Goal: Task Accomplishment & Management: Manage account settings

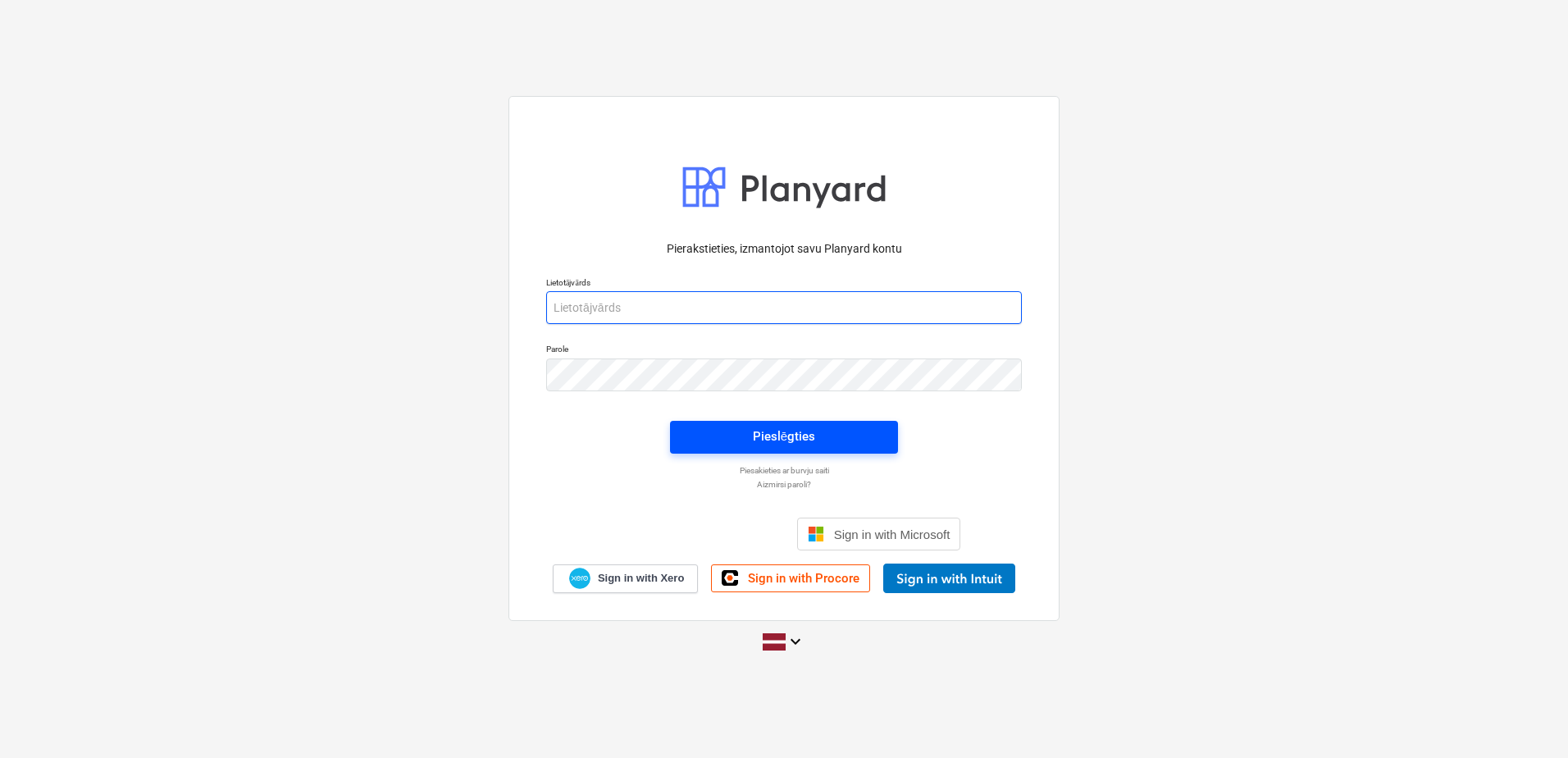
type input "[PERSON_NAME][EMAIL_ADDRESS][PERSON_NAME][DOMAIN_NAME]"
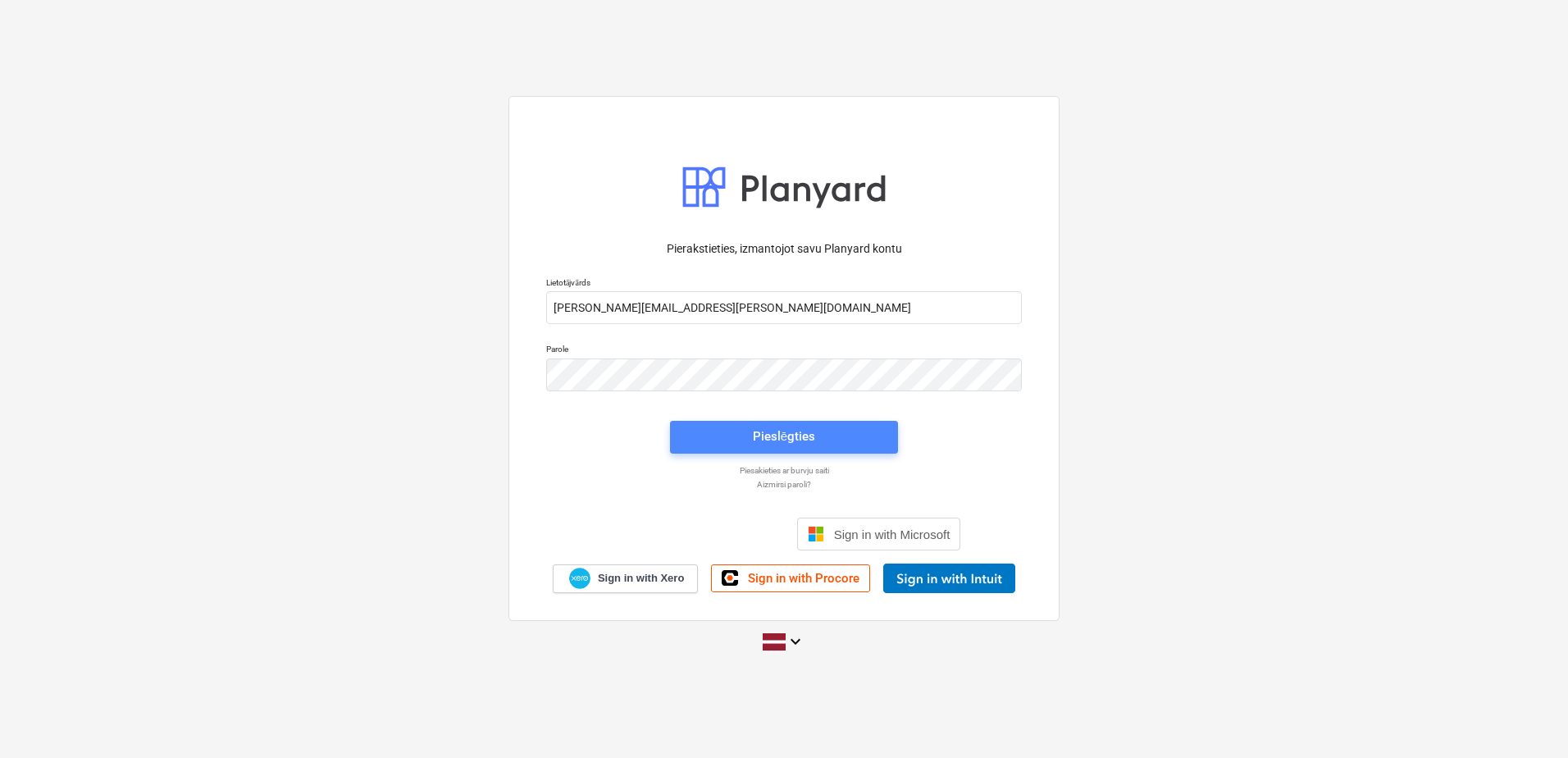
click at [773, 434] on div "Pieslēgties" at bounding box center [784, 437] width 63 height 21
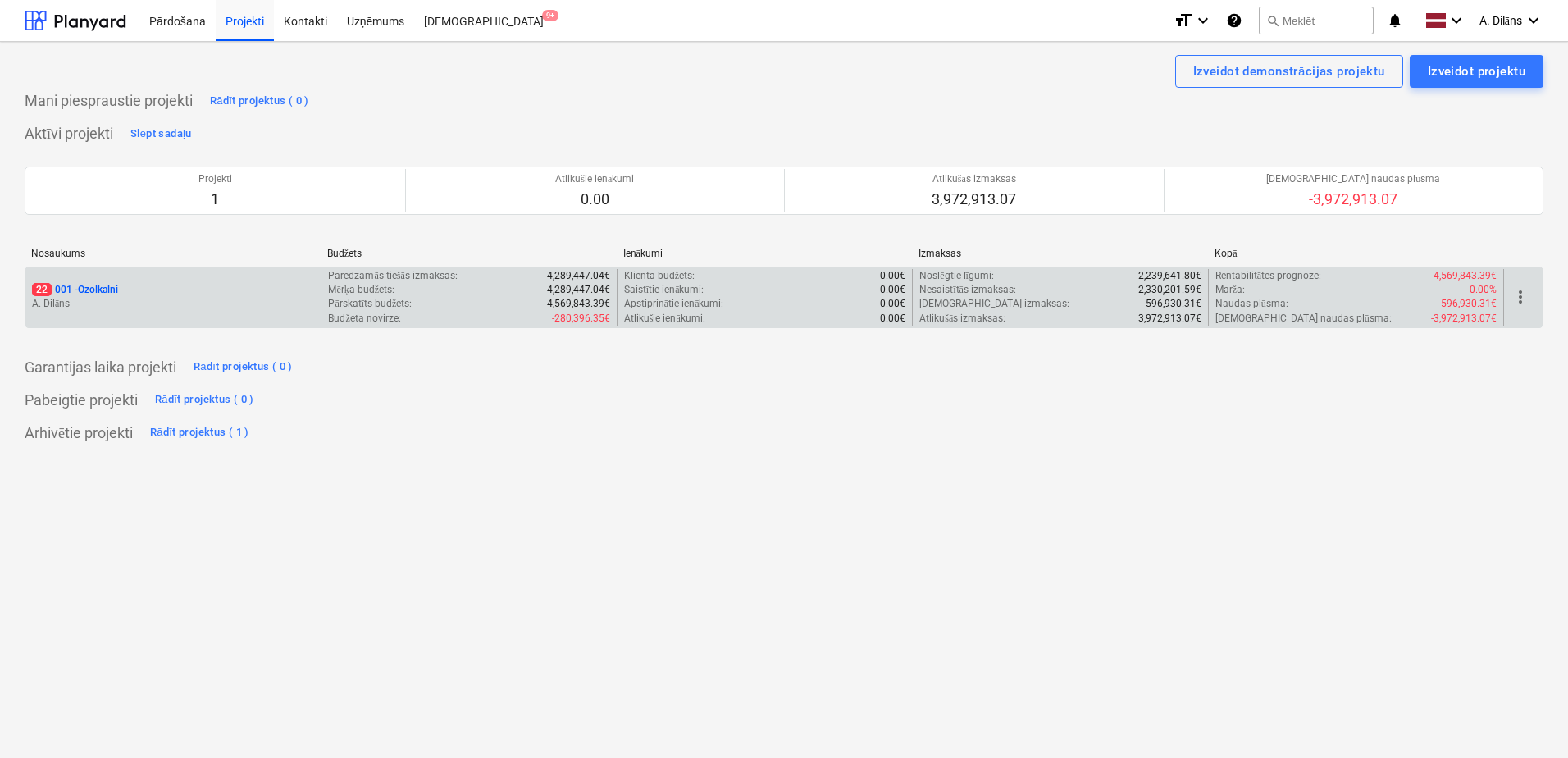
click at [173, 295] on div "22 001 - Ozolkalni" at bounding box center [172, 290] width 282 height 13
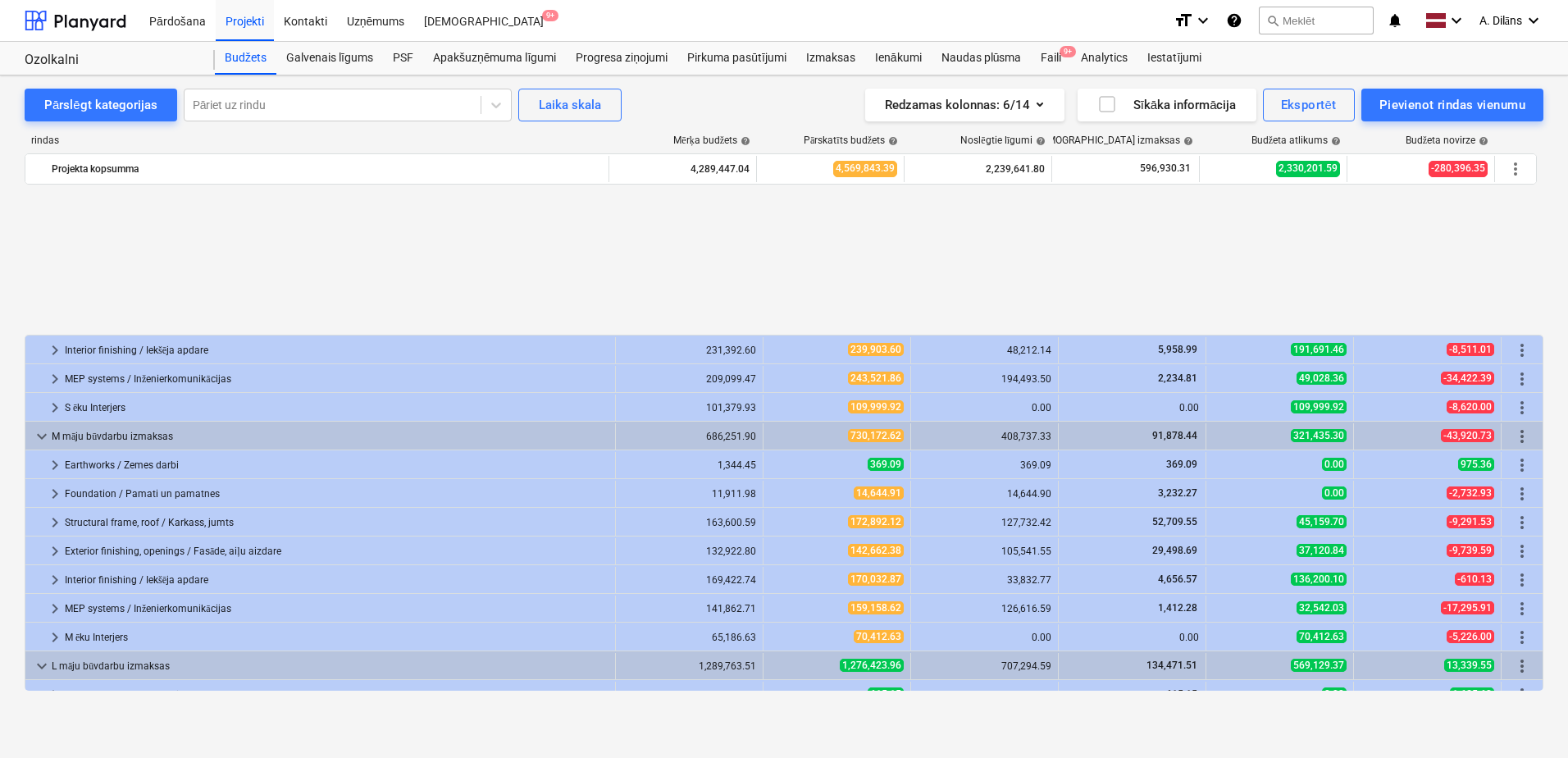
scroll to position [731, 0]
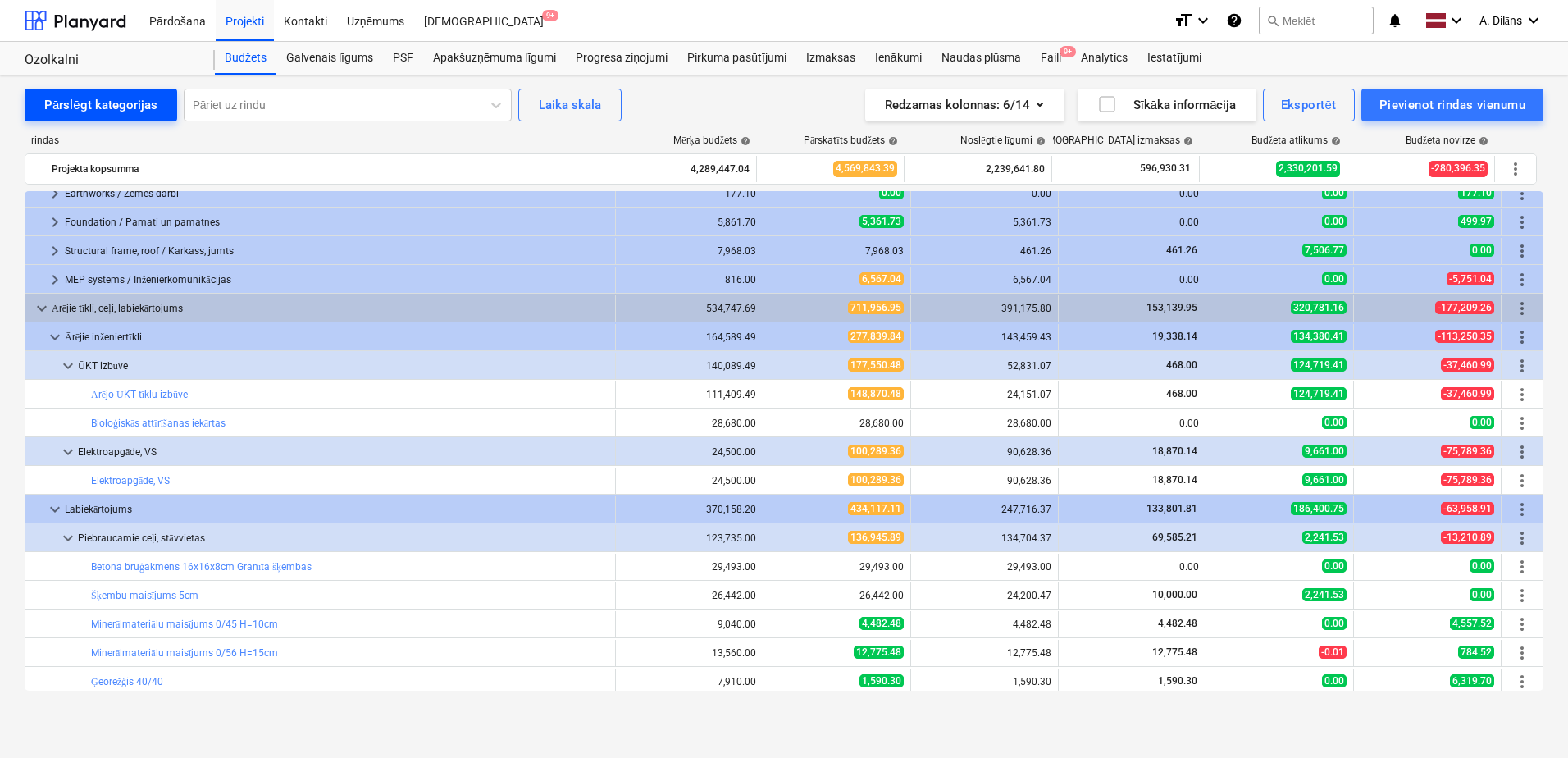
click at [75, 103] on div "Pārslēgt kategorijas" at bounding box center [101, 105] width 114 height 21
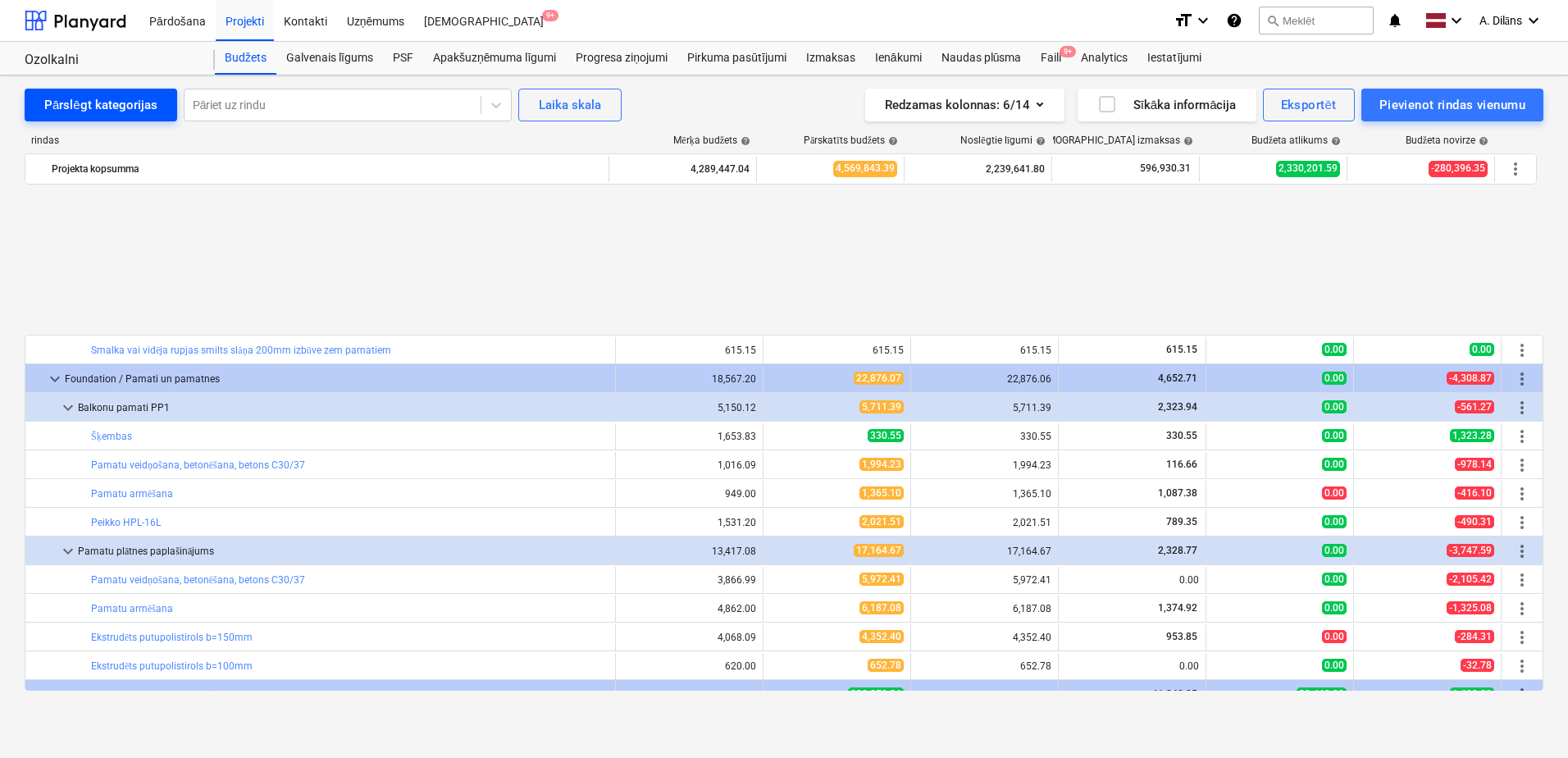
click at [75, 103] on div "Pārslēgt kategorijas" at bounding box center [101, 105] width 114 height 21
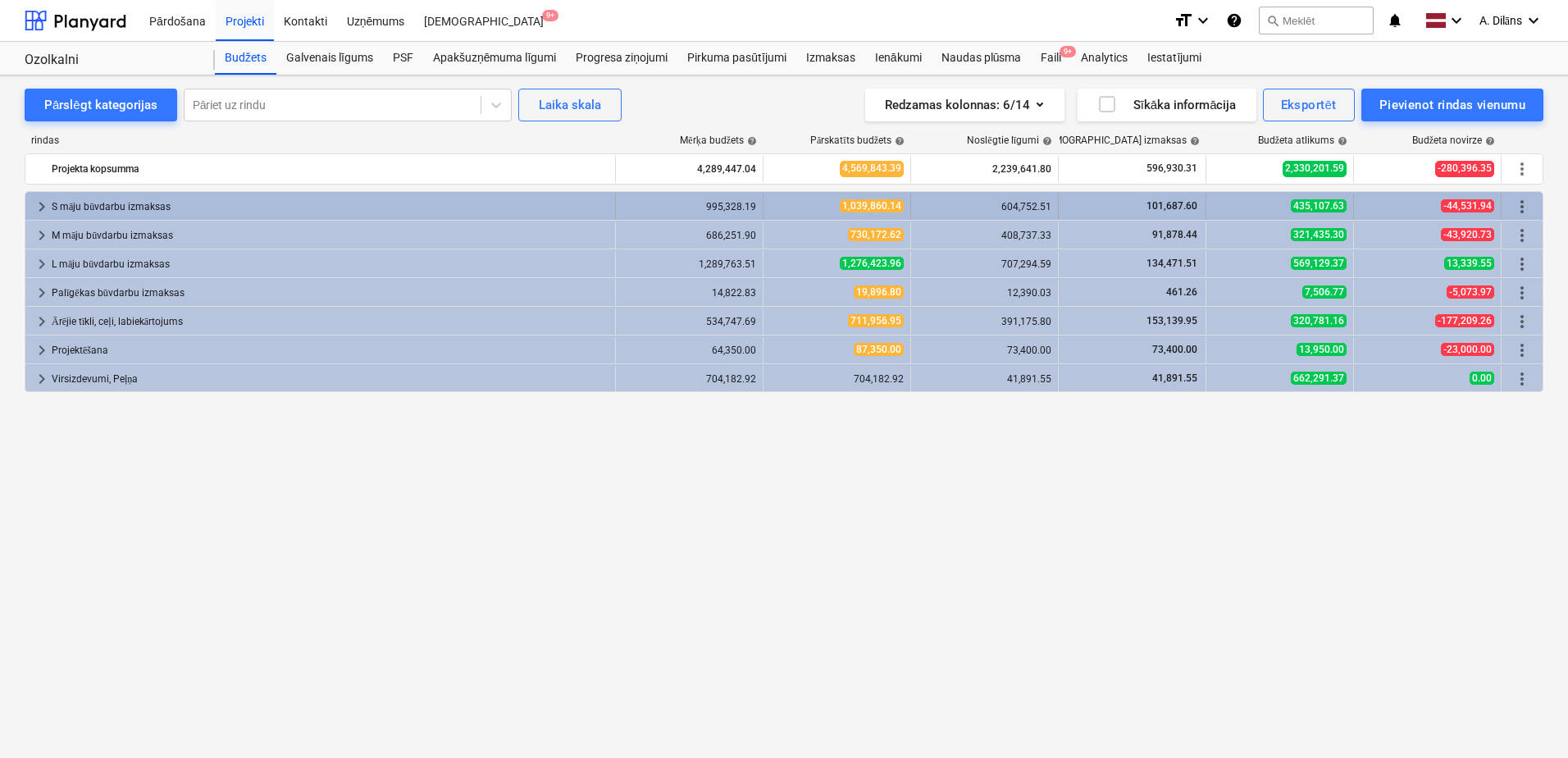
click at [44, 203] on span "keyboard_arrow_right" at bounding box center [41, 207] width 19 height 19
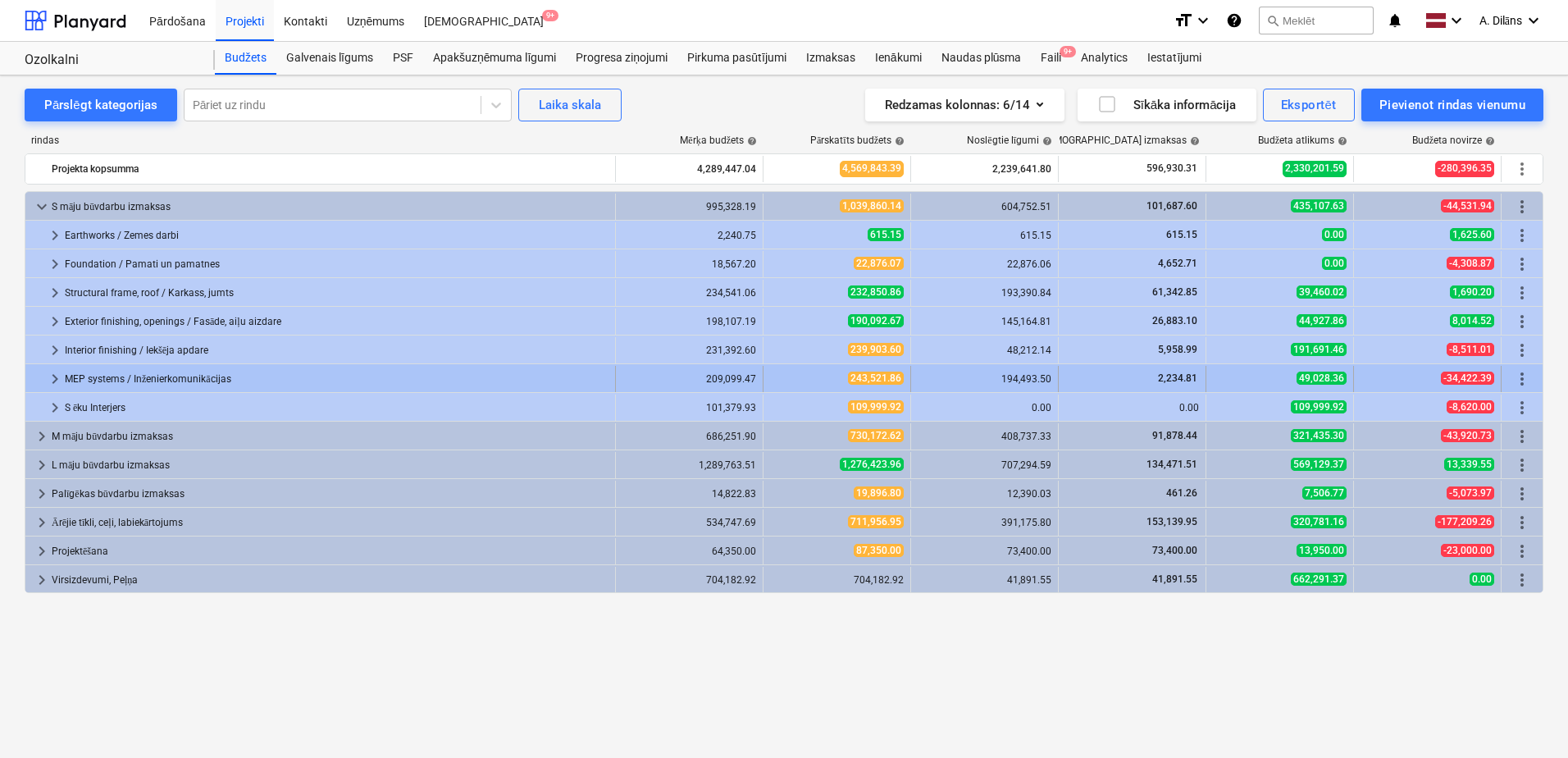
click at [46, 376] on span "keyboard_arrow_right" at bounding box center [55, 379] width 19 height 19
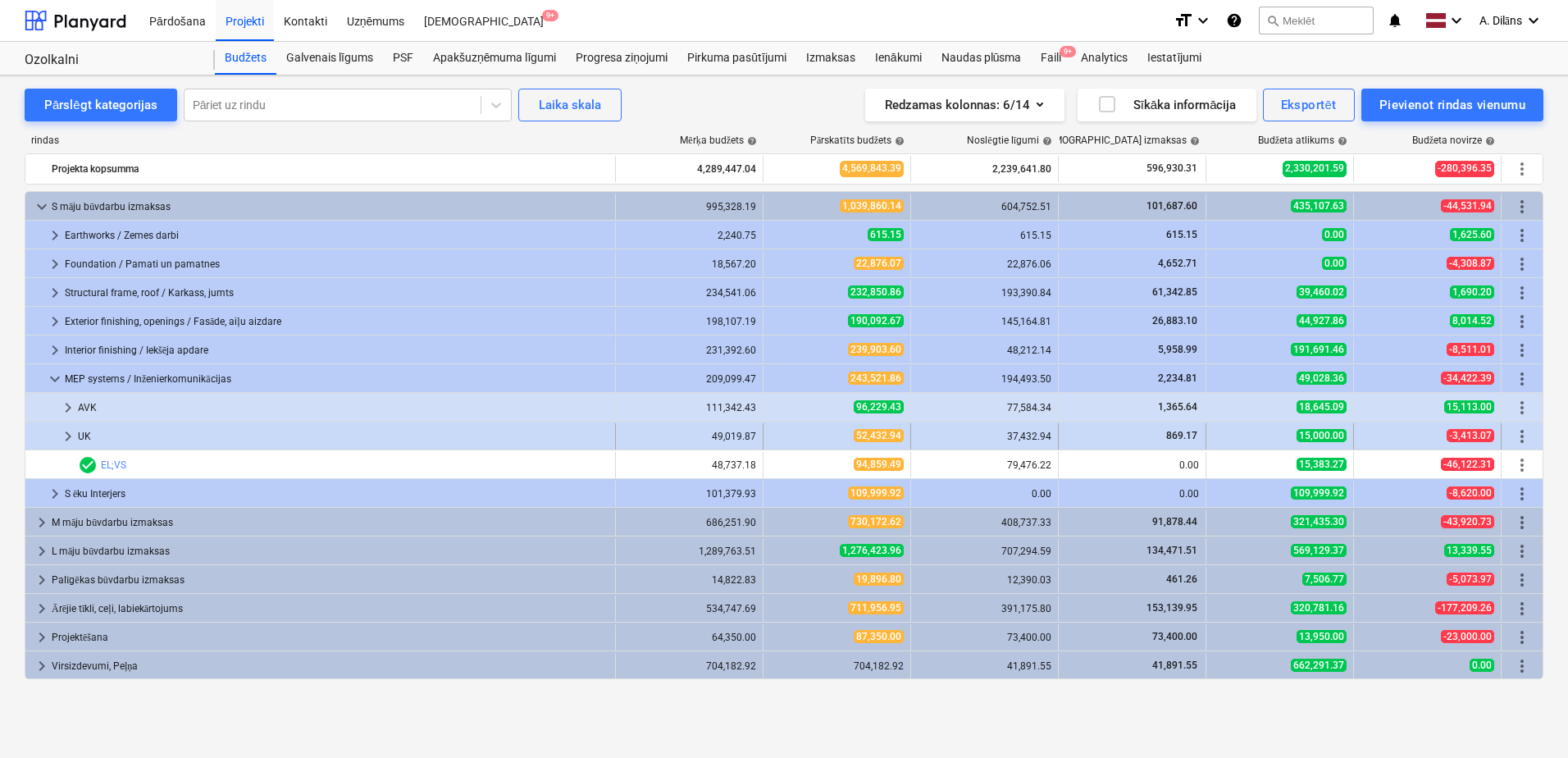
click at [65, 437] on span "keyboard_arrow_right" at bounding box center [68, 436] width 19 height 19
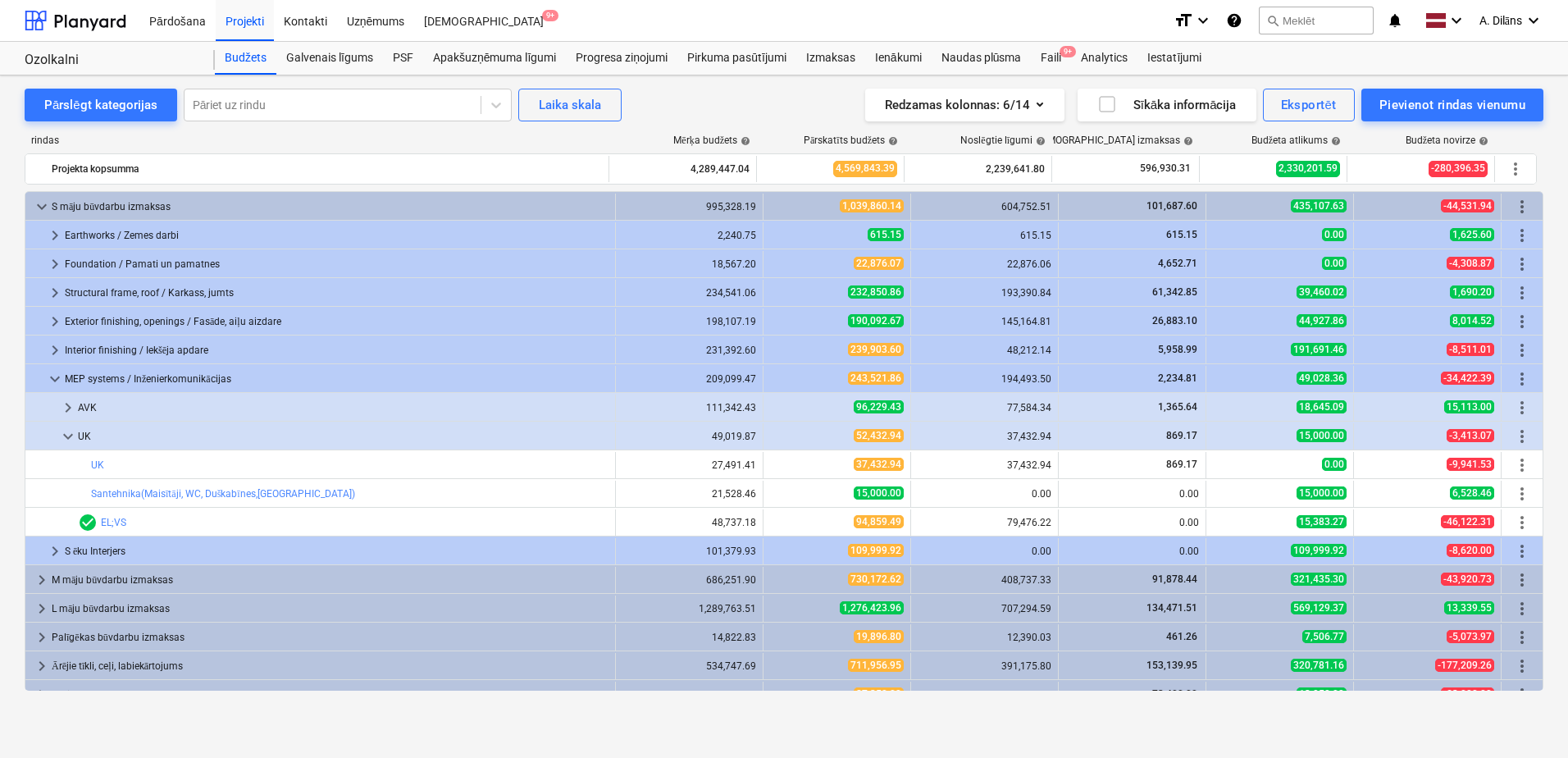
scroll to position [46, 0]
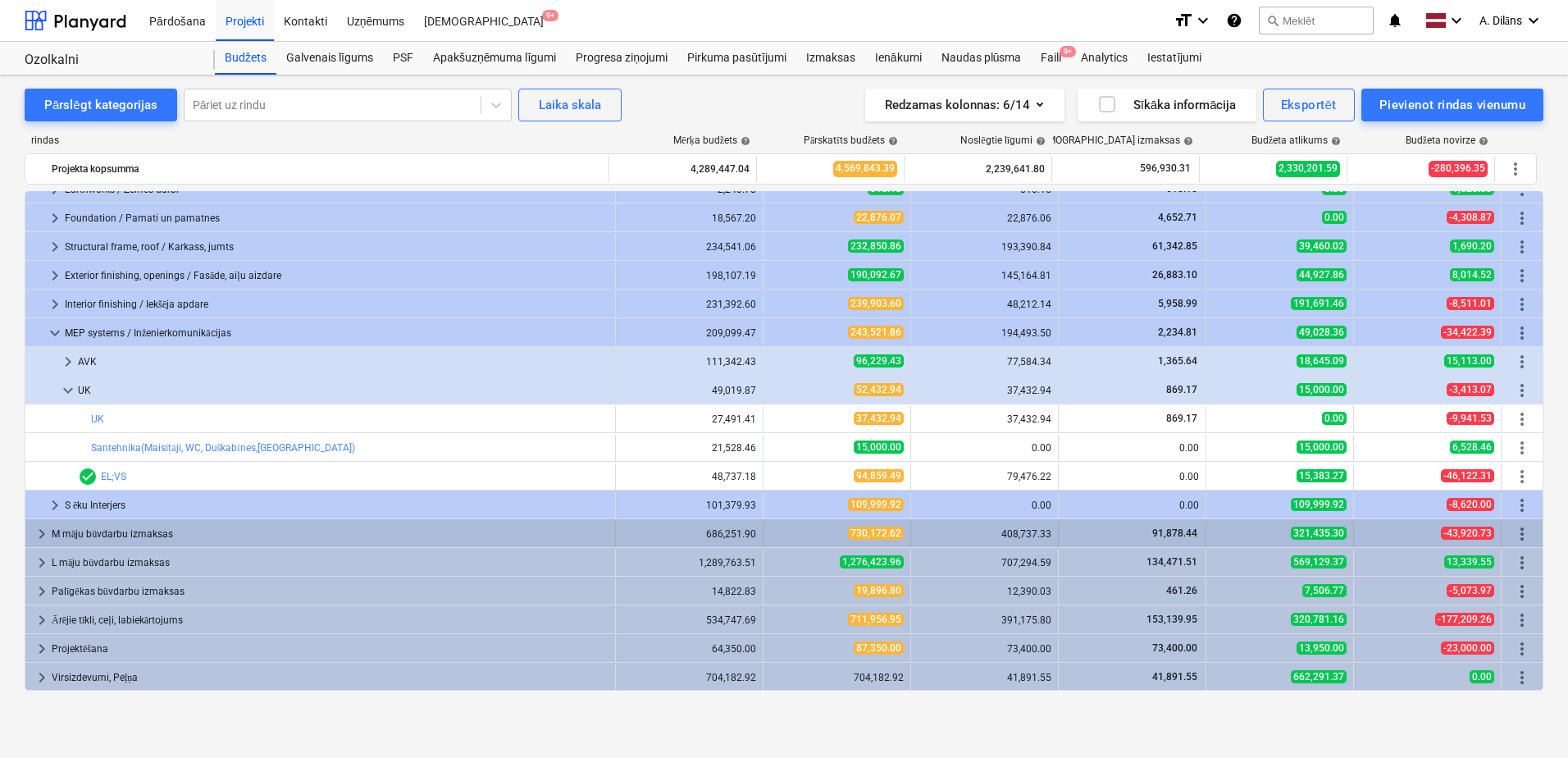
click at [39, 530] on span "keyboard_arrow_right" at bounding box center [41, 534] width 19 height 19
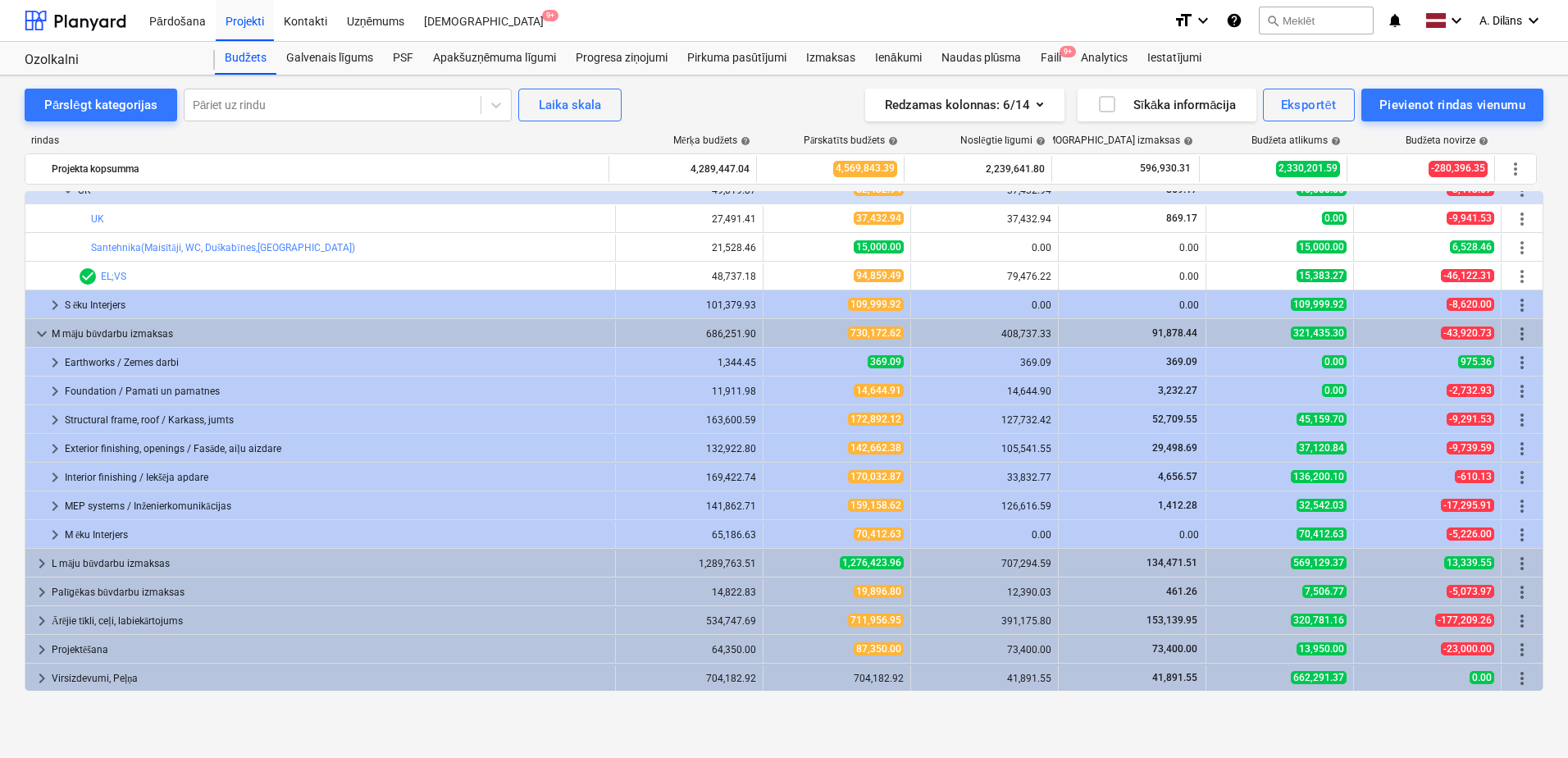
scroll to position [247, 0]
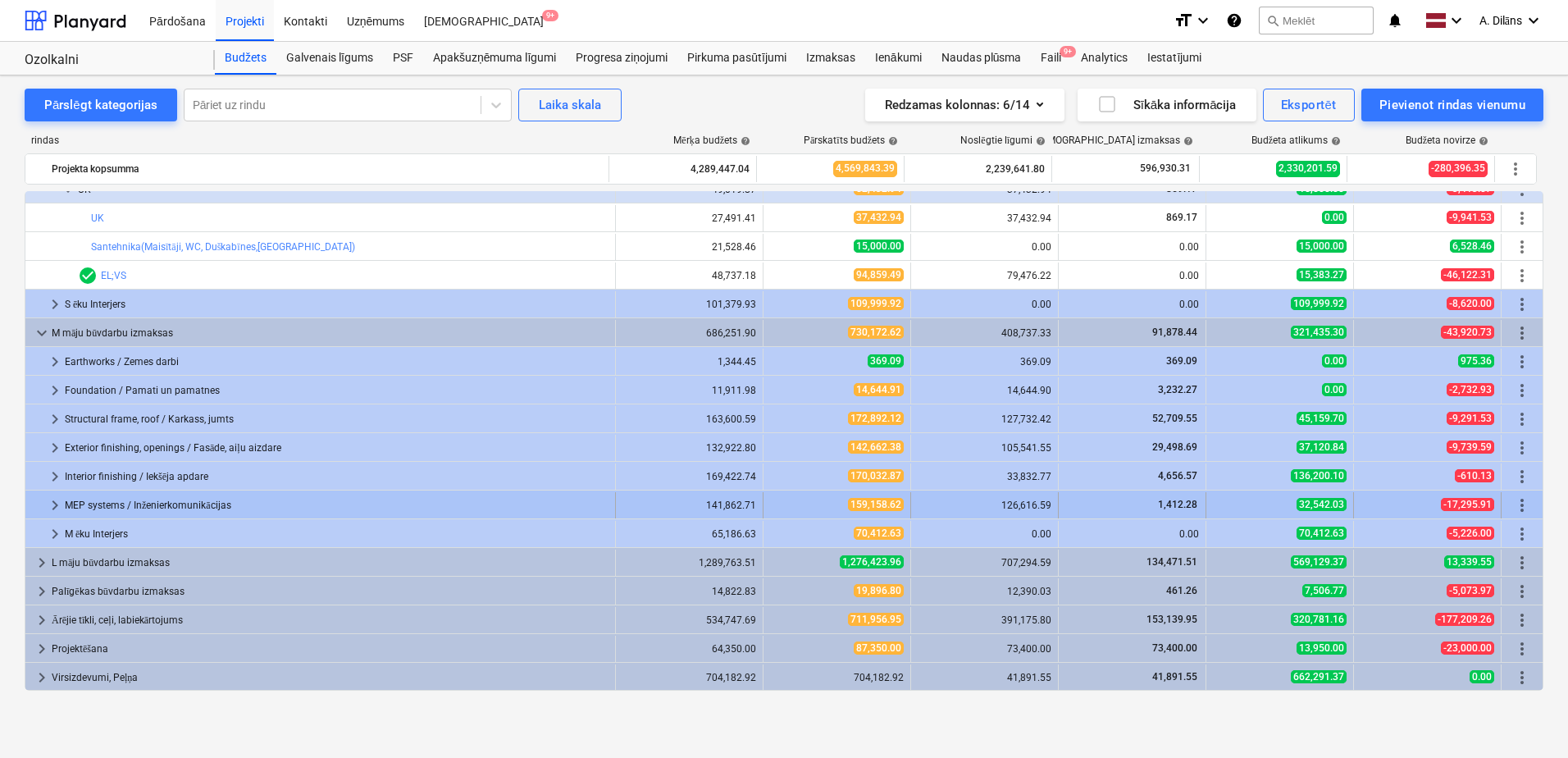
click at [56, 509] on span "keyboard_arrow_right" at bounding box center [55, 505] width 19 height 19
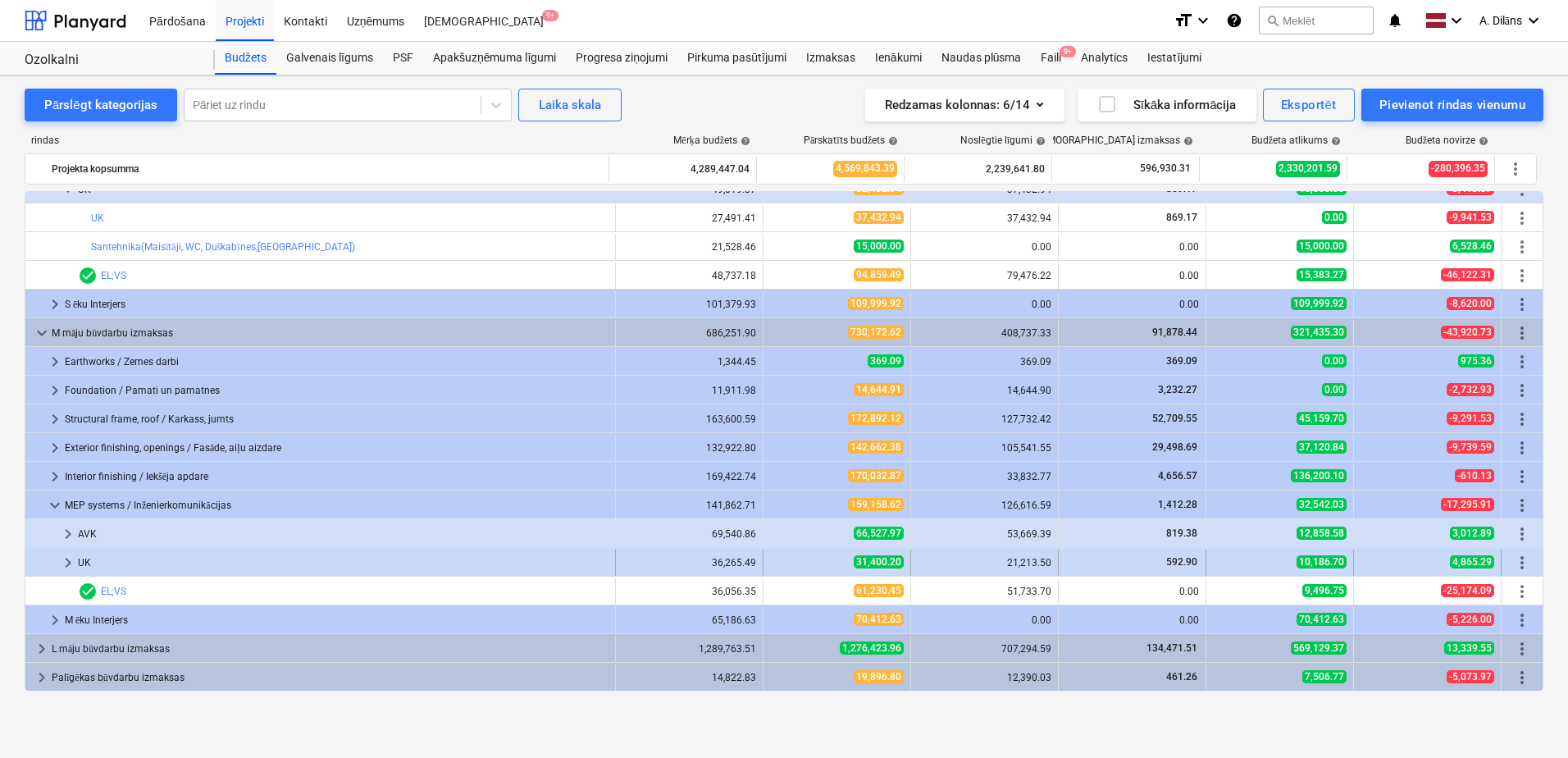
click at [69, 560] on span "keyboard_arrow_right" at bounding box center [68, 563] width 19 height 19
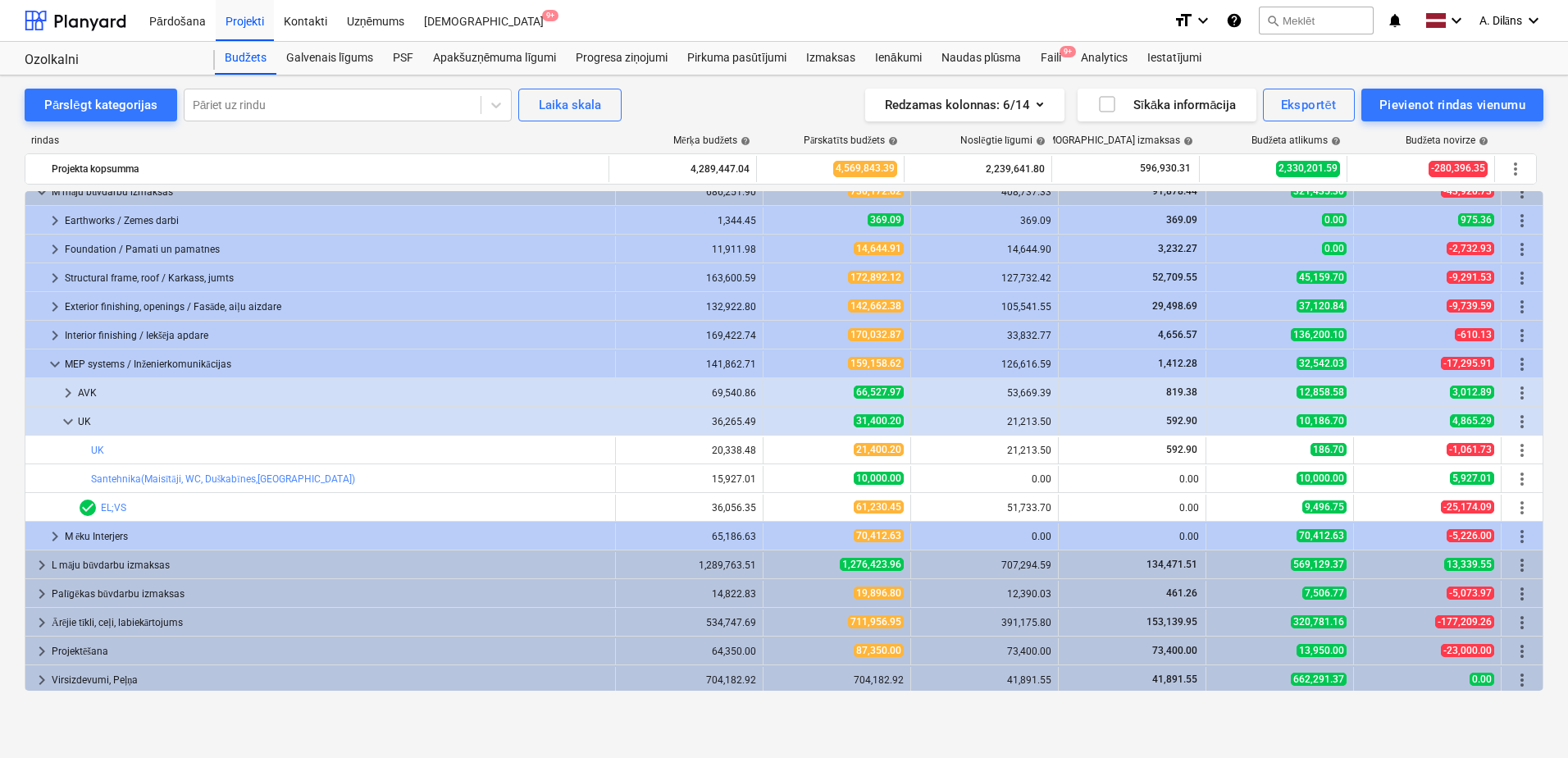
scroll to position [391, 0]
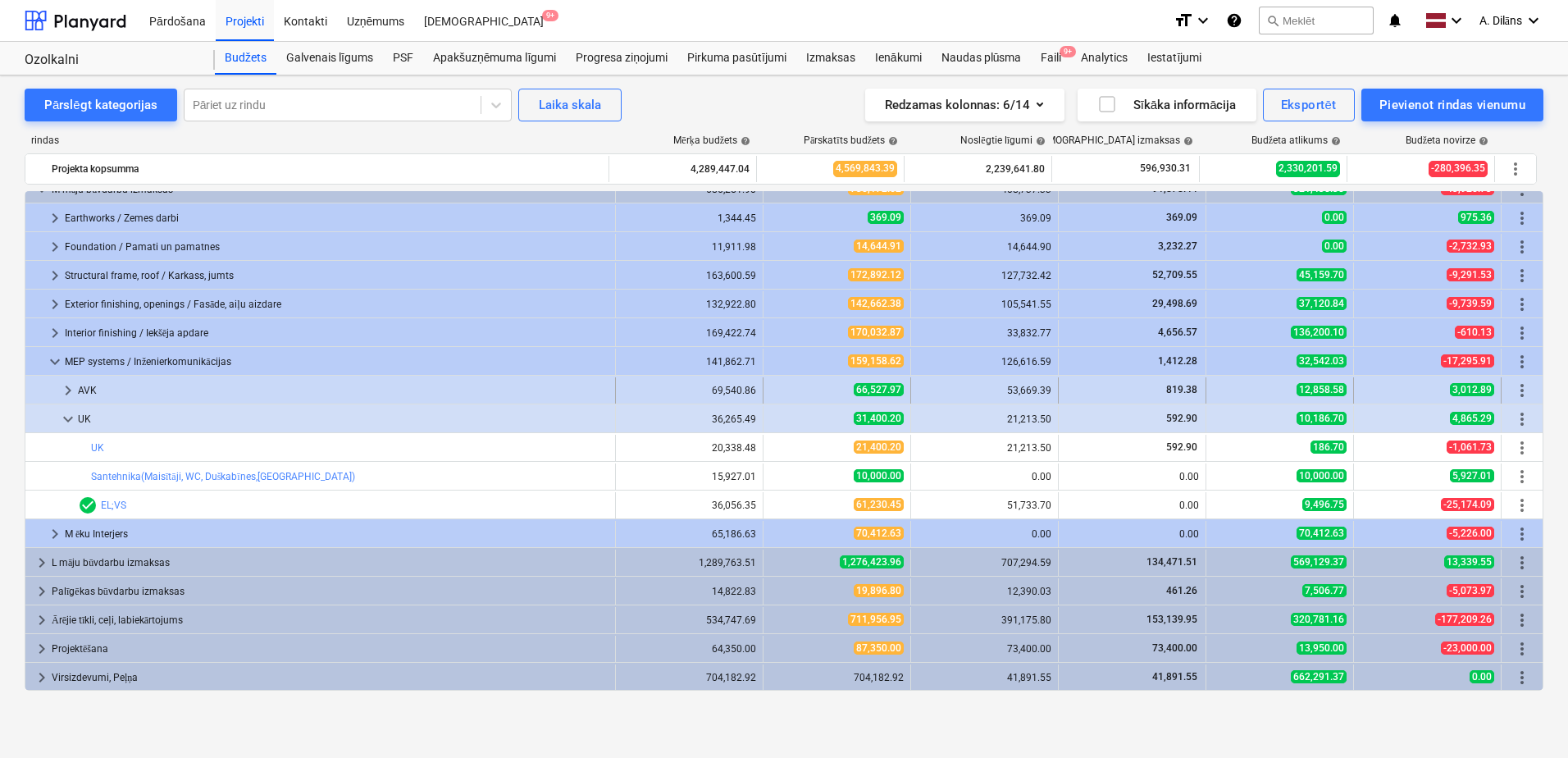
click at [67, 387] on span "keyboard_arrow_right" at bounding box center [68, 391] width 19 height 19
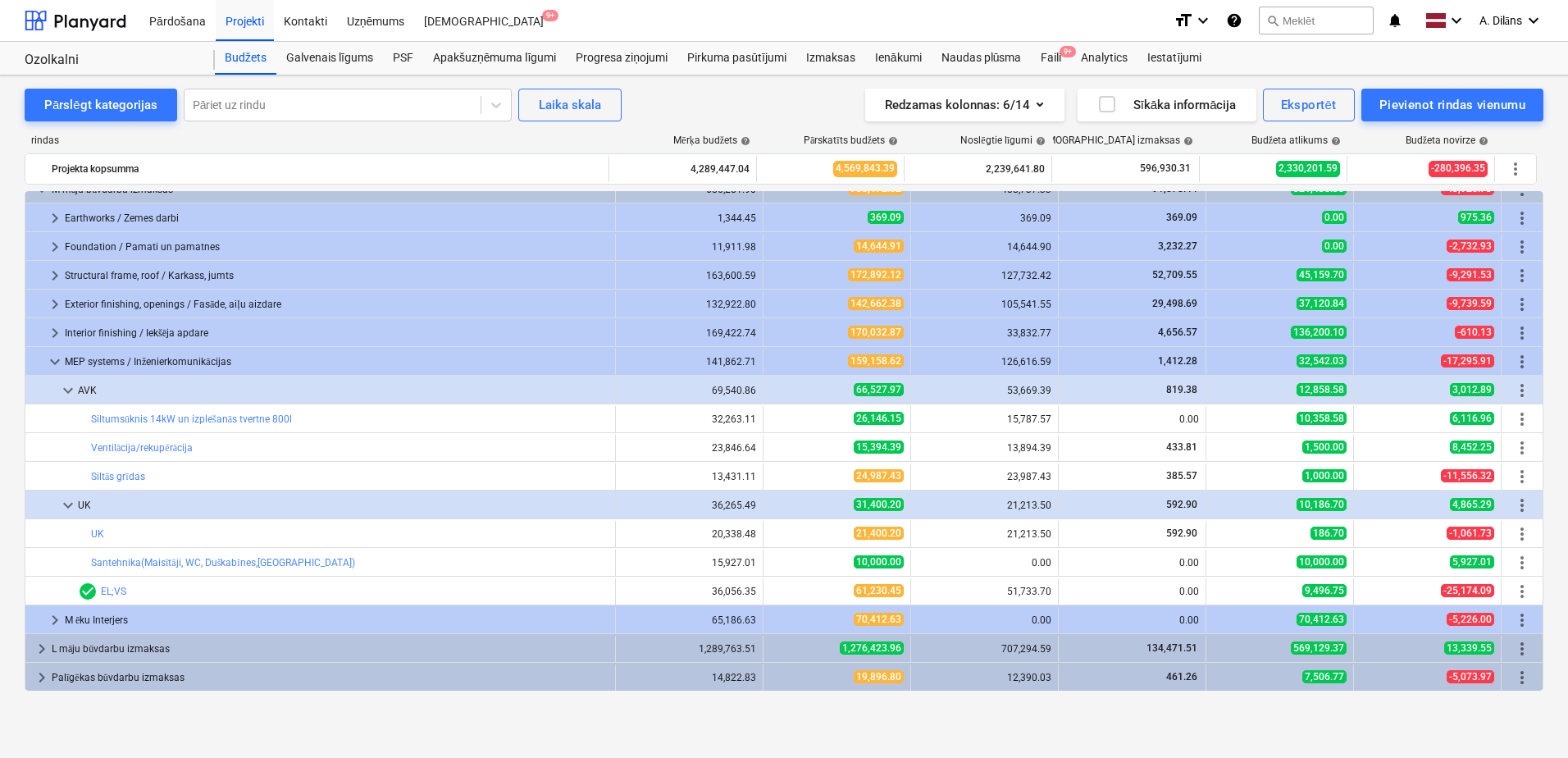
click at [67, 387] on span "keyboard_arrow_down" at bounding box center [68, 391] width 19 height 19
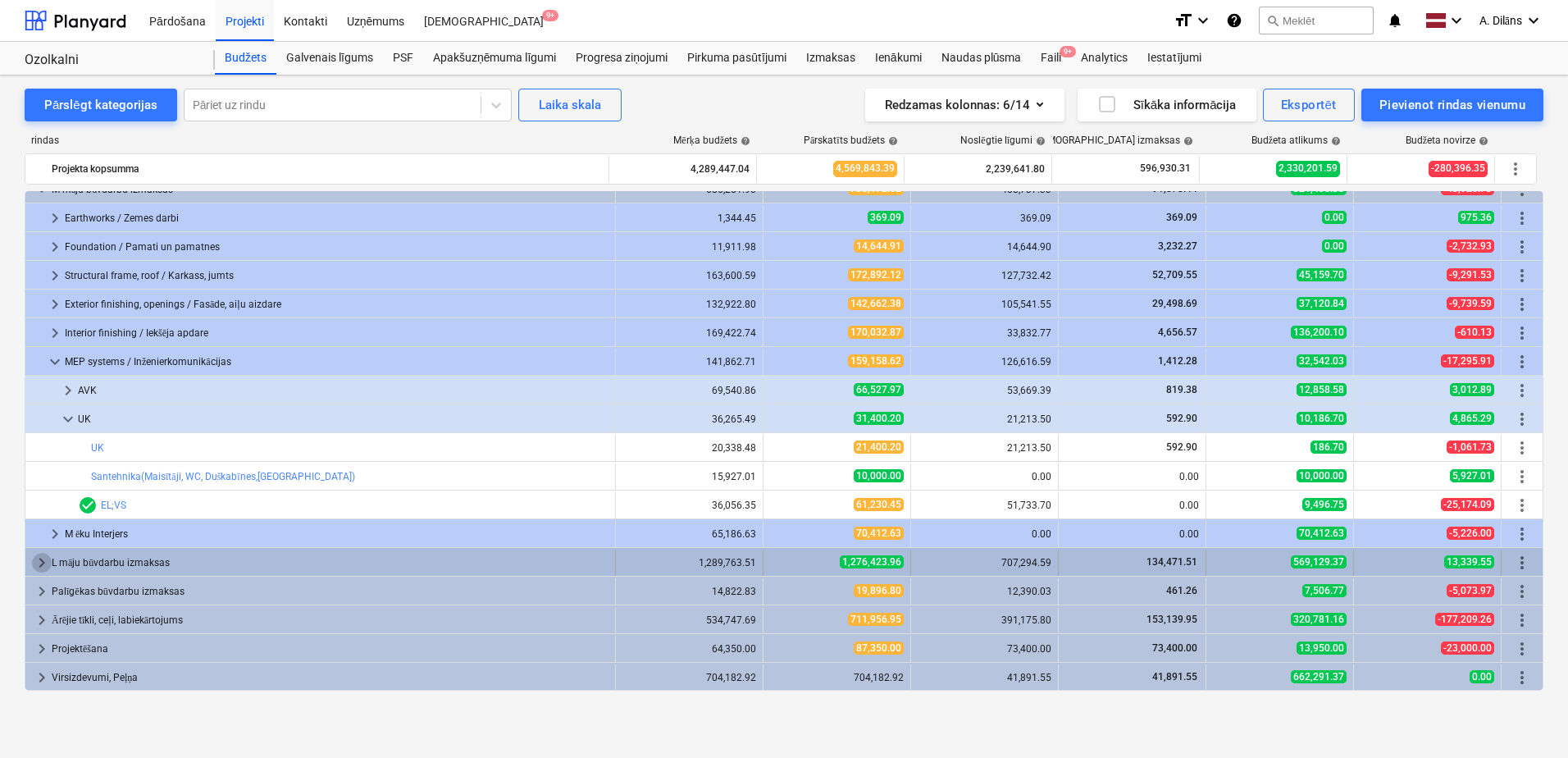
click at [39, 565] on span "keyboard_arrow_right" at bounding box center [41, 563] width 19 height 19
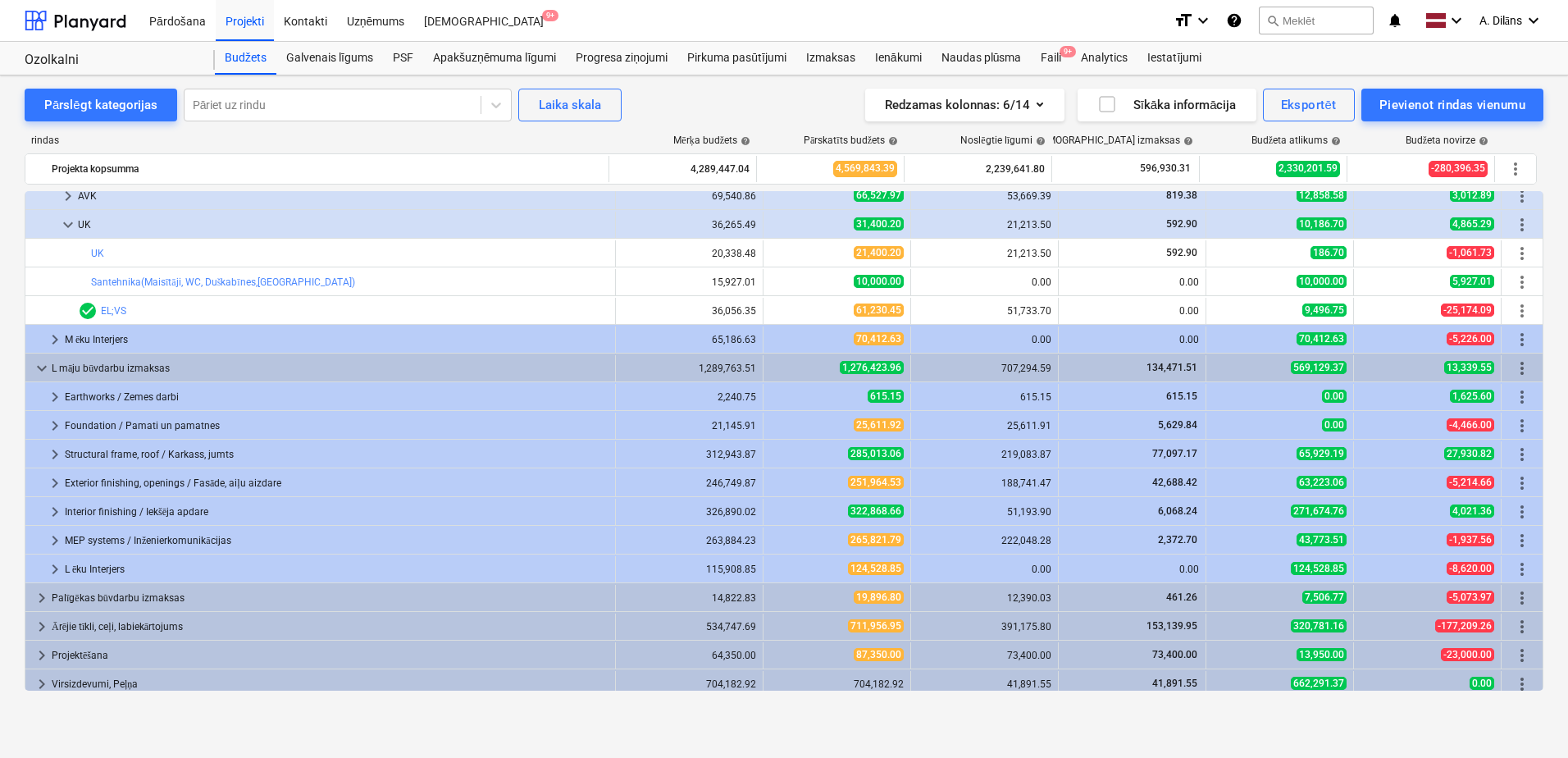
scroll to position [592, 0]
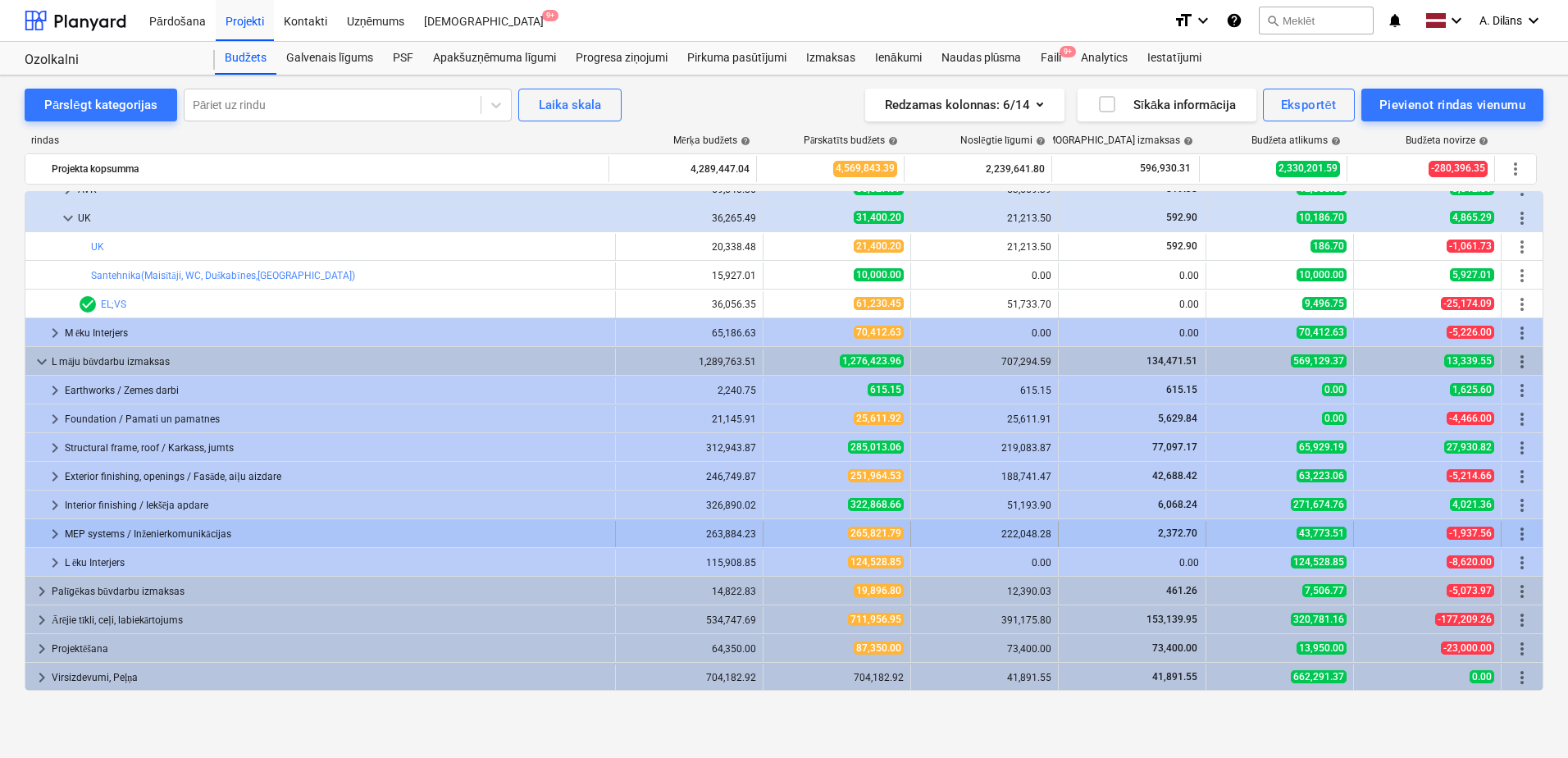
click at [54, 531] on span "keyboard_arrow_right" at bounding box center [55, 534] width 19 height 19
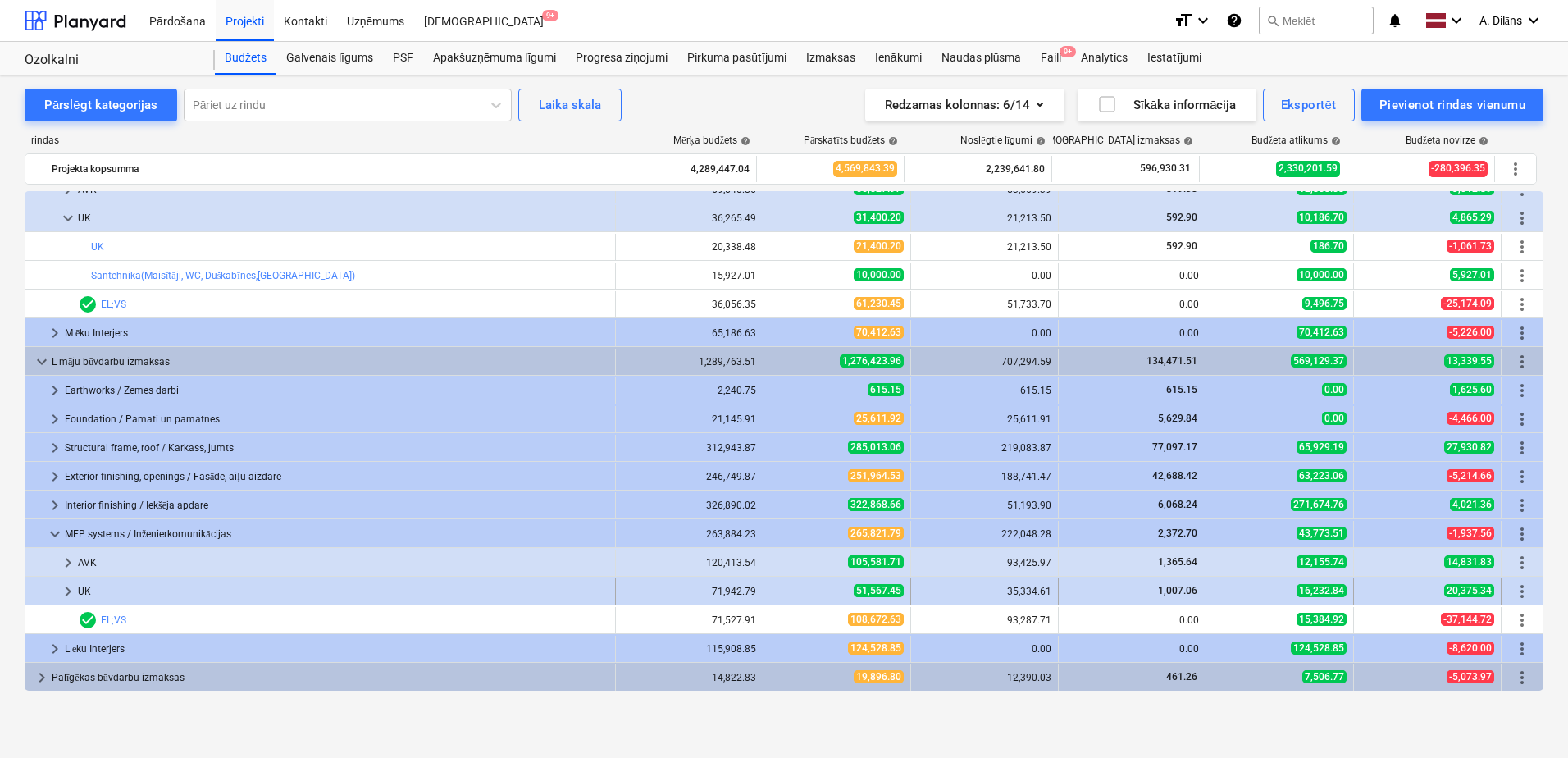
click at [63, 592] on span "keyboard_arrow_right" at bounding box center [68, 592] width 19 height 19
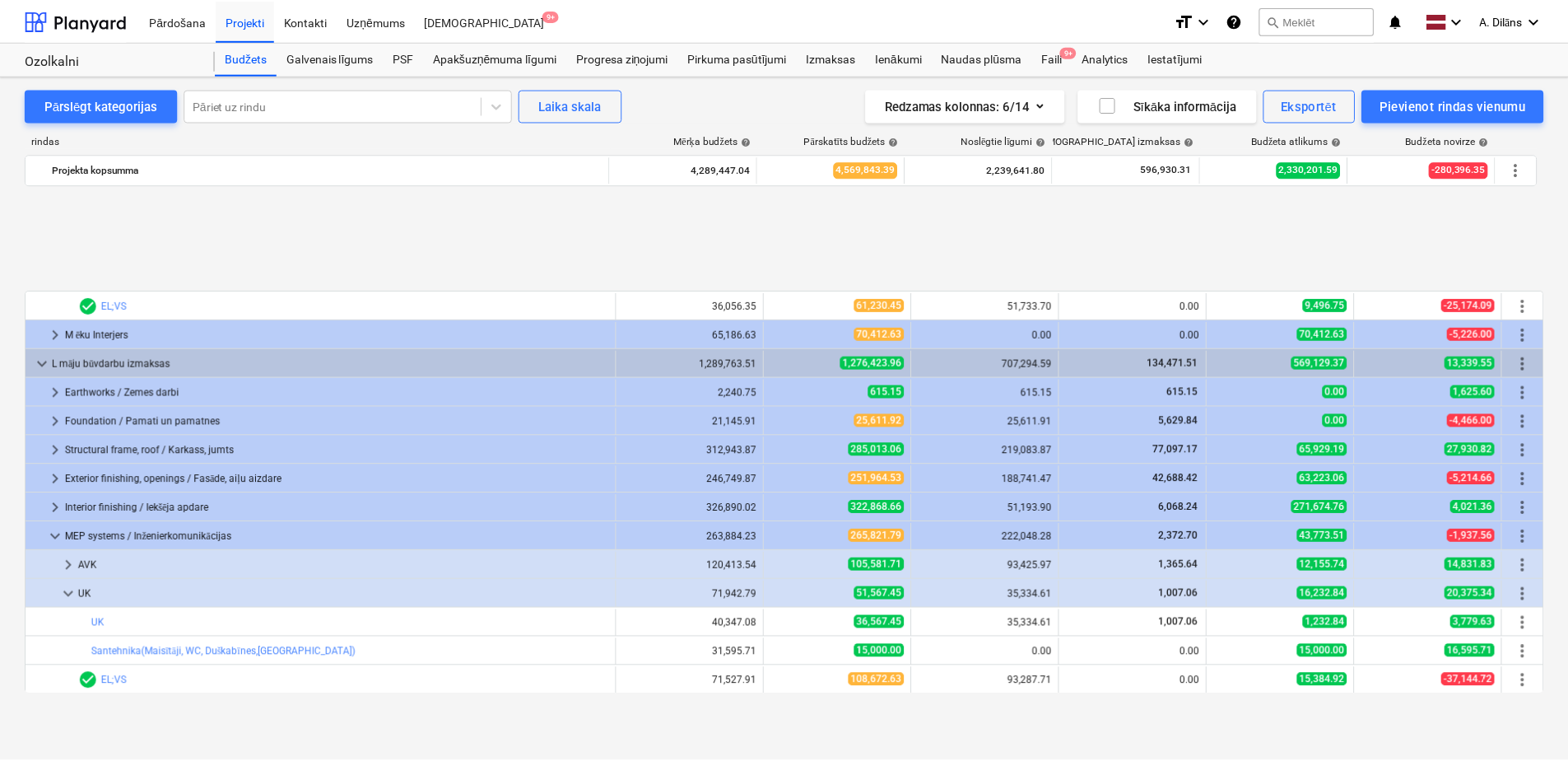
scroll to position [738, 0]
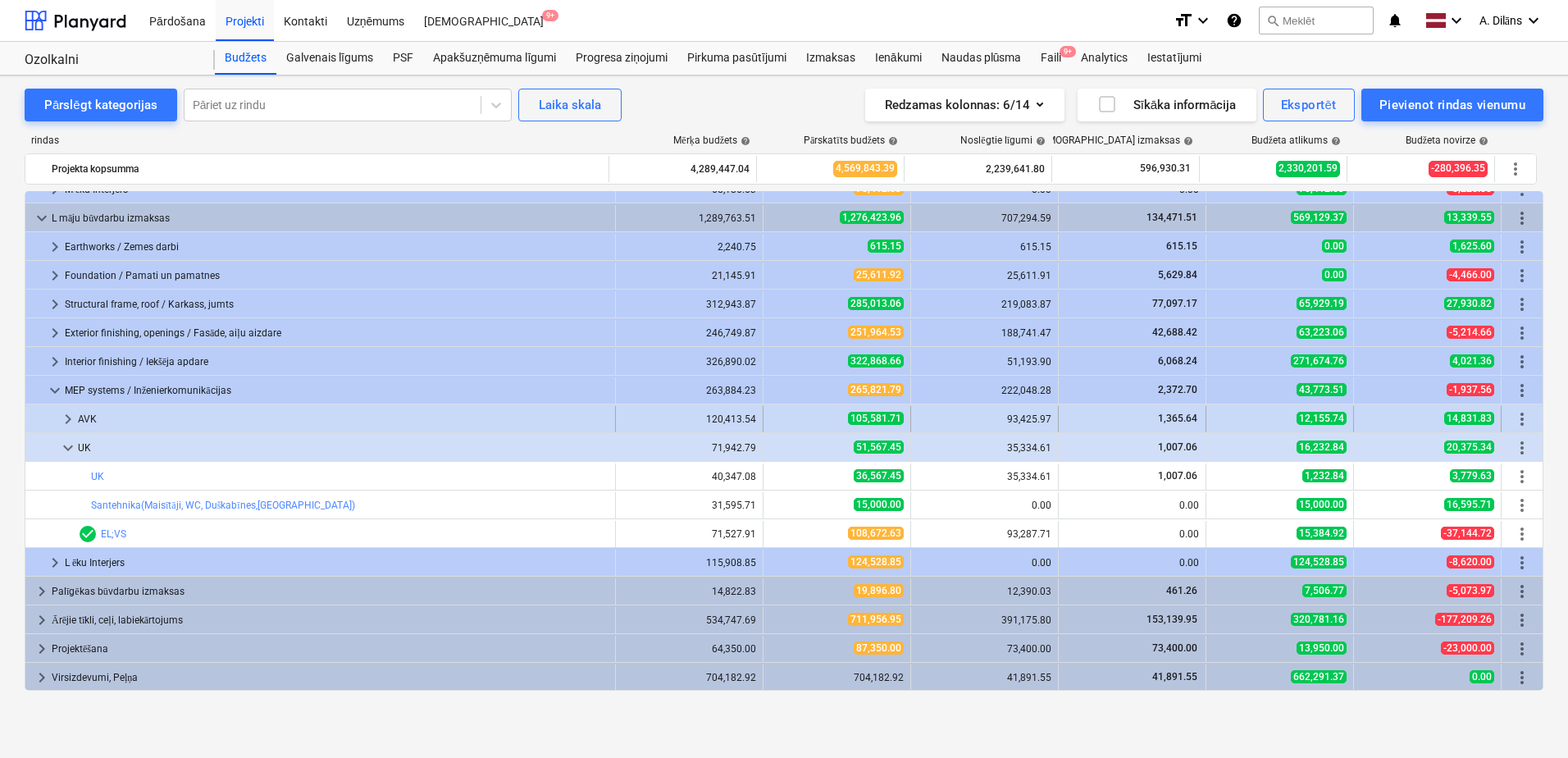
click at [61, 418] on span "keyboard_arrow_right" at bounding box center [68, 418] width 19 height 19
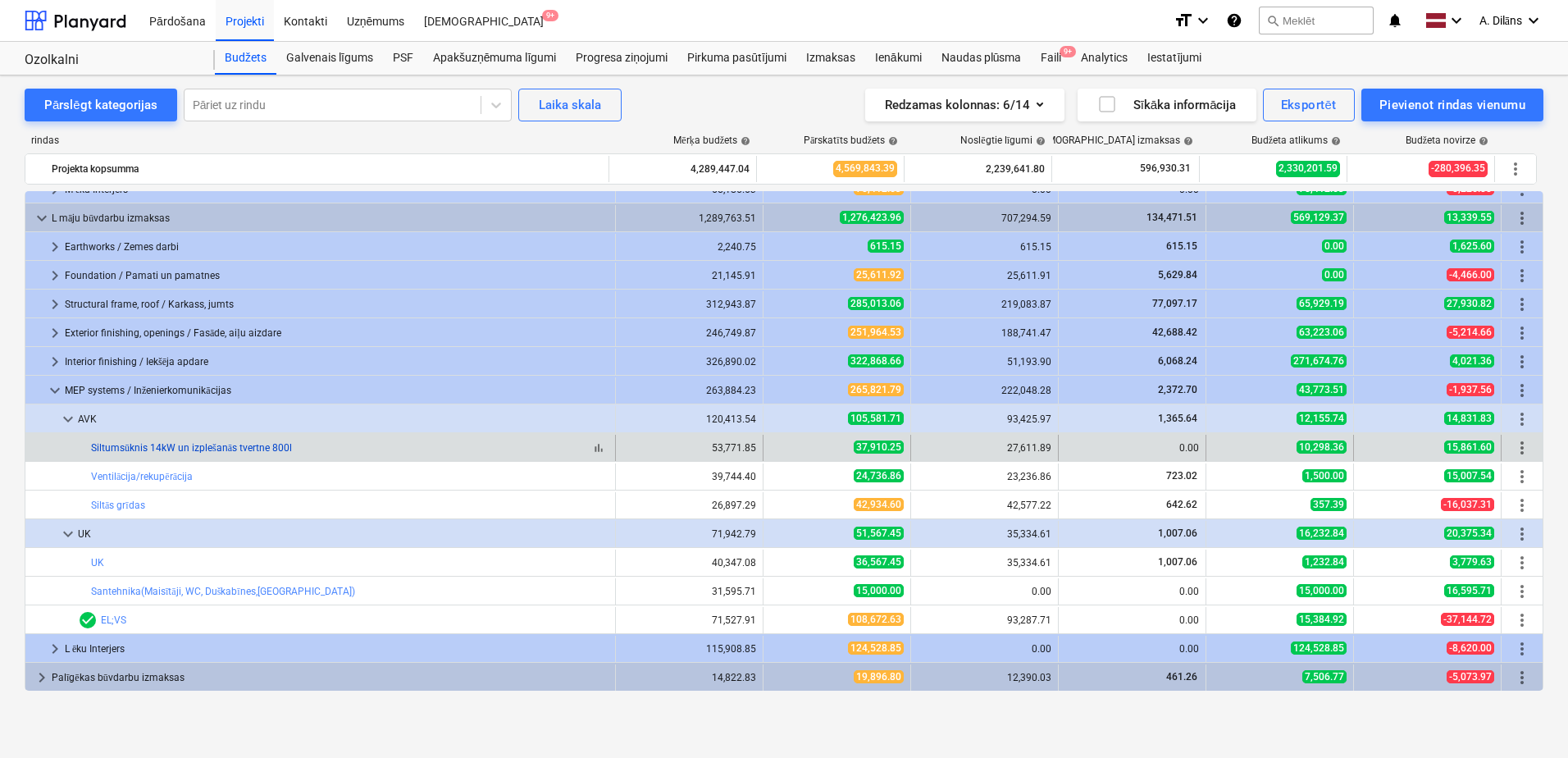
click at [225, 444] on link "Siltumsūknis 14kW un izplešanās tvertne 800l" at bounding box center [191, 448] width 201 height 12
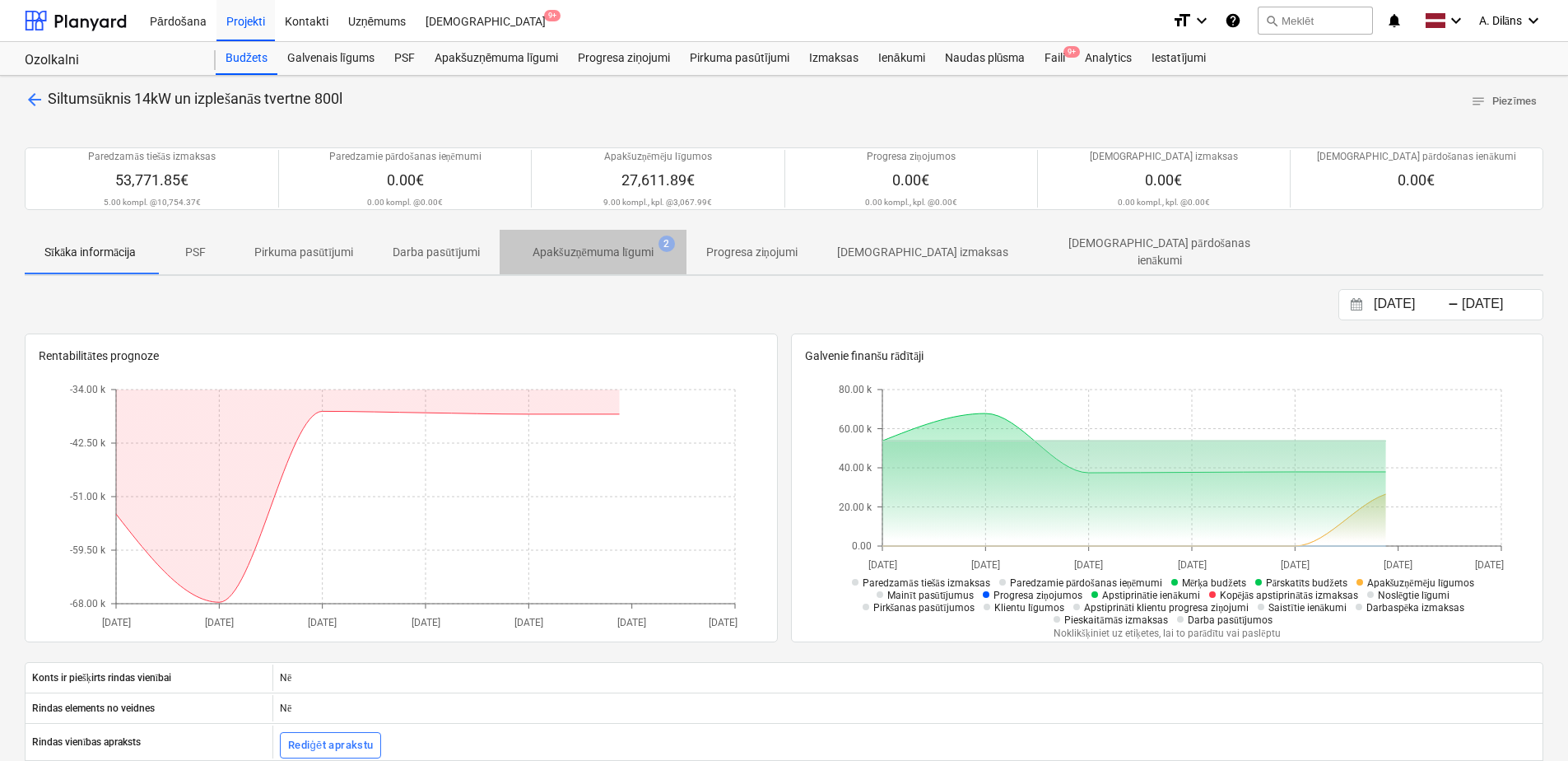
click at [589, 245] on p "Apakšuzņēmuma līgumi" at bounding box center [593, 252] width 121 height 17
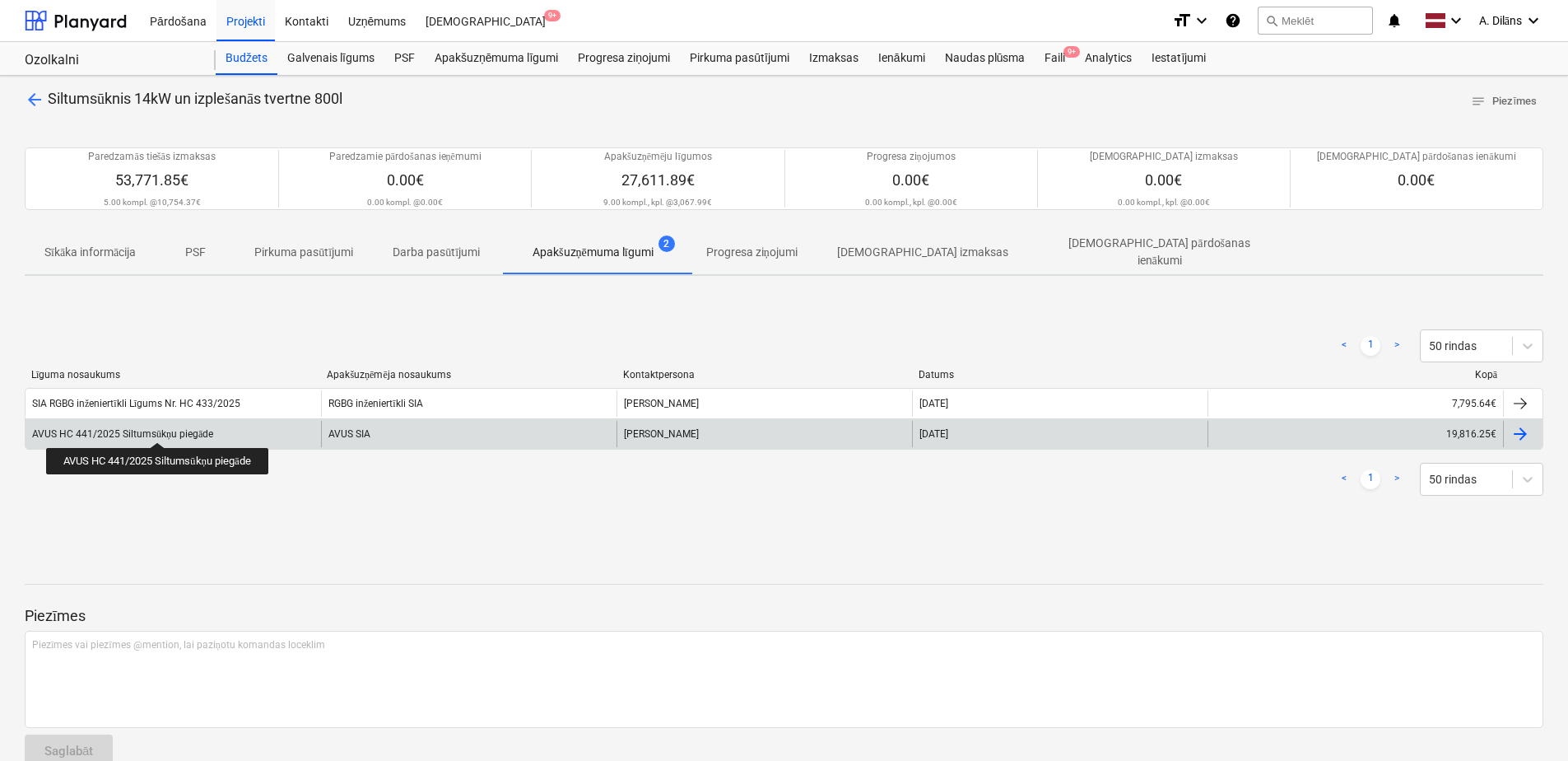
click at [161, 428] on div "AVUS HC 441/2025 Siltumsūkņu piegāde" at bounding box center [123, 434] width 182 height 13
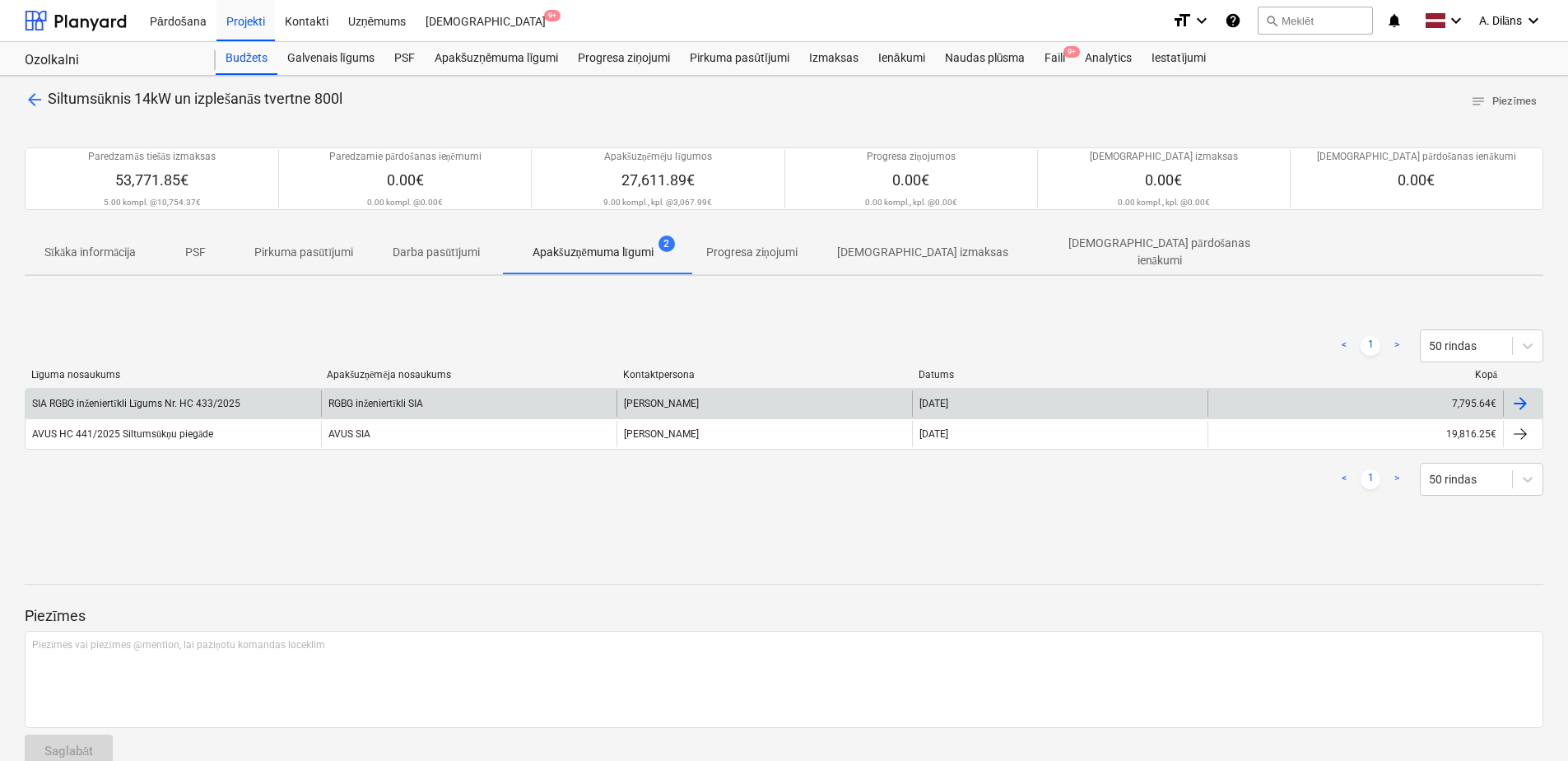
click at [271, 401] on div "SIA RGBG inženiertīkli Līgums Nr. HC 433/2025" at bounding box center [173, 403] width 295 height 26
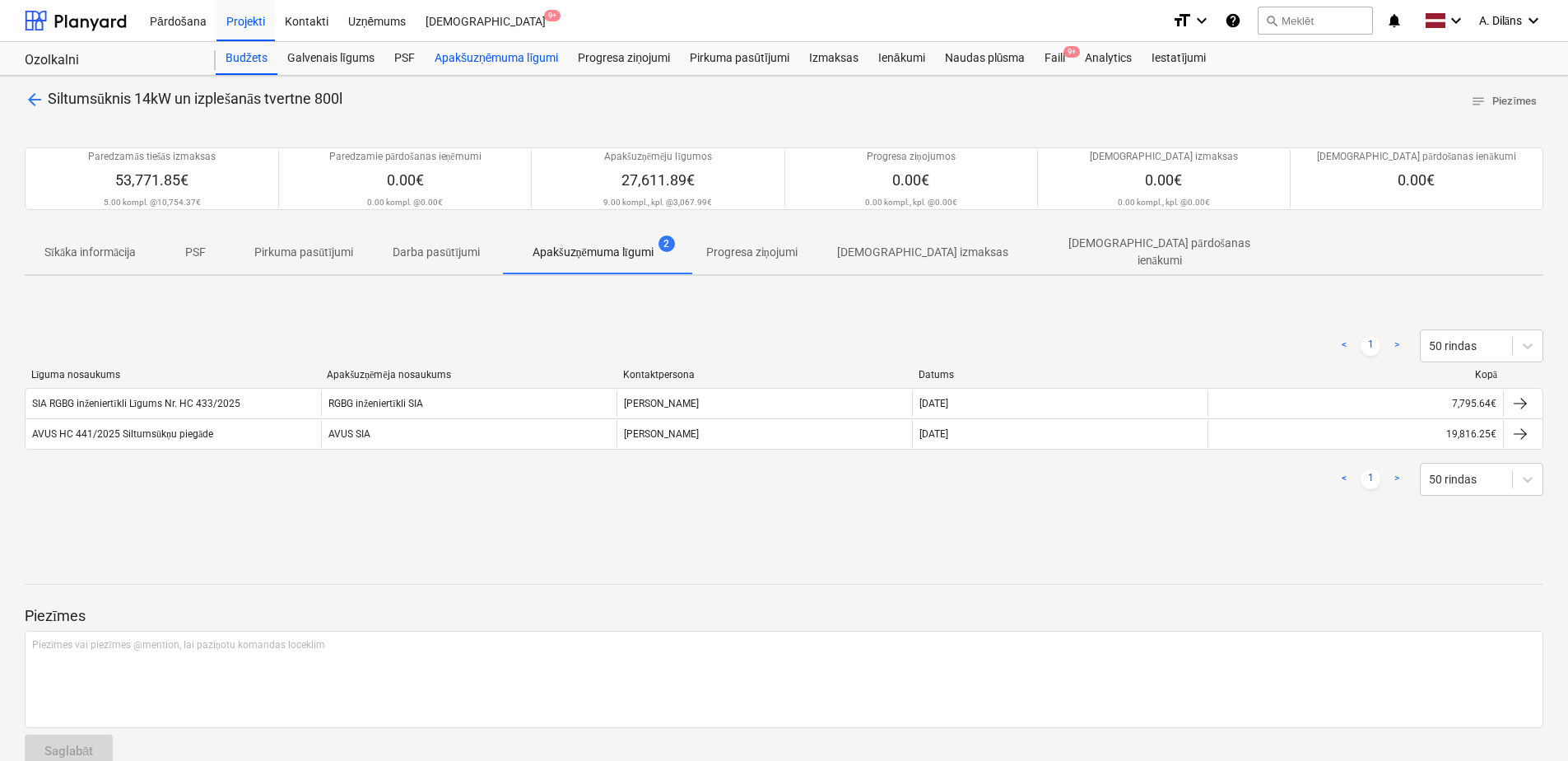
click at [493, 58] on div "Apakšuzņēmuma līgumi" at bounding box center [496, 58] width 143 height 33
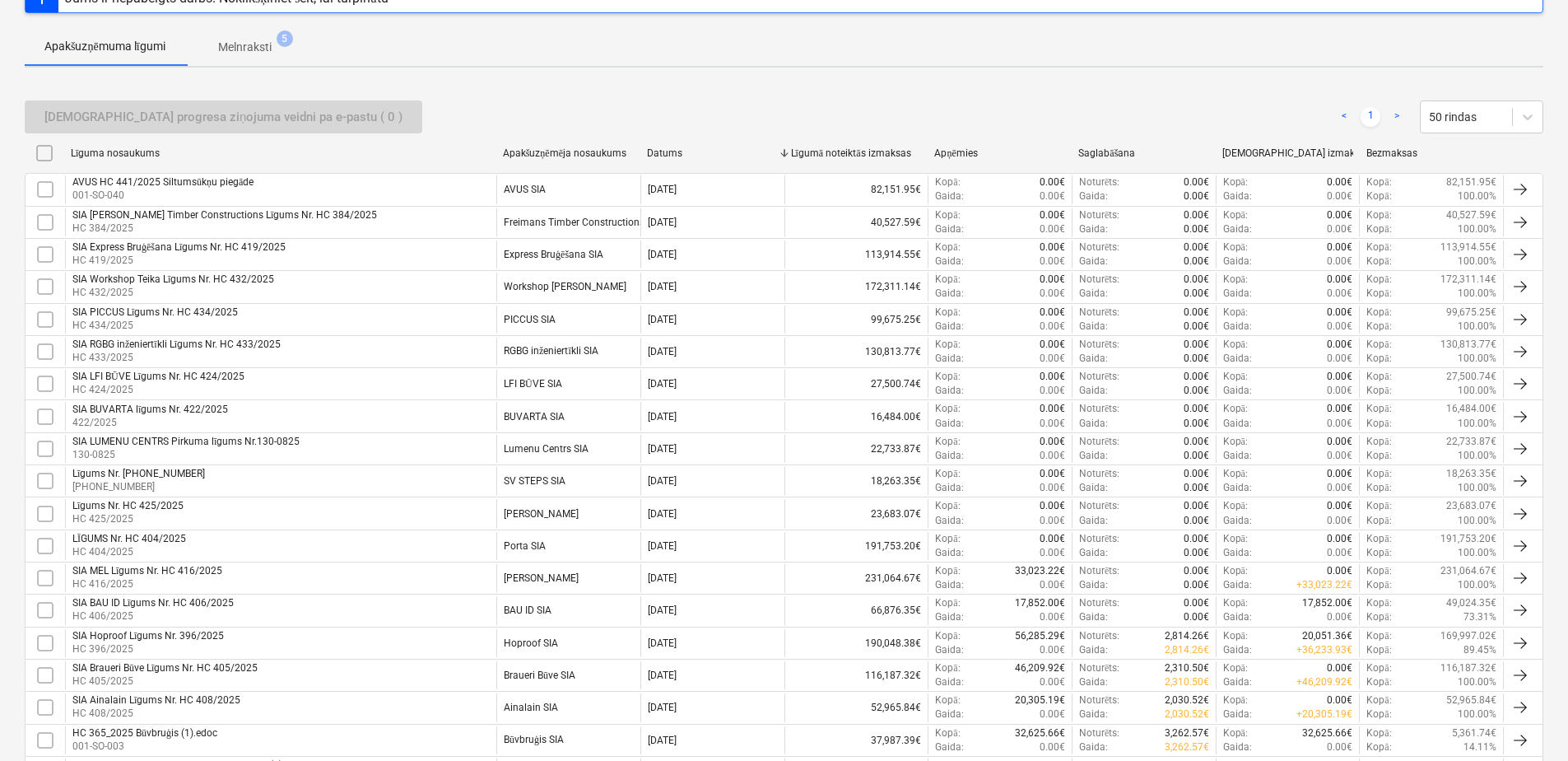
scroll to position [48, 0]
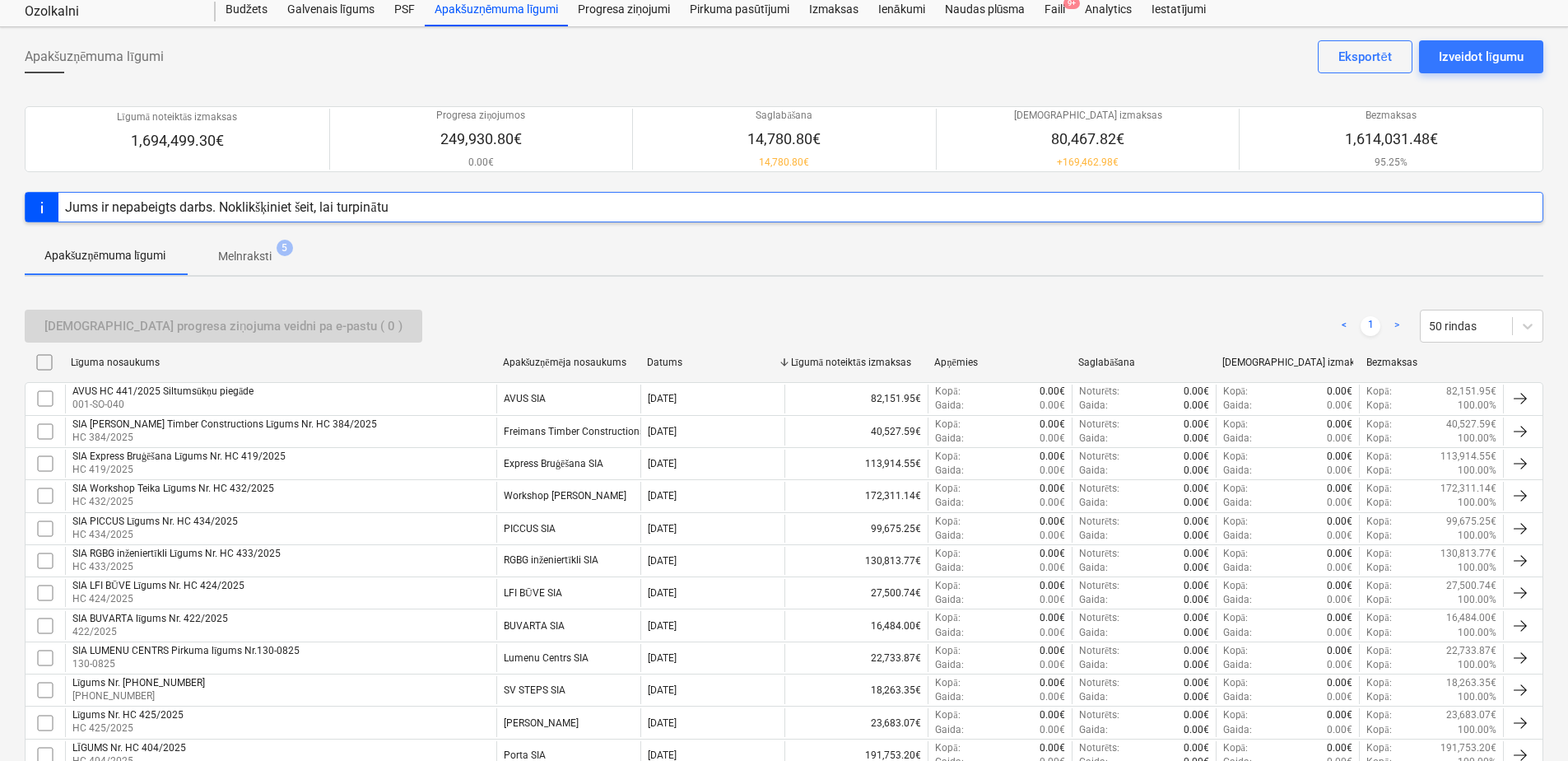
click at [253, 252] on p "Melnraksti" at bounding box center [244, 257] width 53 height 17
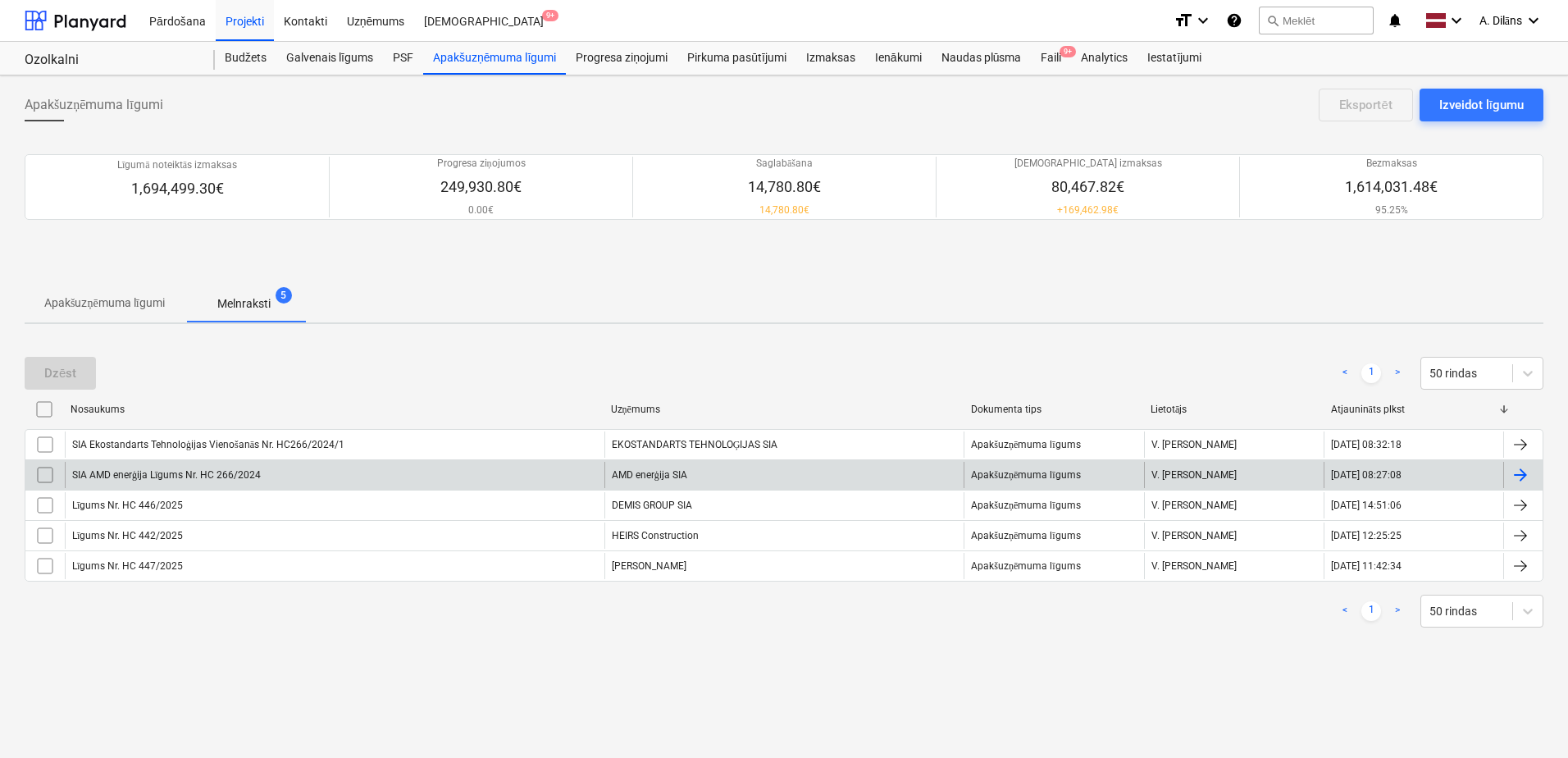
click at [312, 472] on div "SIA AMD enerģija Līgums Nr. HC 266/2024" at bounding box center [334, 474] width 540 height 26
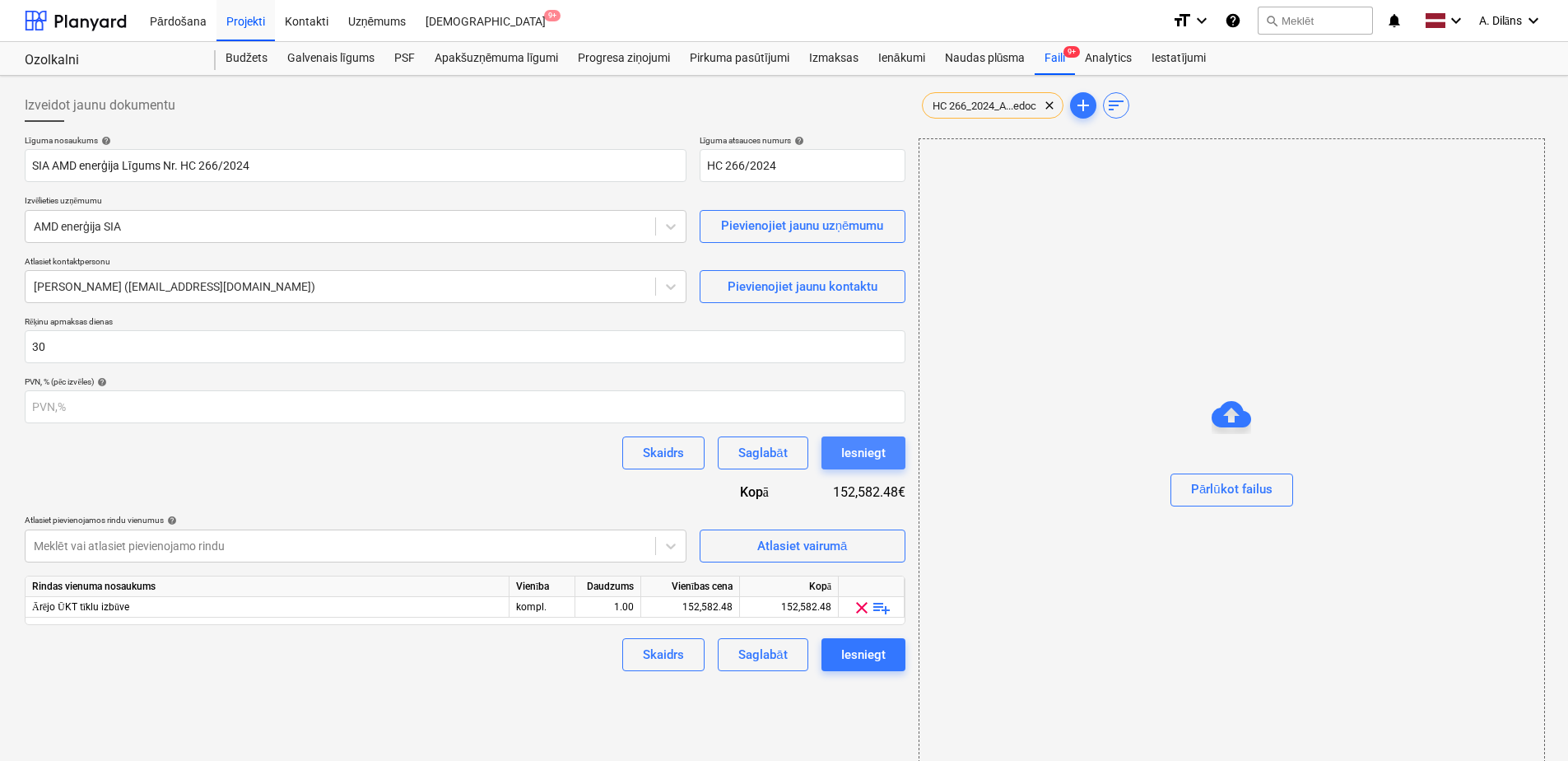
click at [863, 455] on div "Iesniegt" at bounding box center [863, 453] width 44 height 21
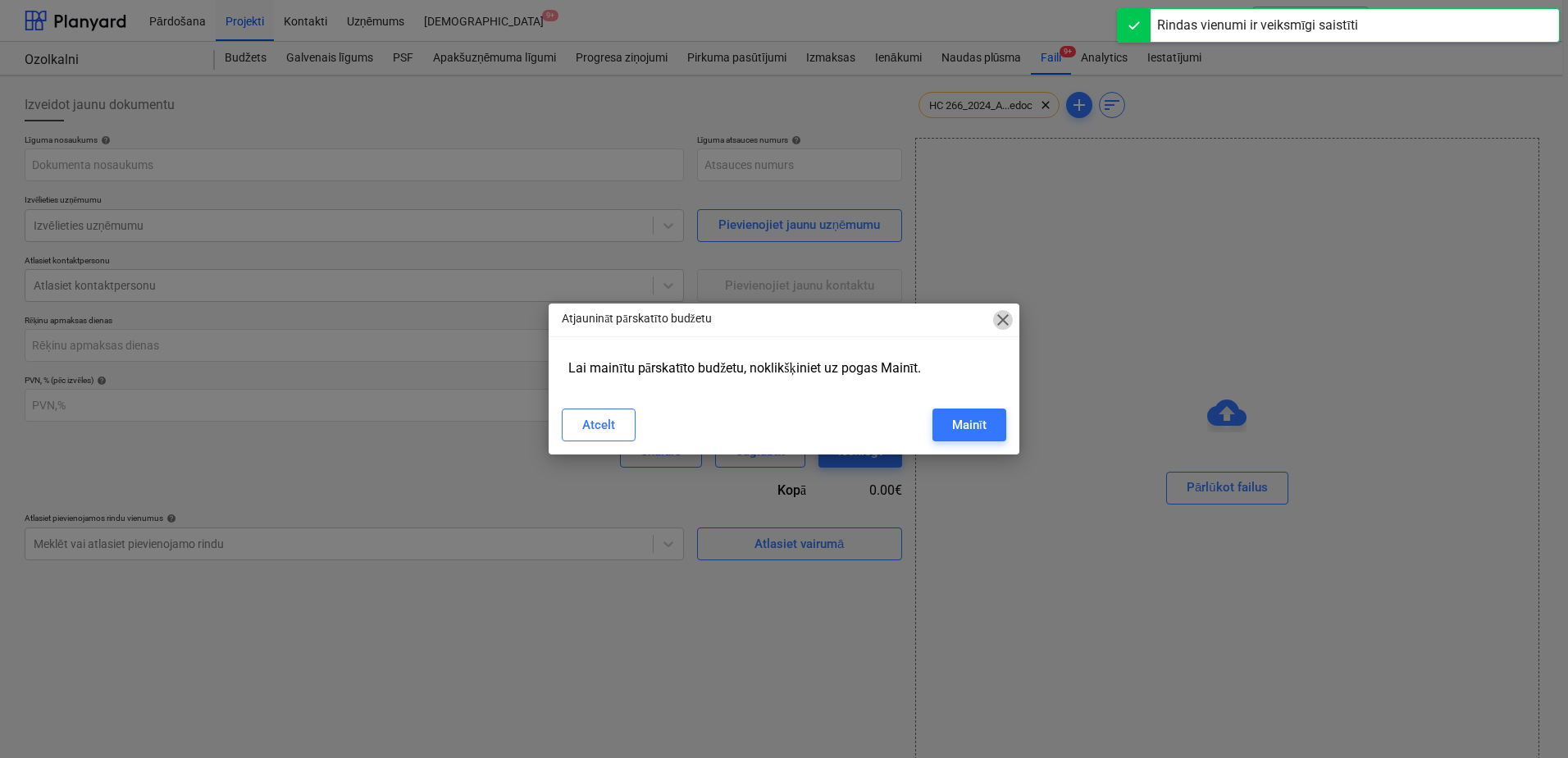
click at [1006, 315] on span "close" at bounding box center [1003, 319] width 19 height 19
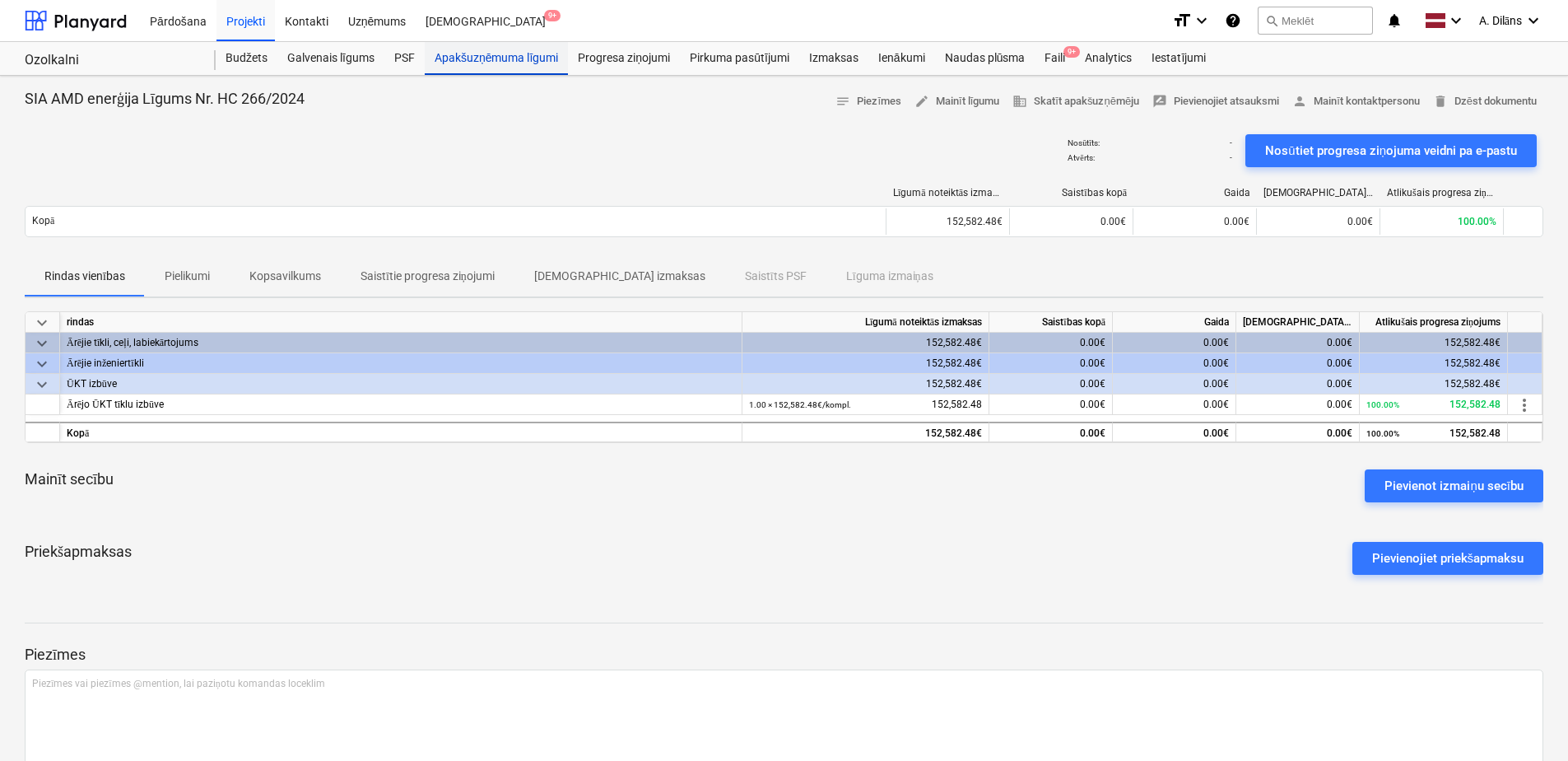
click at [495, 52] on div "Apakšuzņēmuma līgumi" at bounding box center [496, 58] width 143 height 33
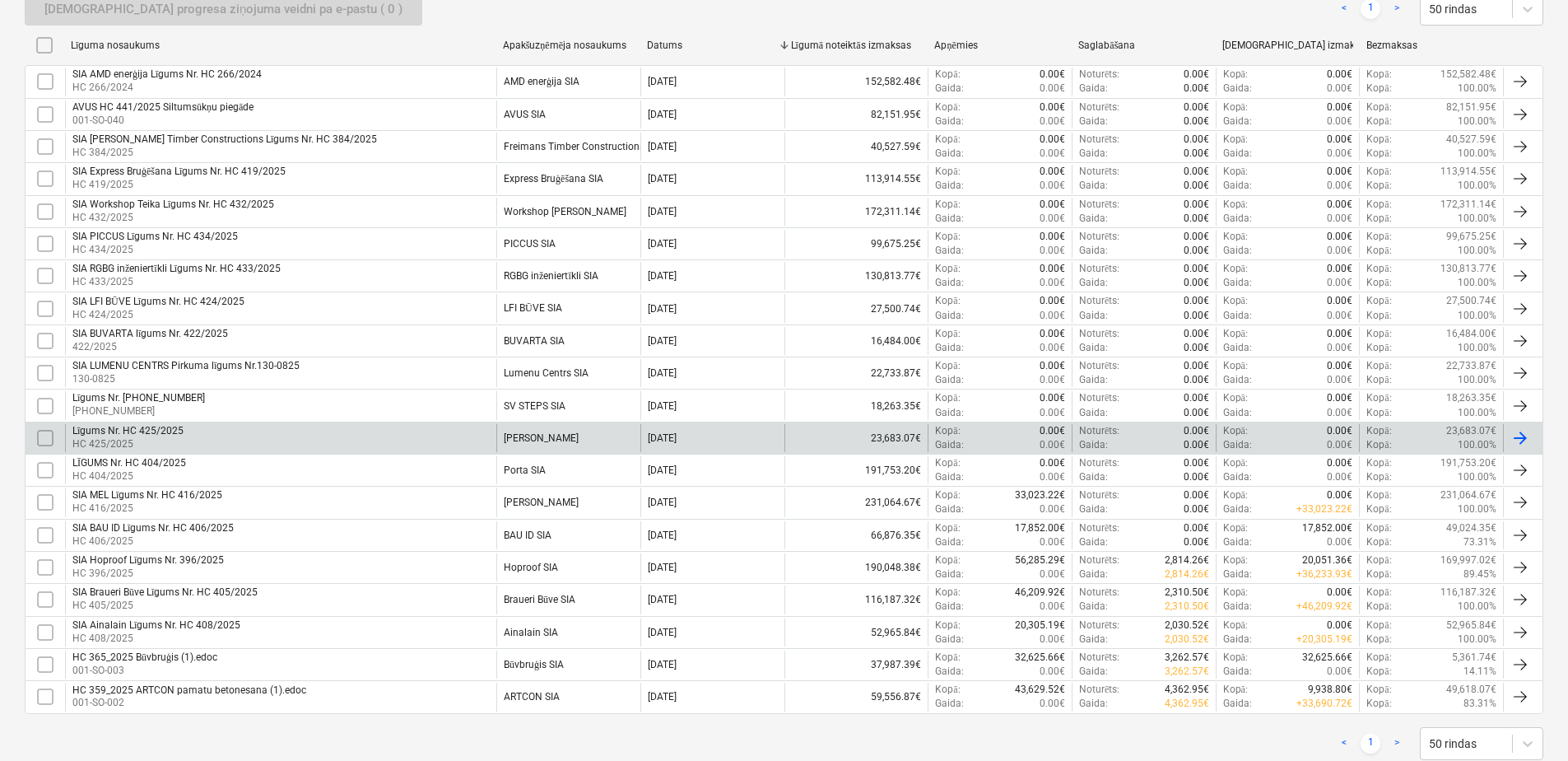
scroll to position [328, 0]
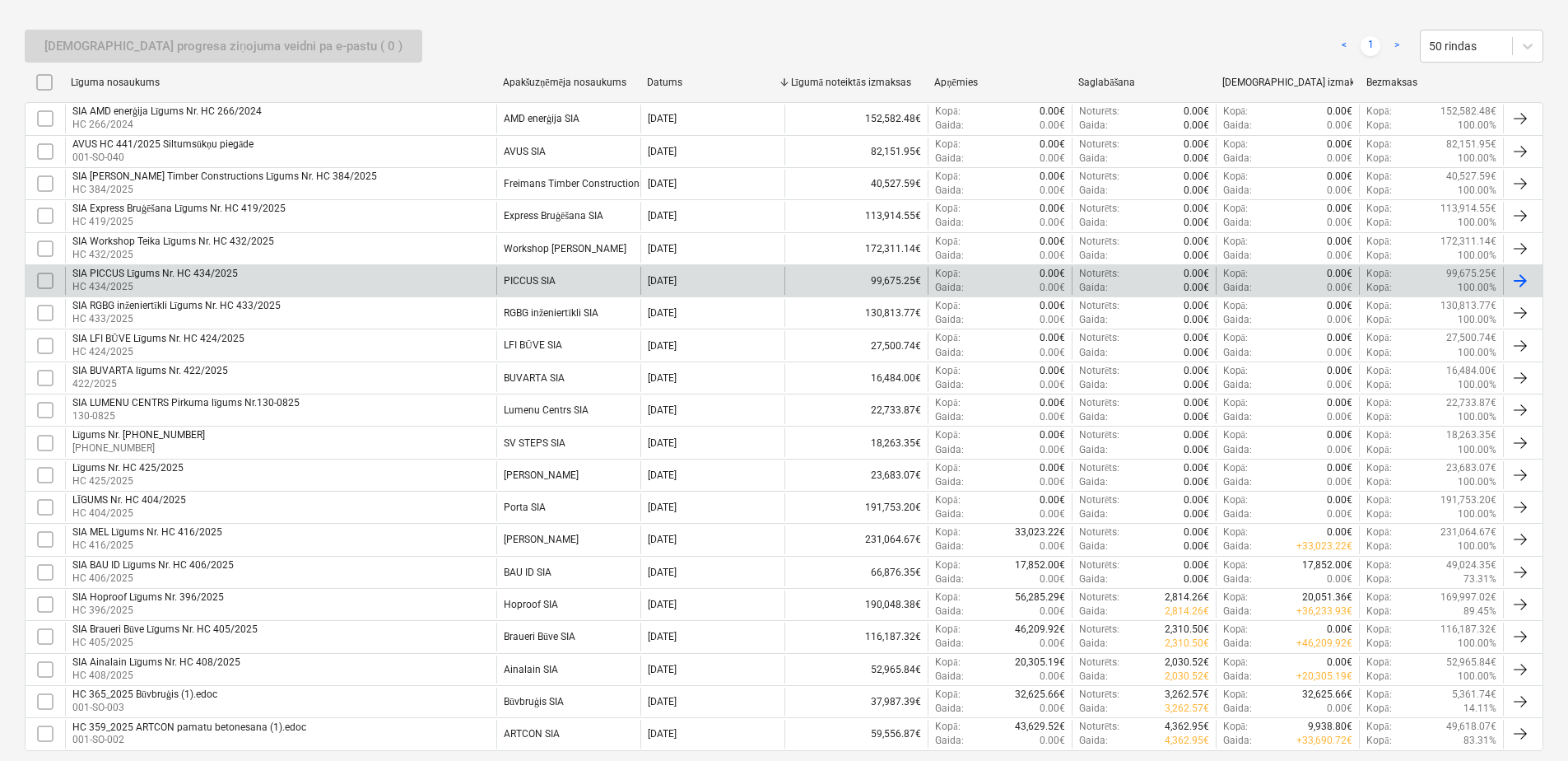
click at [564, 278] on div "PICCUS SIA" at bounding box center [568, 280] width 144 height 28
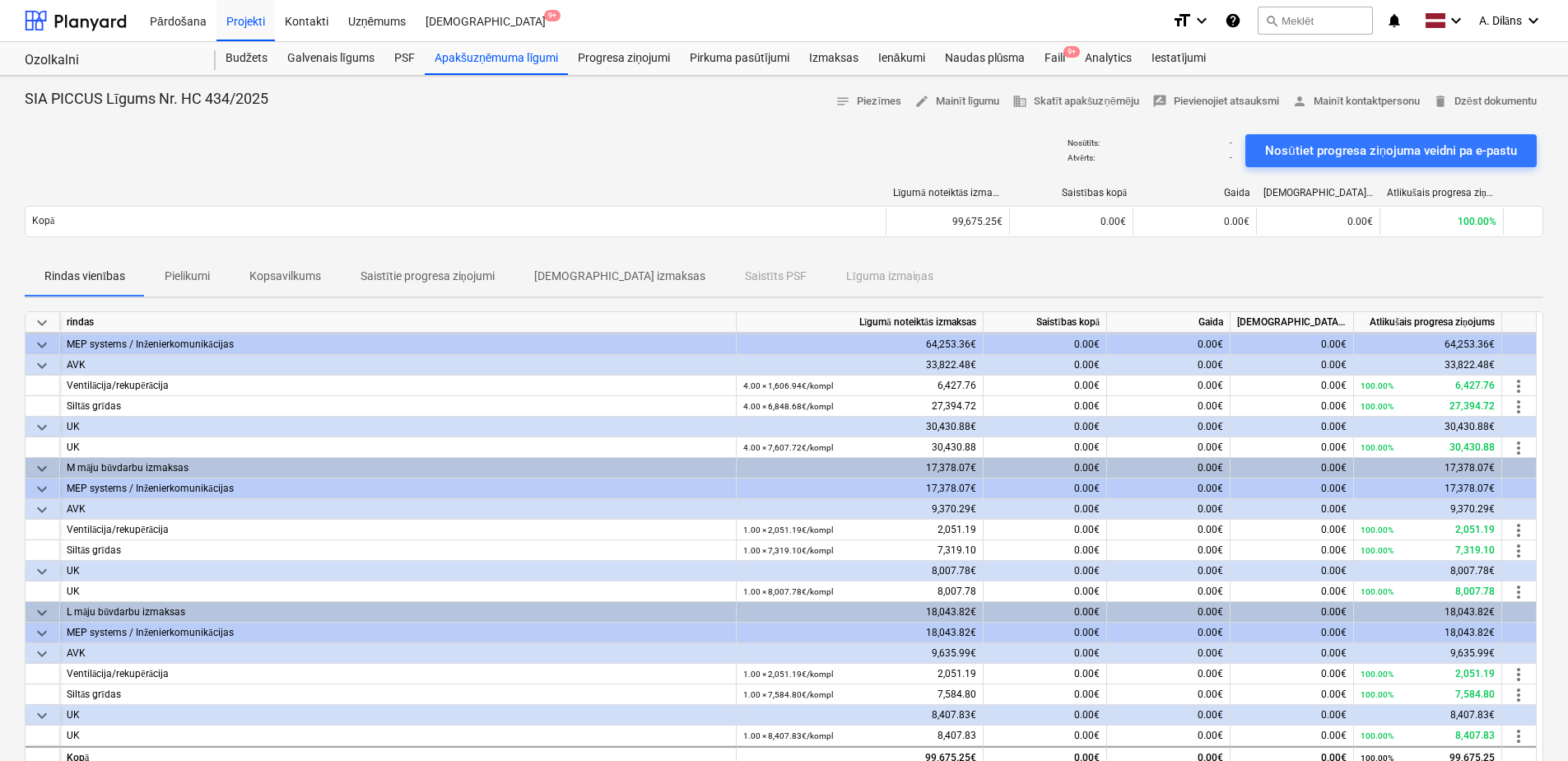
drag, startPoint x: 494, startPoint y: 133, endPoint x: 486, endPoint y: 127, distance: 10.0
drag, startPoint x: 486, startPoint y: 127, endPoint x: 442, endPoint y: 121, distance: 44.4
click at [442, 121] on div at bounding box center [784, 122] width 1519 height 14
drag, startPoint x: 484, startPoint y: 136, endPoint x: 450, endPoint y: 136, distance: 34.0
drag, startPoint x: 450, startPoint y: 136, endPoint x: 416, endPoint y: 126, distance: 35.4
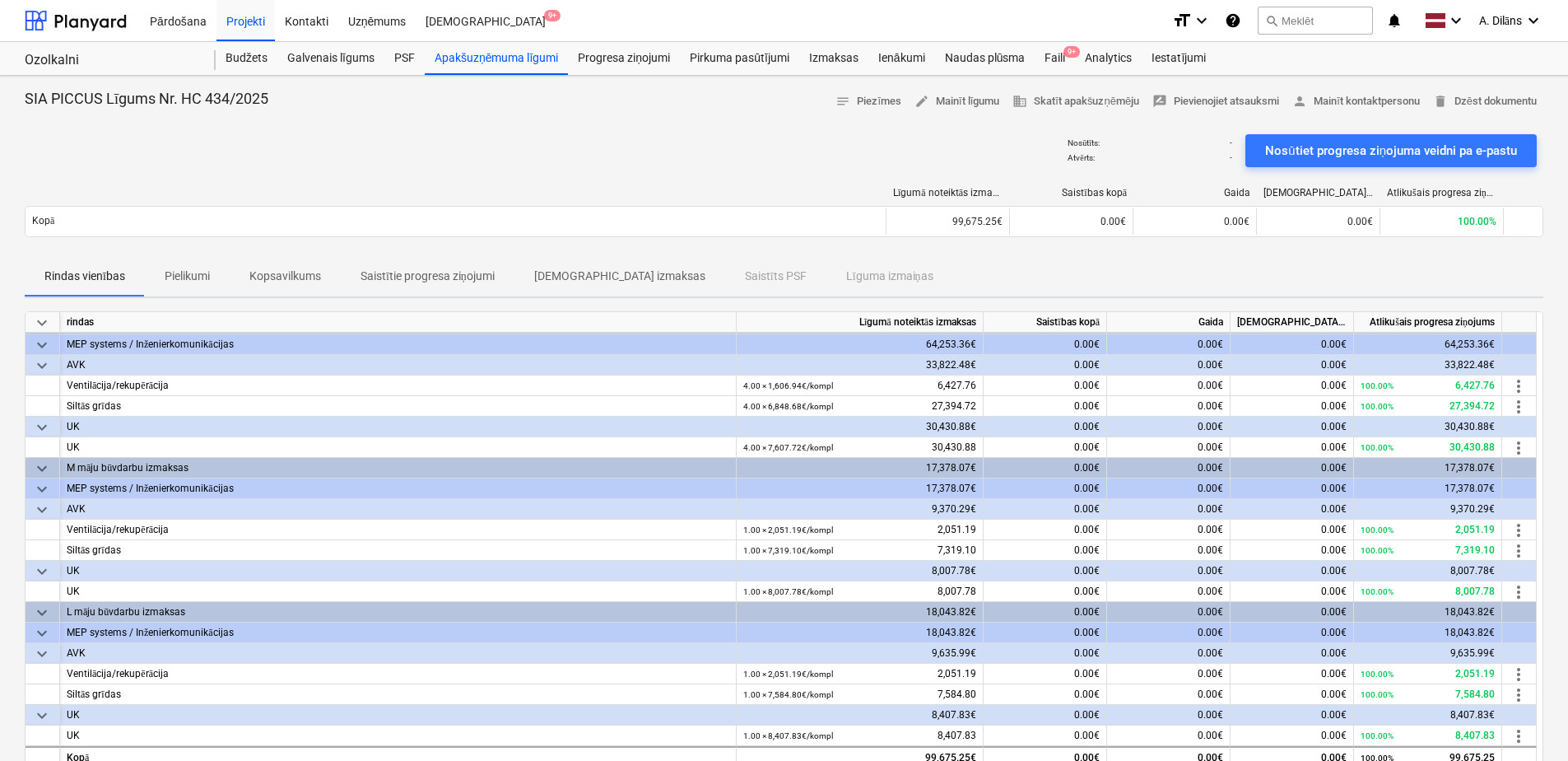
click at [416, 126] on div at bounding box center [784, 122] width 1519 height 14
drag, startPoint x: 468, startPoint y: 131, endPoint x: 421, endPoint y: 132, distance: 47.0
drag, startPoint x: 421, startPoint y: 132, endPoint x: 374, endPoint y: 133, distance: 47.0
click at [374, 133] on div "Nosūtīts : - Atvērts : - Nosūtiet progresa ziņojuma veidni pa e-pastu" at bounding box center [784, 151] width 1519 height 46
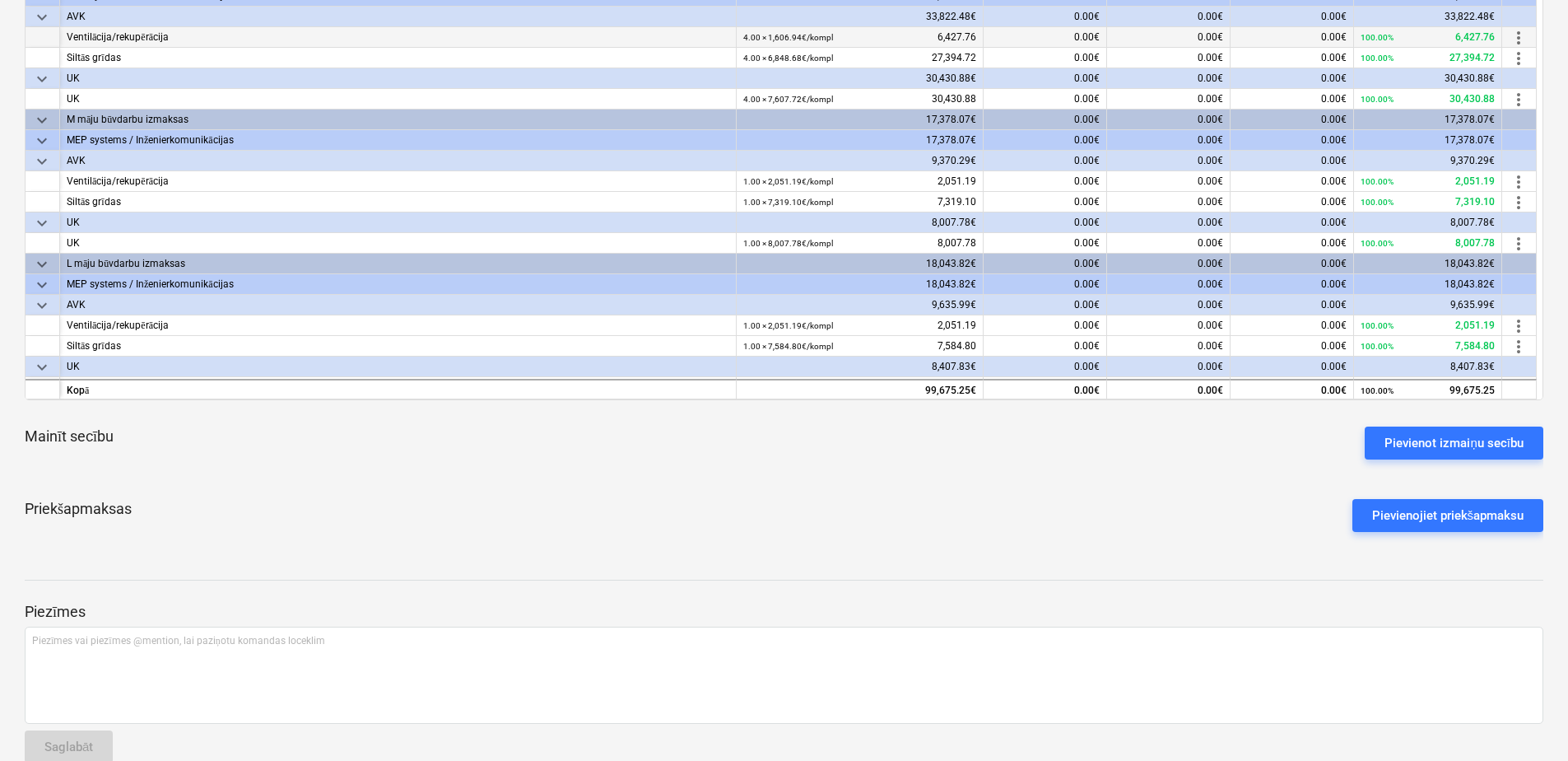
scroll to position [395, 0]
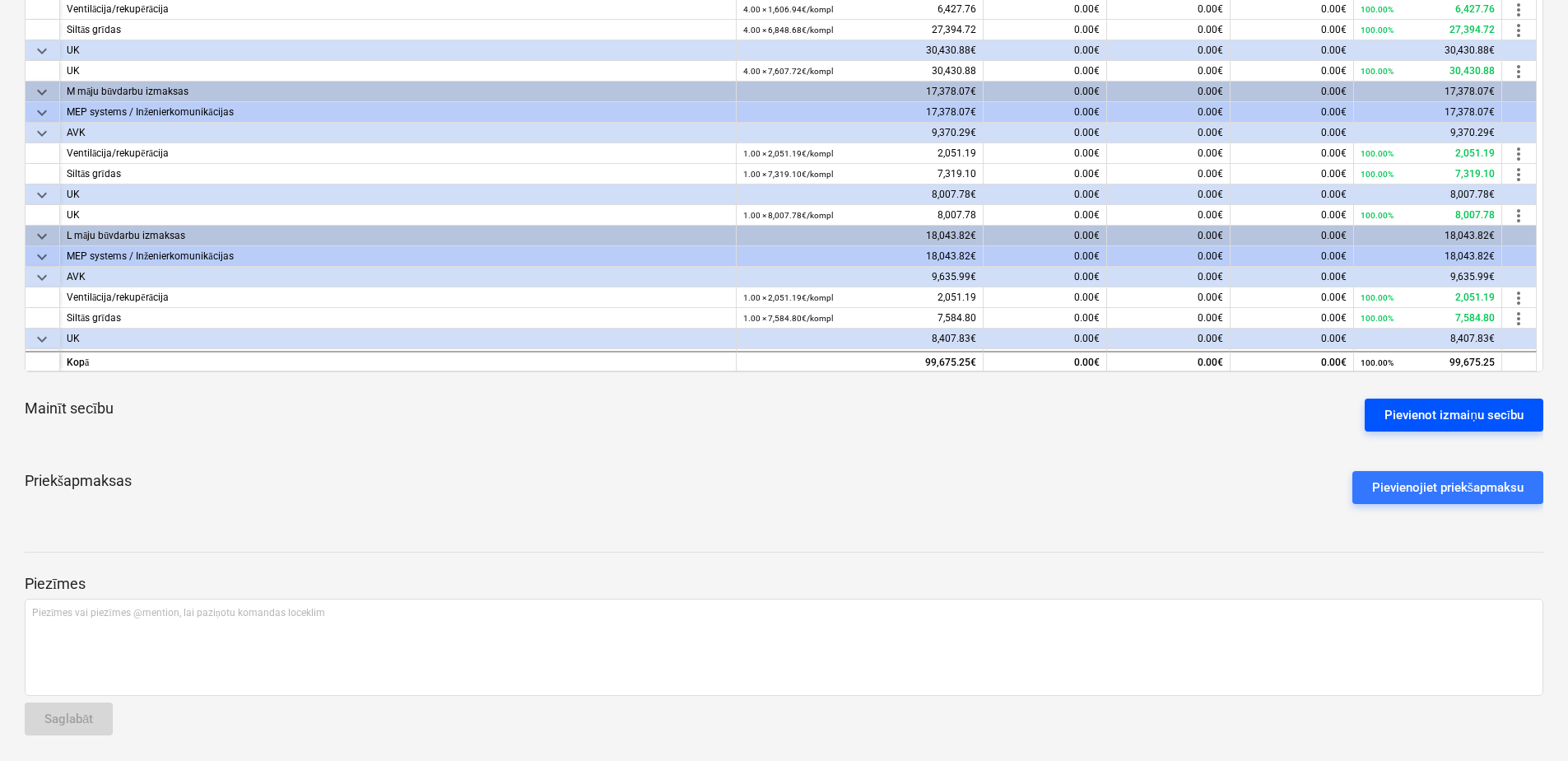
click at [1444, 414] on div "Pievienot izmaiņu secību" at bounding box center [1454, 415] width 139 height 21
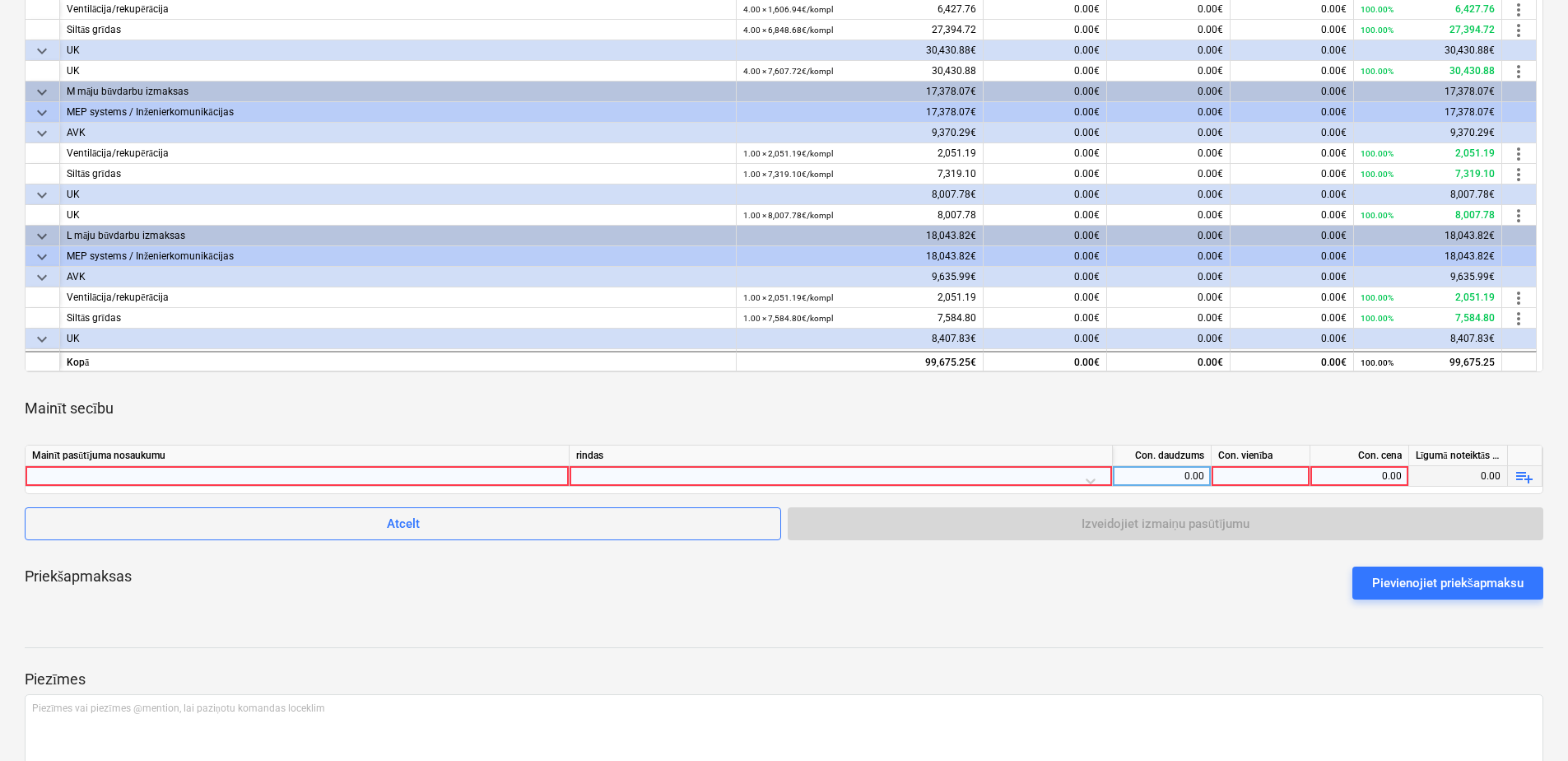
click at [393, 477] on div at bounding box center [296, 476] width 530 height 19
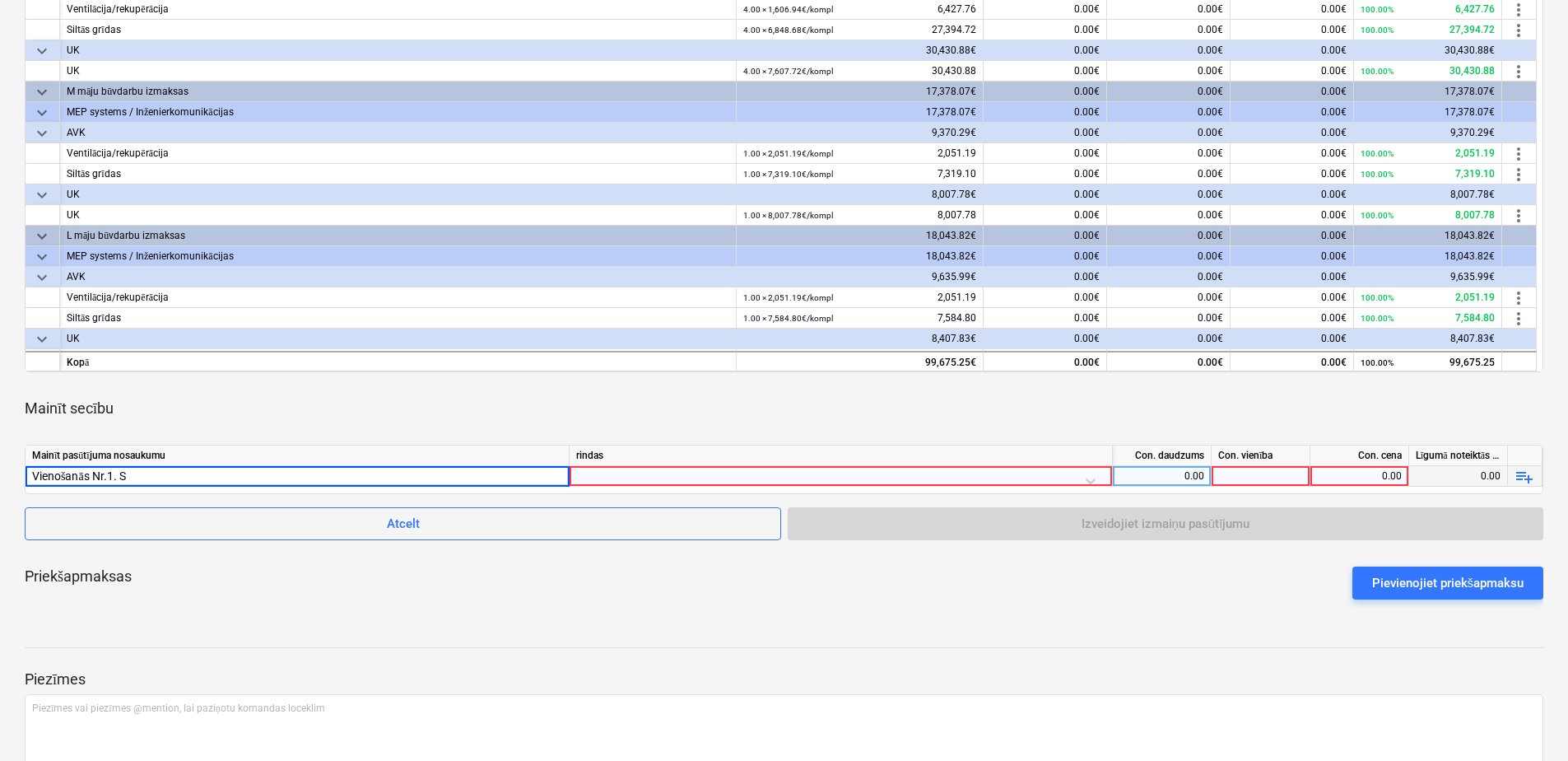
type input "Vienošanās Nr.1. SM"
click at [788, 468] on div at bounding box center [841, 481] width 529 height 29
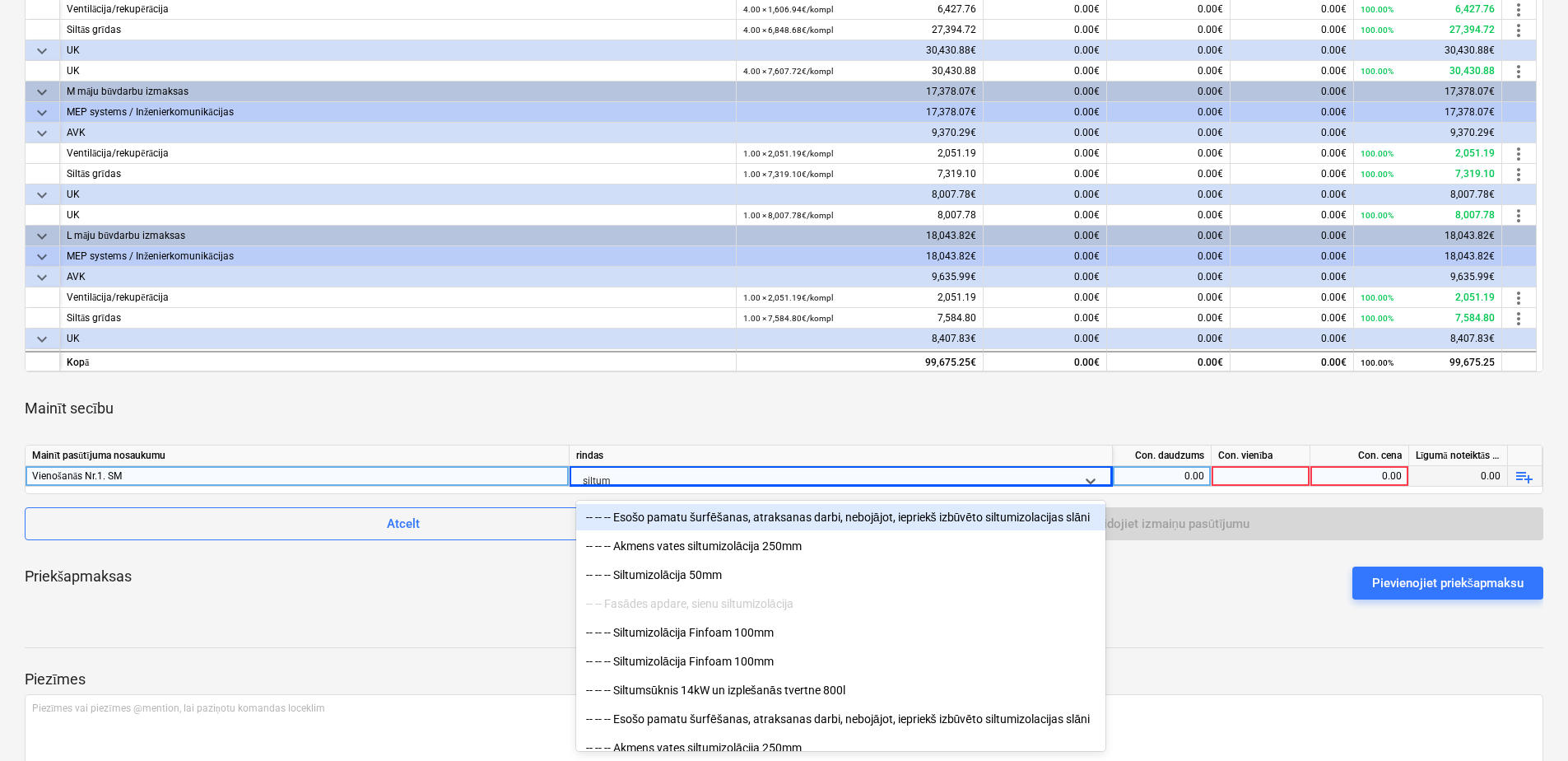
type input "siltums"
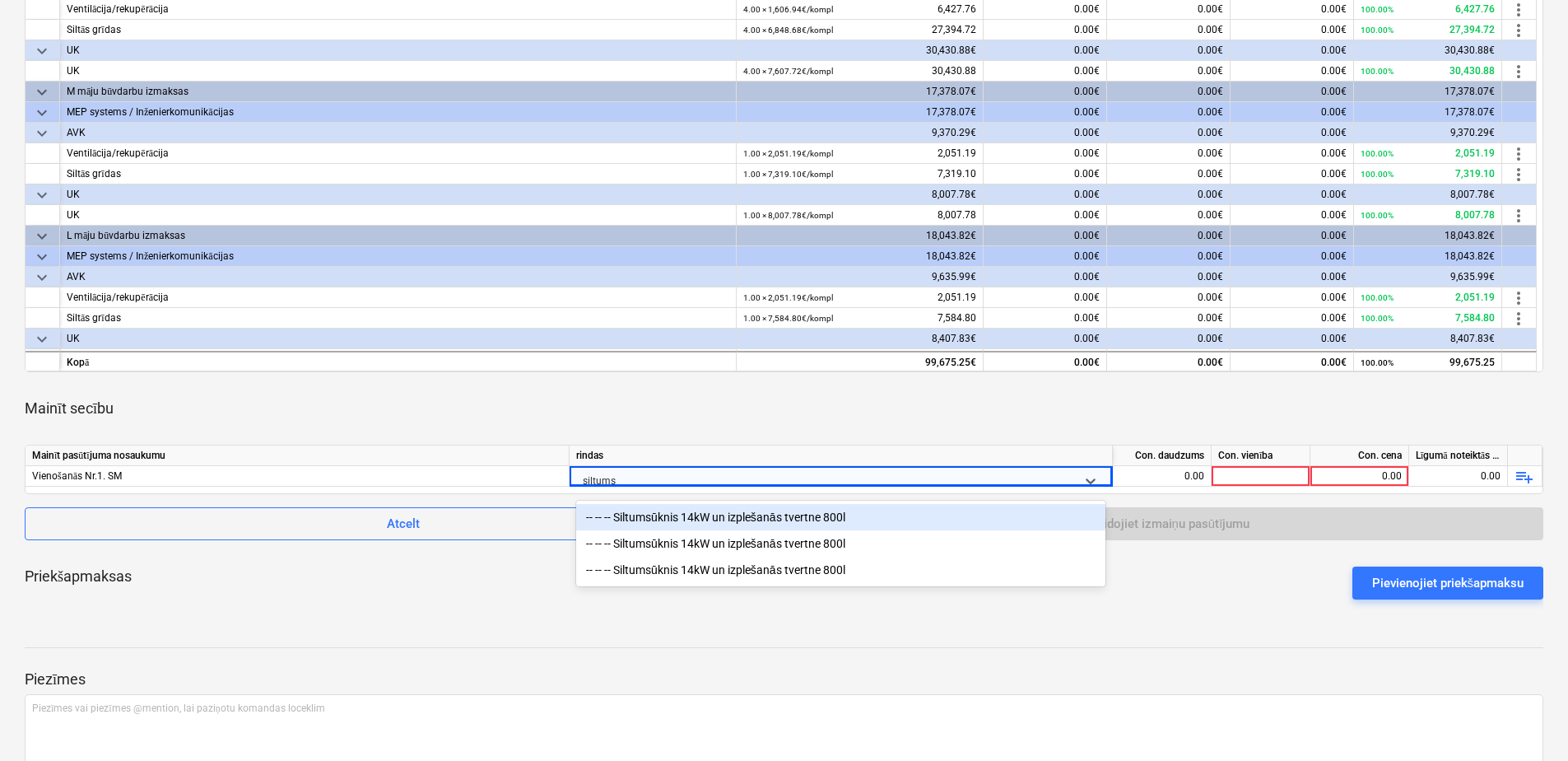
click at [759, 517] on div "-- -- -- Siltumsūknis 14kW un izplešanās tvertne 800l" at bounding box center [841, 517] width 529 height 26
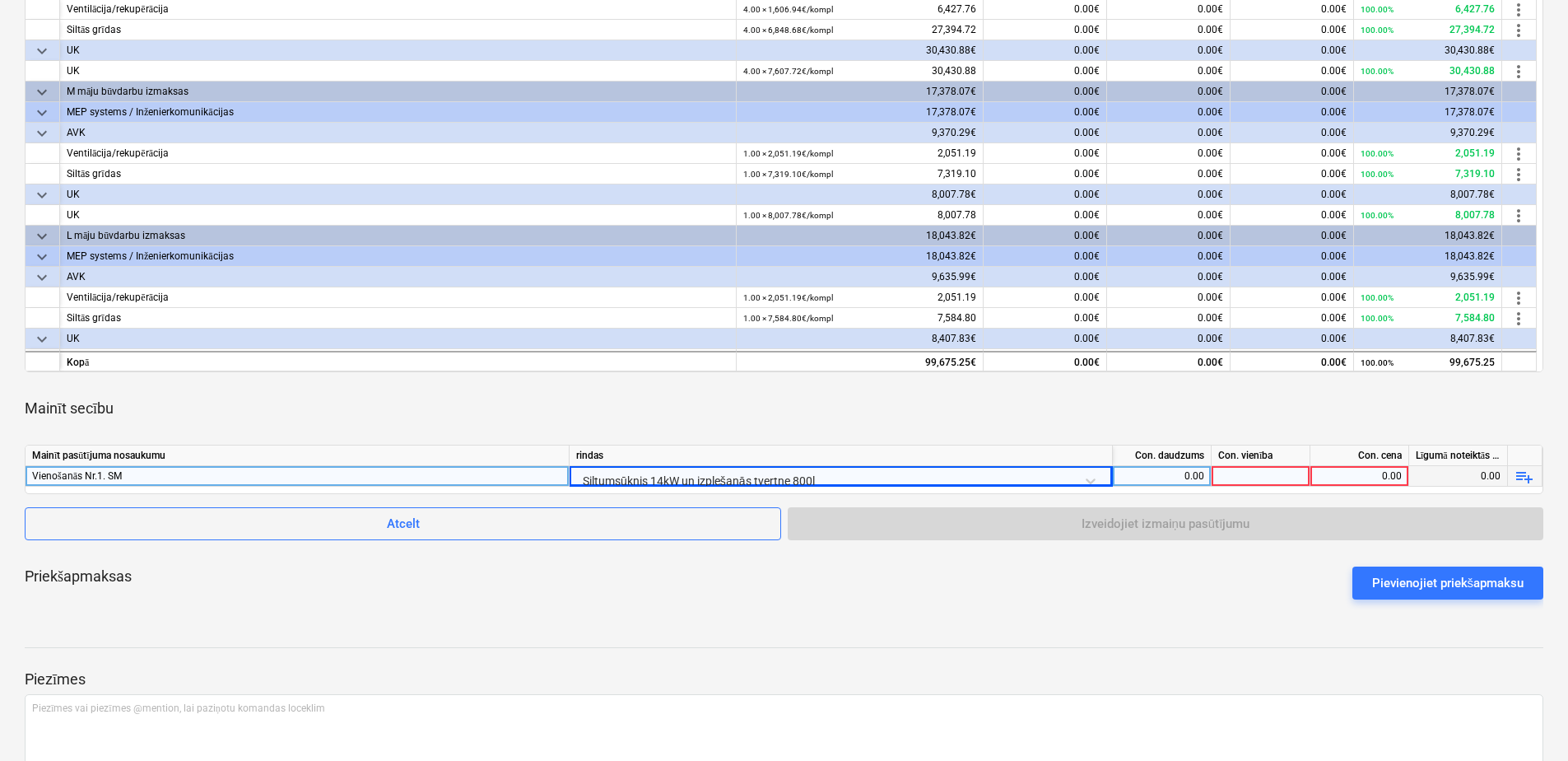
click at [1152, 477] on div "0.00" at bounding box center [1162, 476] width 85 height 20
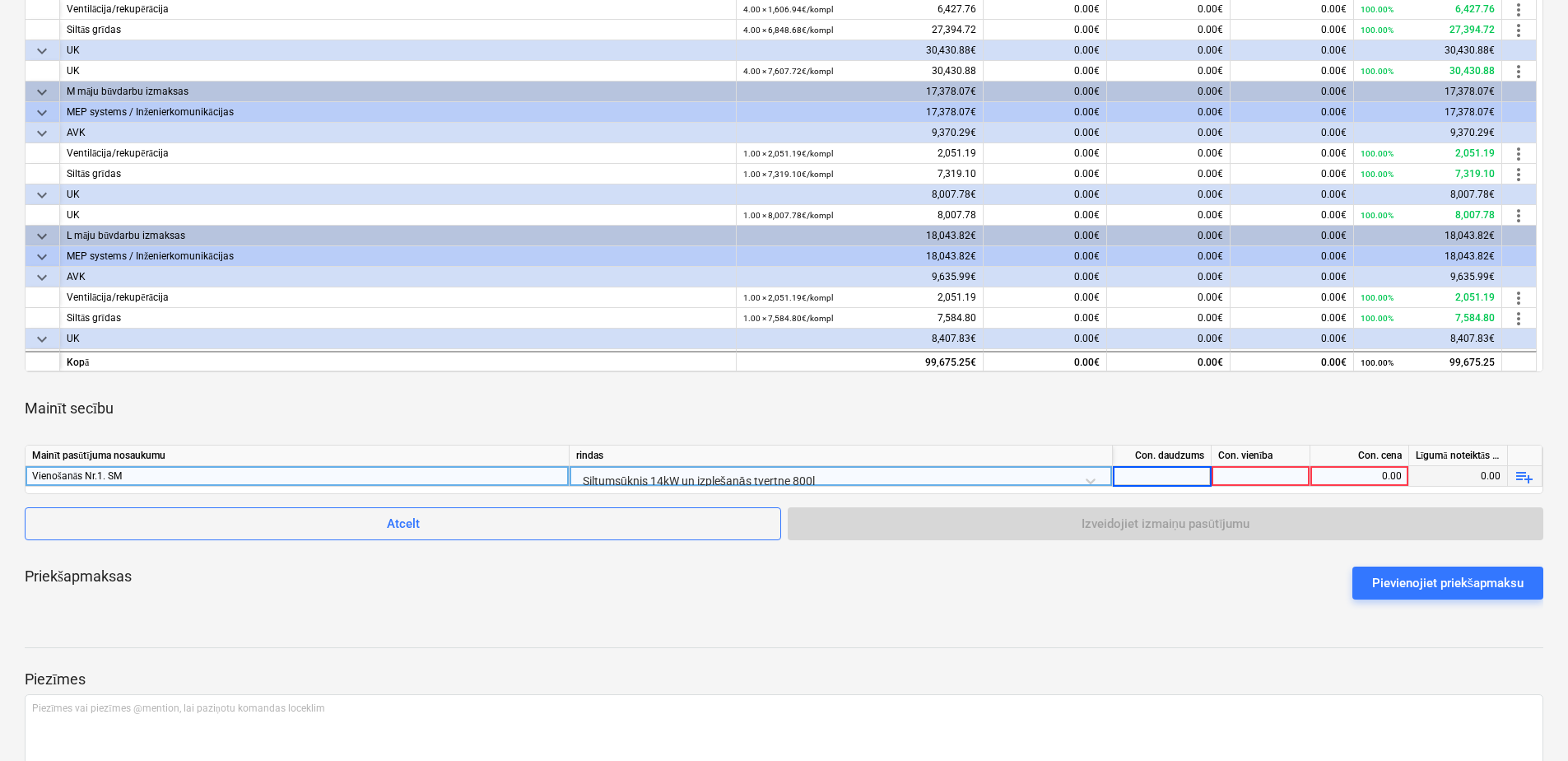
type input "4"
click at [1254, 475] on div at bounding box center [1261, 476] width 98 height 20
click at [1276, 477] on div at bounding box center [1261, 476] width 98 height 20
type input "kpl."
click at [1351, 473] on div "0.00" at bounding box center [1359, 476] width 85 height 20
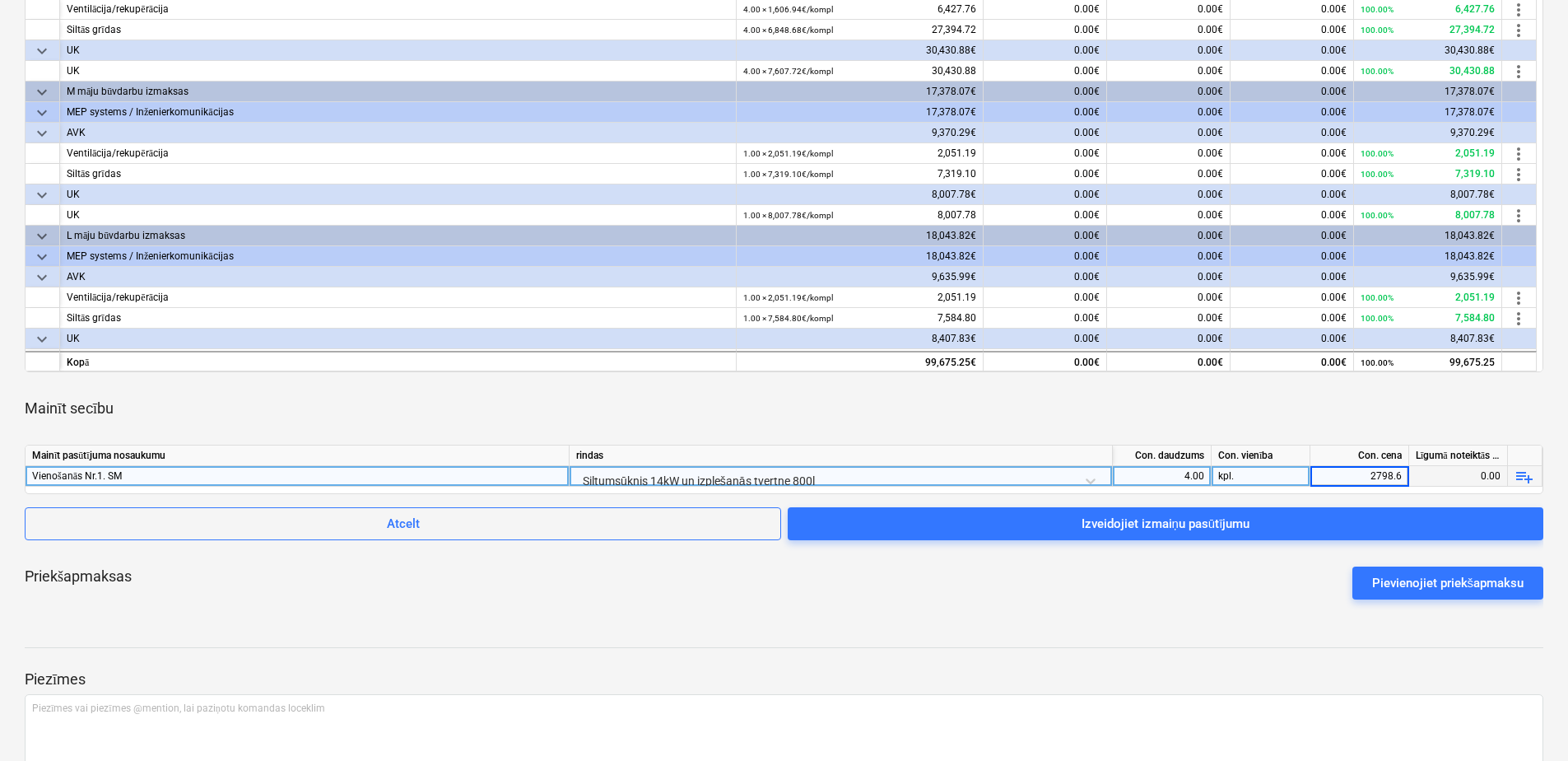
type input "2798.65"
click at [1260, 591] on div "Priekšapmaksas Pievienojiet priekšapmaksu" at bounding box center [784, 582] width 1519 height 59
click at [268, 476] on div "Vienošanās Nr.1. SM" at bounding box center [296, 476] width 530 height 19
click at [268, 476] on input "Vienošanās Nr.1. SM" at bounding box center [296, 476] width 544 height 19
type input "Vienošanās Nr.1. SM S-māja"
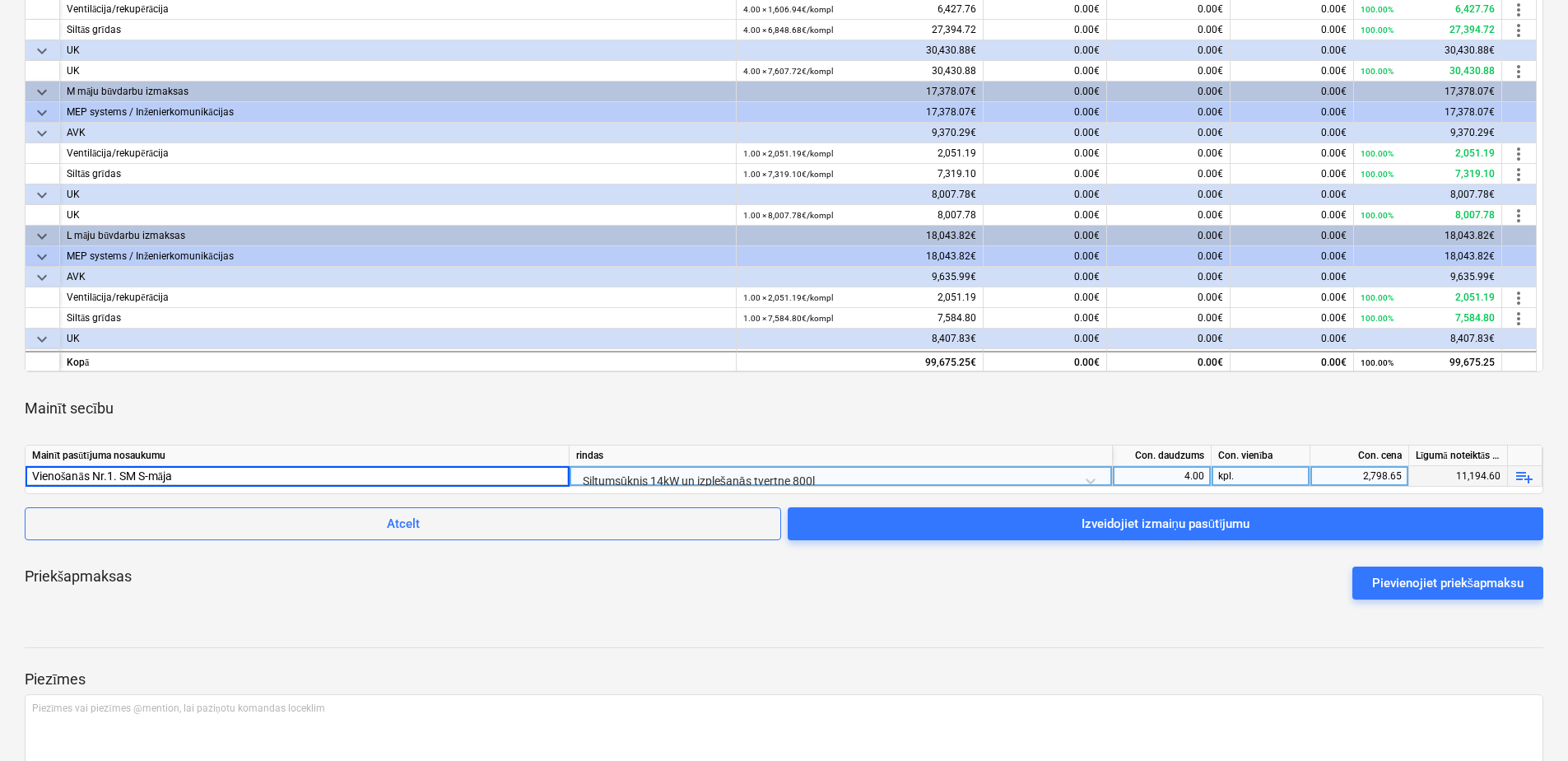
drag, startPoint x: 199, startPoint y: 475, endPoint x: 25, endPoint y: 472, distance: 174.0
click at [25, 472] on input "Vienošanās Nr.1. SM S-māja" at bounding box center [296, 476] width 544 height 19
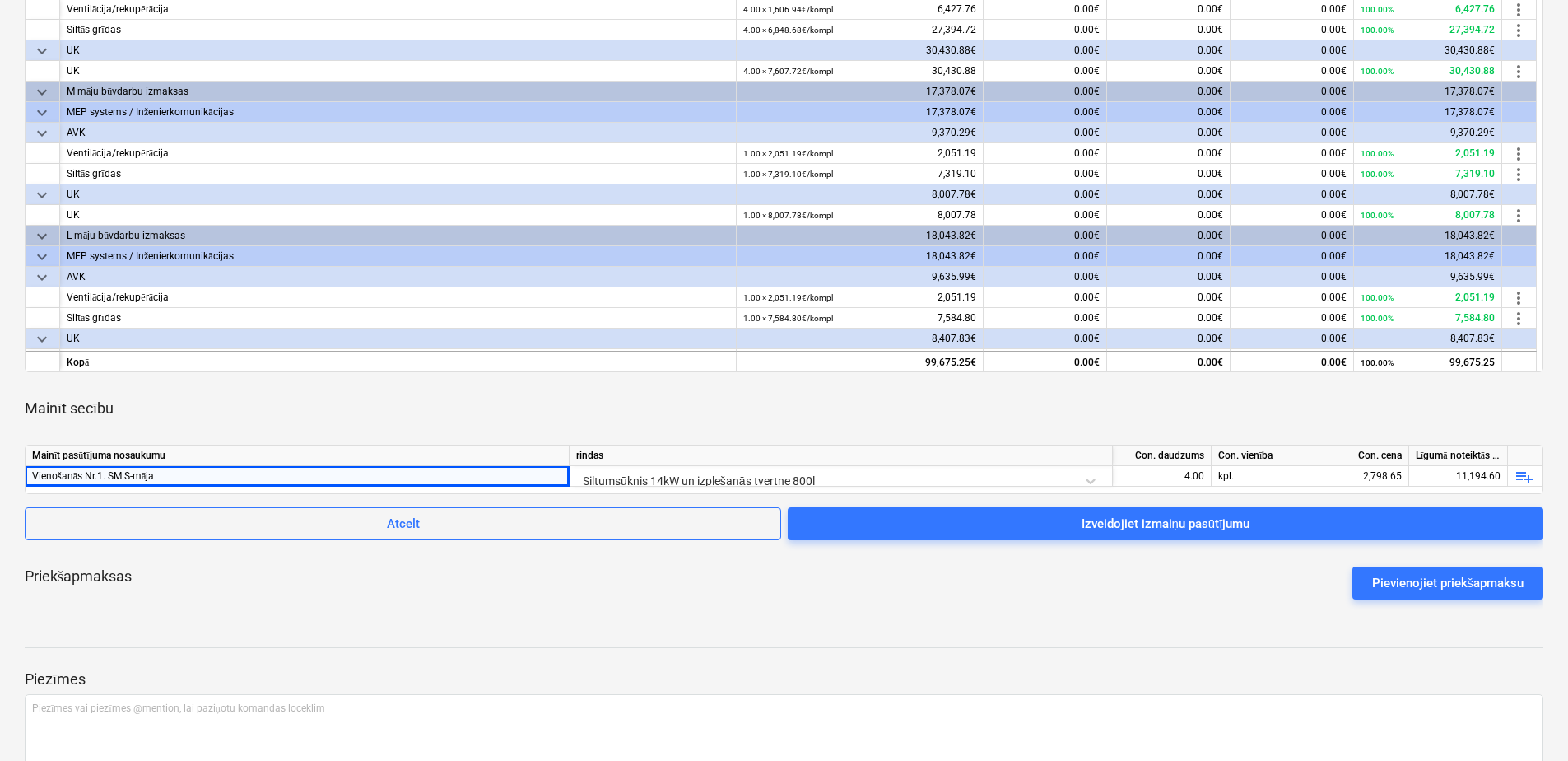
click at [604, 607] on div "Priekšapmaksas Pievienojiet priekšapmaksu" at bounding box center [784, 582] width 1519 height 59
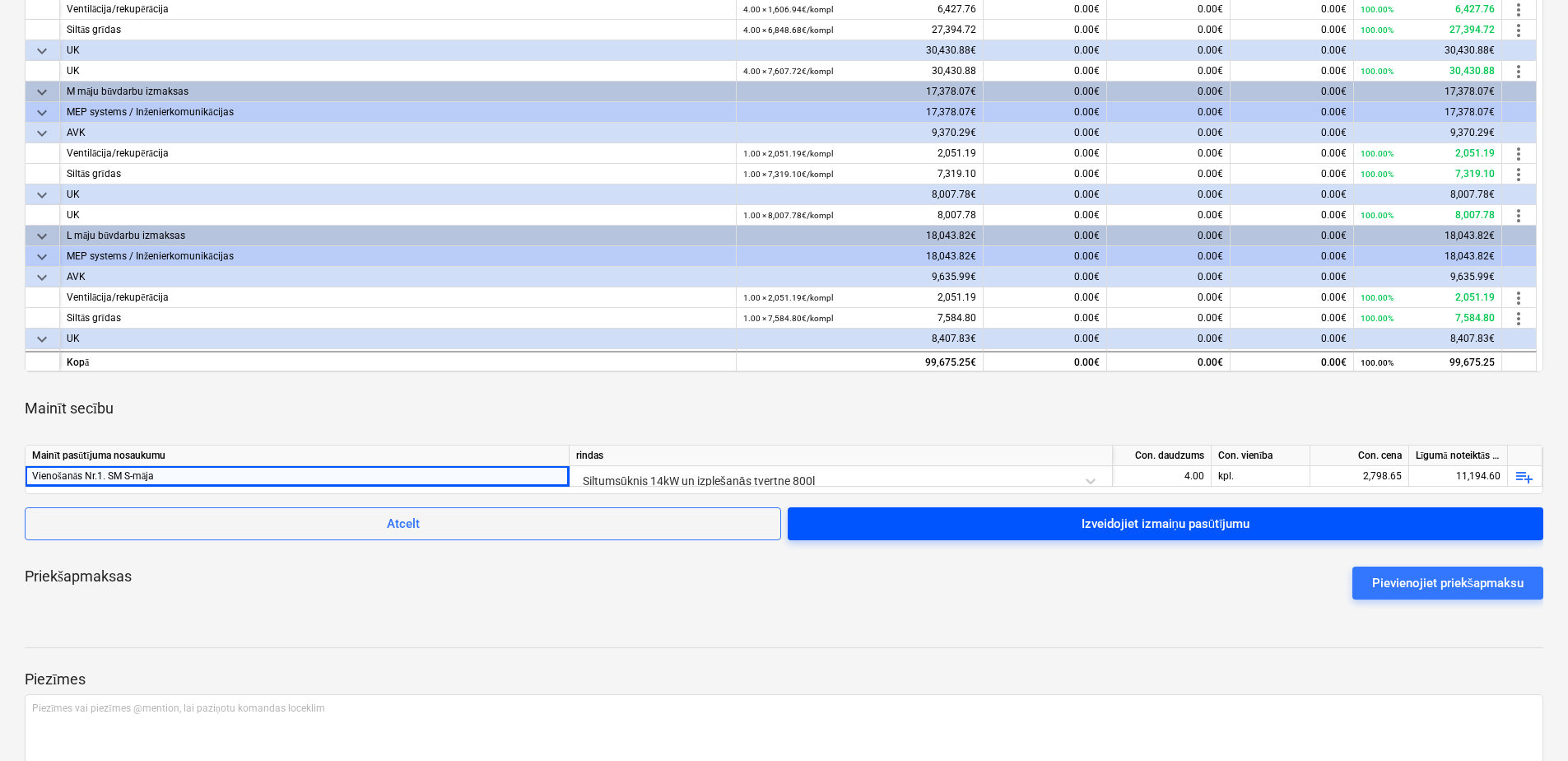
click at [1121, 524] on div "Izveidojiet izmaiņu pasūtījumu" at bounding box center [1165, 523] width 169 height 21
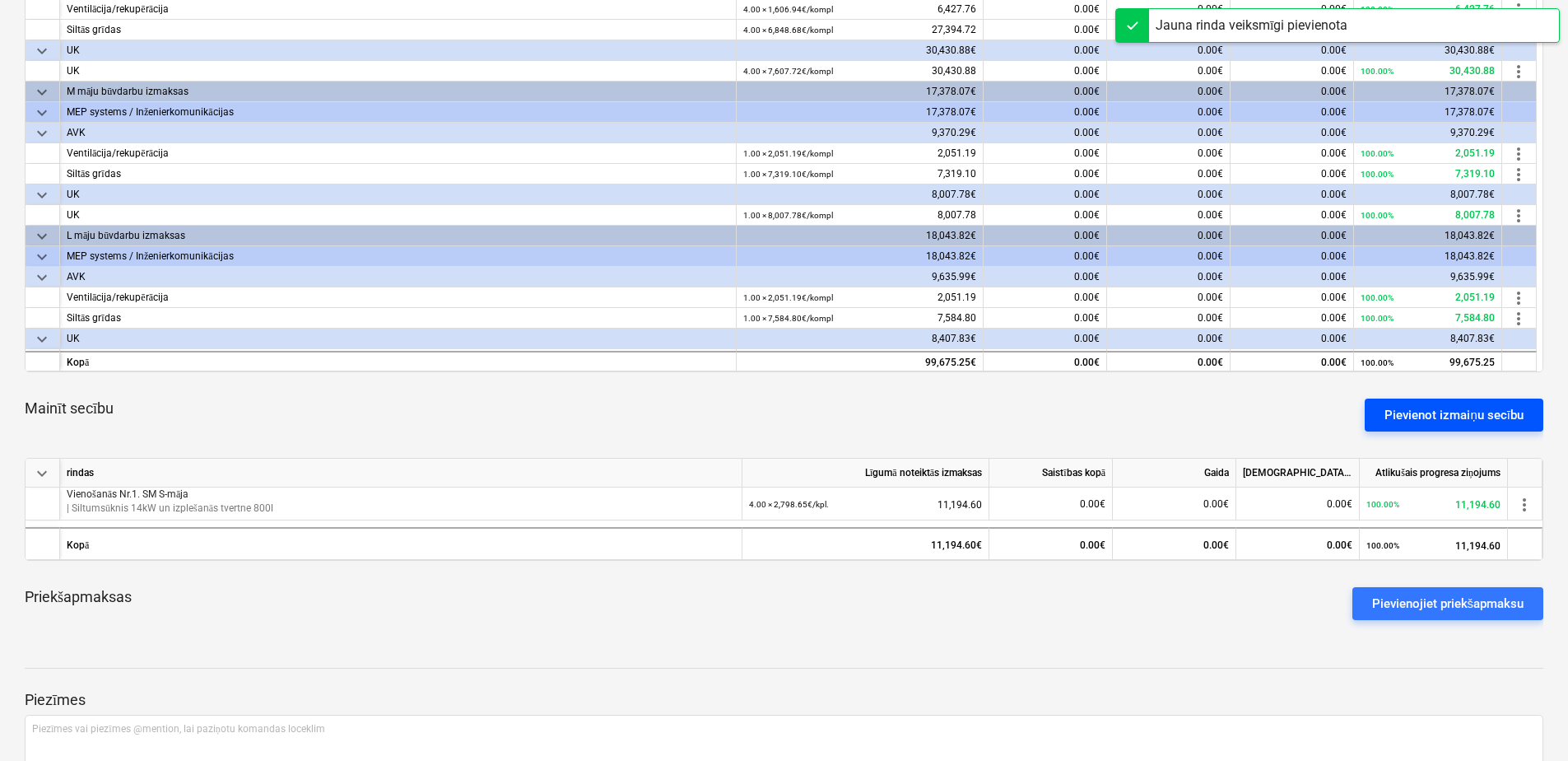
click at [1413, 413] on div "Pievienot izmaiņu secību" at bounding box center [1454, 415] width 139 height 21
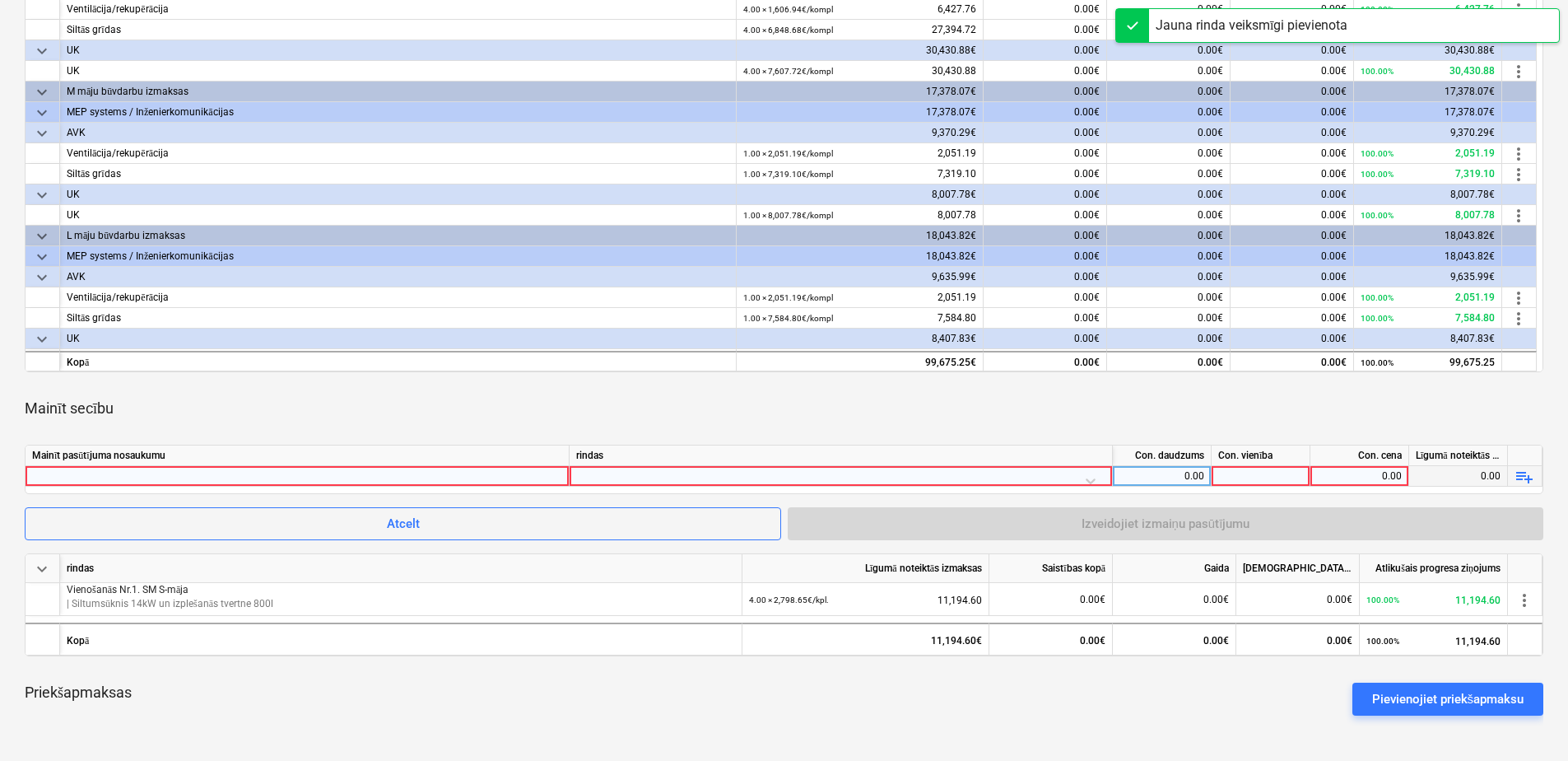
click at [348, 478] on div at bounding box center [296, 476] width 530 height 19
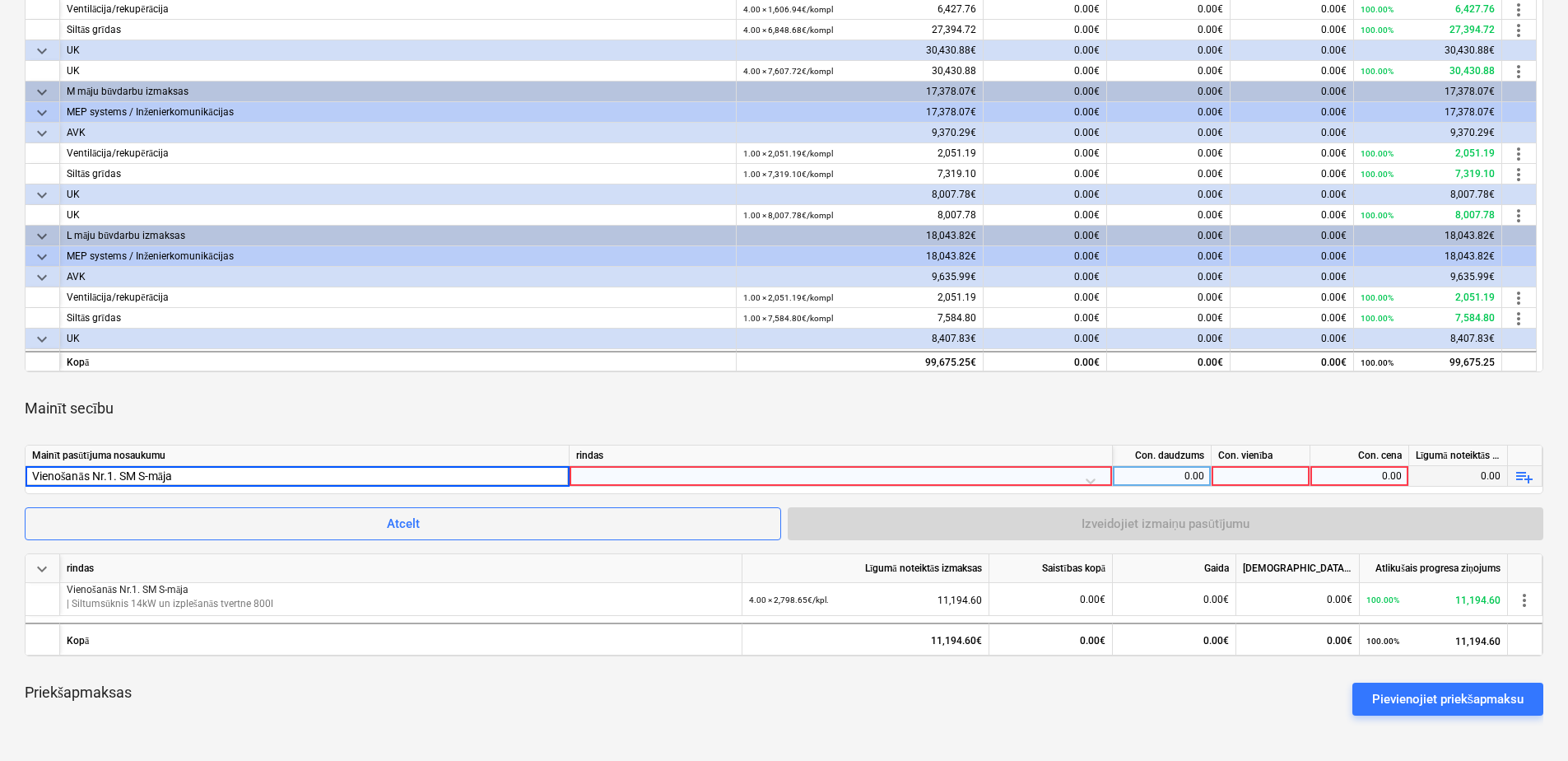
click at [149, 474] on input "Vienošanās Nr.1. SM S-māja" at bounding box center [296, 476] width 544 height 19
type input "Vienošanās Nr.1. SM M-māja"
click at [931, 474] on div at bounding box center [841, 481] width 529 height 29
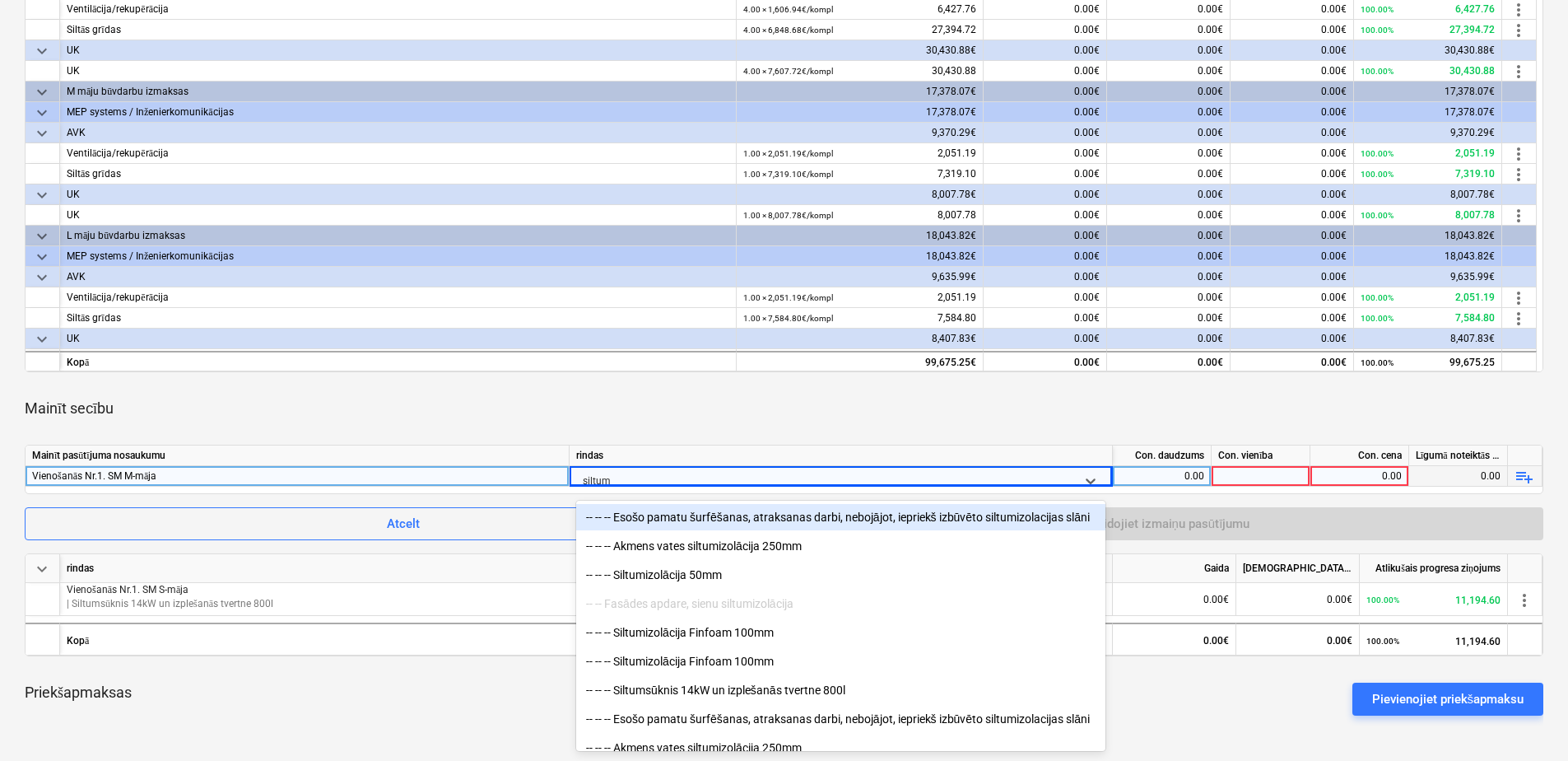
type input "siltums"
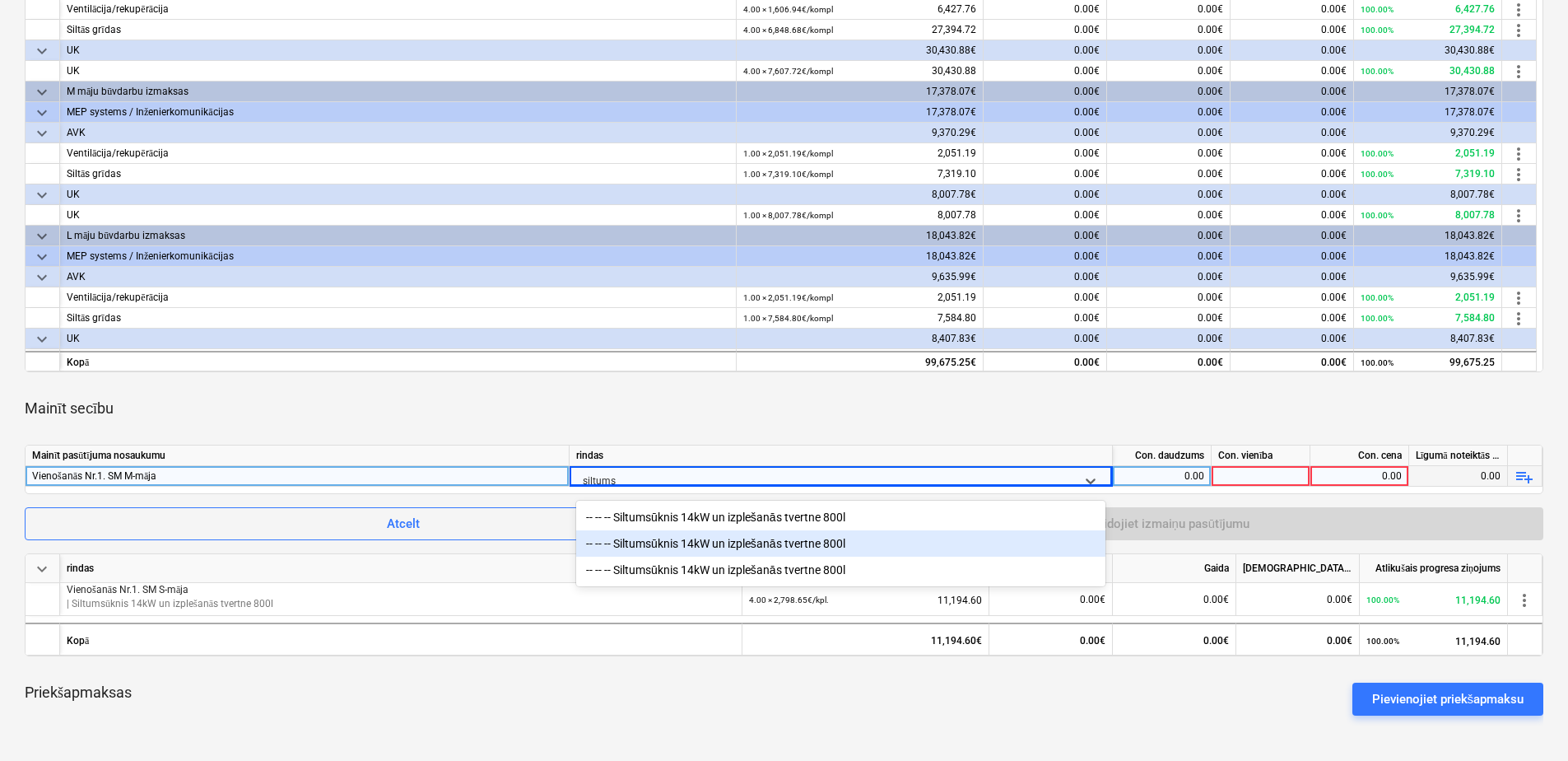
click at [831, 544] on div "-- -- -- Siltumsūknis 14kW un izplešanās tvertne 800l" at bounding box center [841, 543] width 529 height 26
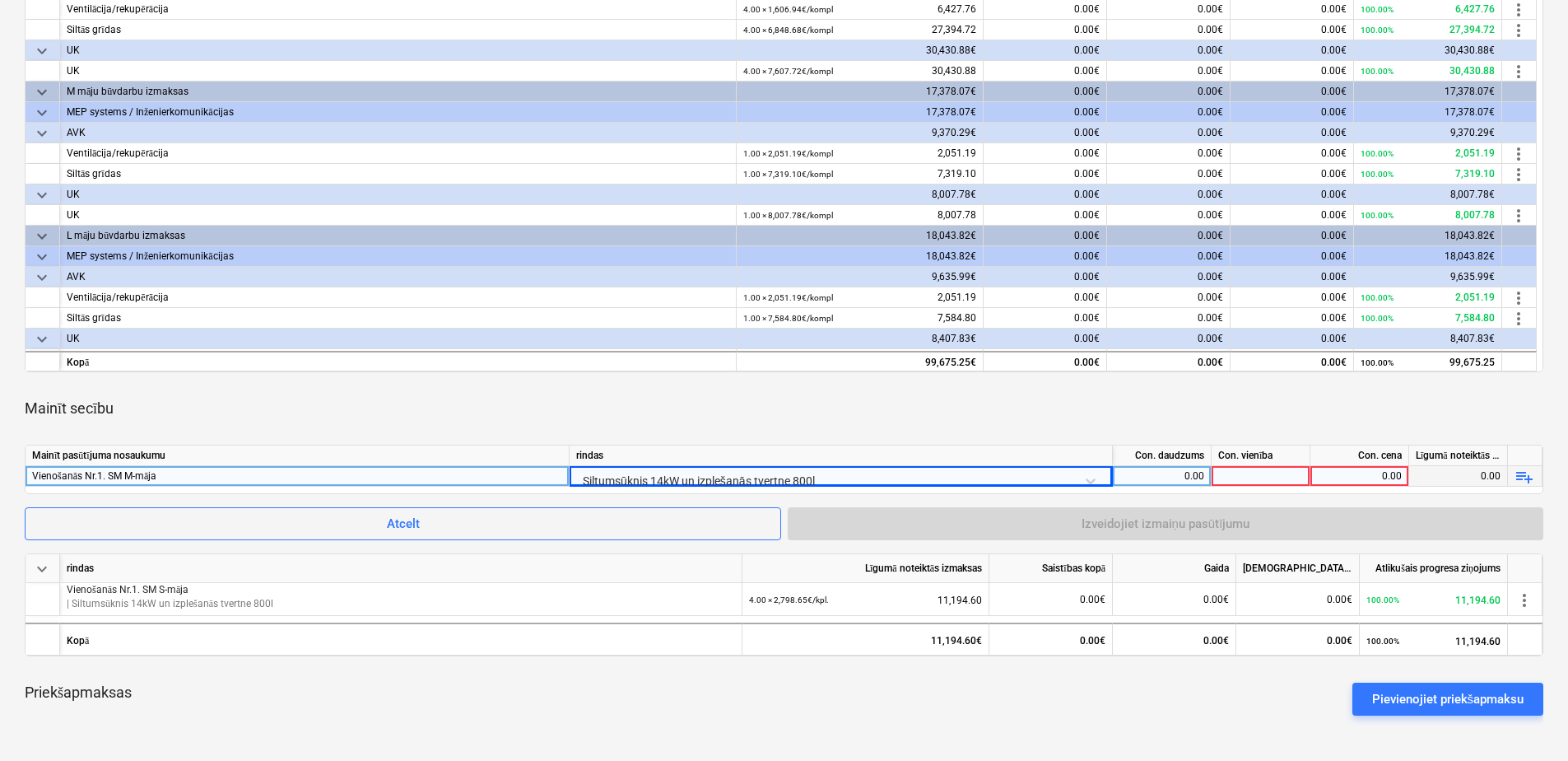
click at [1173, 466] on div "0.00" at bounding box center [1162, 476] width 85 height 20
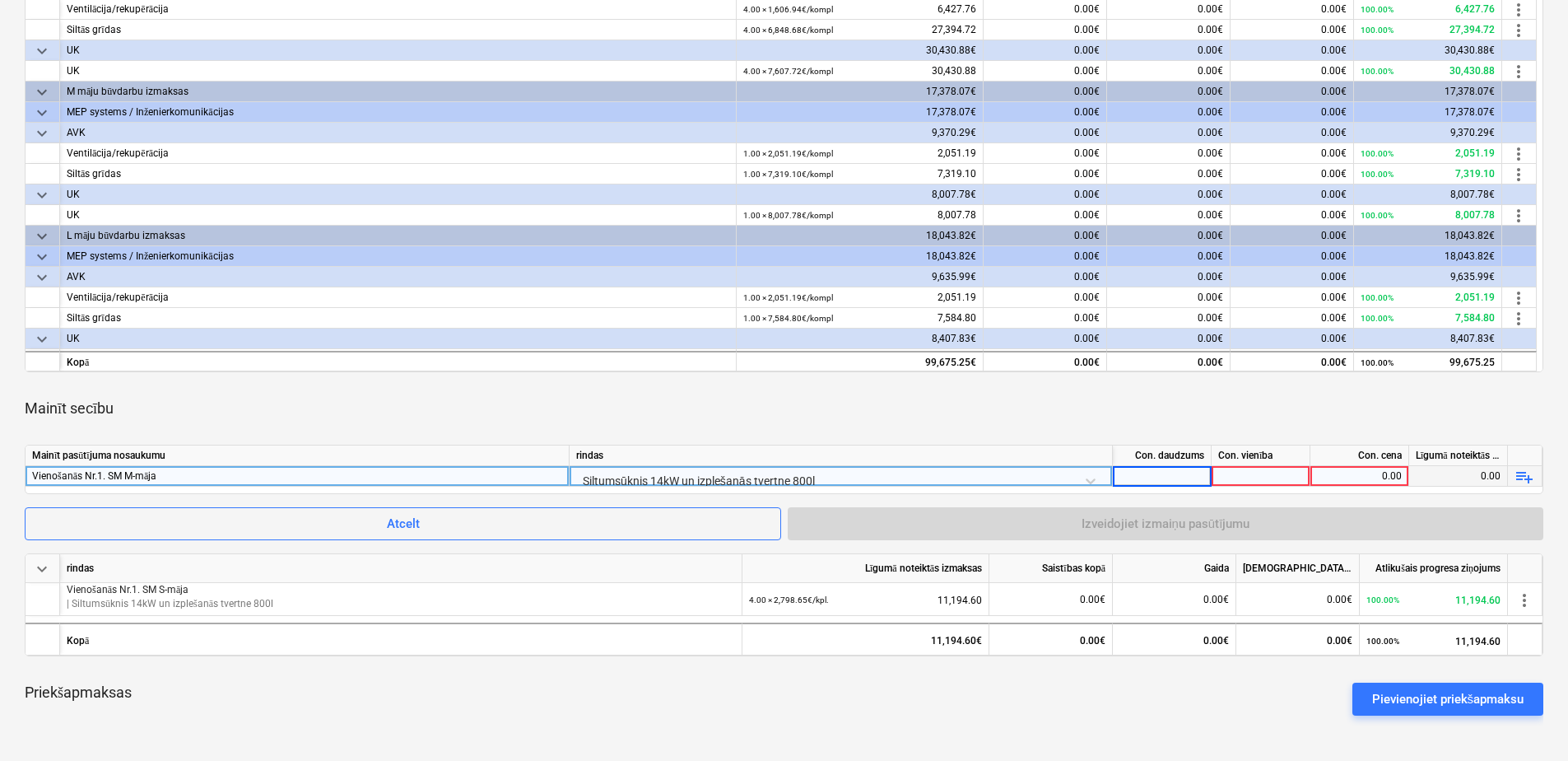
type input "1"
click at [1288, 473] on div at bounding box center [1261, 476] width 98 height 20
type input "kpl."
click at [1356, 474] on div "0.00" at bounding box center [1359, 476] width 85 height 20
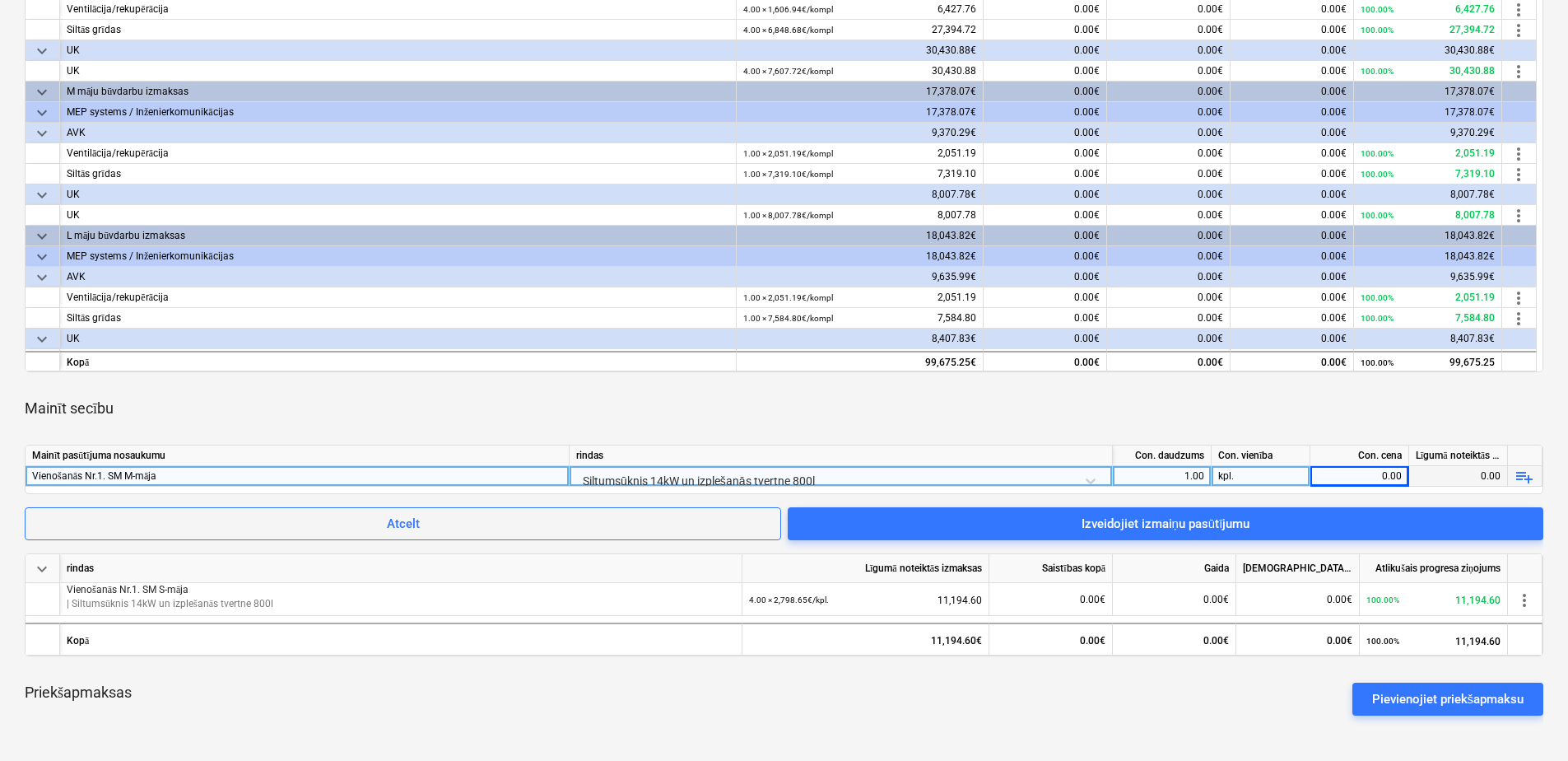
click at [1362, 472] on div "0.00" at bounding box center [1359, 476] width 85 height 20
type input "2798.65"
click at [1252, 408] on div "Mainīt secību" at bounding box center [784, 409] width 1519 height 46
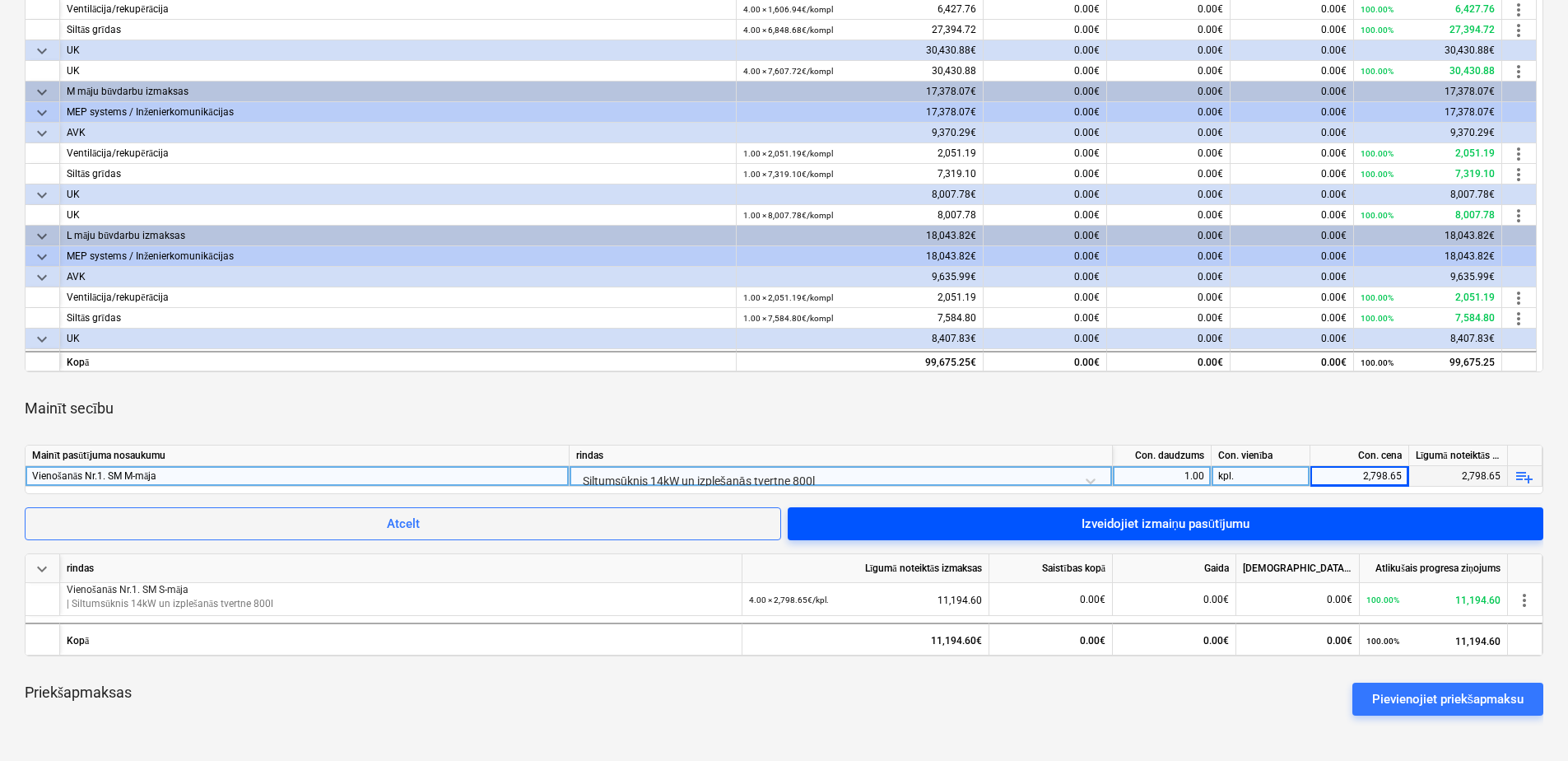
click at [1185, 519] on div "Izveidojiet izmaiņu pasūtījumu" at bounding box center [1165, 523] width 169 height 21
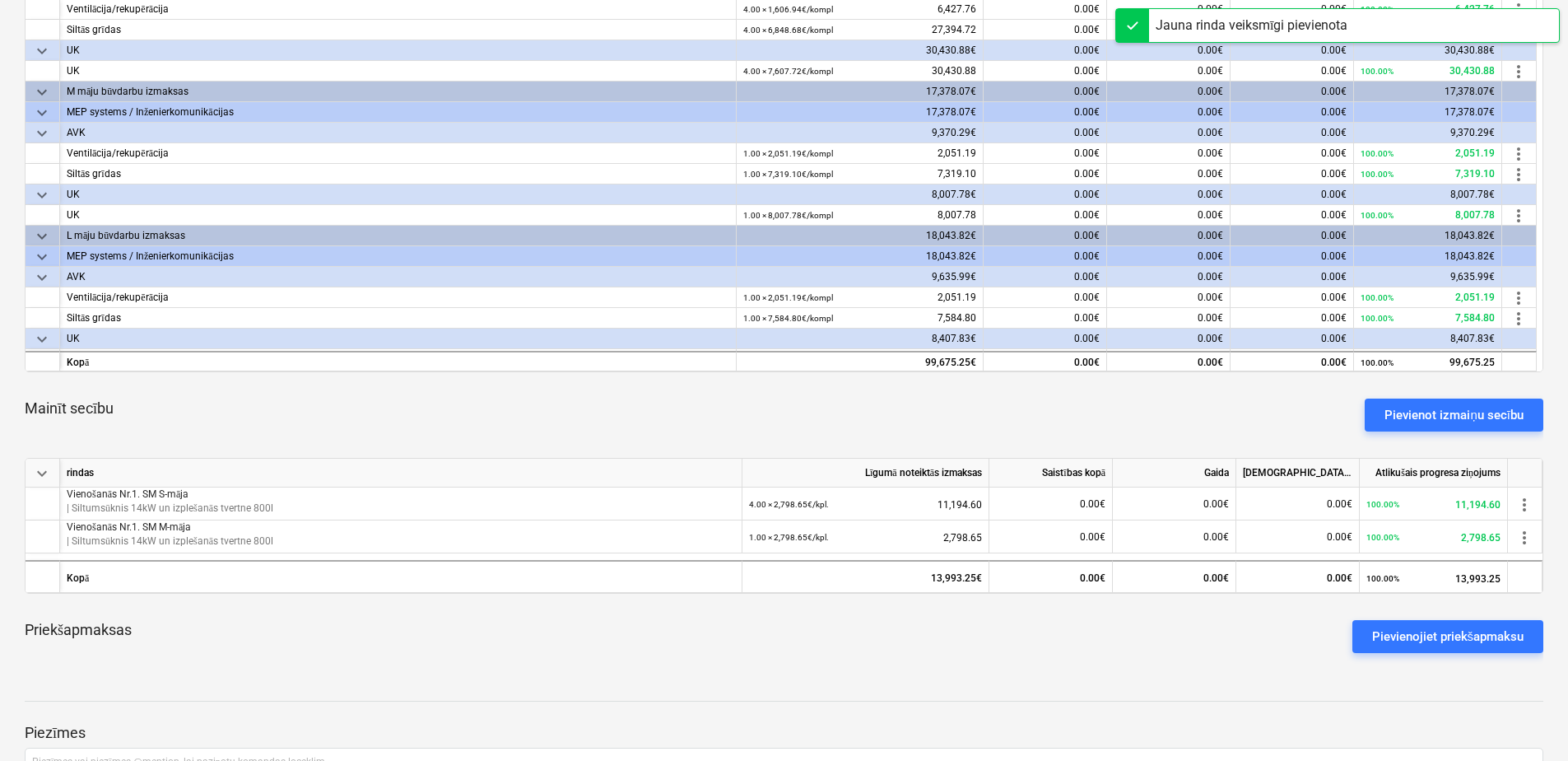
drag, startPoint x: 622, startPoint y: 388, endPoint x: 569, endPoint y: 392, distance: 53.2
drag, startPoint x: 569, startPoint y: 392, endPoint x: 495, endPoint y: 397, distance: 74.2
click at [495, 397] on div "Mainīt secību Pievienot izmaiņu secību" at bounding box center [784, 414] width 1519 height 59
click at [1453, 413] on div "Pievienot izmaiņu secību" at bounding box center [1454, 415] width 139 height 21
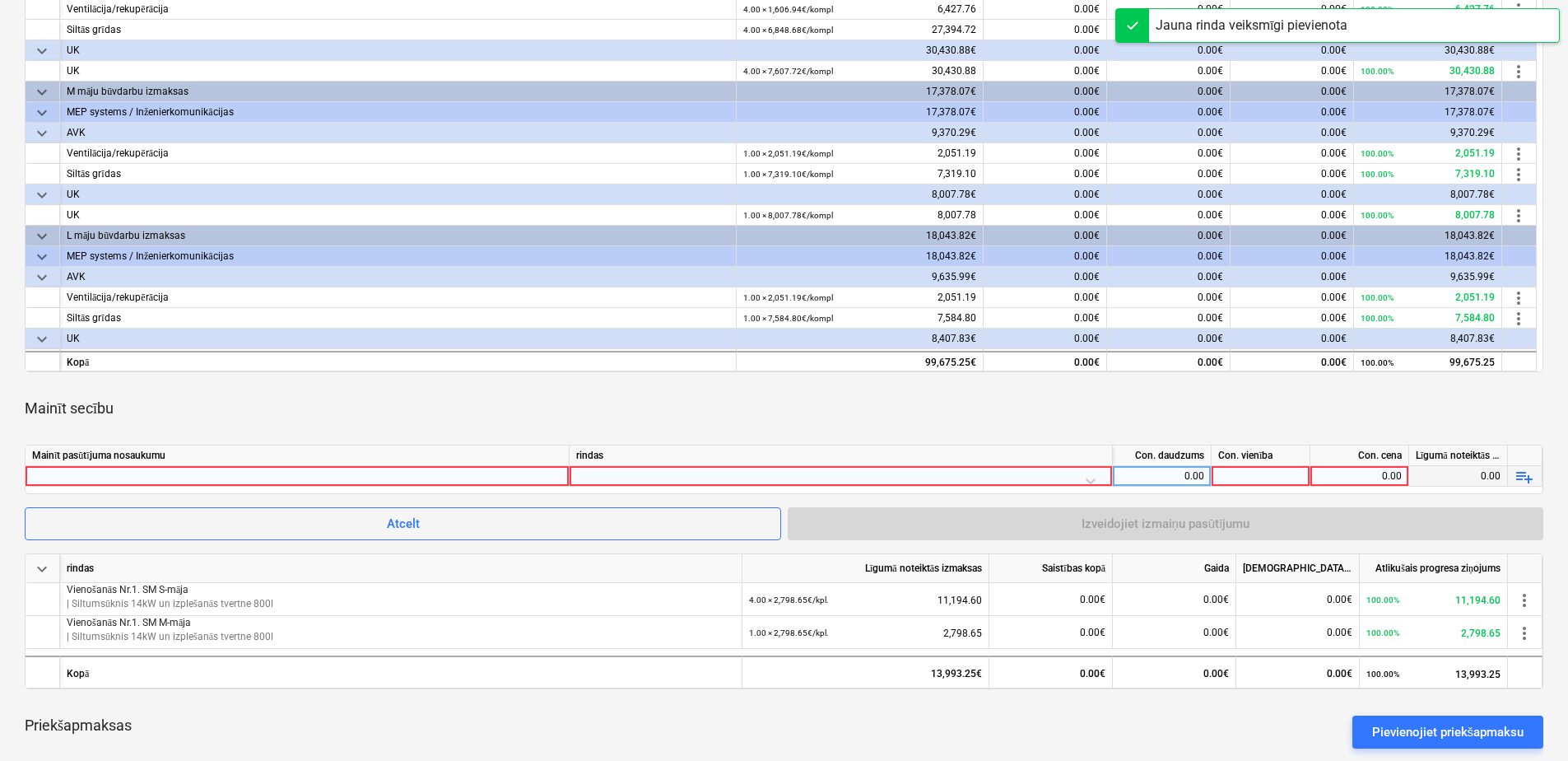
click at [467, 473] on div at bounding box center [296, 476] width 530 height 19
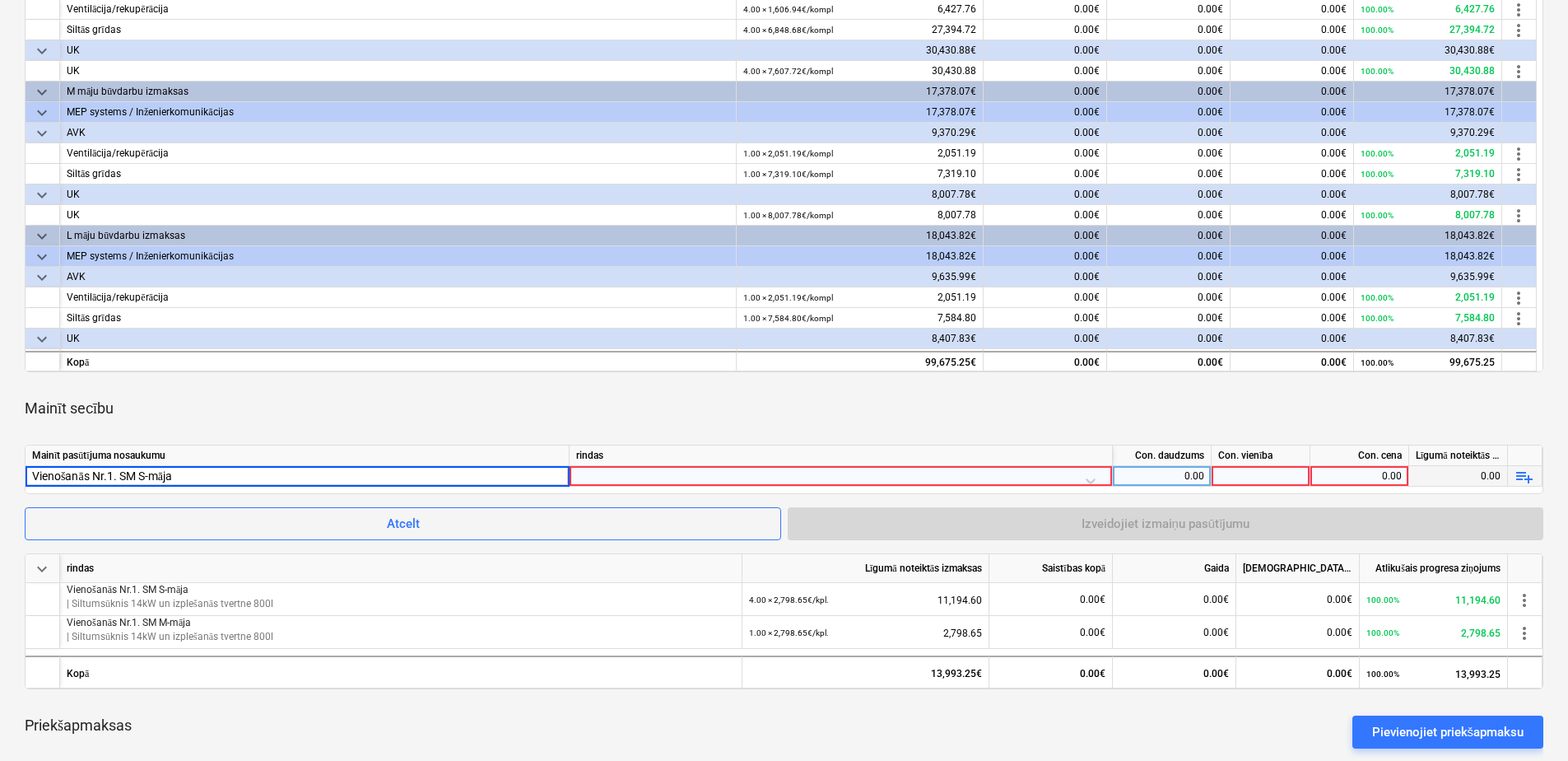
click at [148, 471] on input "Vienošanās Nr.1. SM S-māja" at bounding box center [296, 476] width 544 height 19
type input "Vienošanās Nr.1. SM L-māja"
click at [618, 474] on div at bounding box center [841, 481] width 529 height 29
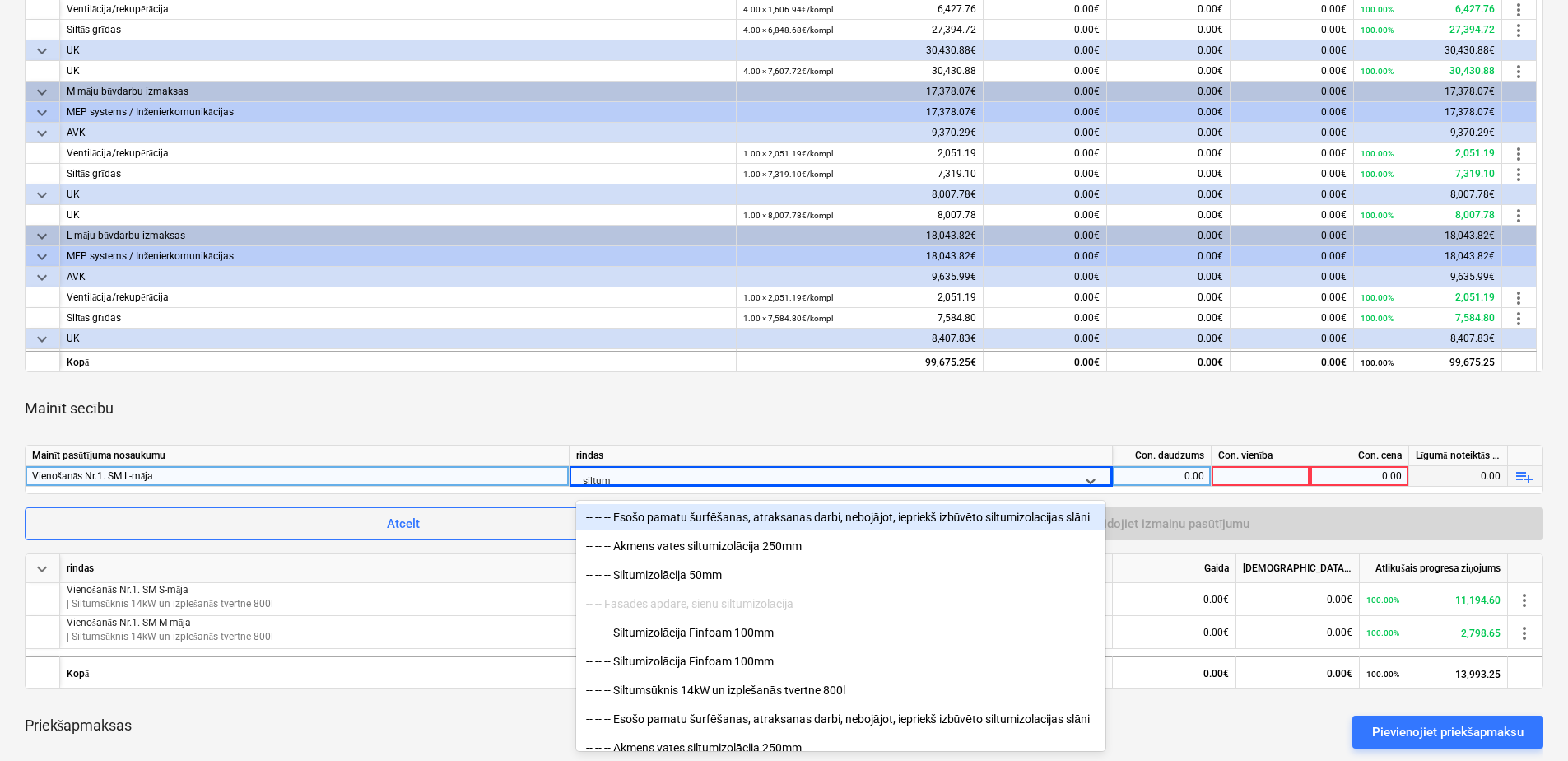
type input "siltums"
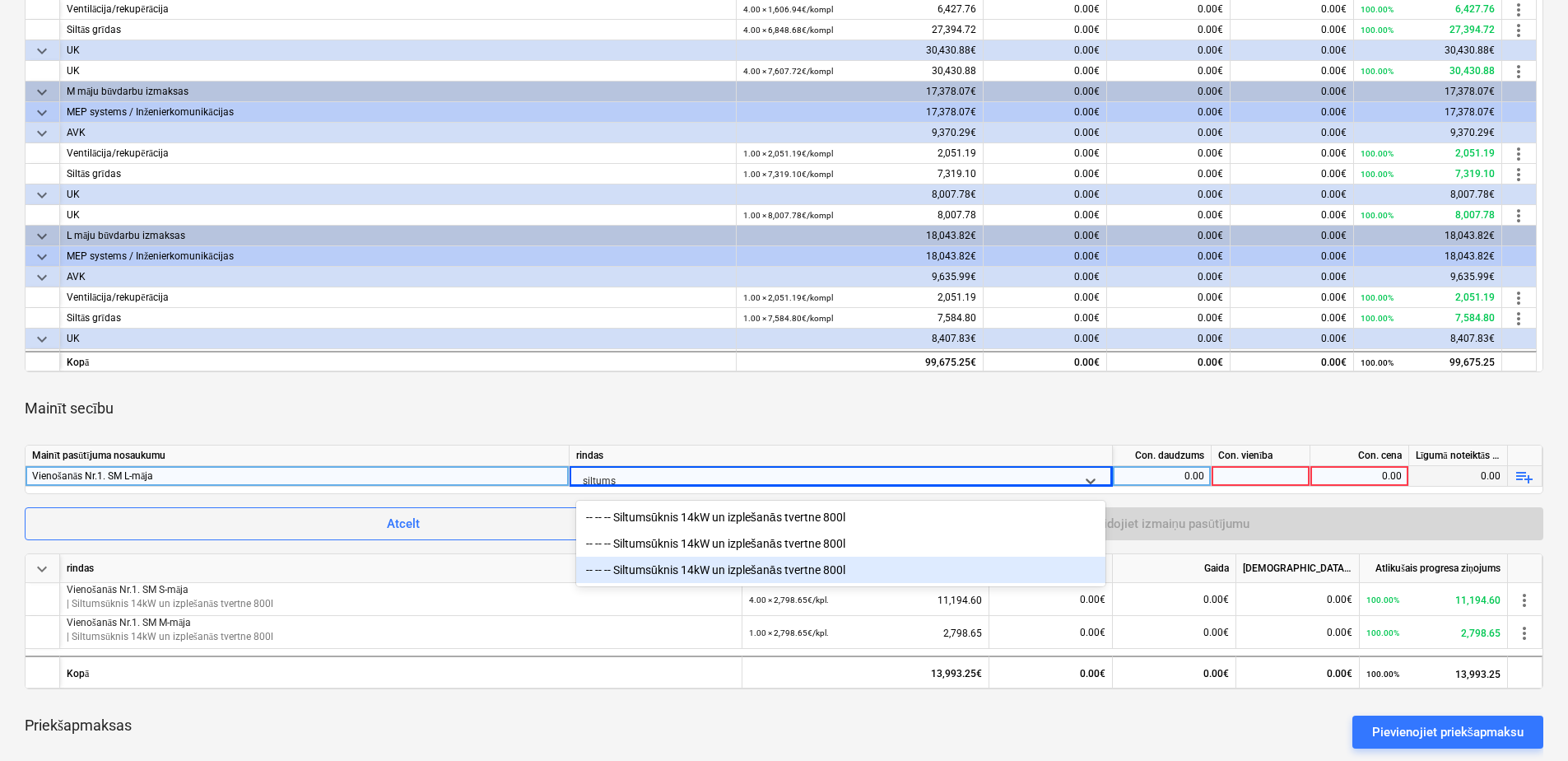
click at [719, 570] on div "-- -- -- Siltumsūknis 14kW un izplešanās tvertne 800l" at bounding box center [841, 569] width 529 height 26
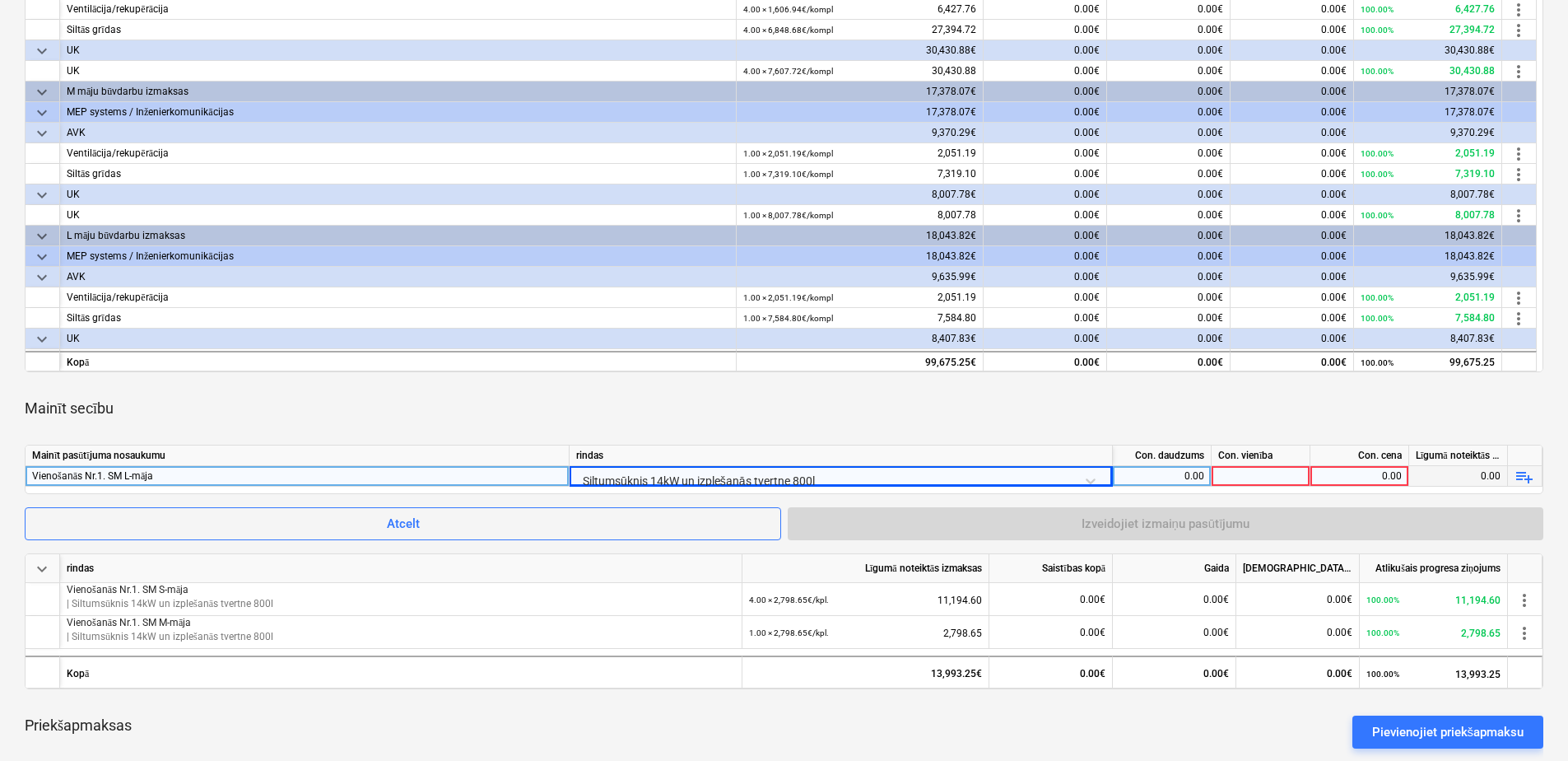
click at [1144, 472] on div "0.00" at bounding box center [1162, 476] width 85 height 20
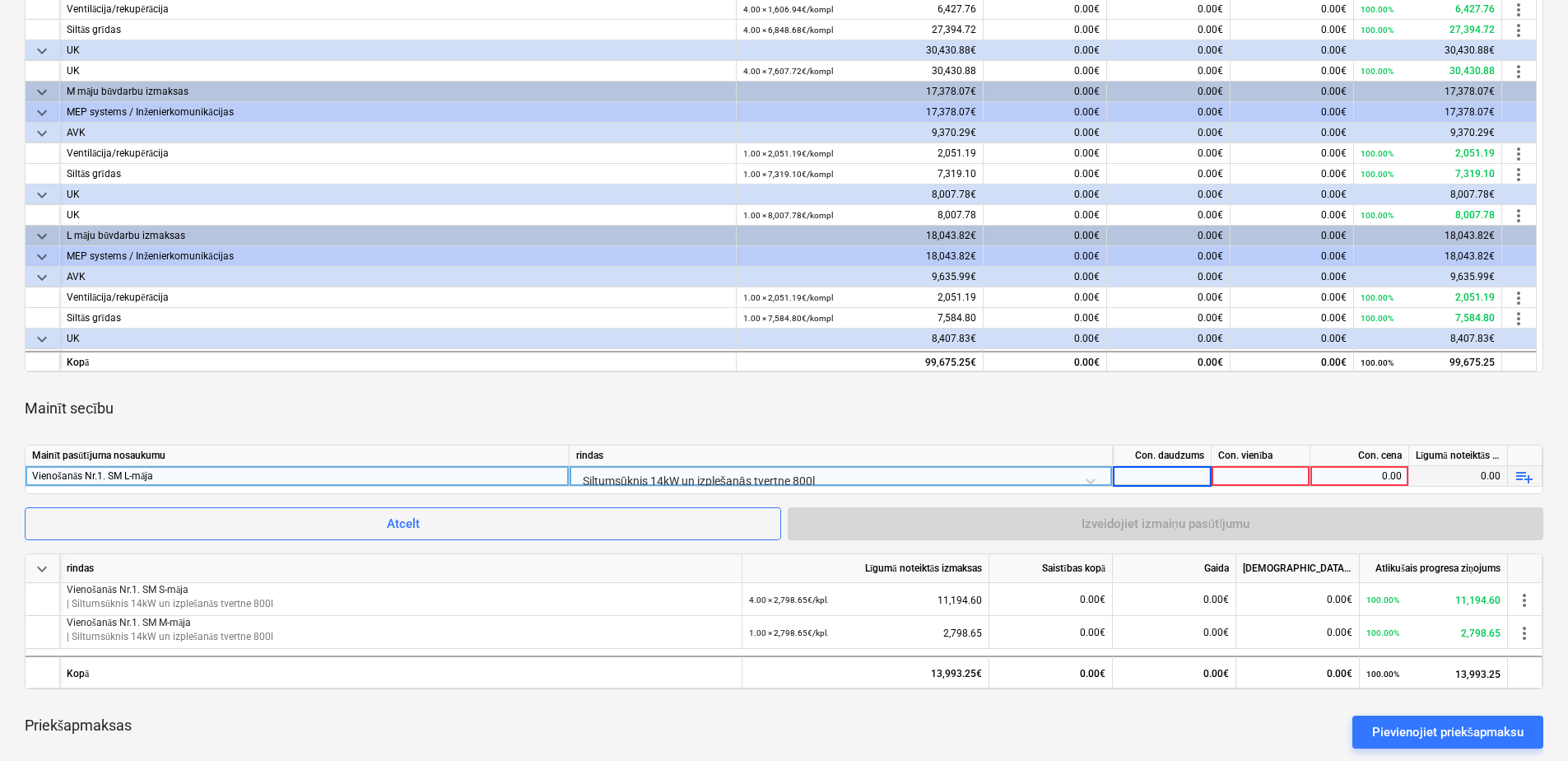
click at [1369, 472] on div "0.00" at bounding box center [1359, 476] width 85 height 20
type input "2798.65"
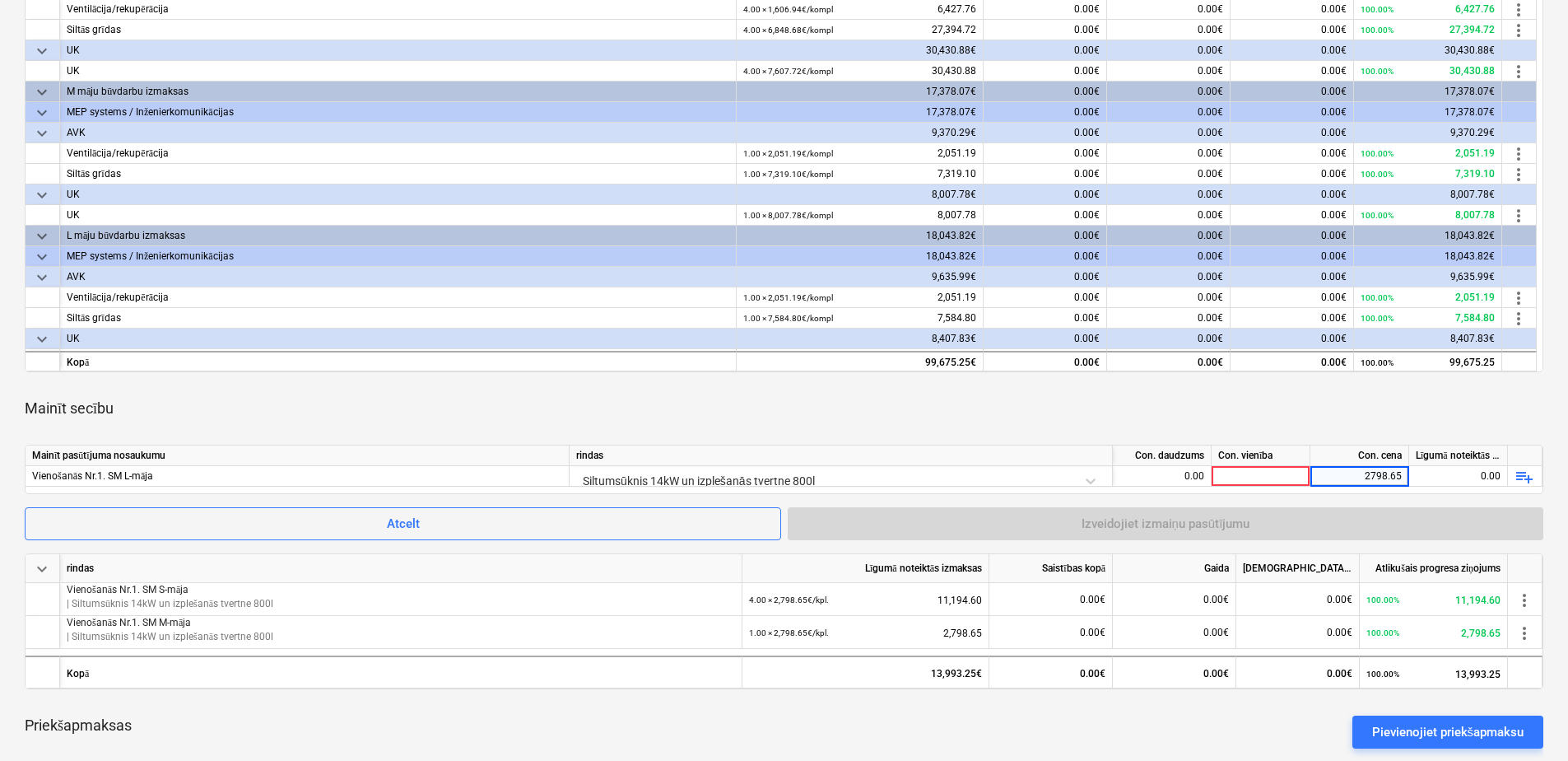
click at [1270, 422] on div "Mainīt secību" at bounding box center [784, 409] width 1519 height 46
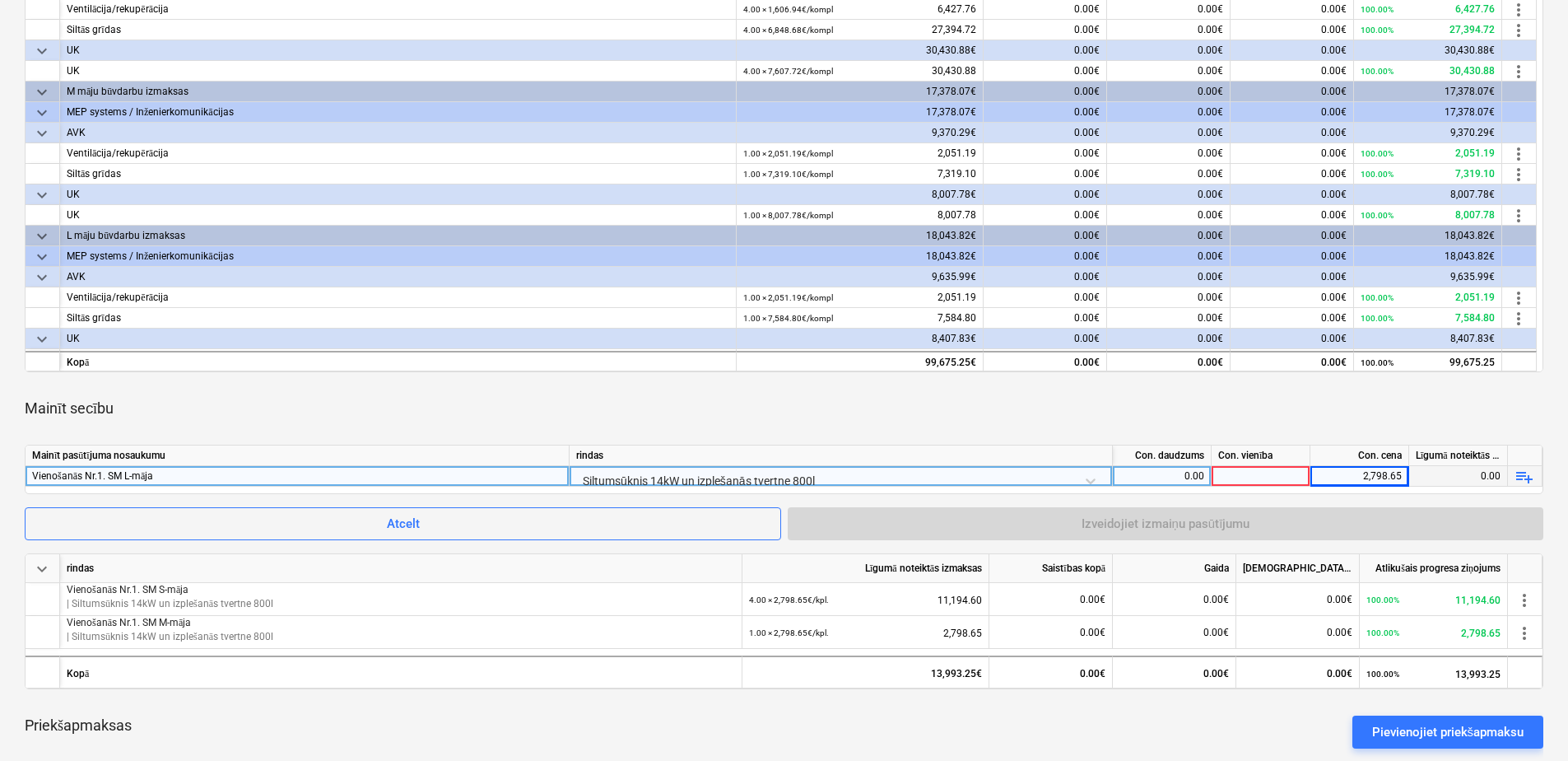
click at [1174, 469] on div "0.00" at bounding box center [1162, 476] width 85 height 20
type input "1"
click at [1253, 473] on div at bounding box center [1261, 476] width 98 height 20
type input "kpl."
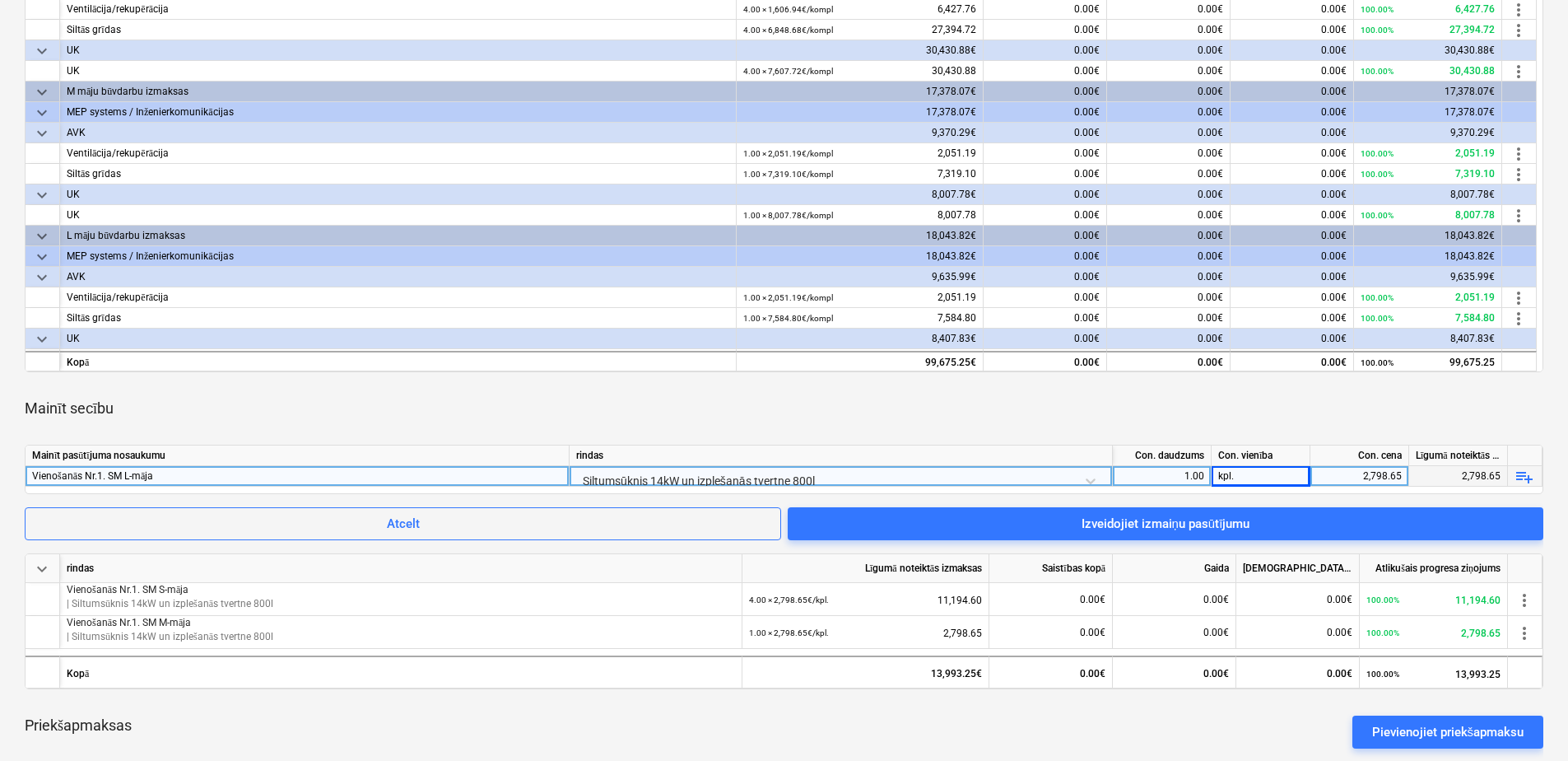
click at [1047, 410] on div "Mainīt secību" at bounding box center [784, 409] width 1519 height 46
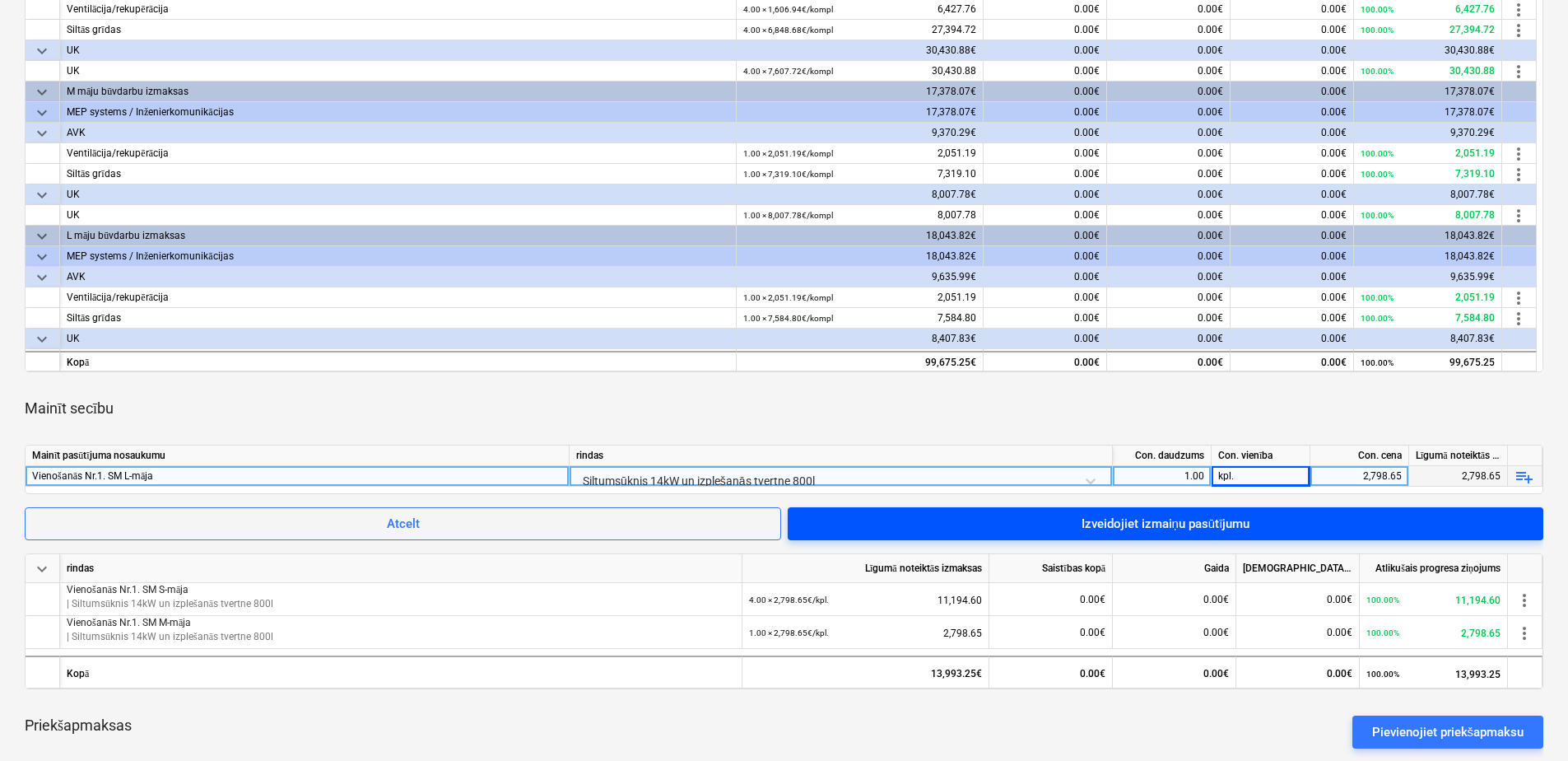
click at [1187, 521] on div "Izveidojiet izmaiņu pasūtījumu" at bounding box center [1165, 523] width 169 height 21
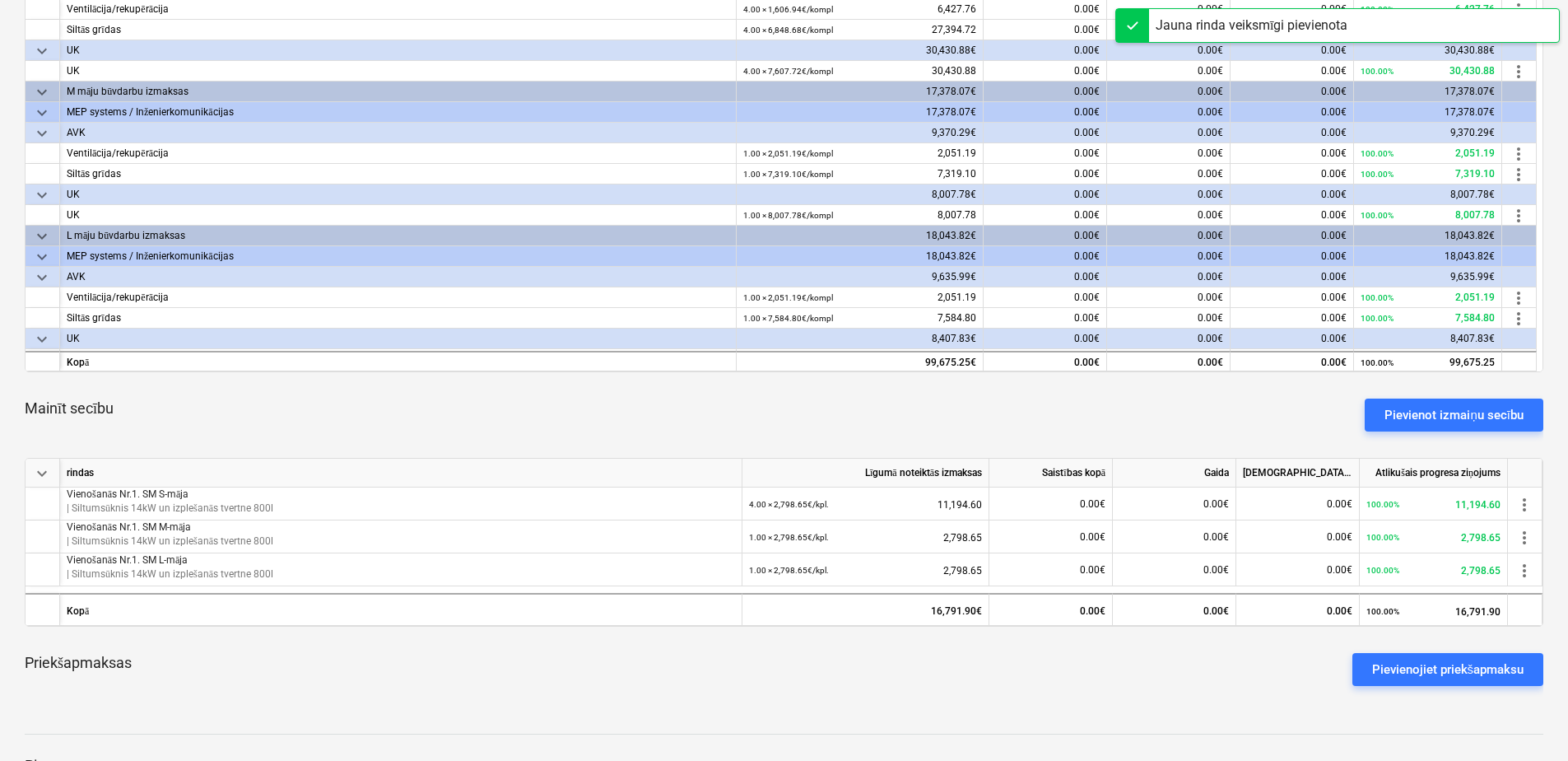
drag, startPoint x: 1026, startPoint y: 413, endPoint x: 981, endPoint y: 412, distance: 45.0
drag, startPoint x: 981, startPoint y: 412, endPoint x: 832, endPoint y: 412, distance: 149.0
click at [832, 412] on div "Mainīt secību Pievienot izmaiņu secību" at bounding box center [784, 414] width 1519 height 59
drag, startPoint x: 832, startPoint y: 412, endPoint x: 702, endPoint y: 403, distance: 130.3
drag, startPoint x: 702, startPoint y: 403, endPoint x: 636, endPoint y: 411, distance: 66.5
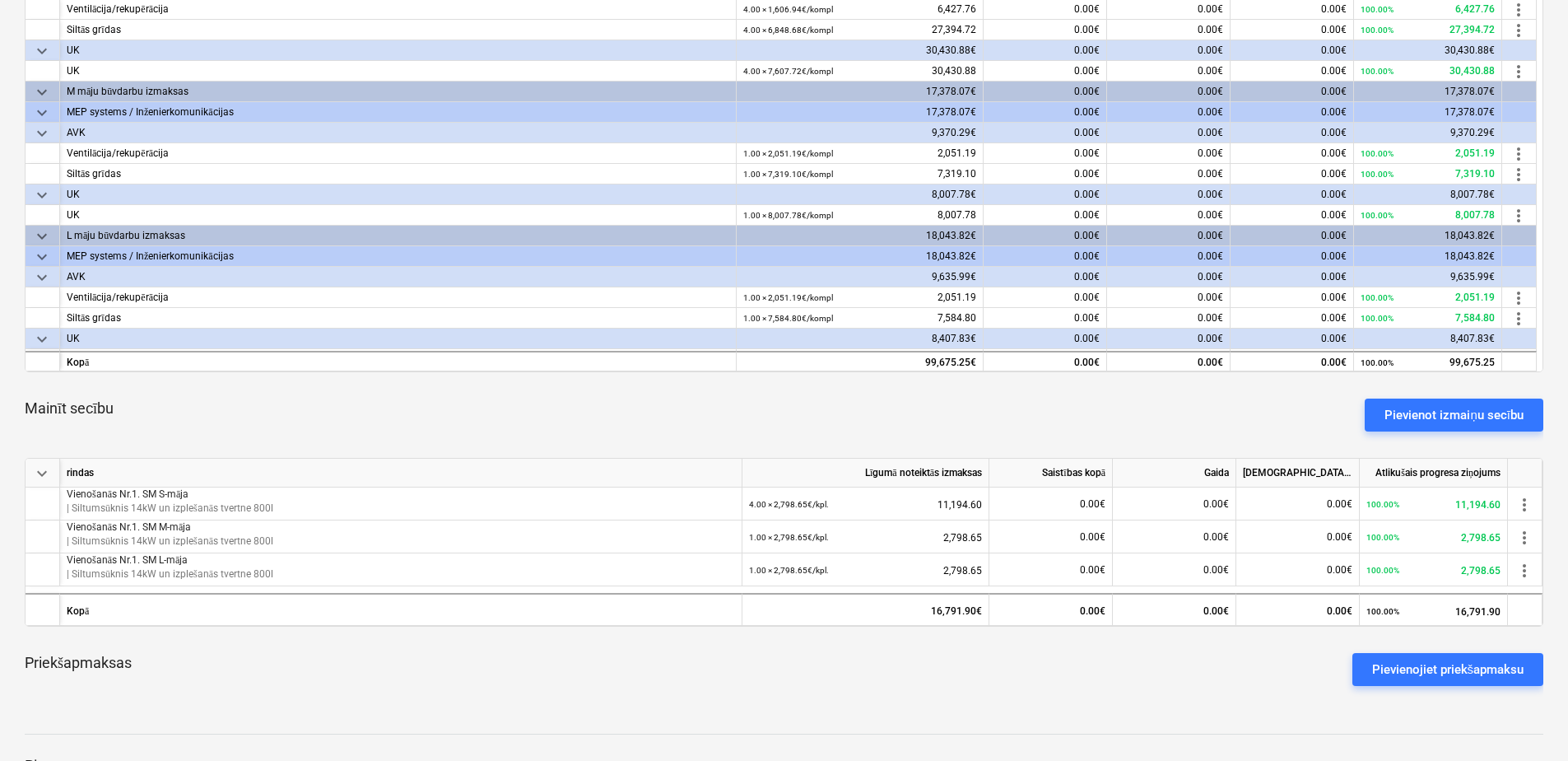
click at [636, 411] on div "Mainīt secību Pievienot izmaiņu secību" at bounding box center [784, 414] width 1519 height 59
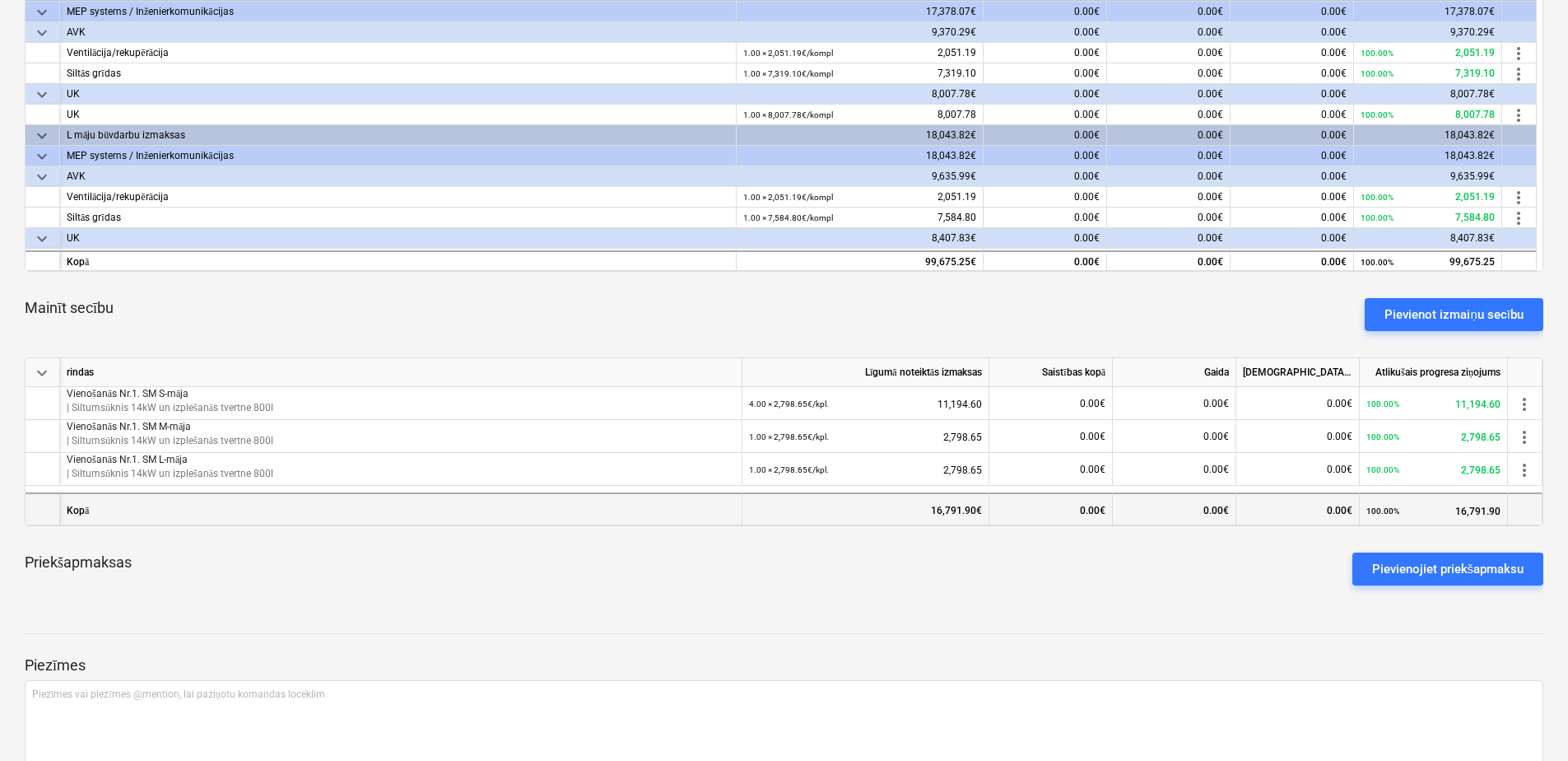
scroll to position [494, 0]
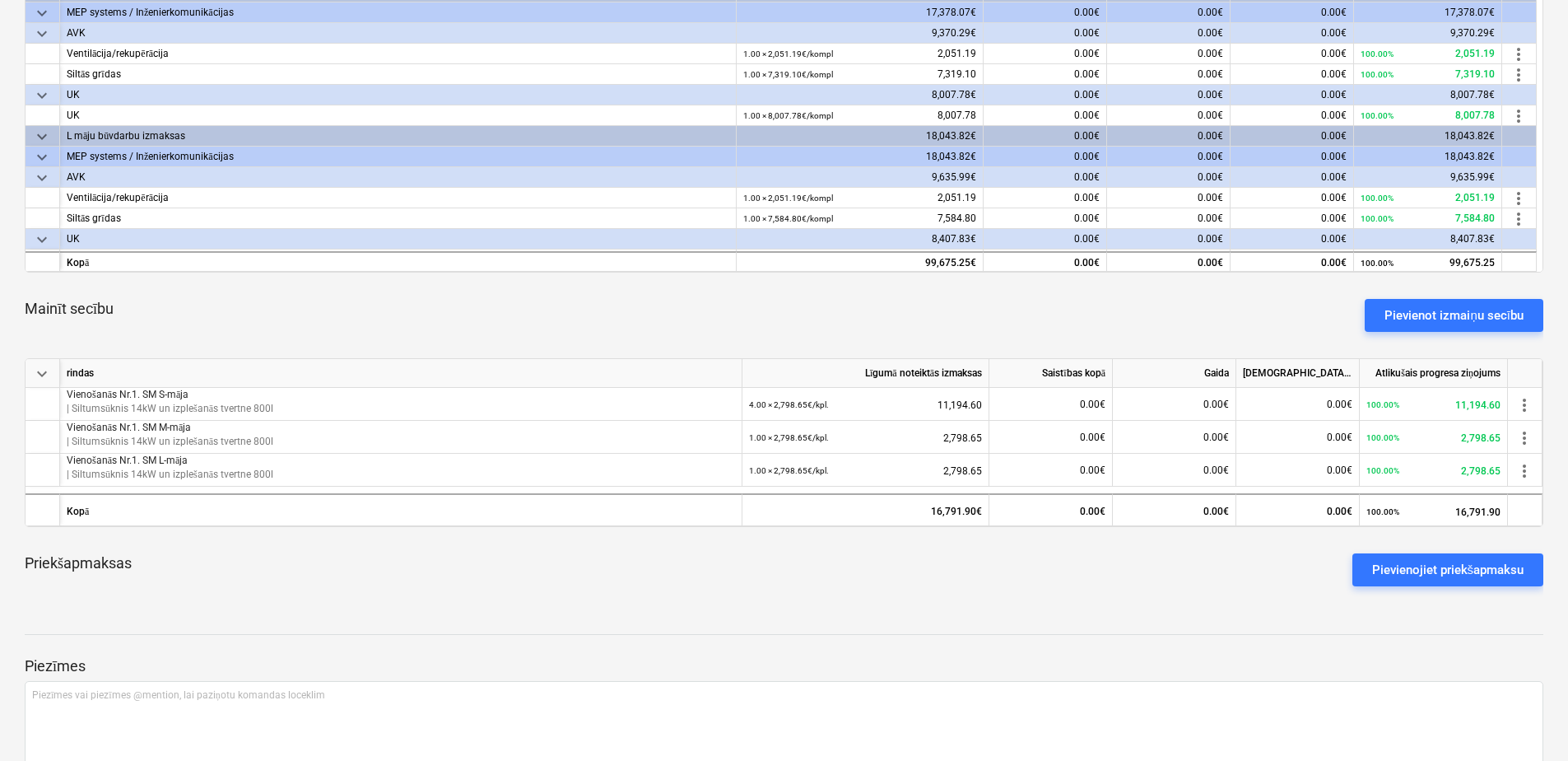
drag, startPoint x: 742, startPoint y: 324, endPoint x: 720, endPoint y: 315, distance: 23.8
click at [720, 315] on div "Mainīt secību Pievienot izmaiņu secību" at bounding box center [784, 315] width 1519 height 59
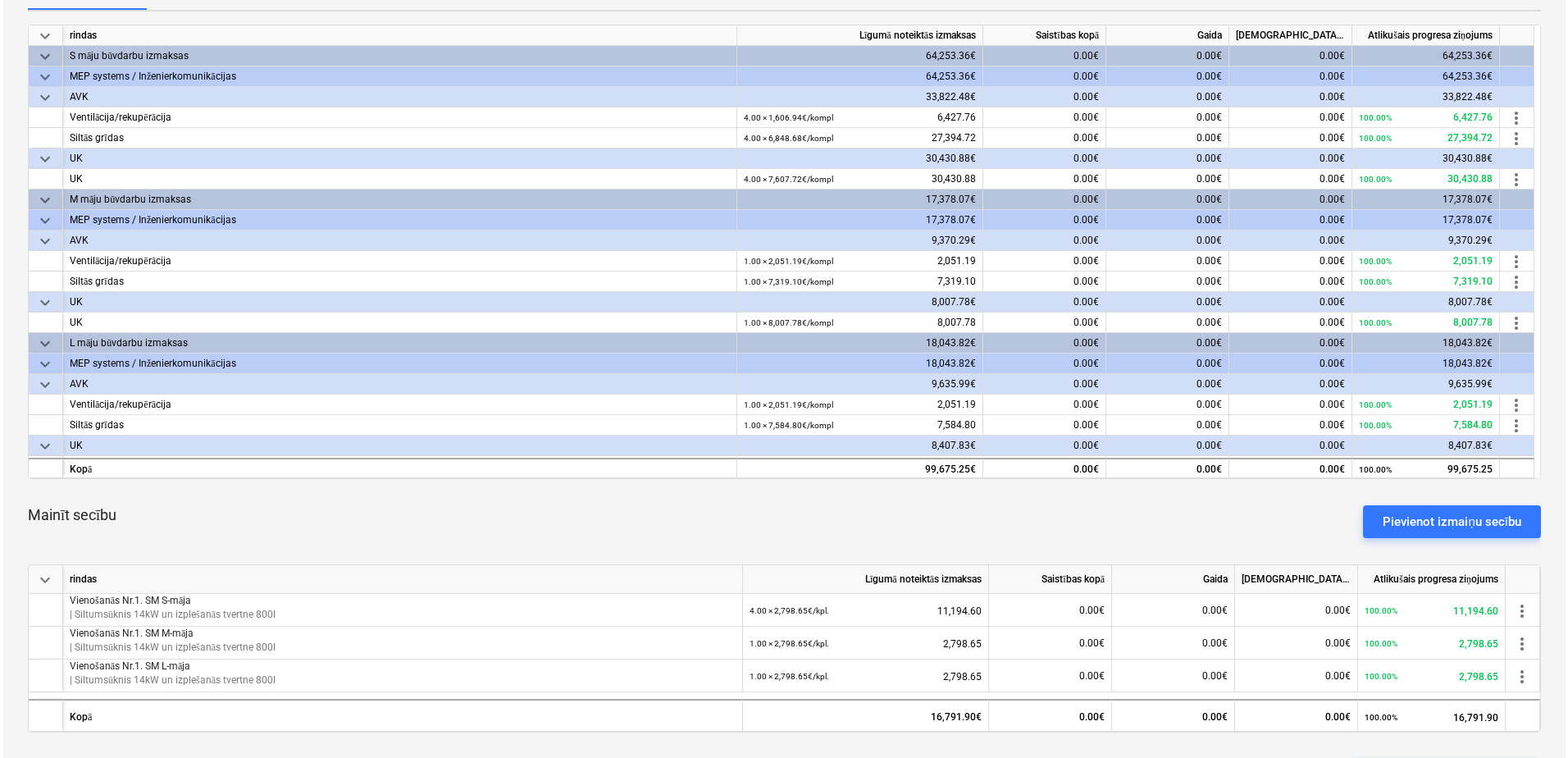
scroll to position [0, 0]
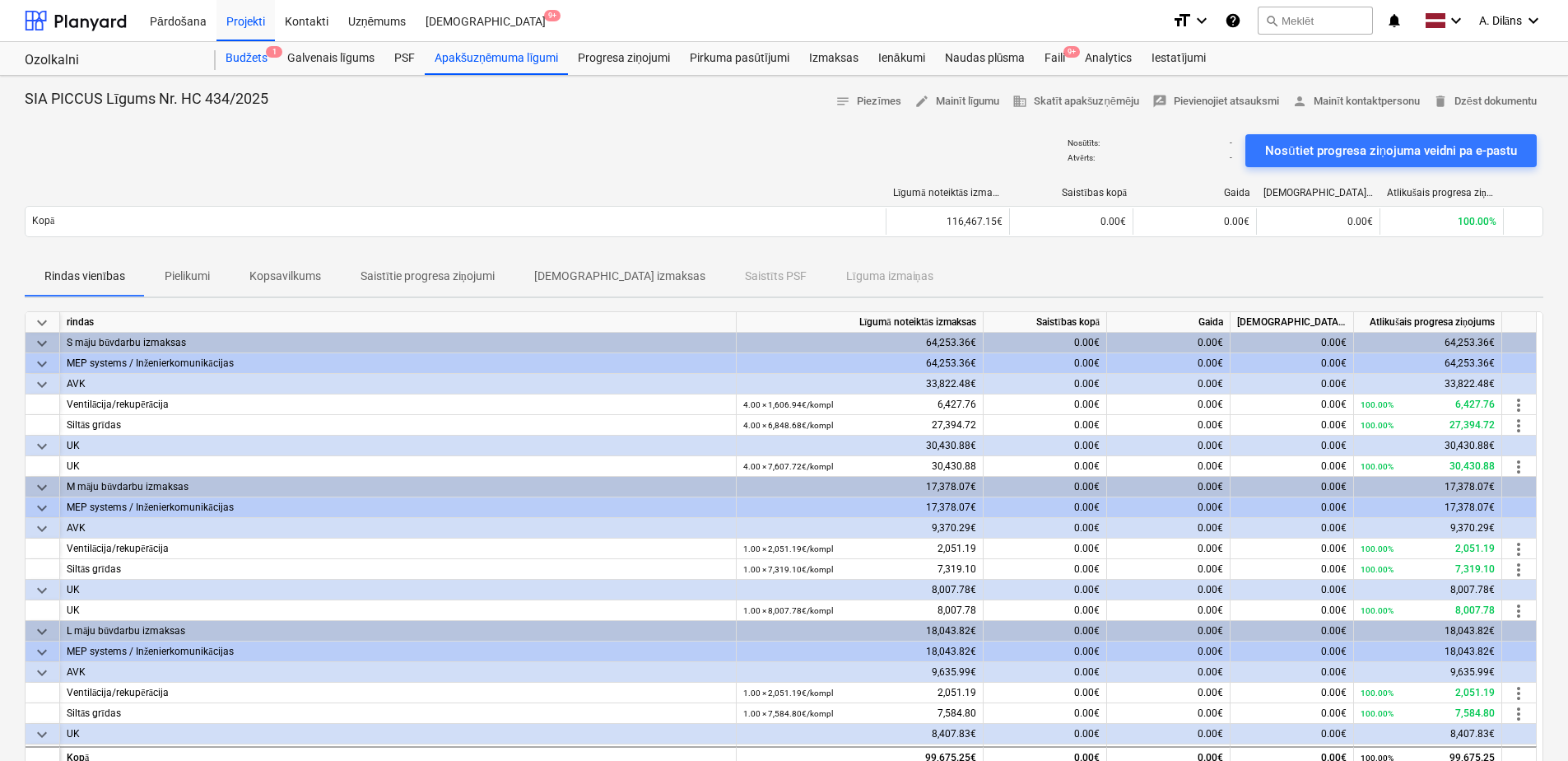
click at [270, 65] on div "Budžets 1" at bounding box center [246, 58] width 62 height 33
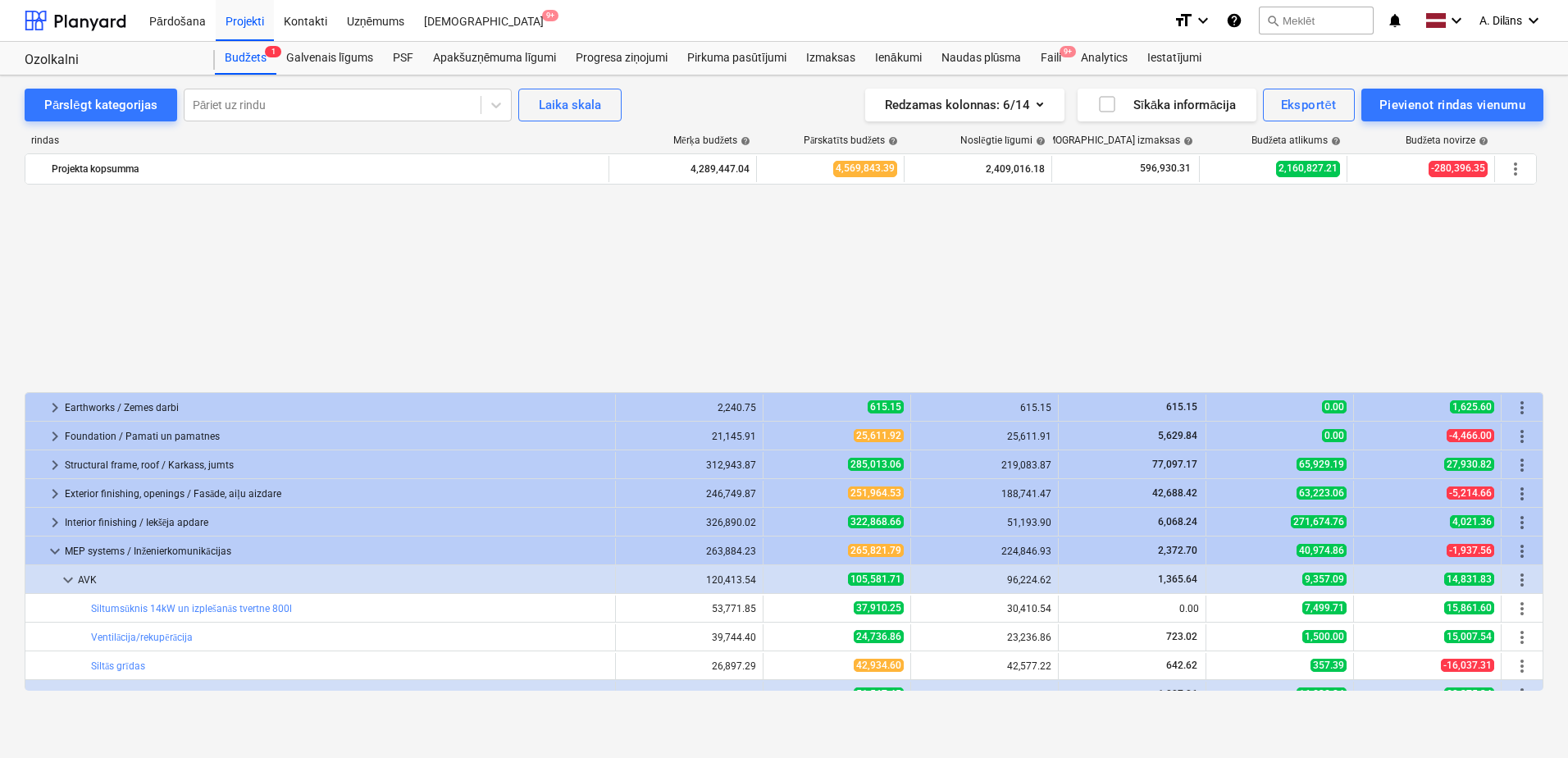
scroll to position [821, 0]
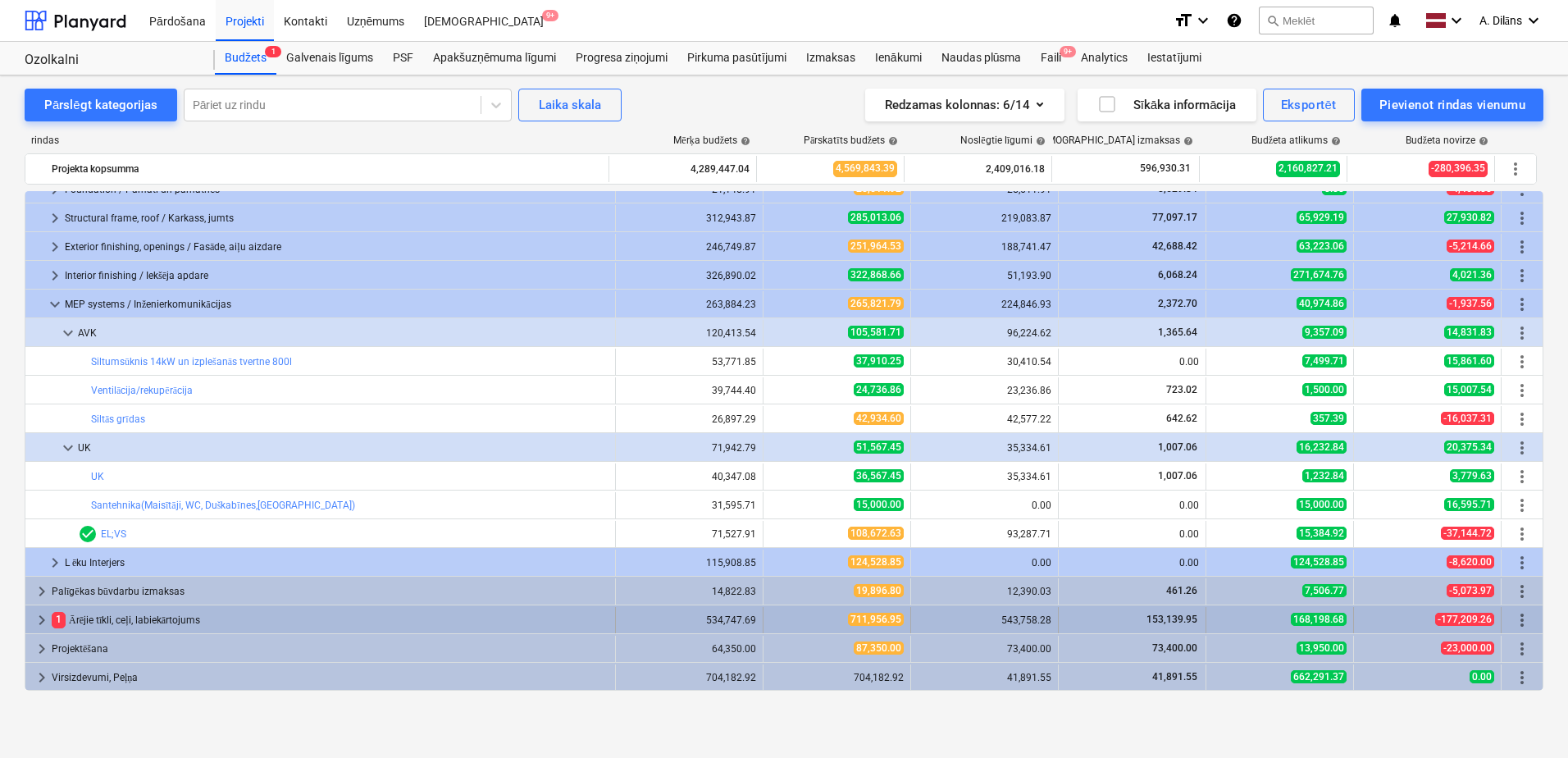
click at [75, 616] on div "1 Ārējie tīkli, ceļi, labiekārtojums" at bounding box center [330, 619] width 557 height 26
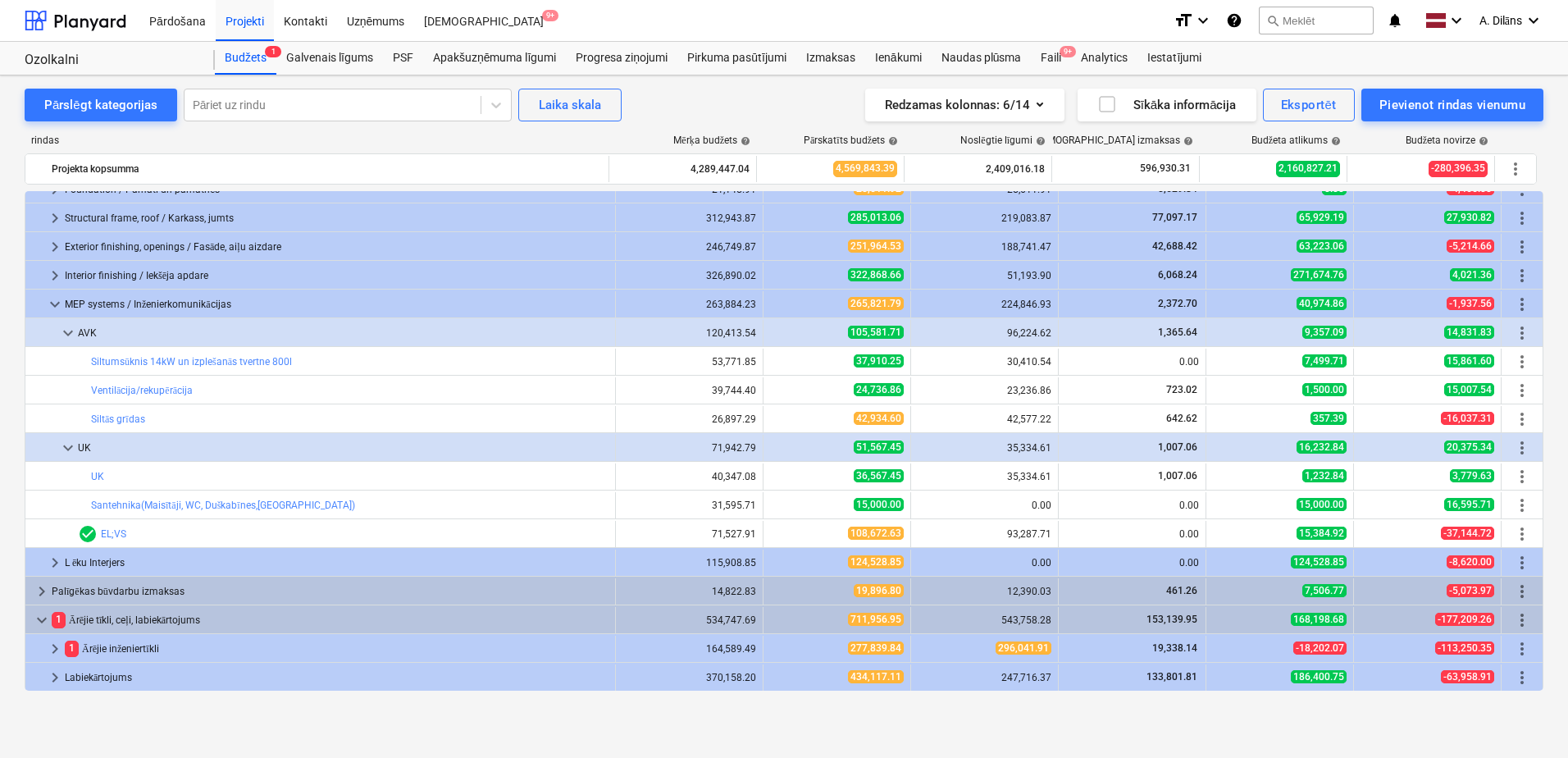
scroll to position [878, 0]
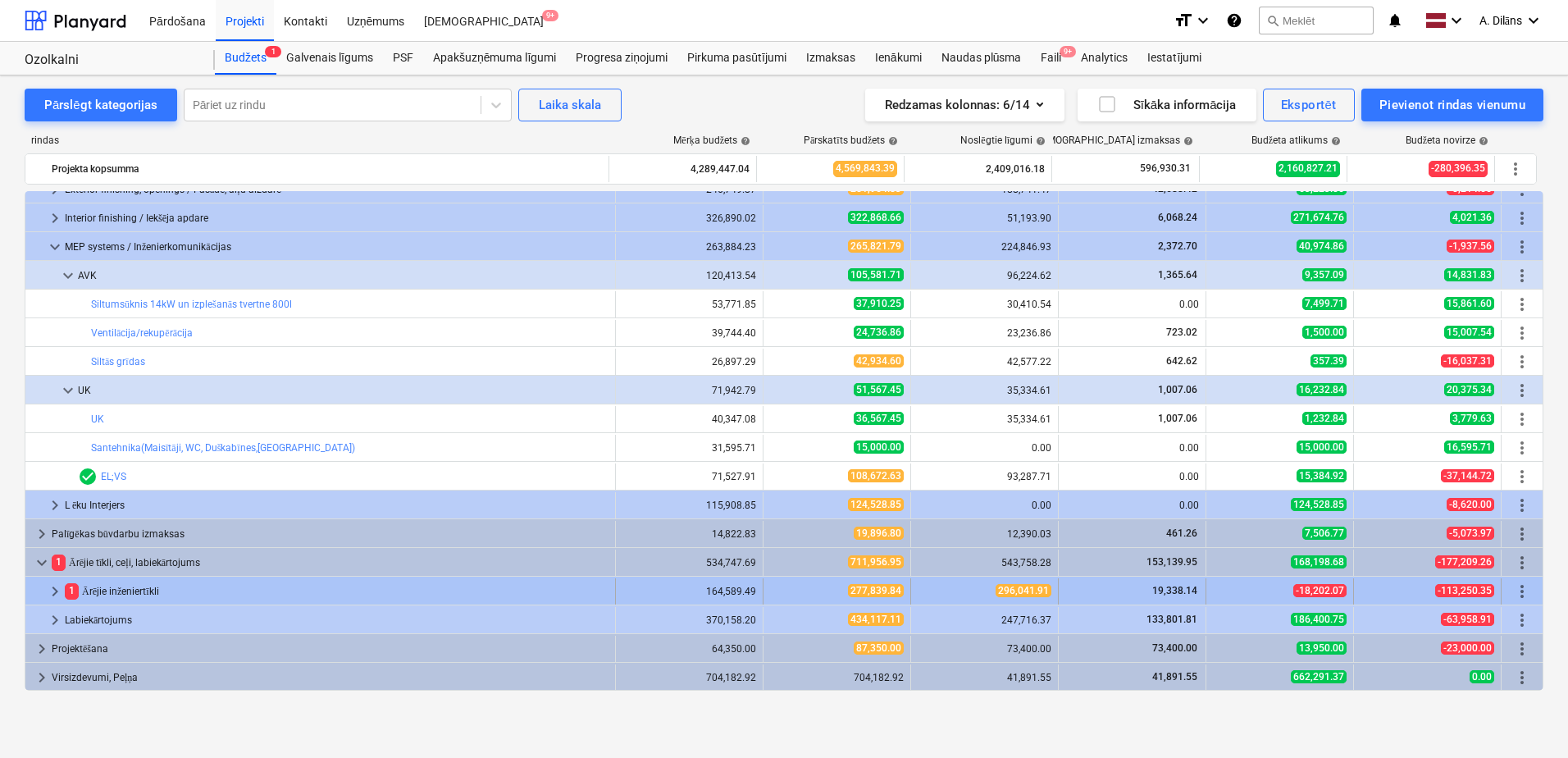
click at [109, 591] on div "1 Ārējie inženiertīkli" at bounding box center [336, 591] width 544 height 26
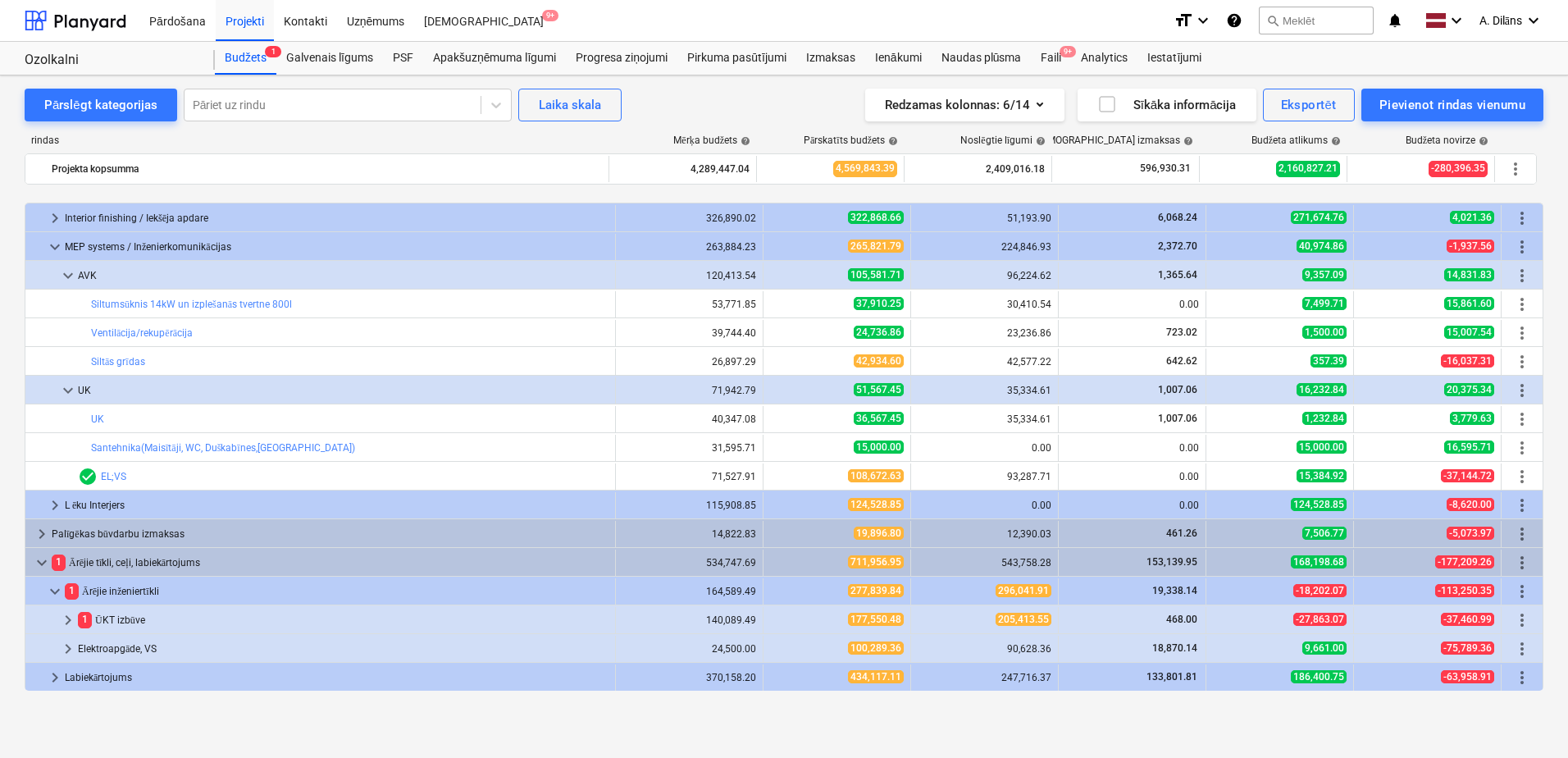
scroll to position [936, 0]
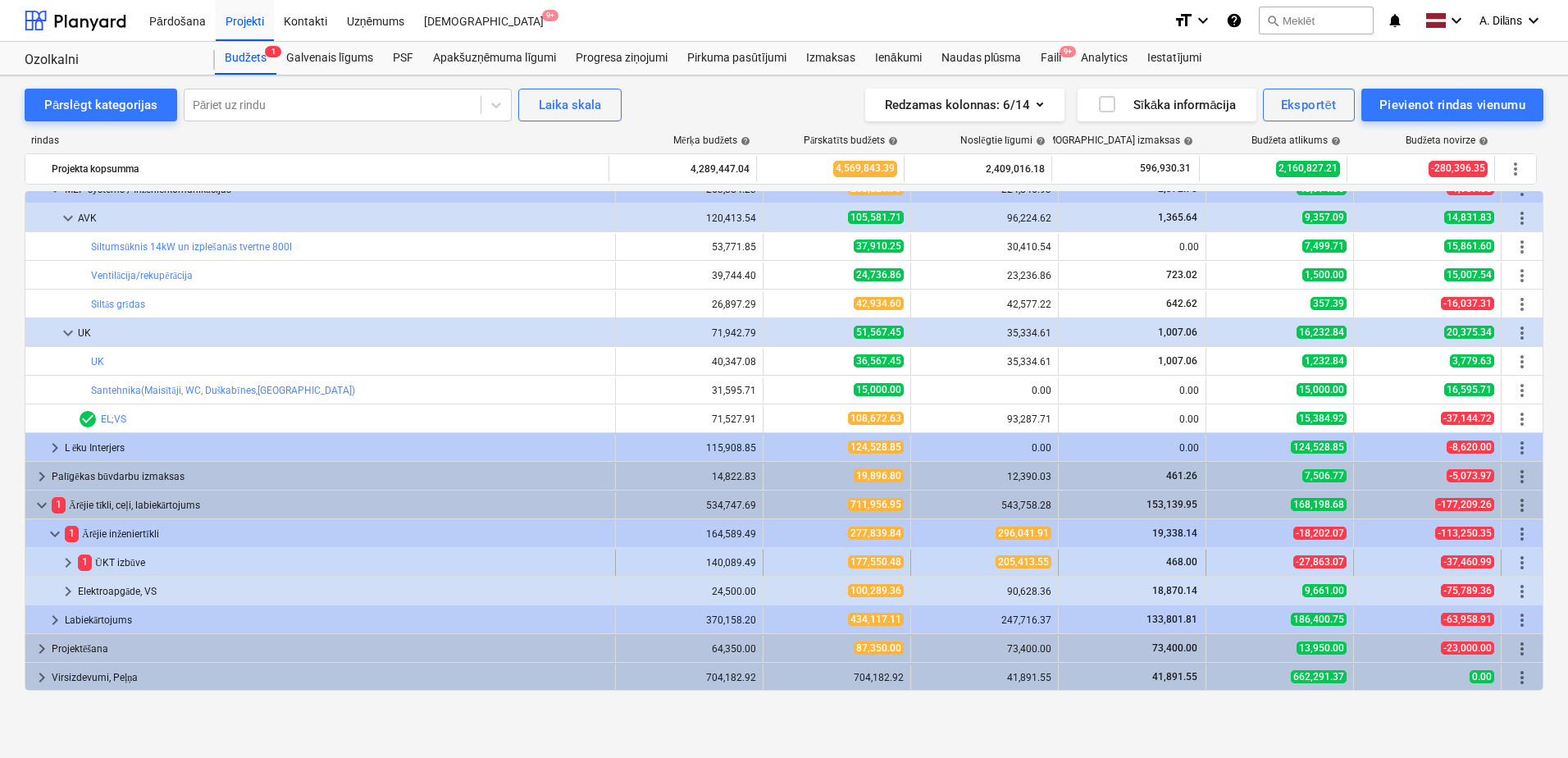
click at [122, 565] on div "1 ŪKT izbūve" at bounding box center [343, 562] width 531 height 26
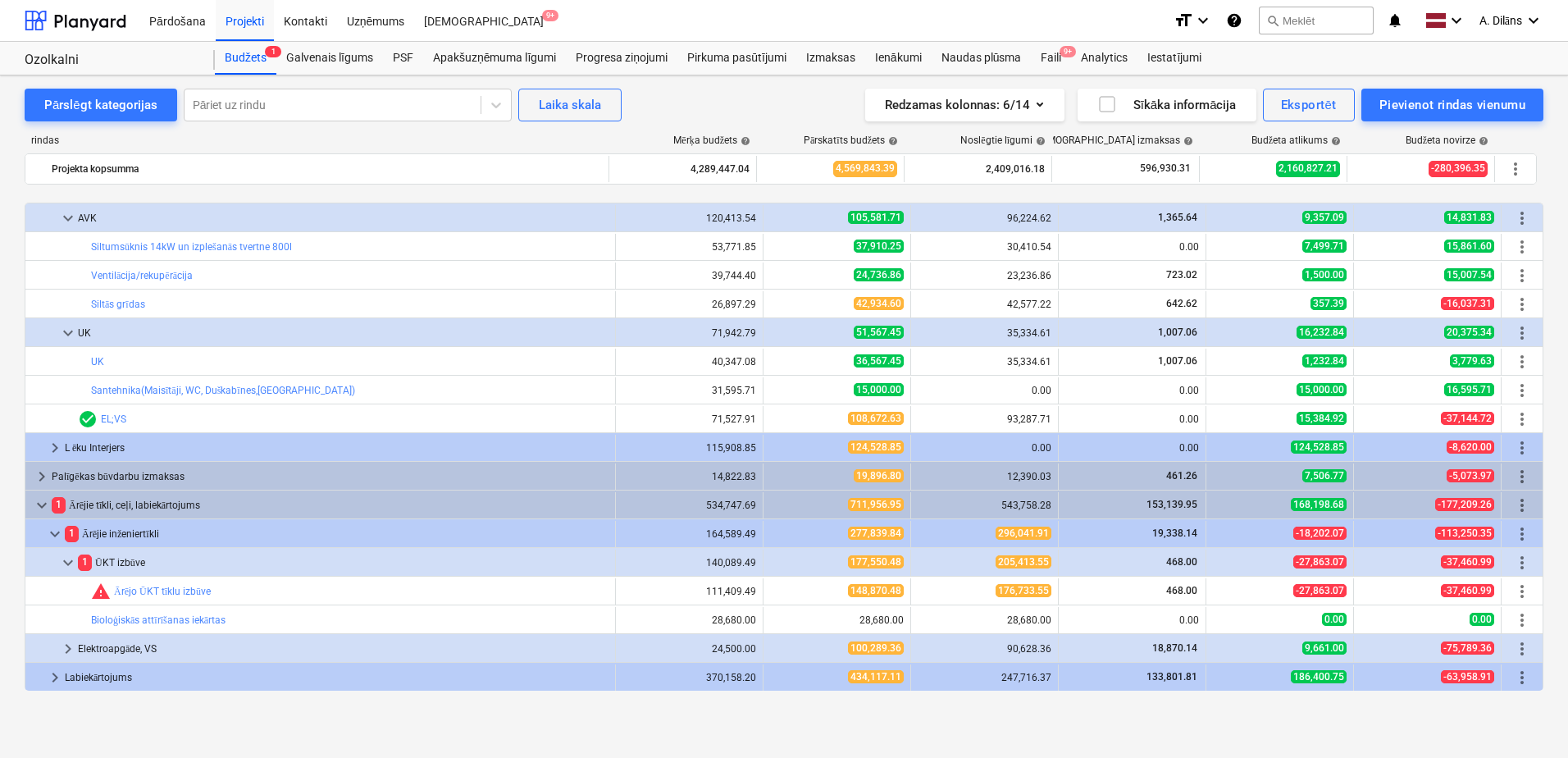
scroll to position [994, 0]
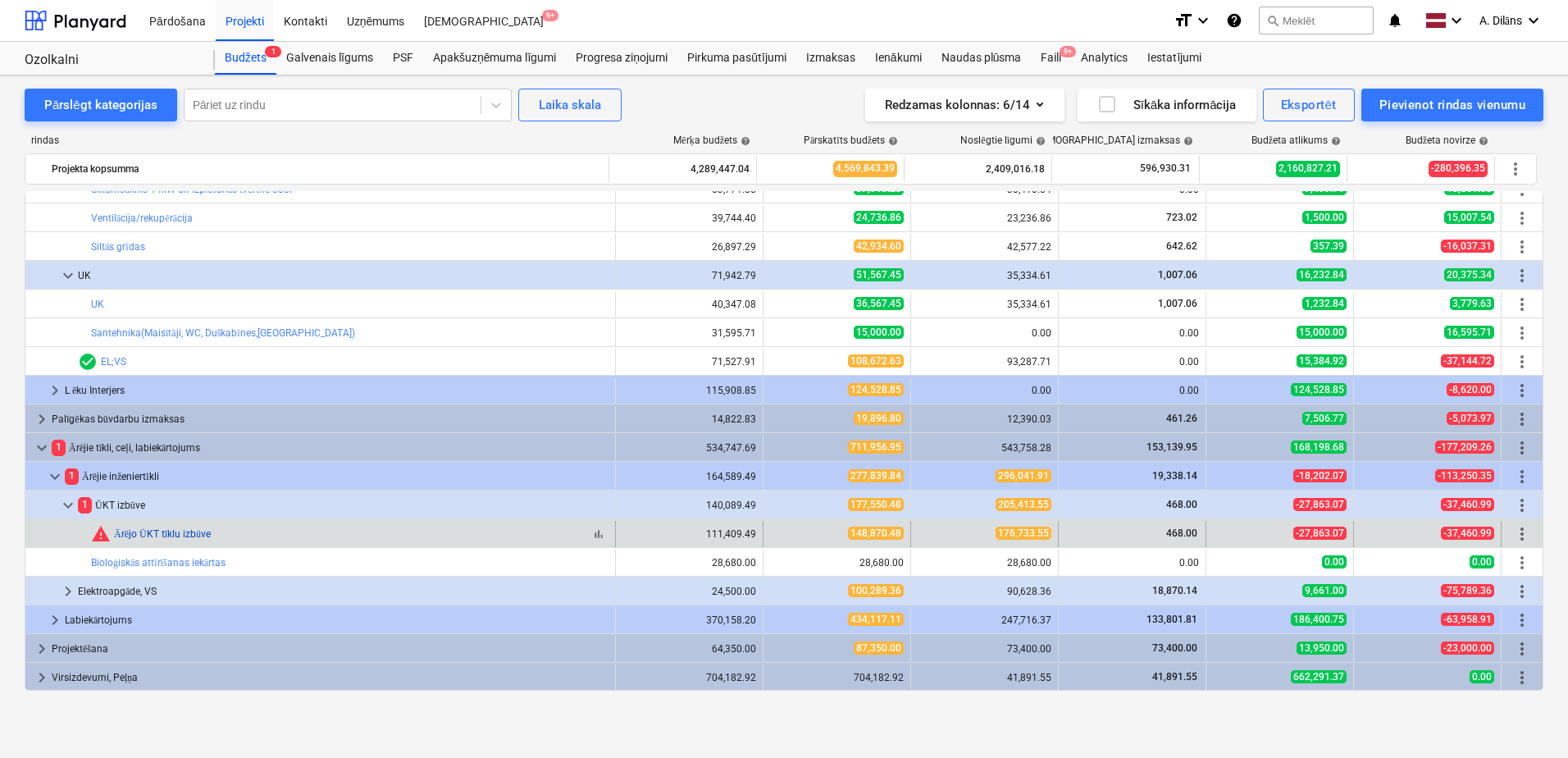
click at [172, 534] on link "Ārējo ŪKT tīklu izbūve" at bounding box center [163, 534] width 97 height 12
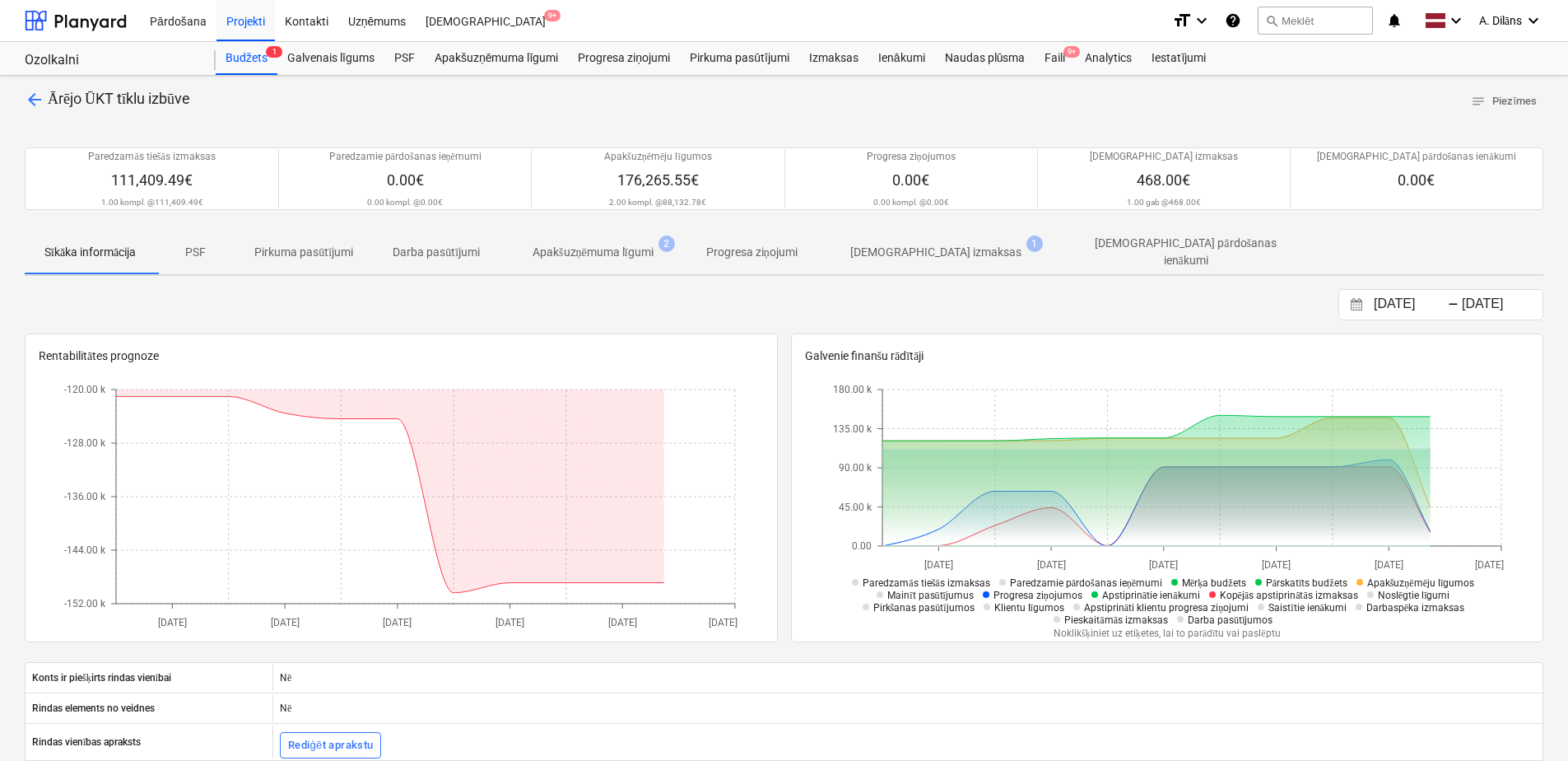
click at [592, 243] on p "Apakšuzņēmuma līgumi" at bounding box center [593, 252] width 121 height 17
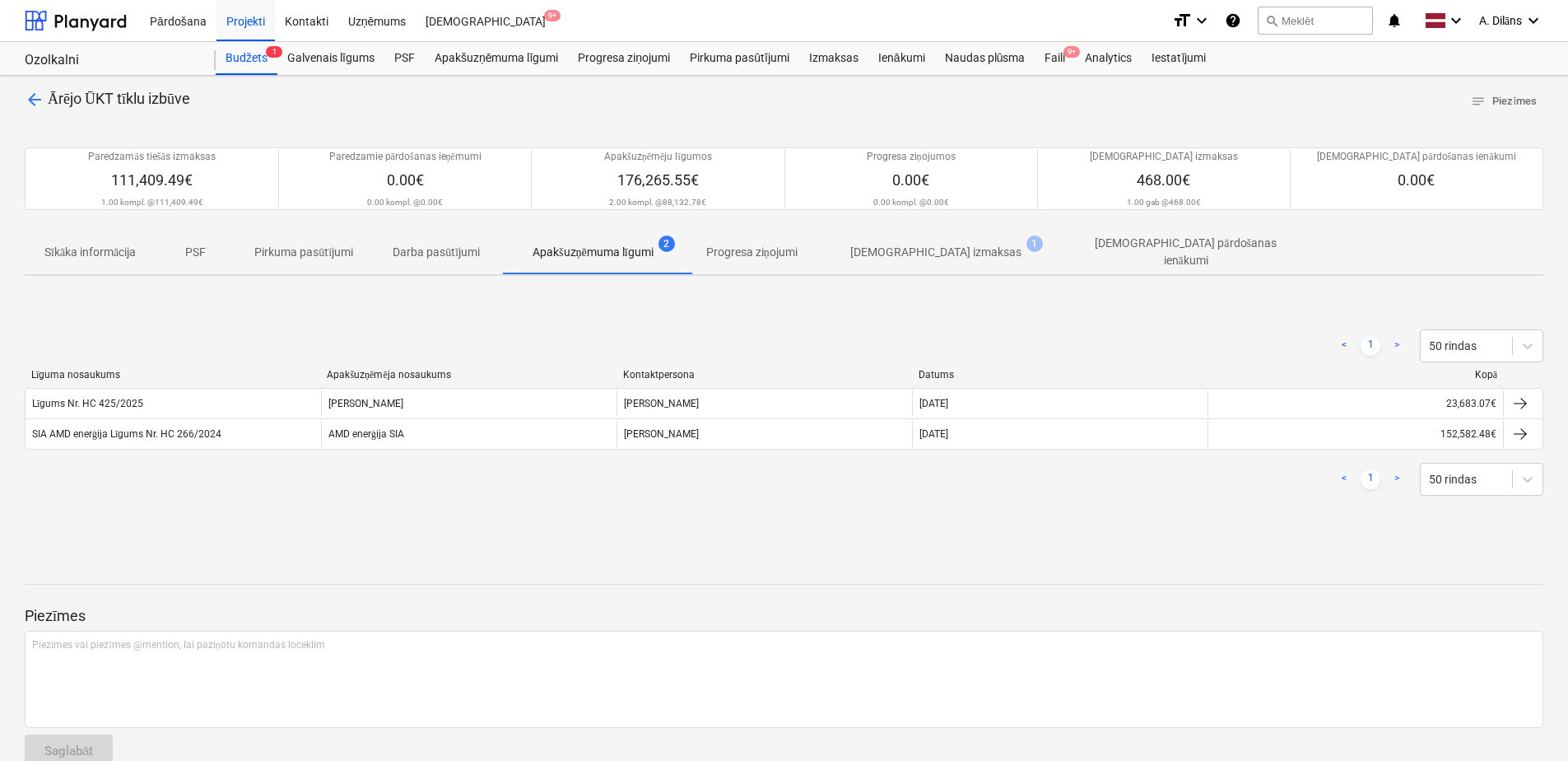
click at [33, 99] on span "arrow_back" at bounding box center [35, 99] width 19 height 19
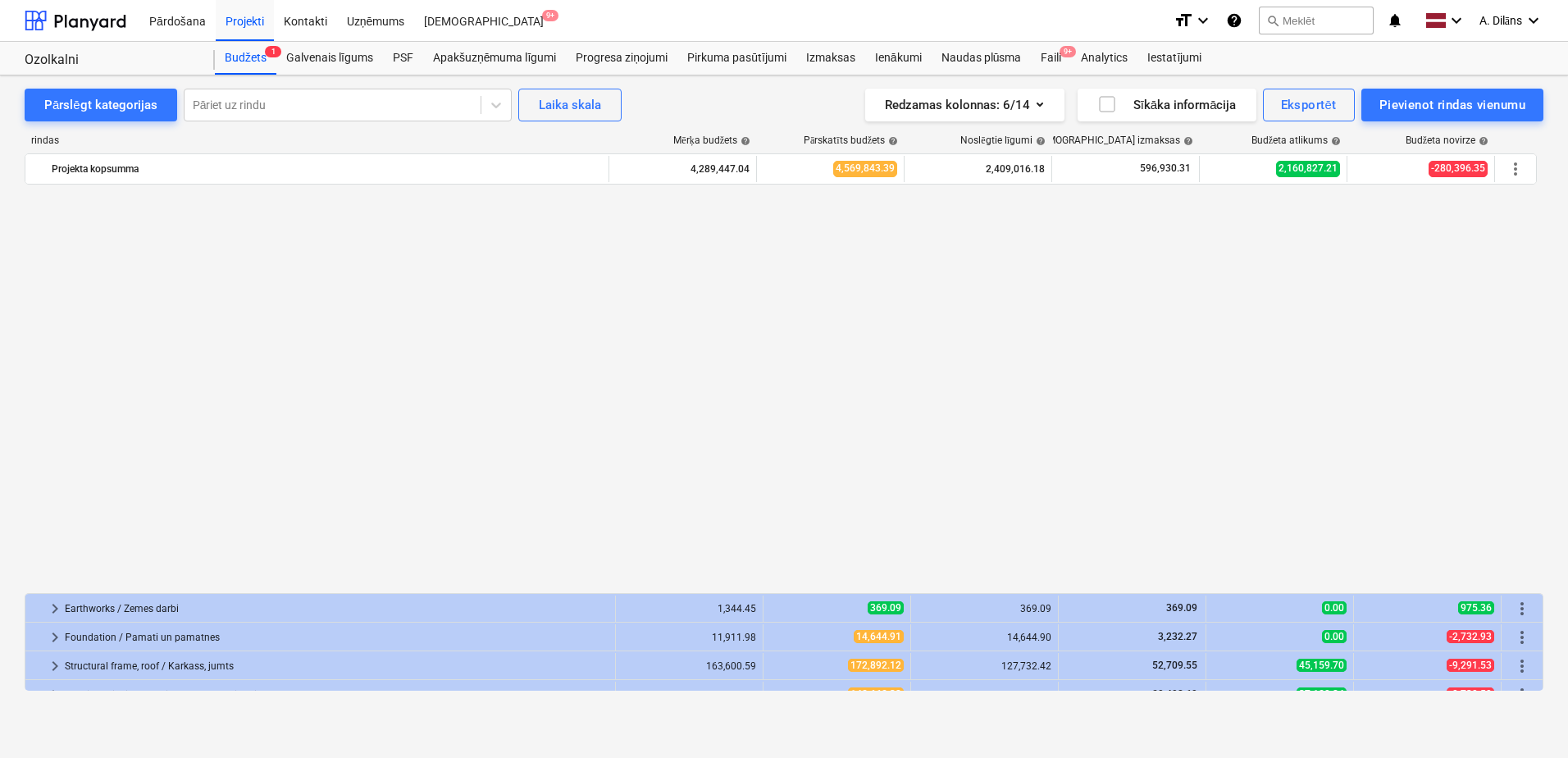
scroll to position [994, 0]
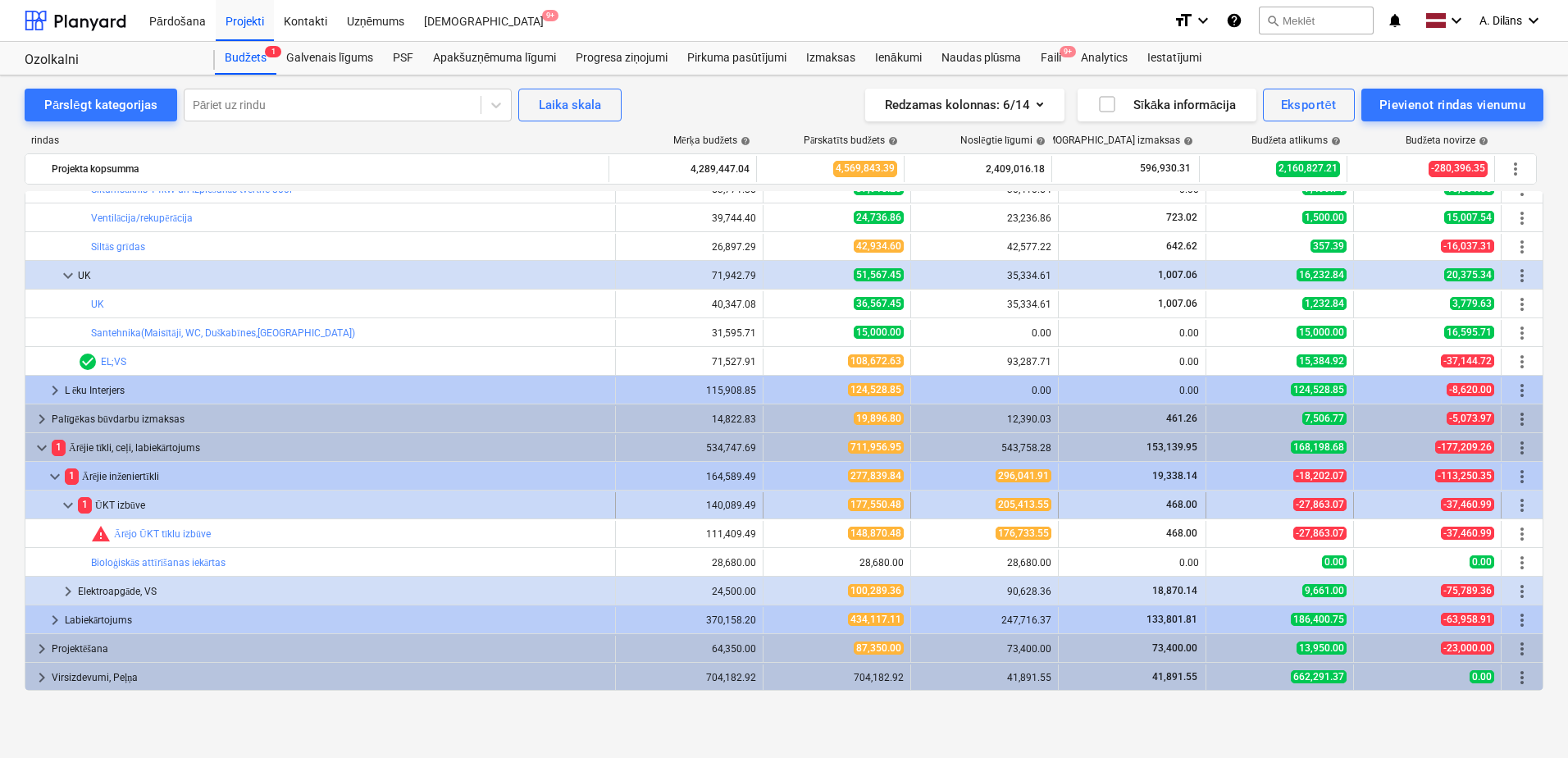
click at [67, 508] on span "keyboard_arrow_down" at bounding box center [68, 505] width 19 height 19
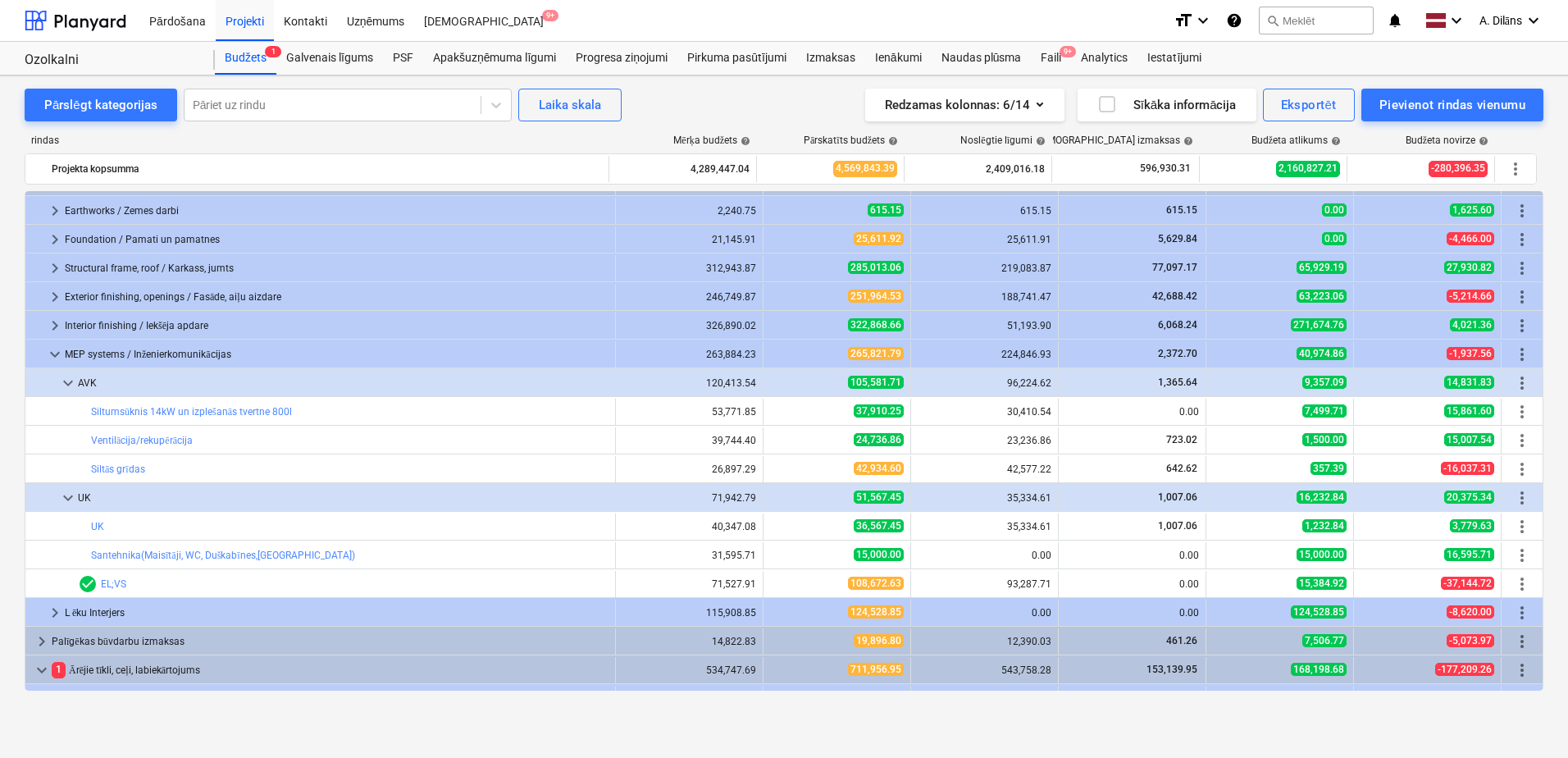
scroll to position [771, 0]
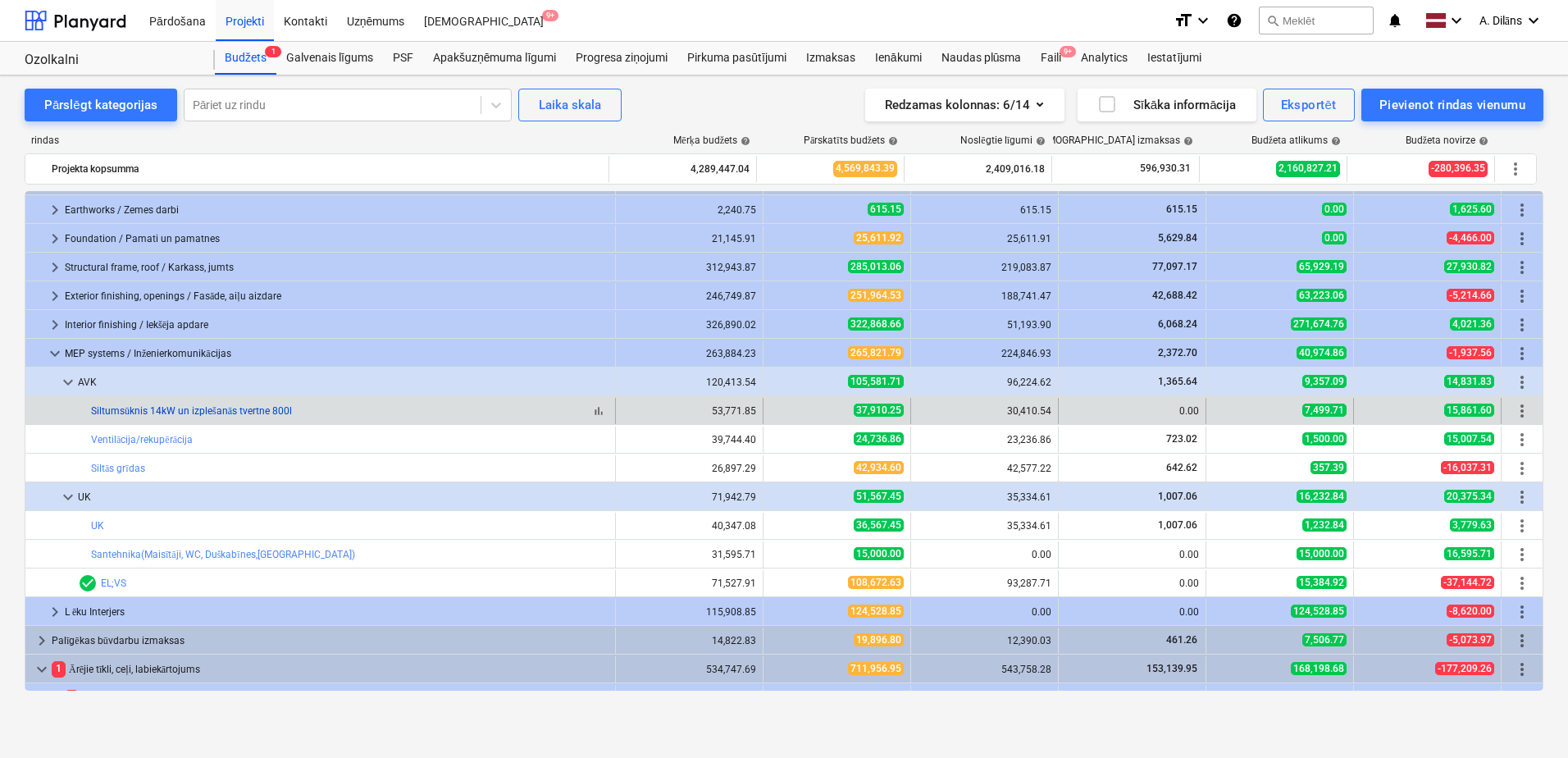
click at [198, 414] on link "Siltumsūknis 14kW un izplešanās tvertne 800l" at bounding box center [191, 411] width 201 height 12
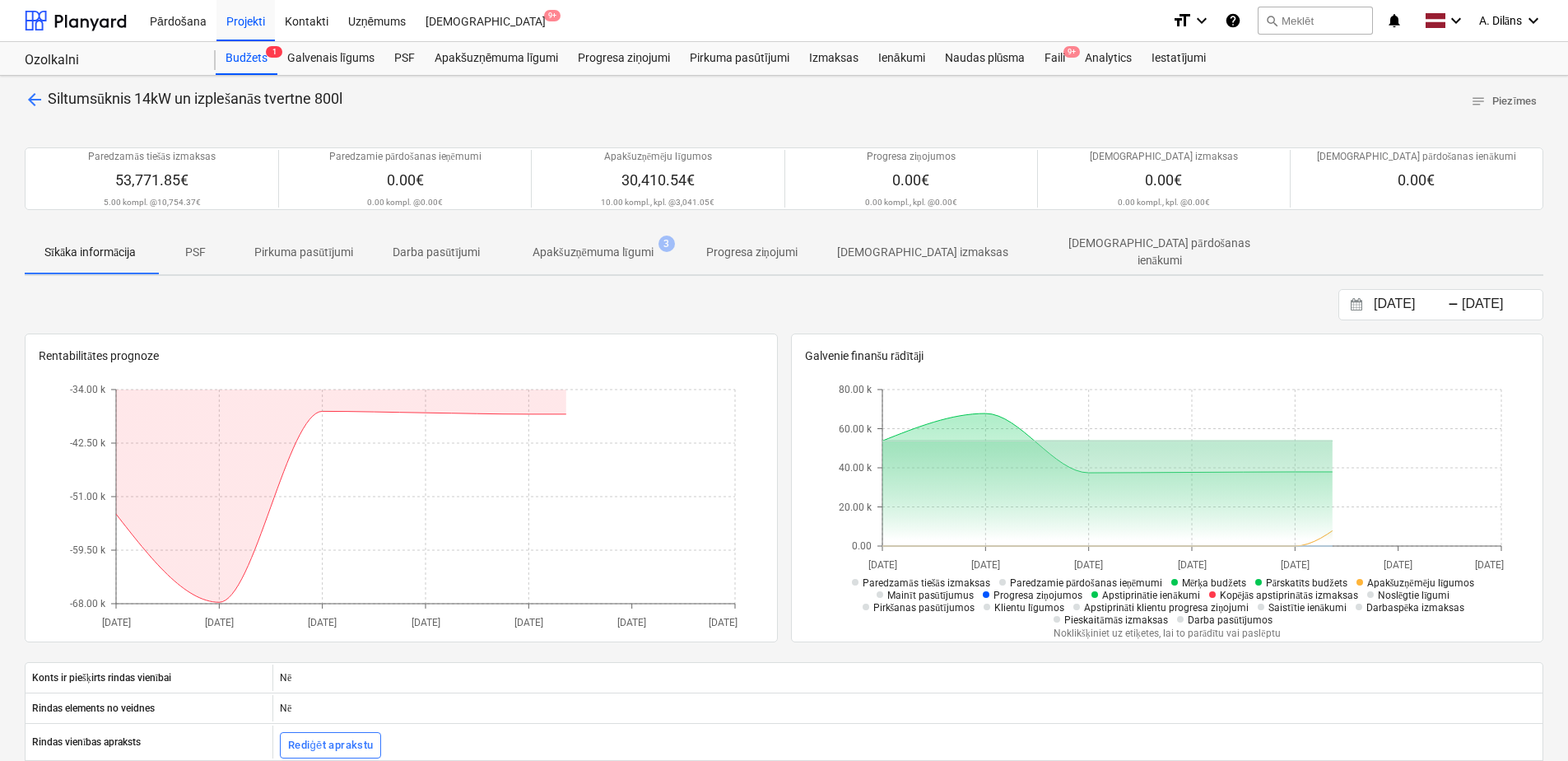
click at [593, 251] on p "Apakšuzņēmuma līgumi" at bounding box center [593, 252] width 121 height 17
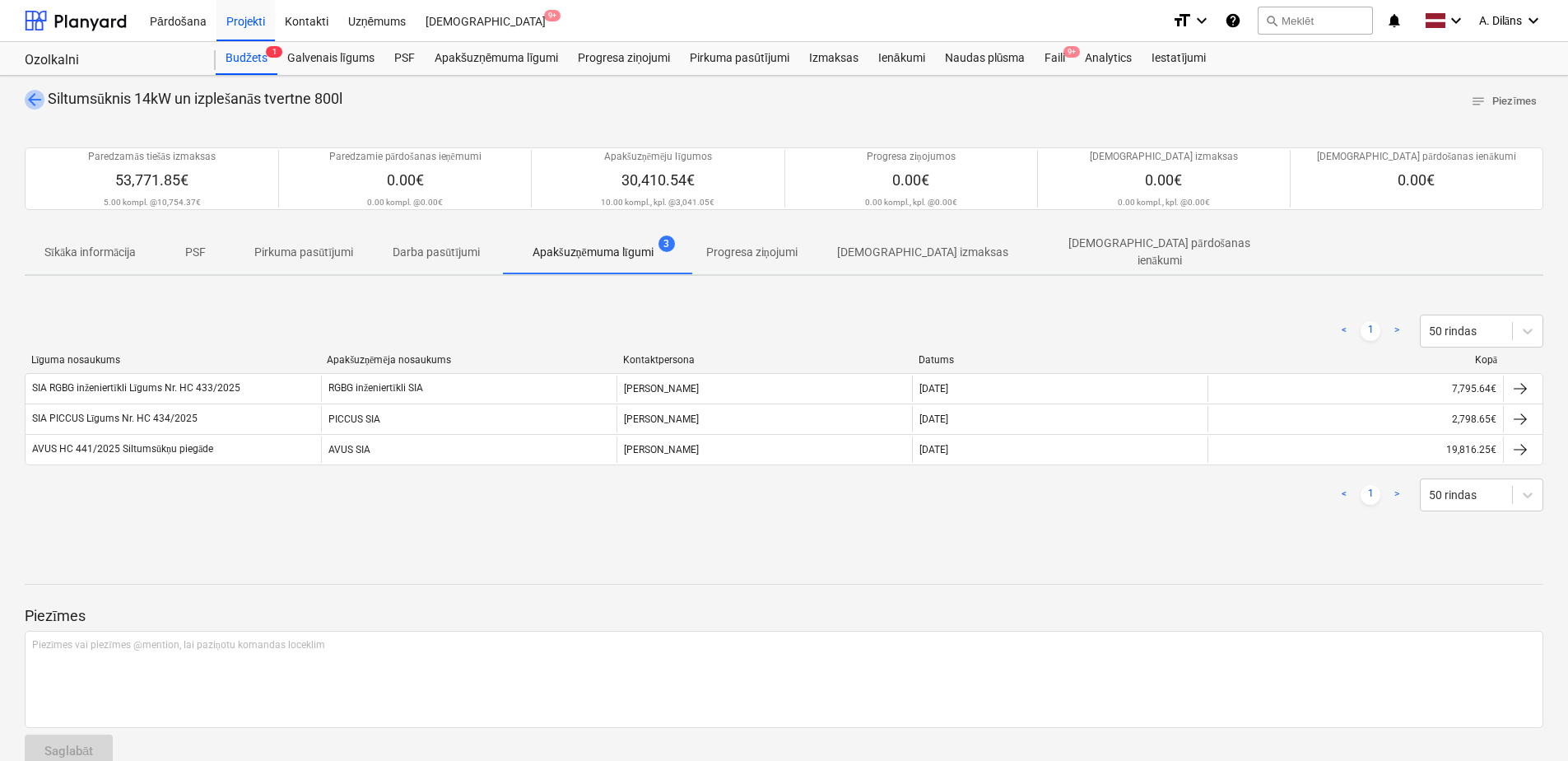
click at [35, 100] on span "arrow_back" at bounding box center [35, 99] width 19 height 19
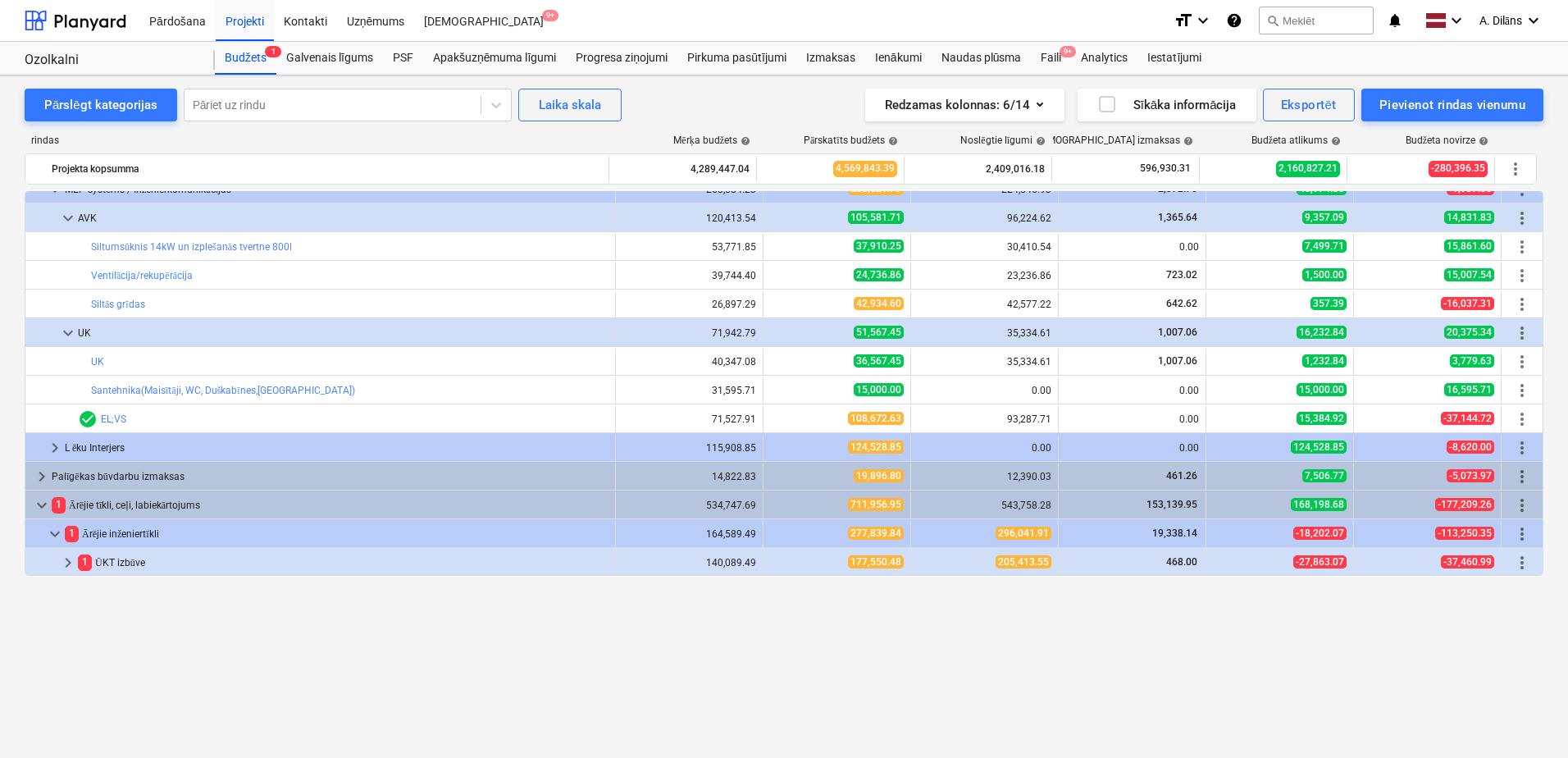
scroll to position [771, 0]
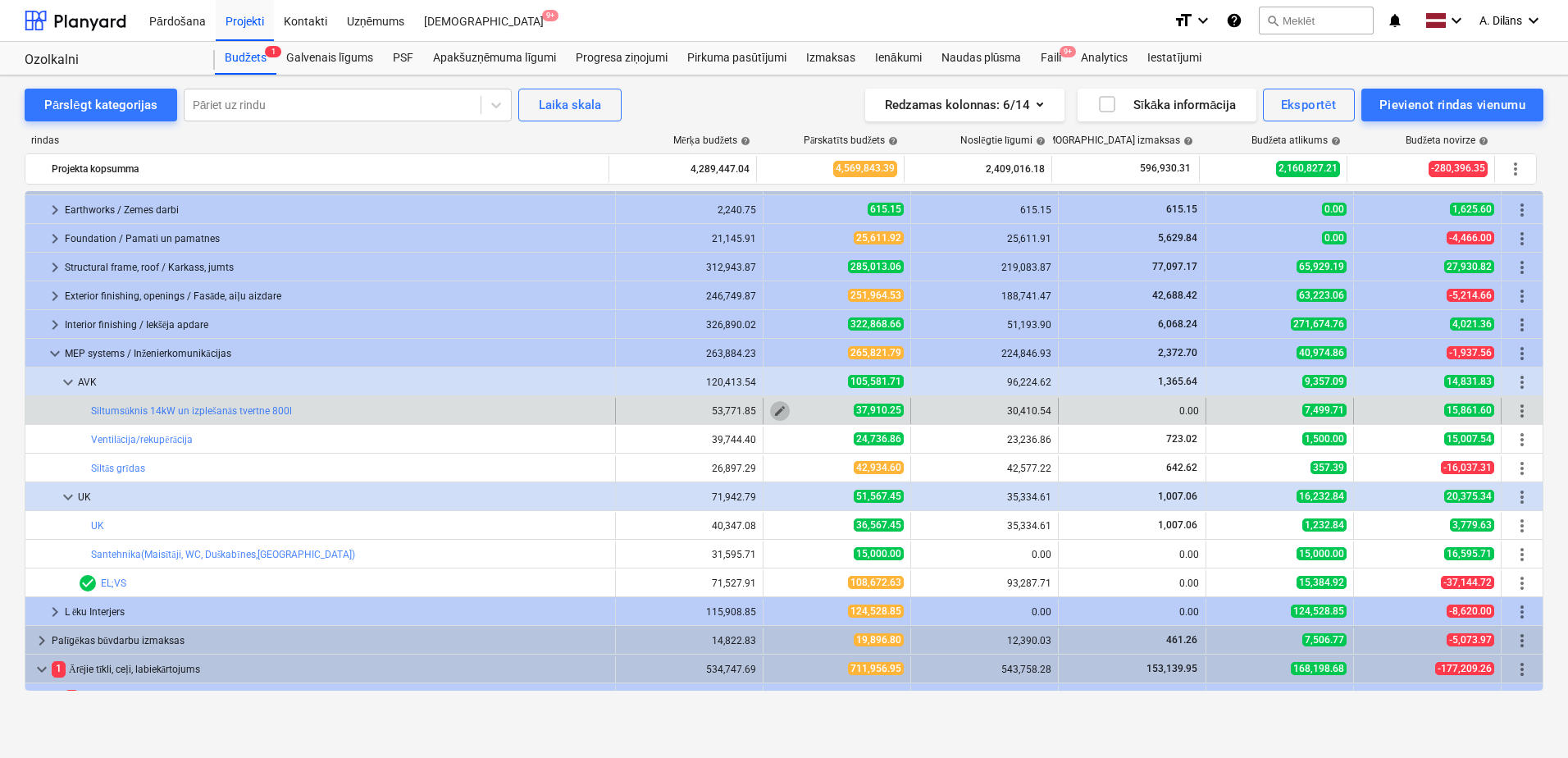
click at [776, 408] on span "edit" at bounding box center [780, 411] width 13 height 13
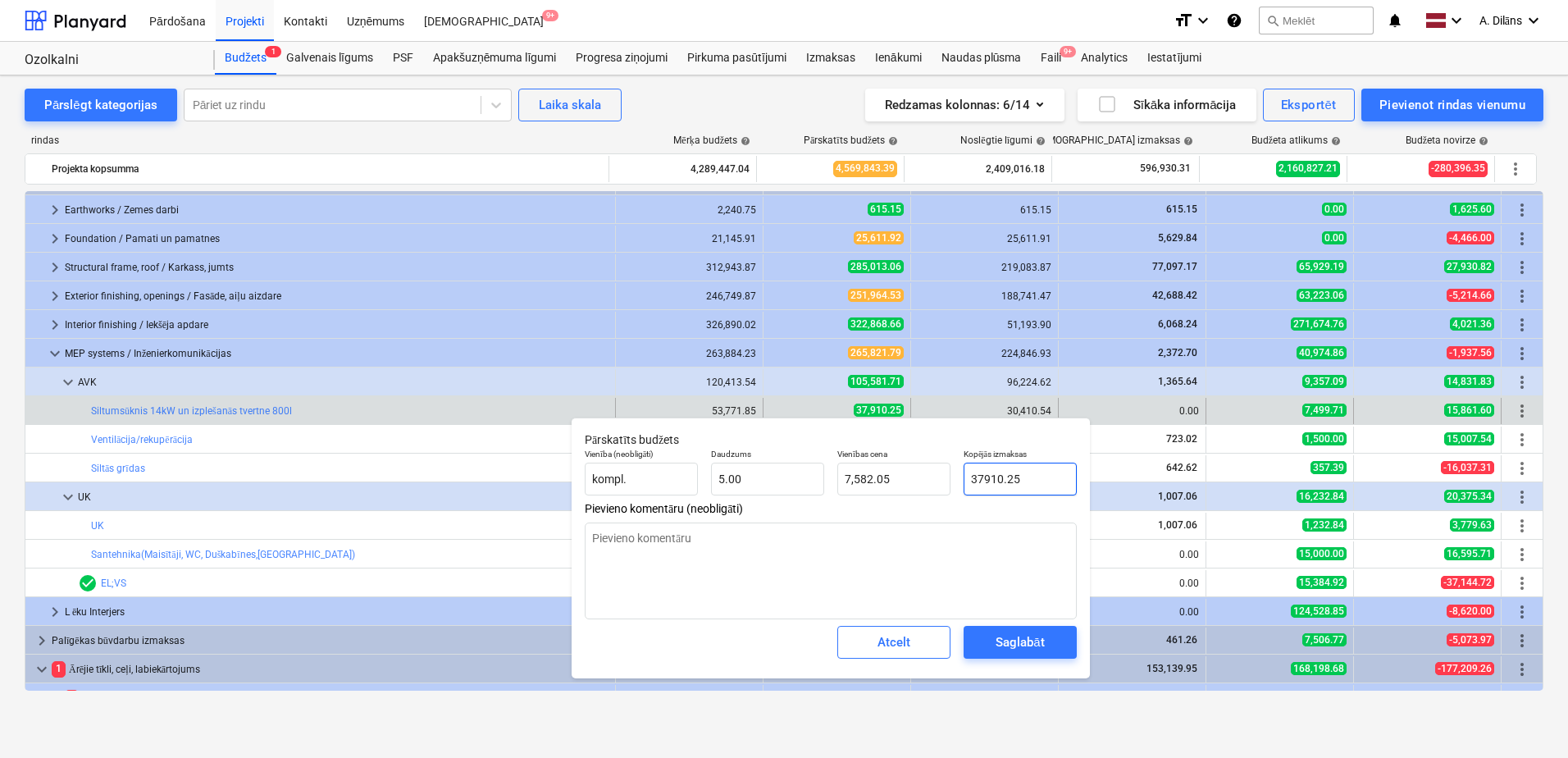
drag, startPoint x: 1042, startPoint y: 477, endPoint x: 963, endPoint y: 501, distance: 82.6
click at [956, 478] on div "Vienība (neobligāti) kompl. Daudzums 5.00 Vienības cena 7,582.05 Kopējās izmaks…" at bounding box center [830, 472] width 505 height 60
type input "3"
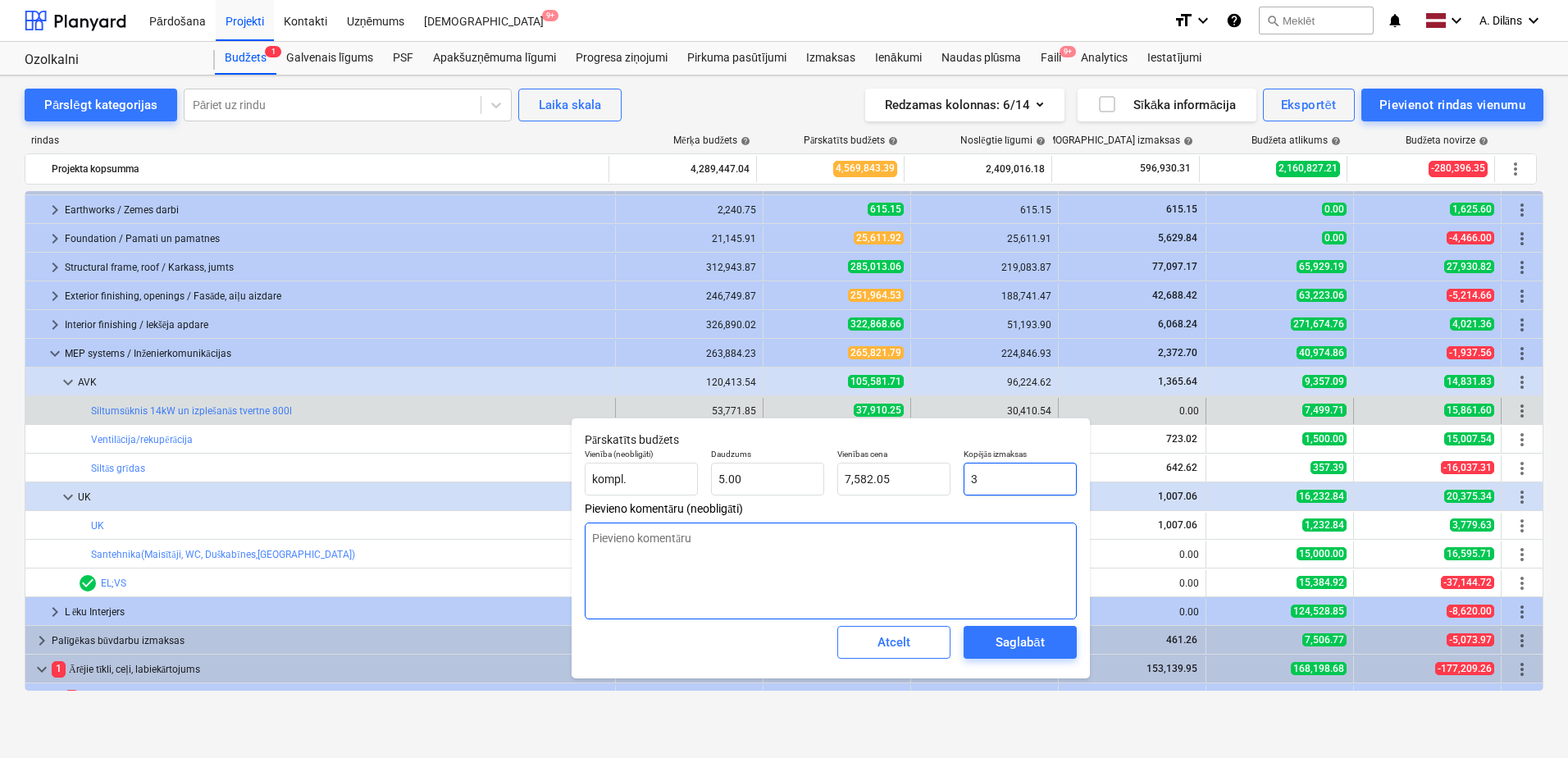
type textarea "x"
type input "0.60"
type input "30"
type textarea "x"
type input "6.00"
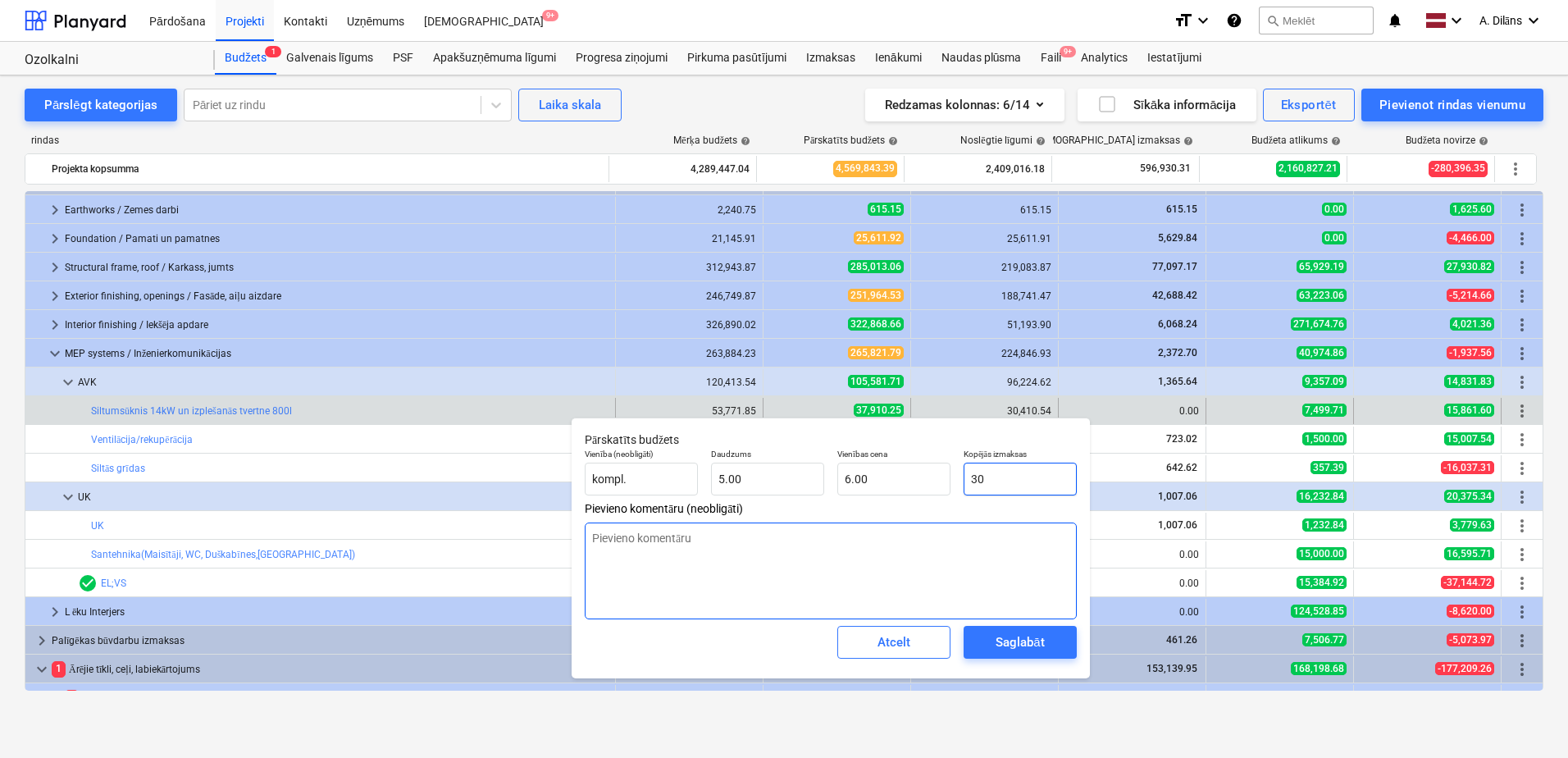
type input "304"
type textarea "x"
type input "60.80"
type input "3041"
type textarea "x"
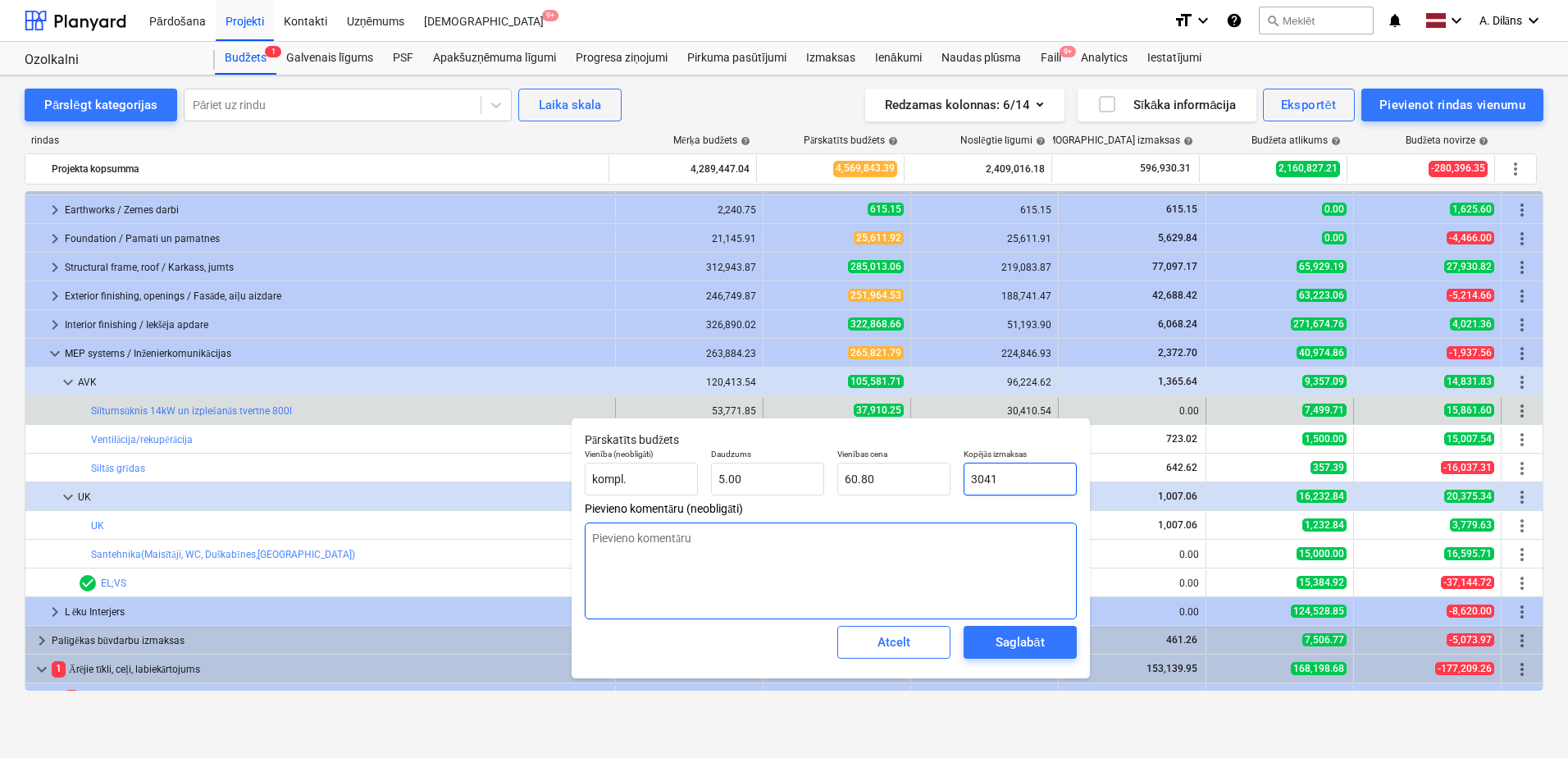
type input "608.20"
type input "30410"
type textarea "x"
type input "6,082.00"
type input "30410."
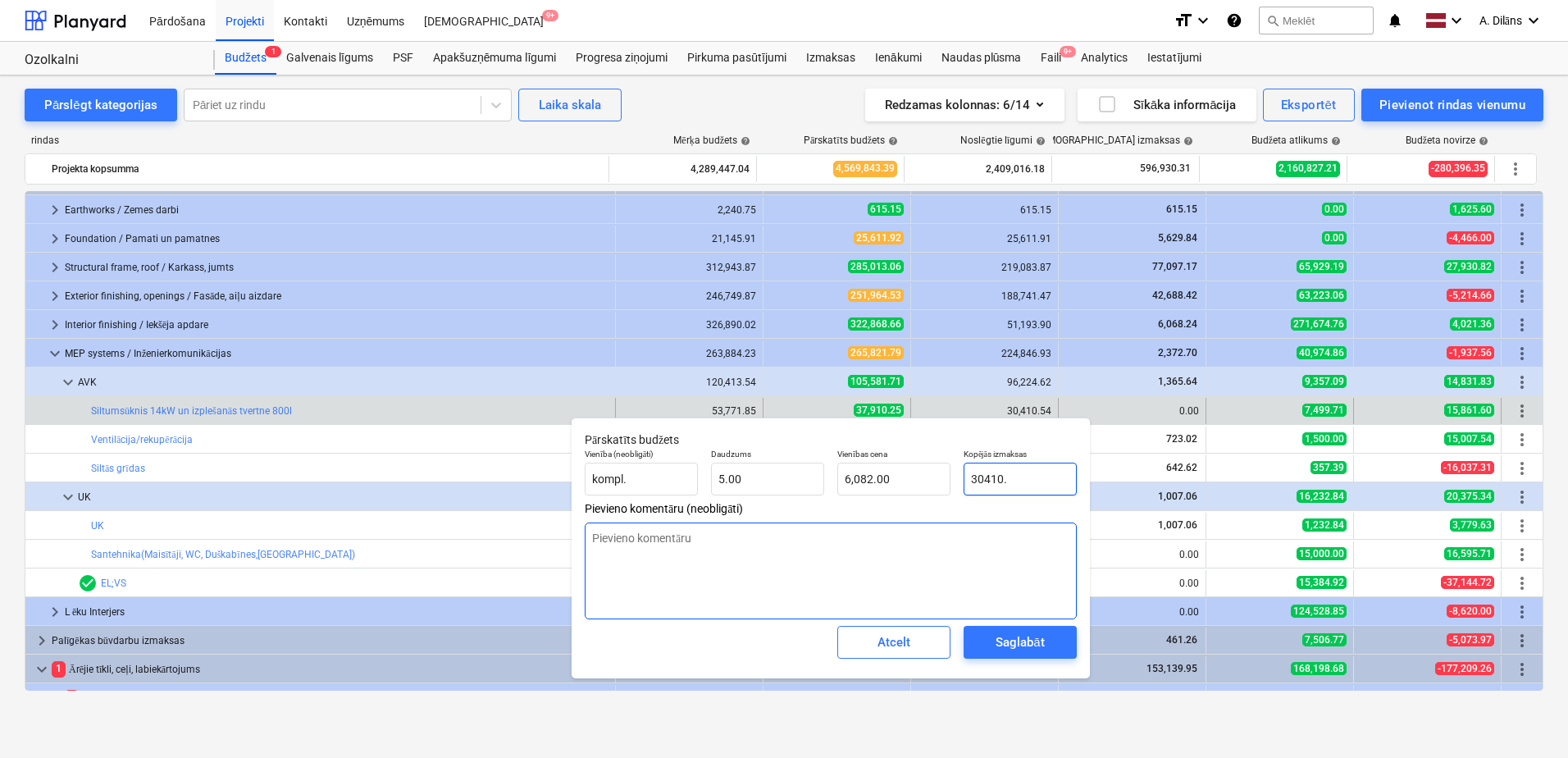
type textarea "x"
type input "30410.5"
type textarea "x"
type input "6,082.10"
type input "30410.54"
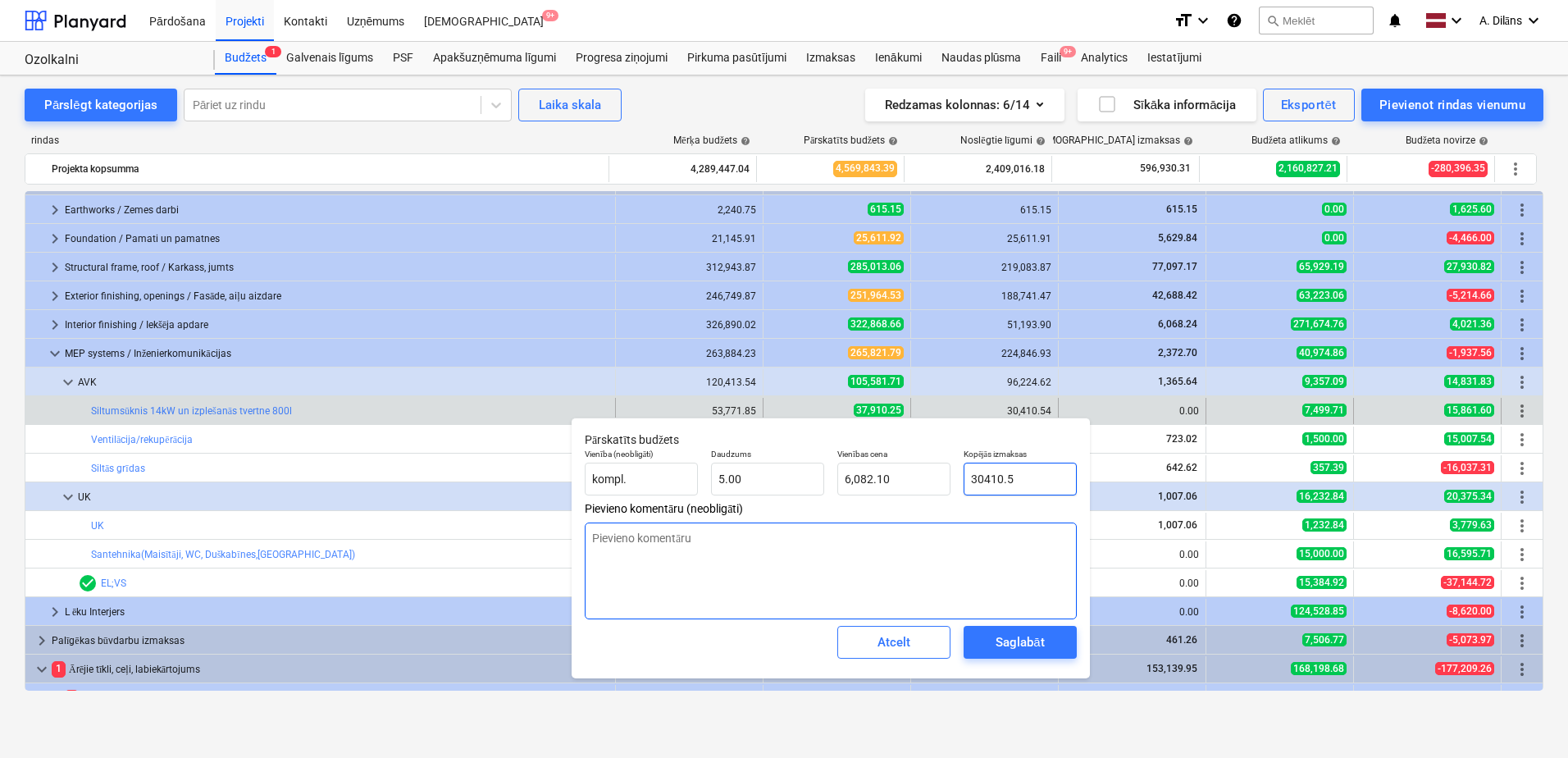
type textarea "x"
type input "6,082.11"
type input "30,410.54"
click at [966, 590] on textarea at bounding box center [831, 570] width 493 height 97
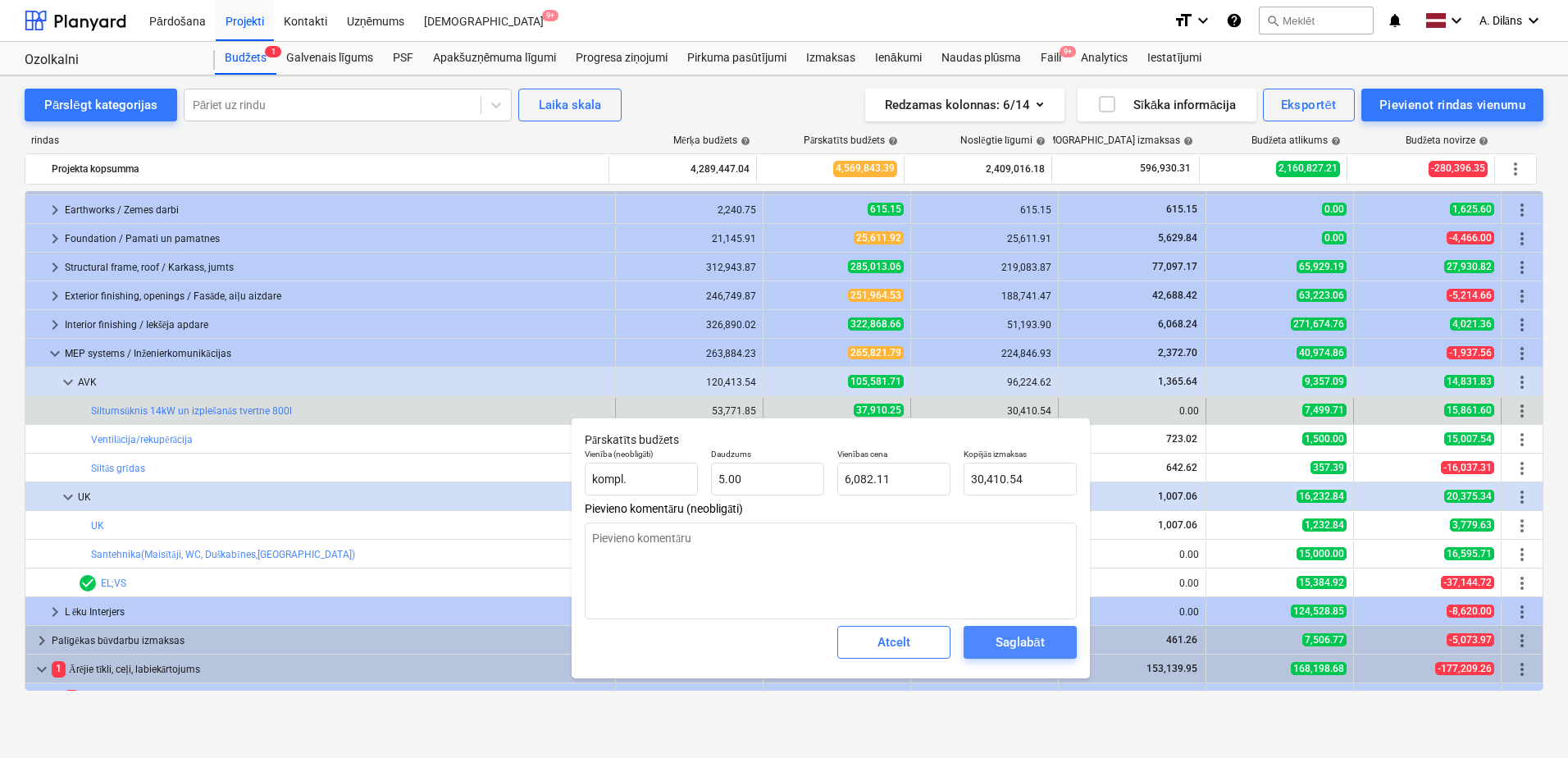
click at [1025, 646] on div "Saglabāt" at bounding box center [1020, 643] width 48 height 21
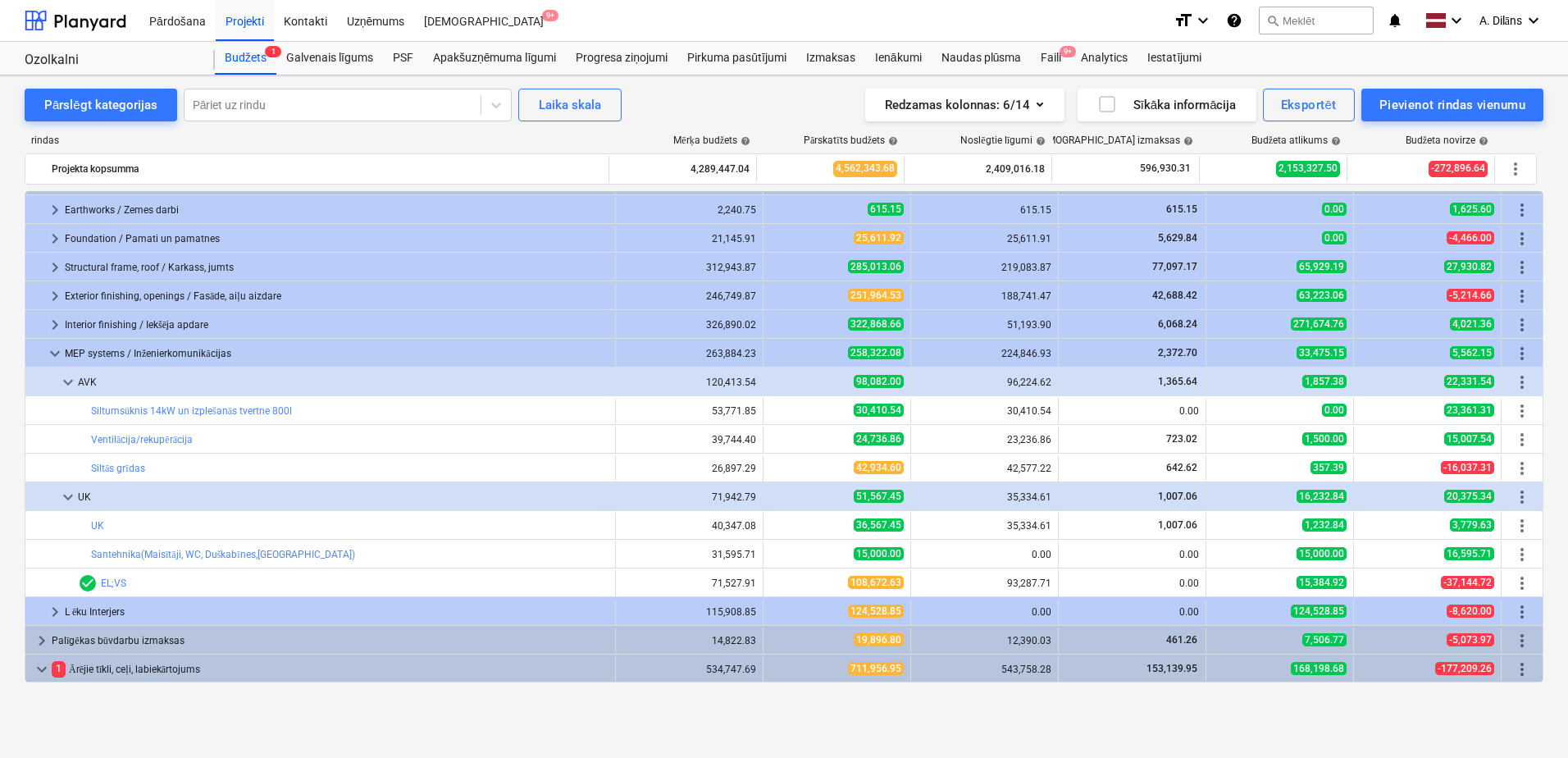
scroll to position [690, 0]
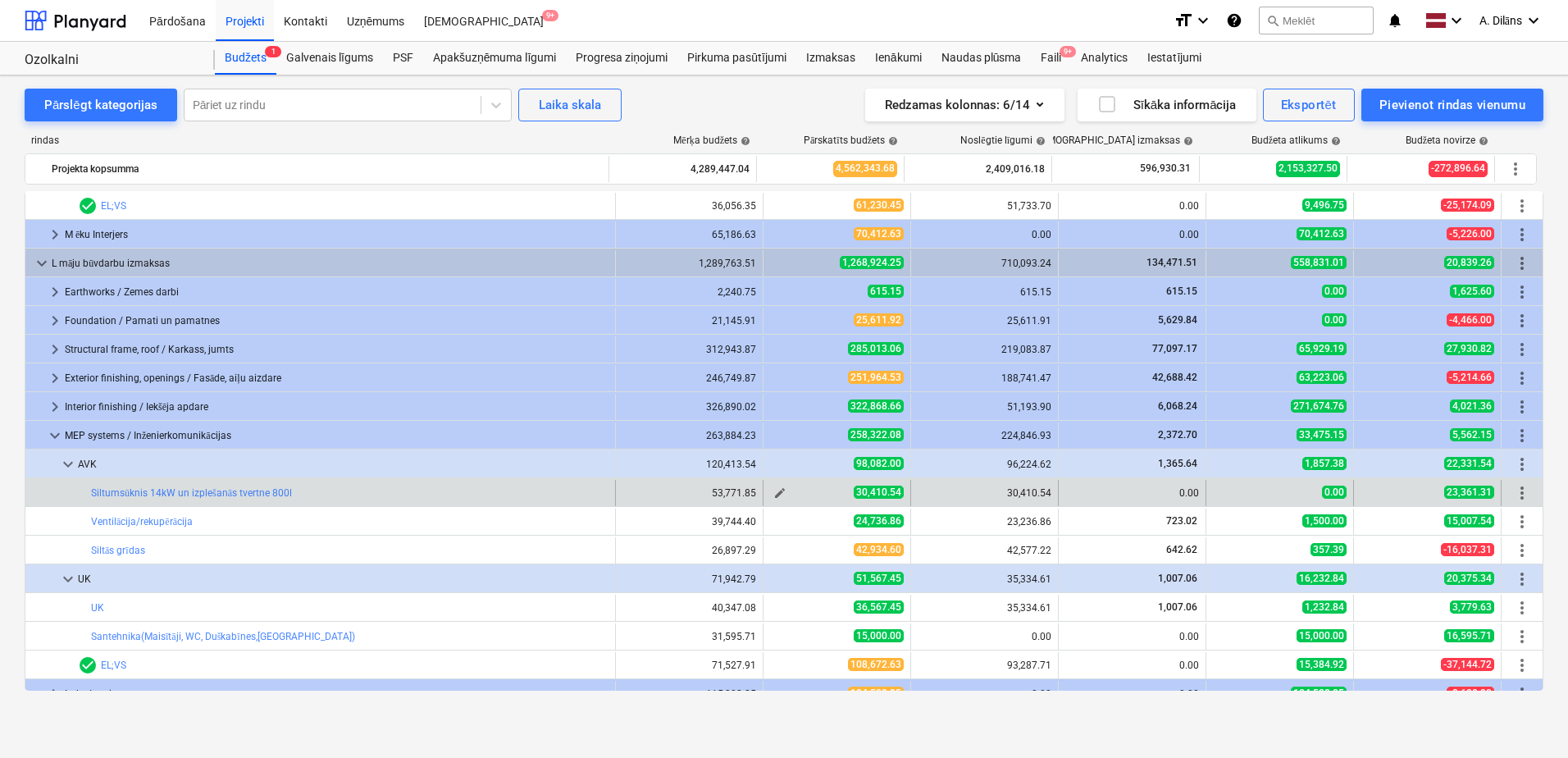
click at [779, 492] on span "edit" at bounding box center [780, 493] width 13 height 13
type textarea "x"
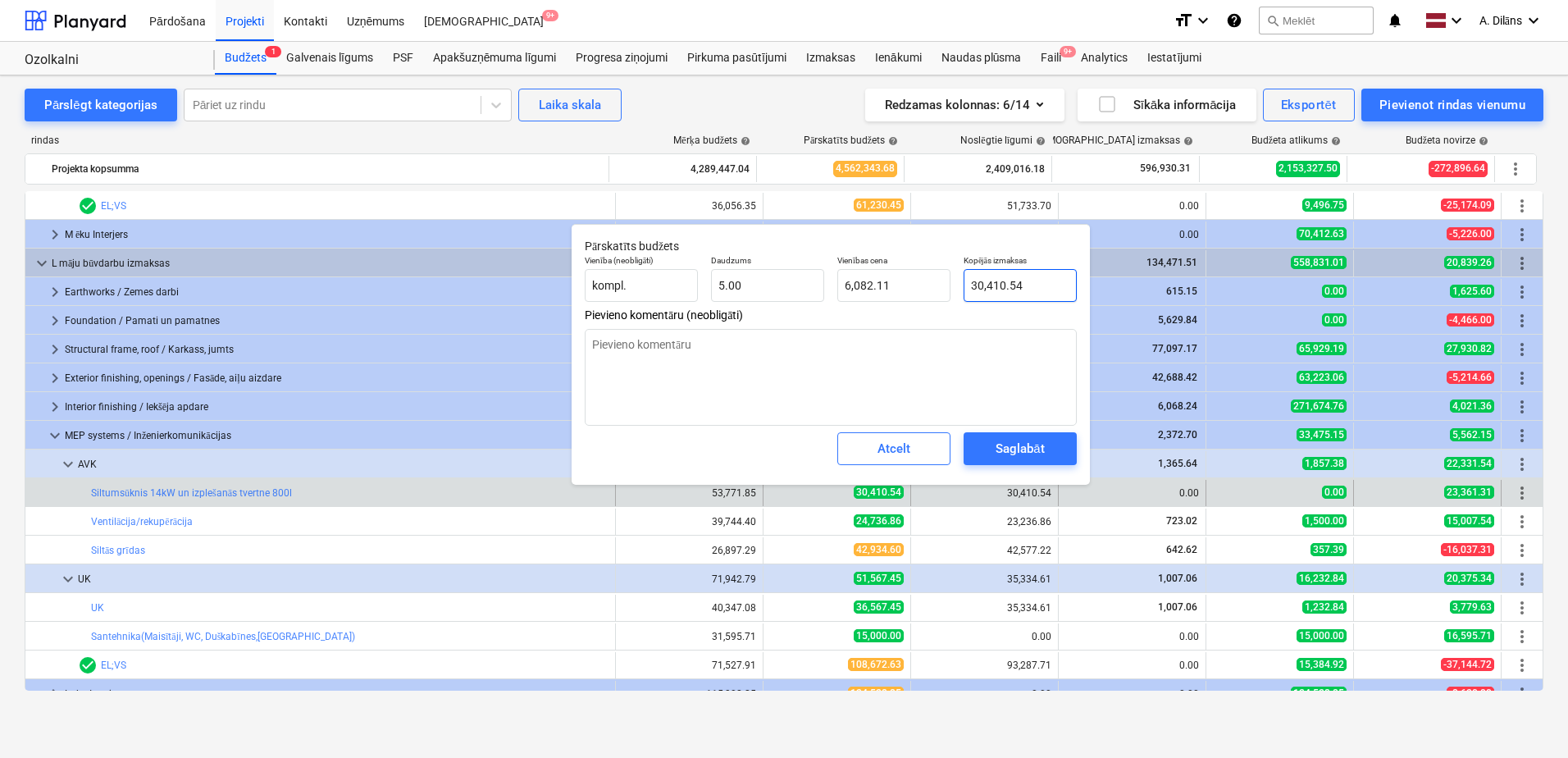
type input "30410.54"
click at [983, 286] on input "30410.54" at bounding box center [1021, 286] width 114 height 33
type textarea "x"
type input "3410.54"
type input "682.11"
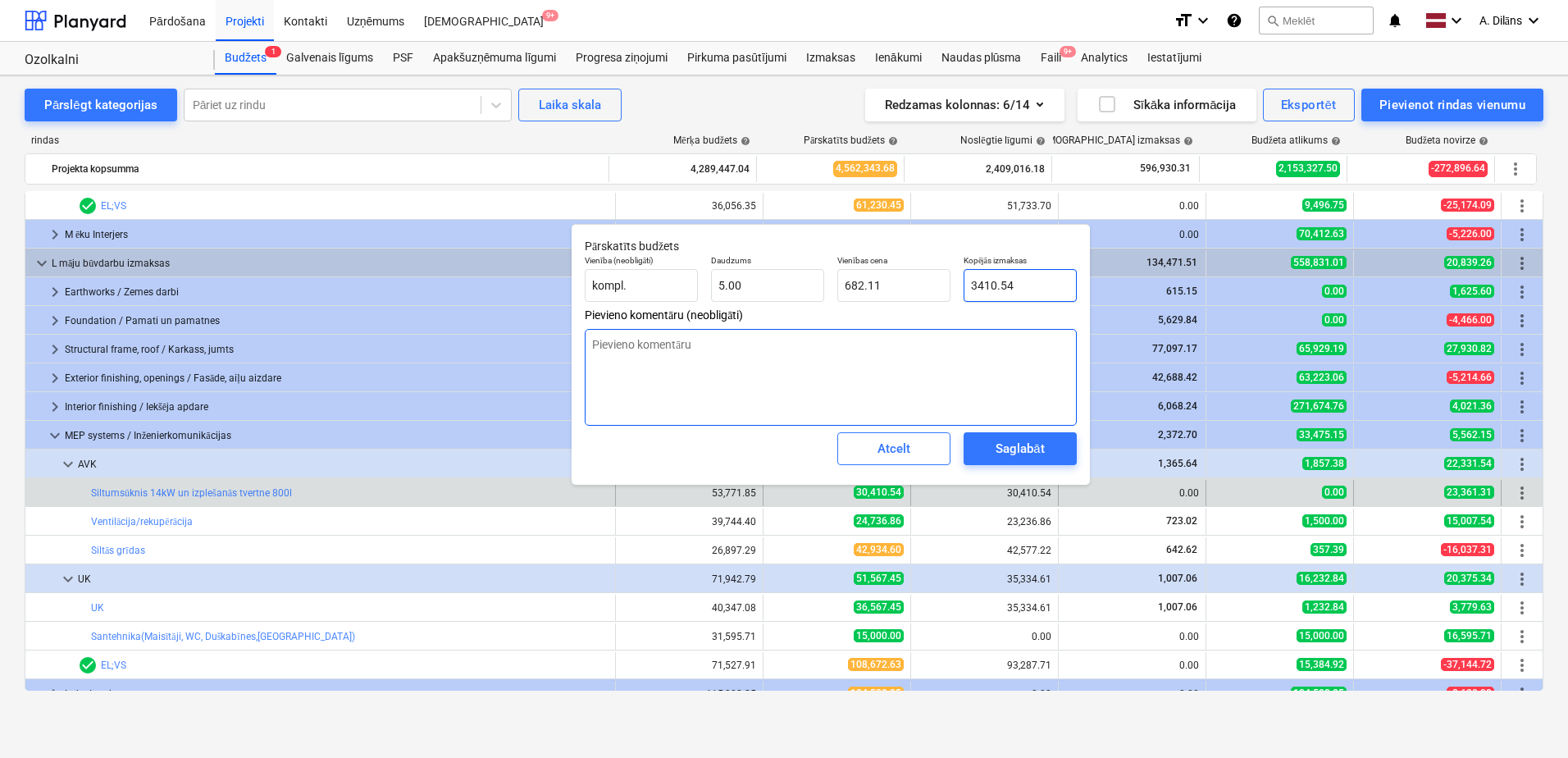
type textarea "x"
type input "39410.54"
type input "7,882.11"
type input "39410.54"
type textarea "x"
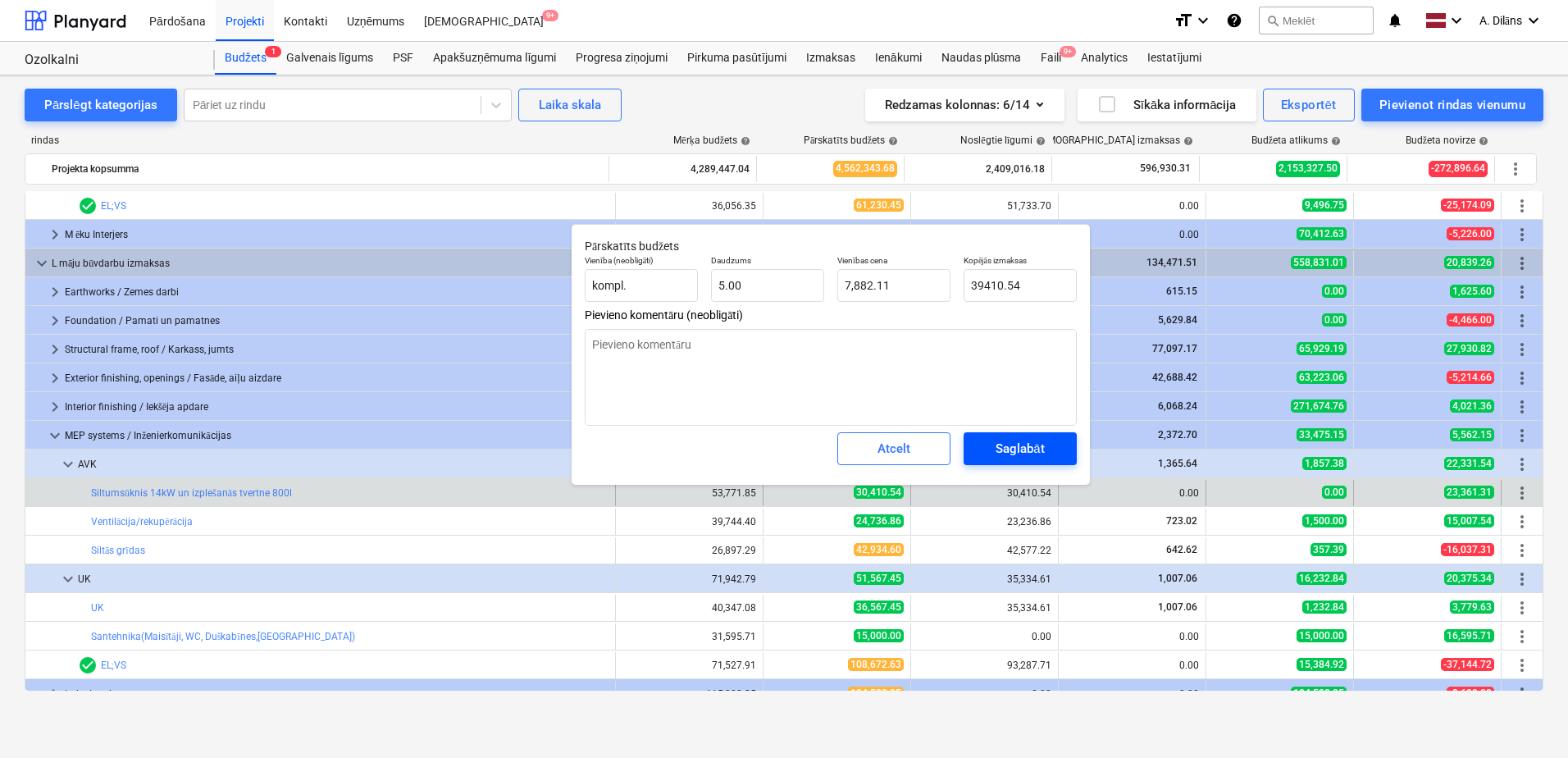
type input "39,410.54"
click at [1026, 444] on div "Saglabāt" at bounding box center [1020, 448] width 48 height 21
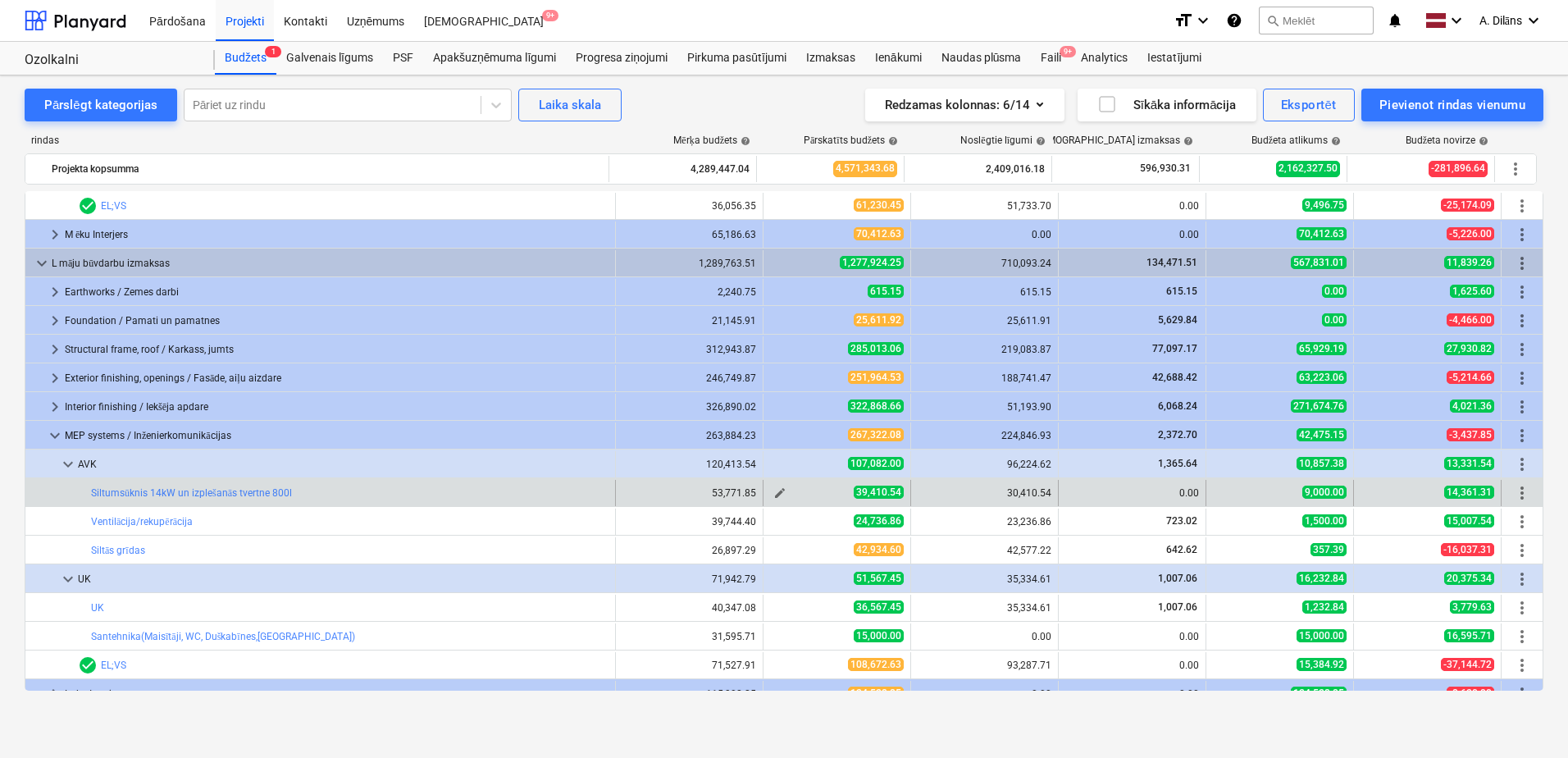
click at [773, 493] on span "edit" at bounding box center [780, 493] width 13 height 13
type textarea "x"
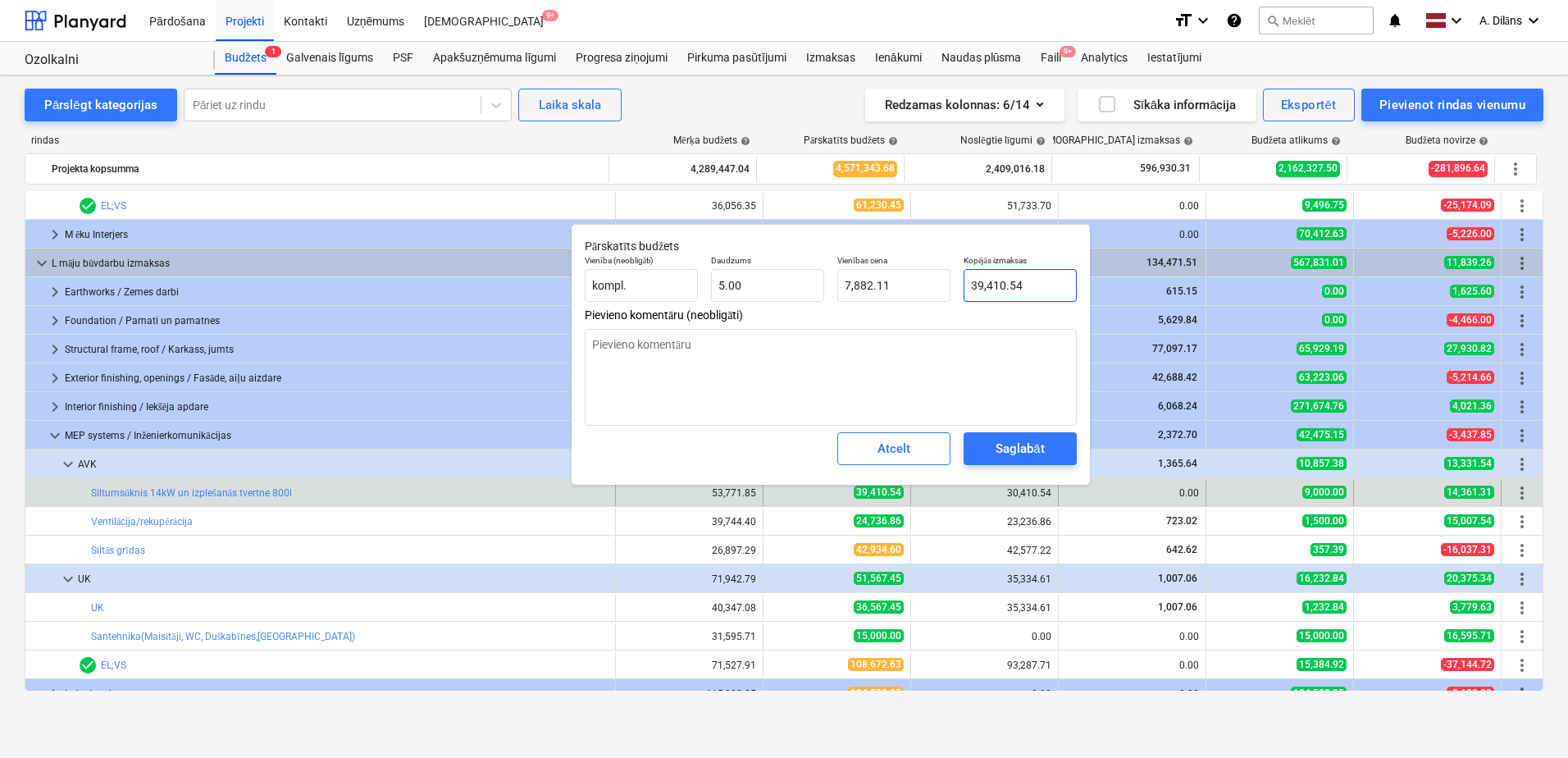
type input "39410.54"
click at [983, 286] on input "39410.54" at bounding box center [1021, 286] width 114 height 33
type textarea "x"
type input "39,410.54"
click at [900, 457] on div "Atcelt" at bounding box center [894, 448] width 33 height 21
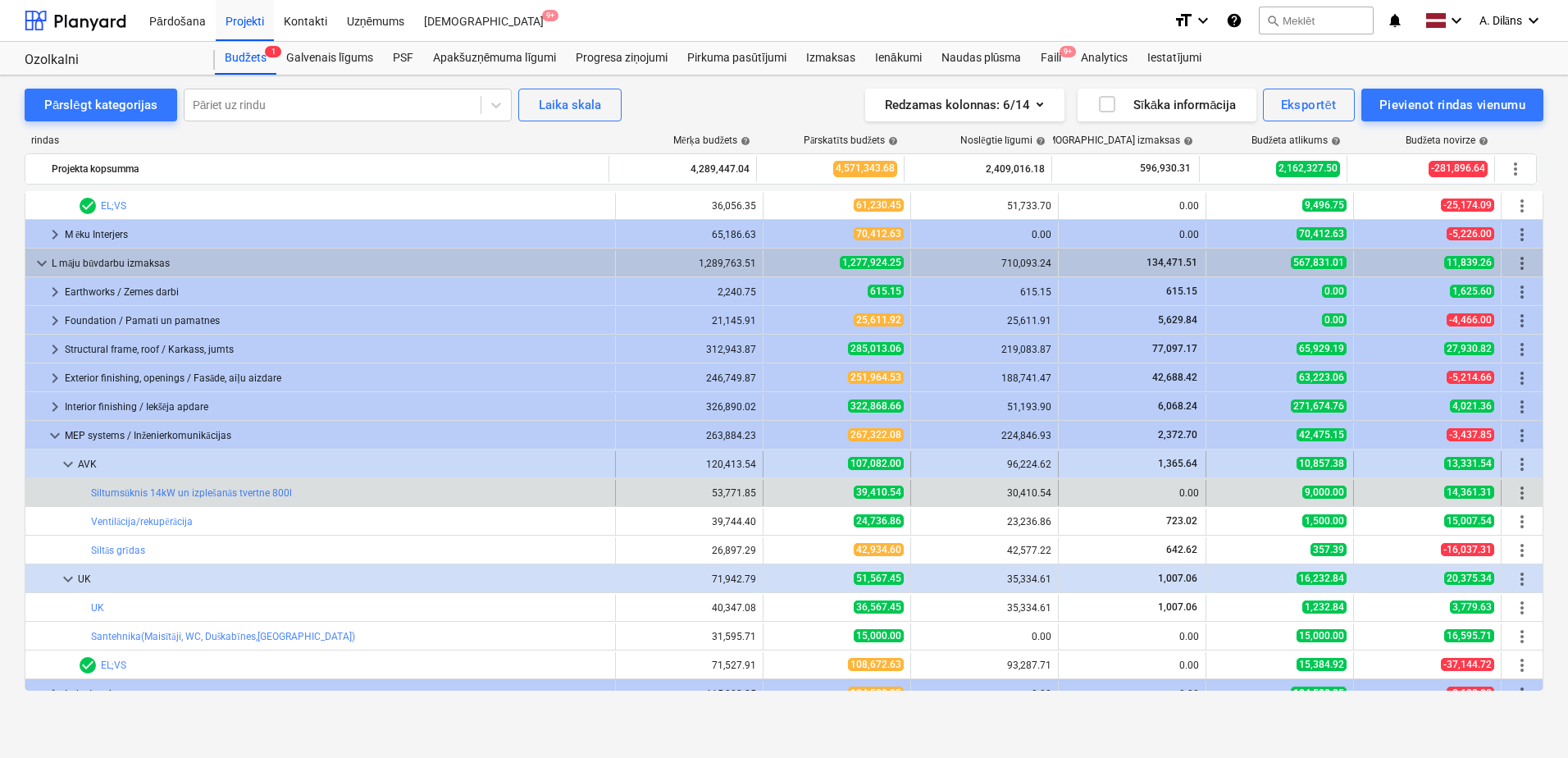
click at [817, 463] on div "107,082.00" at bounding box center [837, 464] width 134 height 13
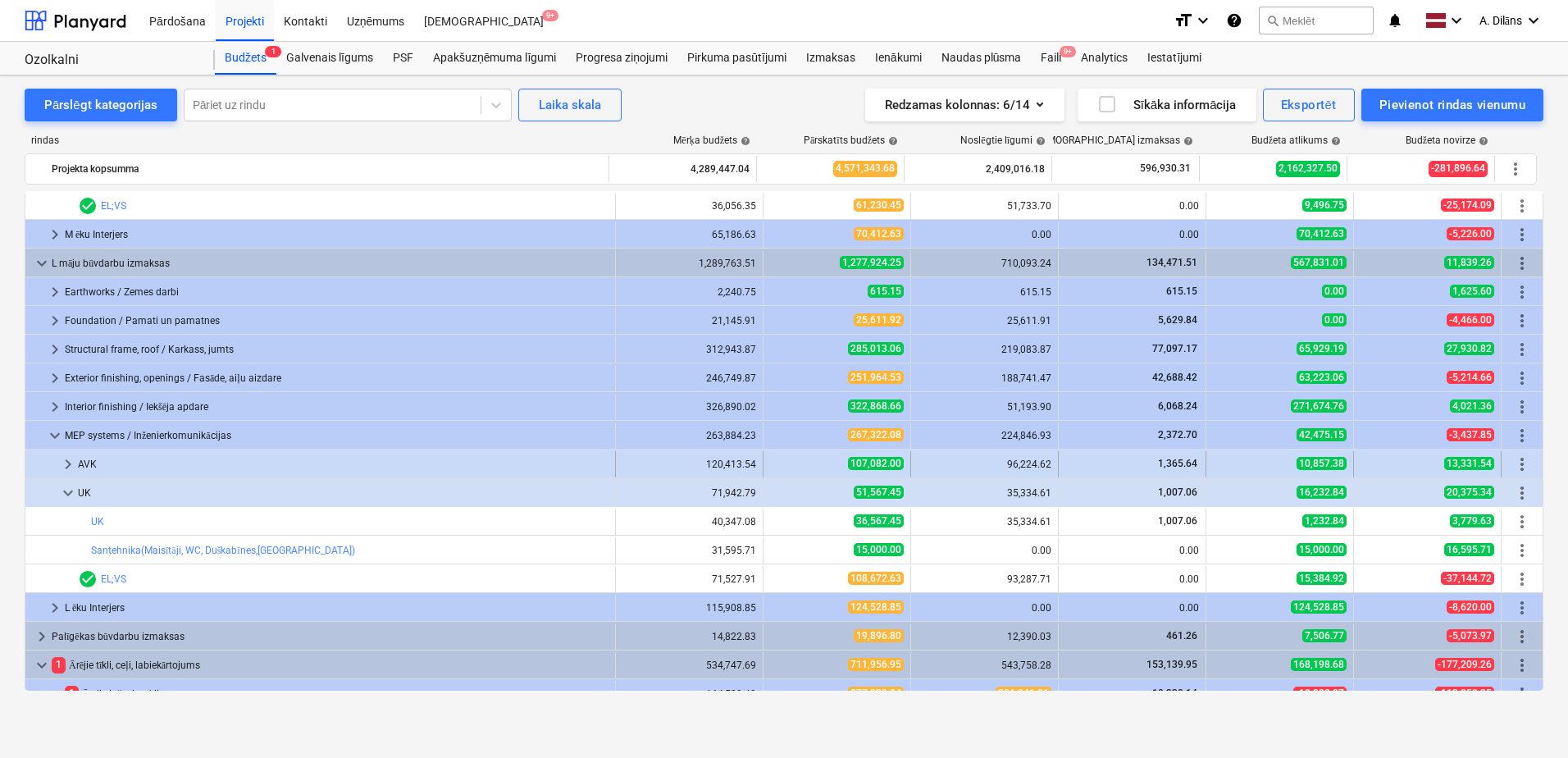
click at [806, 465] on div "107,082.00" at bounding box center [837, 464] width 134 height 13
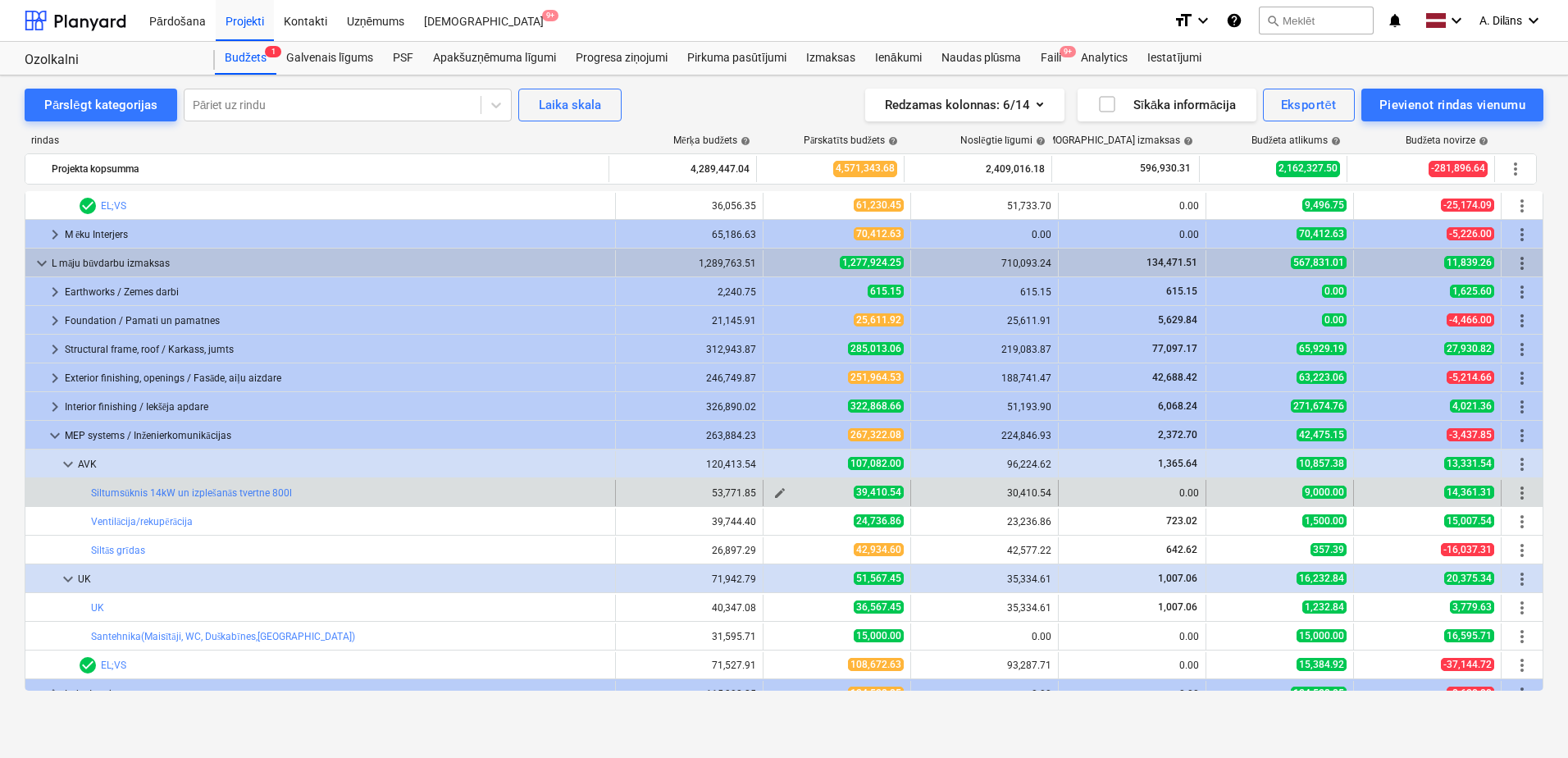
click at [775, 490] on span "edit" at bounding box center [780, 493] width 13 height 13
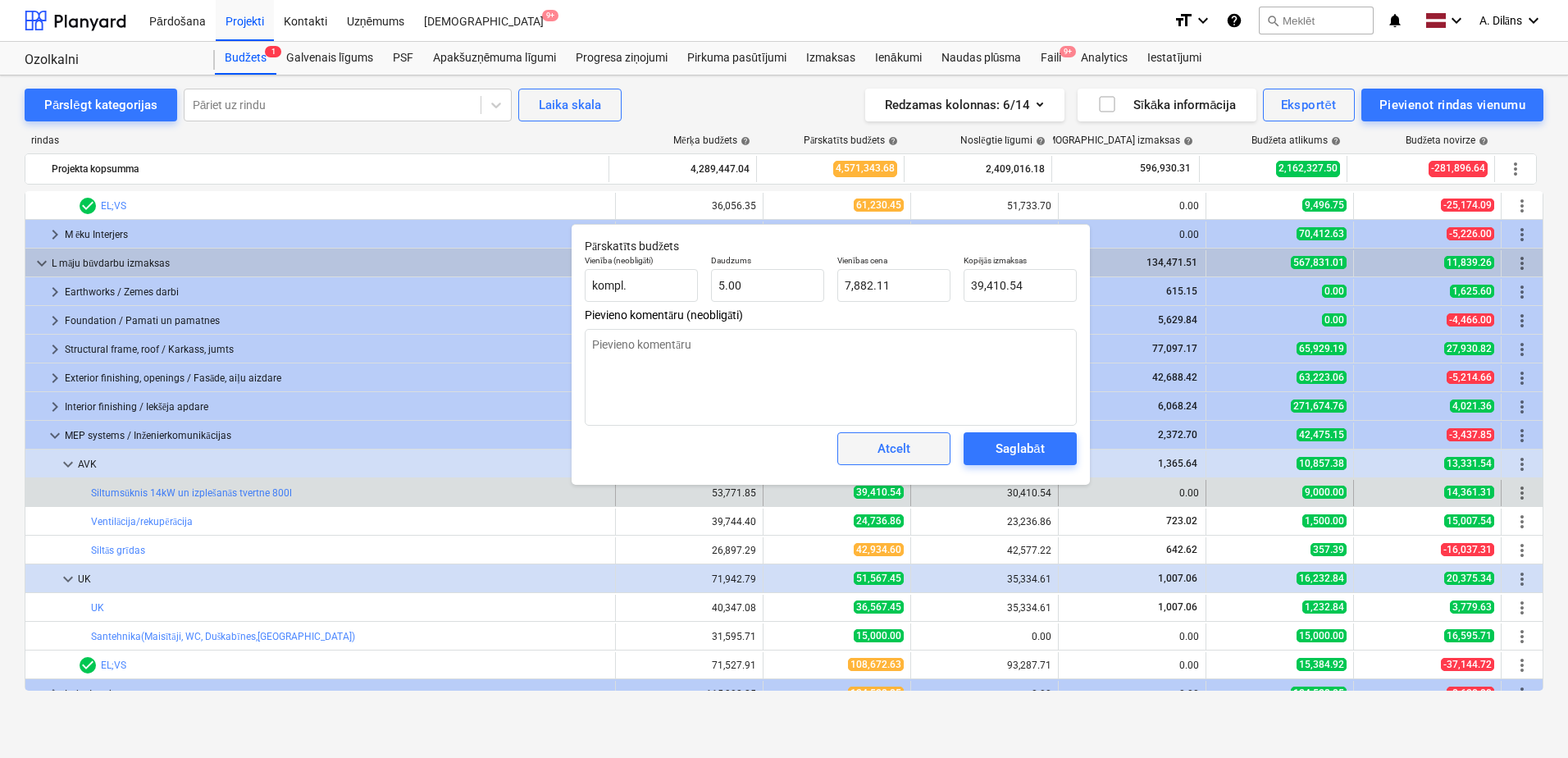
click at [916, 442] on span "Atcelt" at bounding box center [894, 448] width 72 height 21
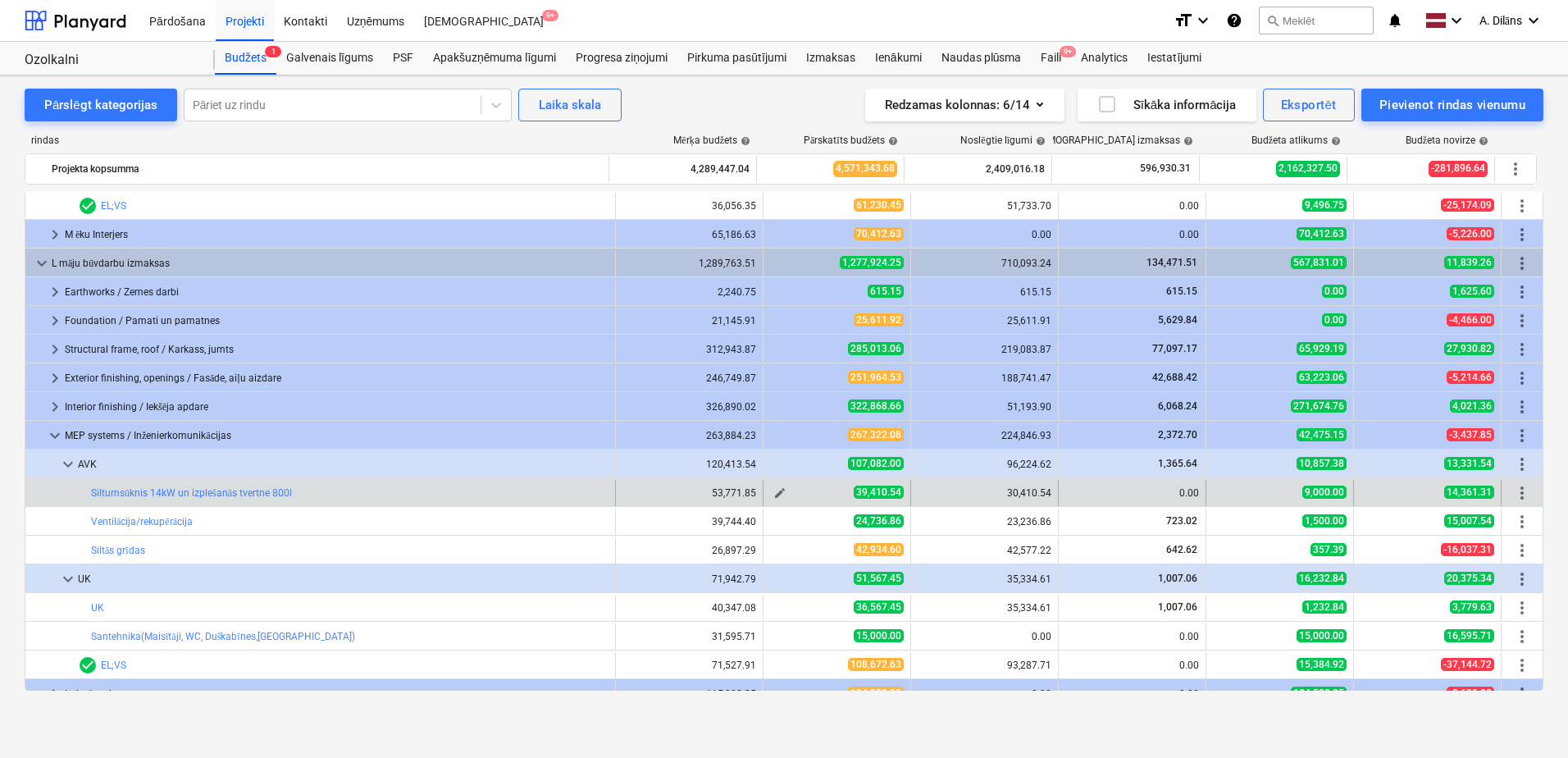
click at [777, 495] on span "edit" at bounding box center [780, 493] width 13 height 13
type textarea "x"
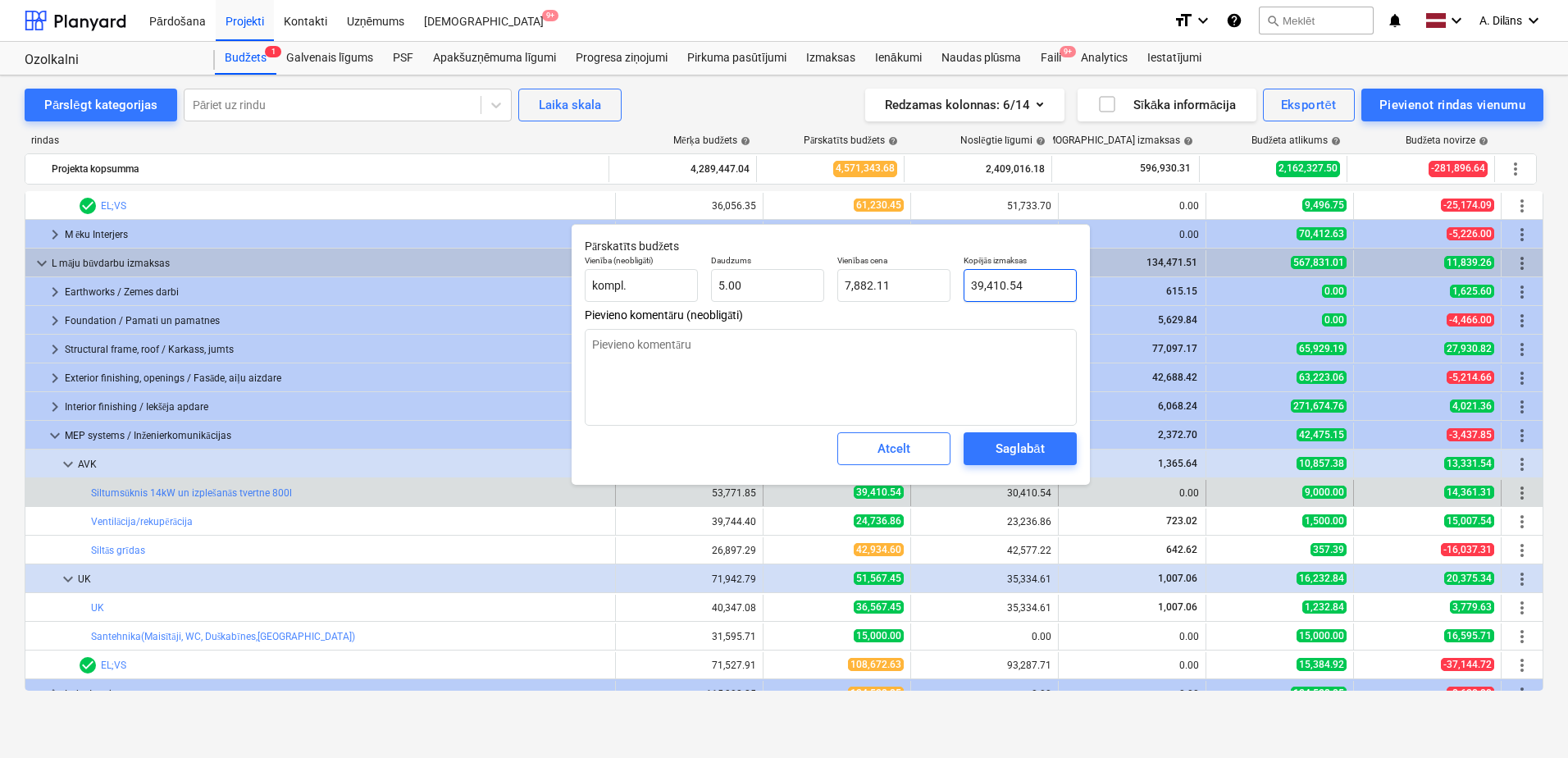
type input "39410.54"
click at [975, 285] on input "39410.54" at bounding box center [1021, 286] width 114 height 33
type textarea "x"
type input "9410.54"
type input "1,882.11"
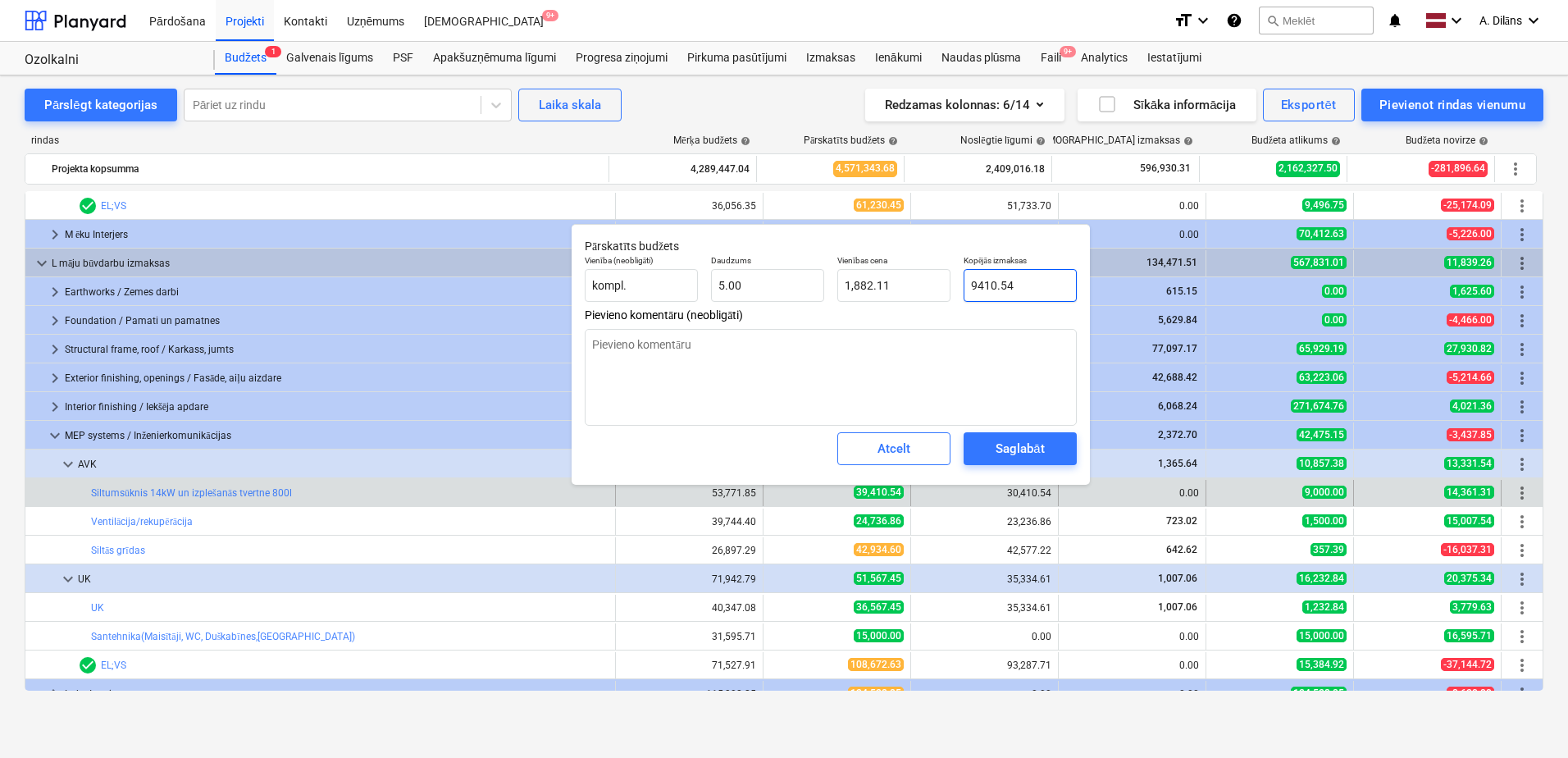
type textarea "x"
type input "29410.54"
type input "5,882.11"
type input "29410.54"
type textarea "x"
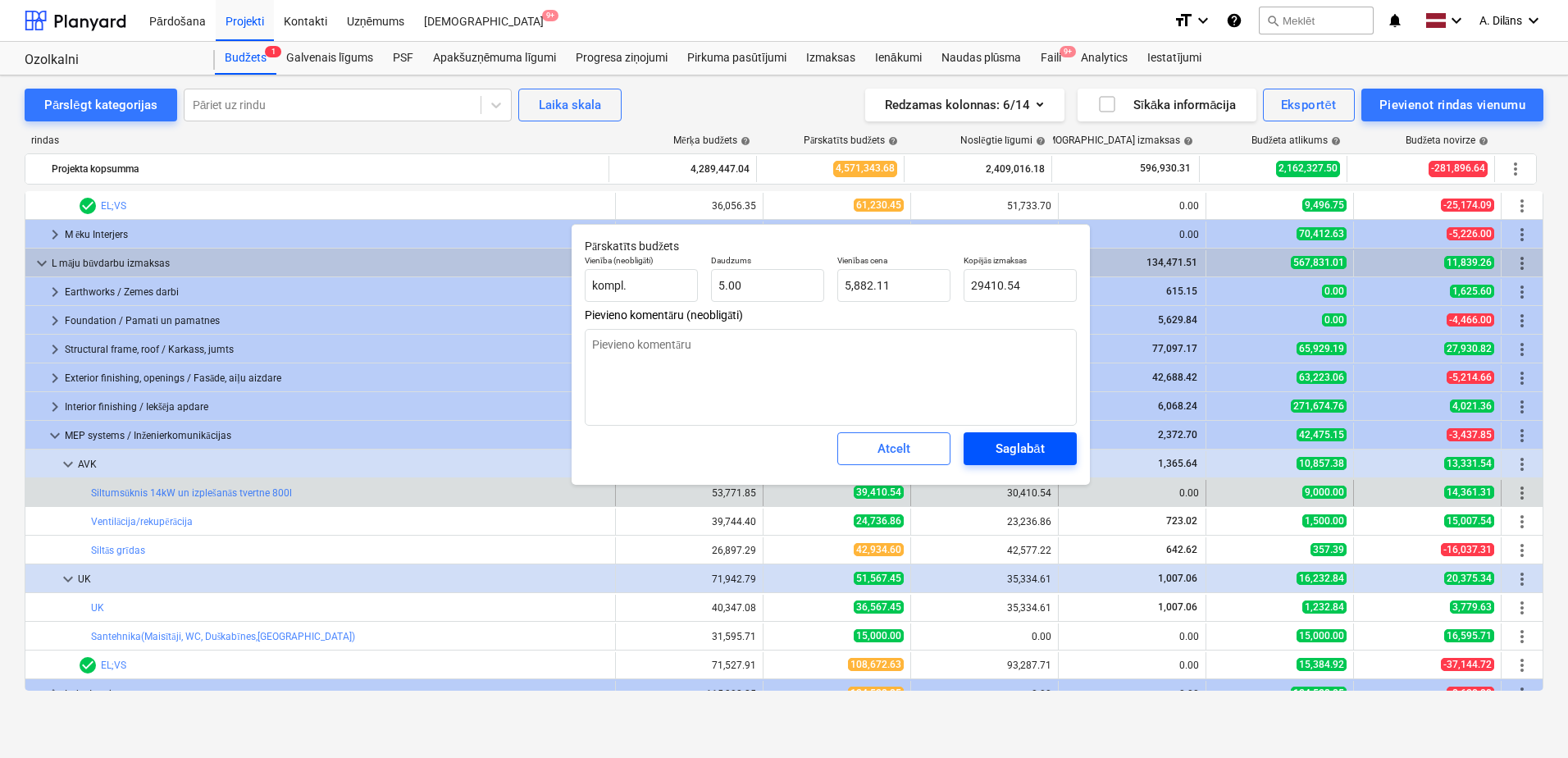
type input "29,410.54"
click at [1026, 448] on div "Saglabāt" at bounding box center [1020, 448] width 48 height 21
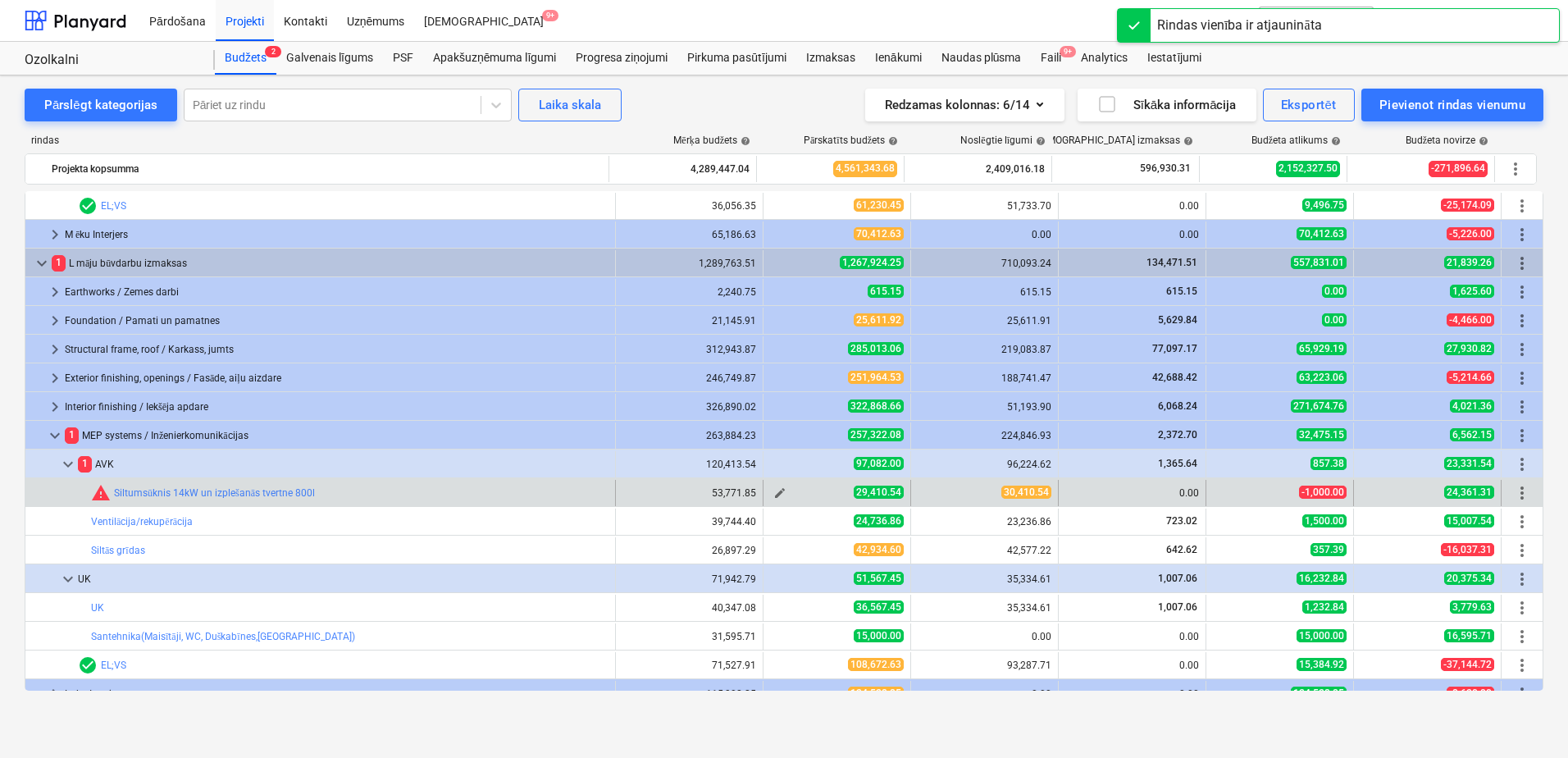
click at [775, 492] on span "edit" at bounding box center [780, 493] width 13 height 13
type textarea "x"
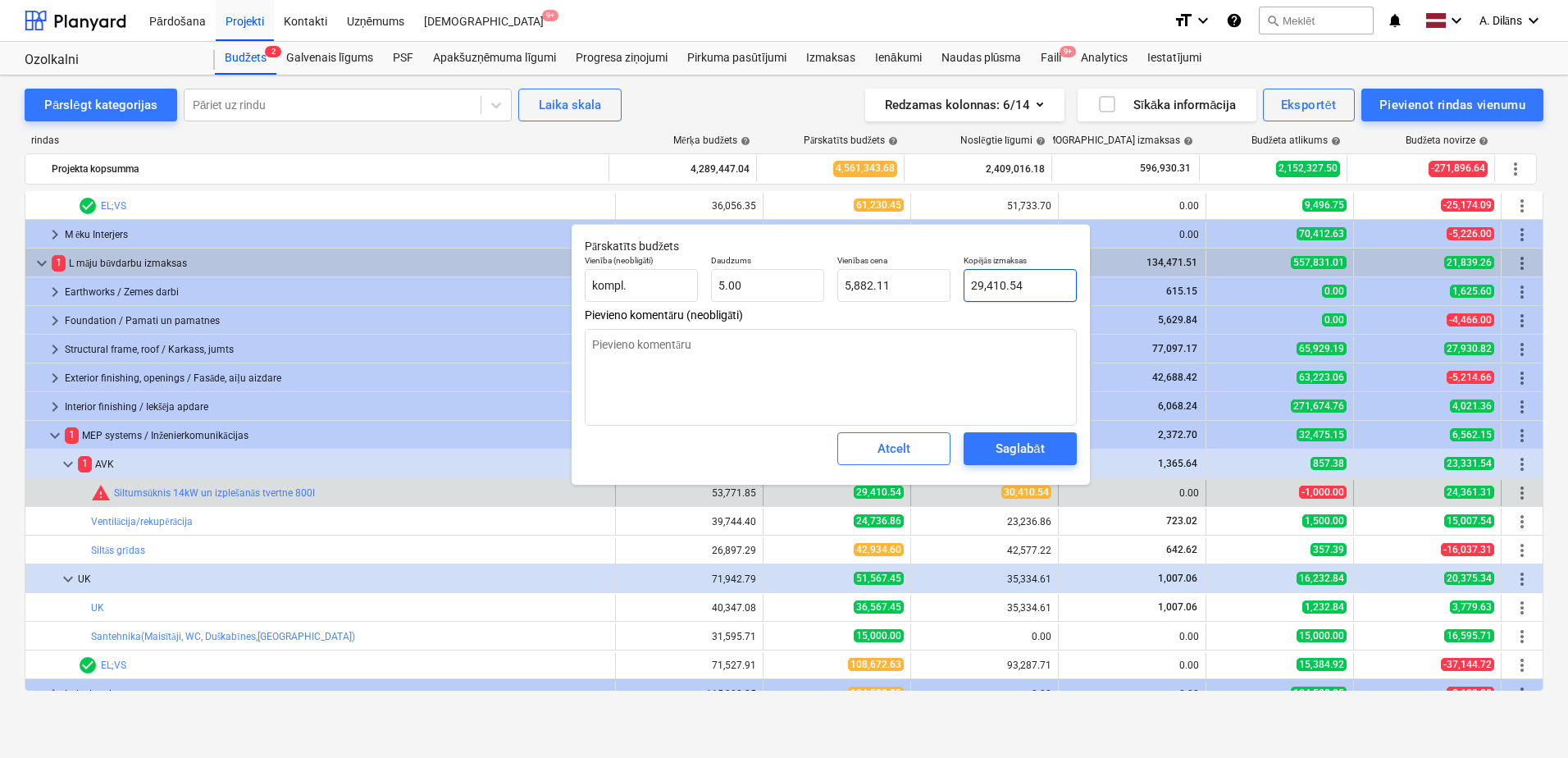
type input "29410.54"
click at [980, 283] on input "29410.54" at bounding box center [1021, 286] width 114 height 33
type textarea "x"
type input "2410.54"
type input "482.11"
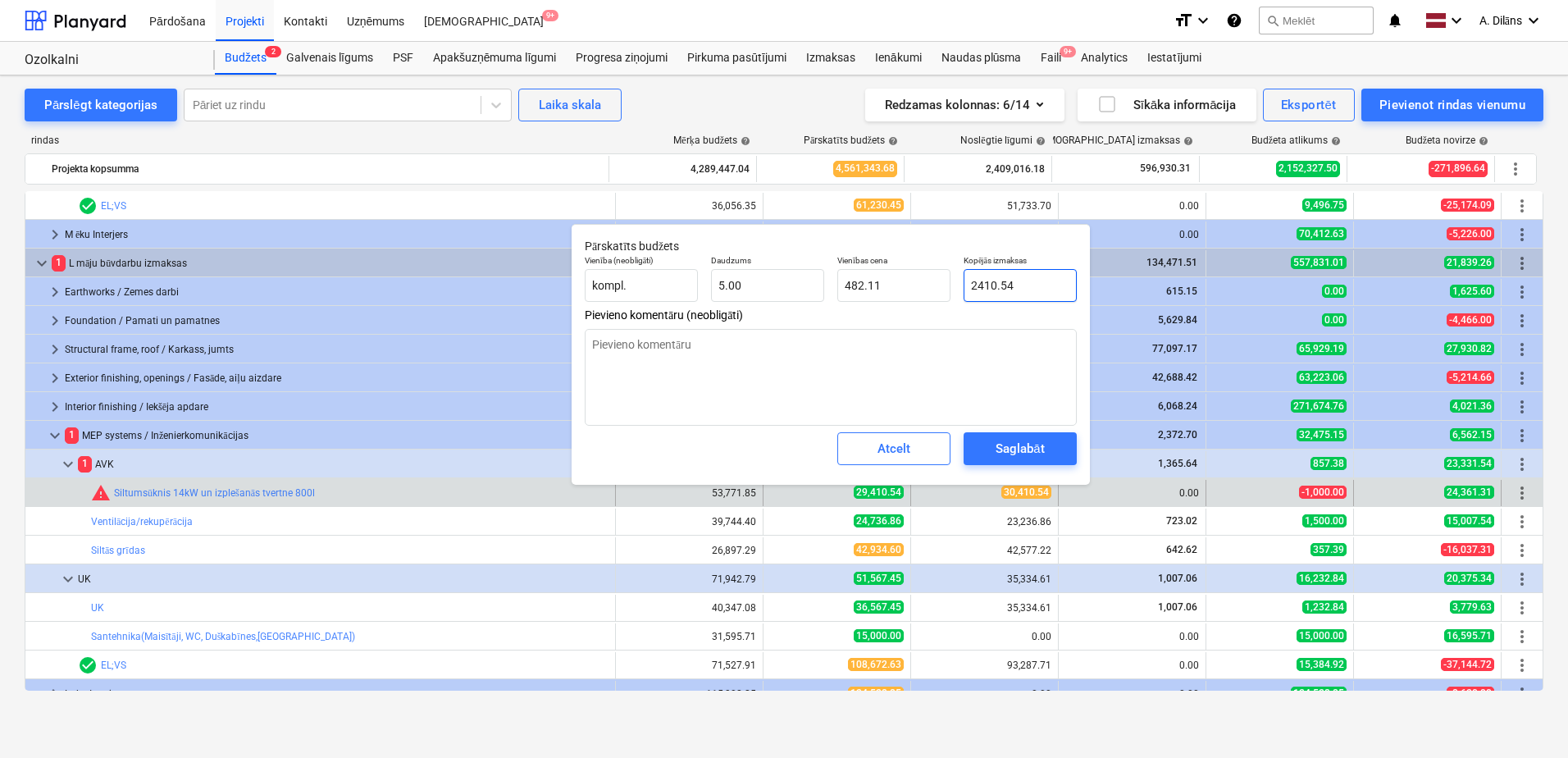
type textarea "x"
type input "410.54"
type input "82.11"
type textarea "x"
type input "3410.54"
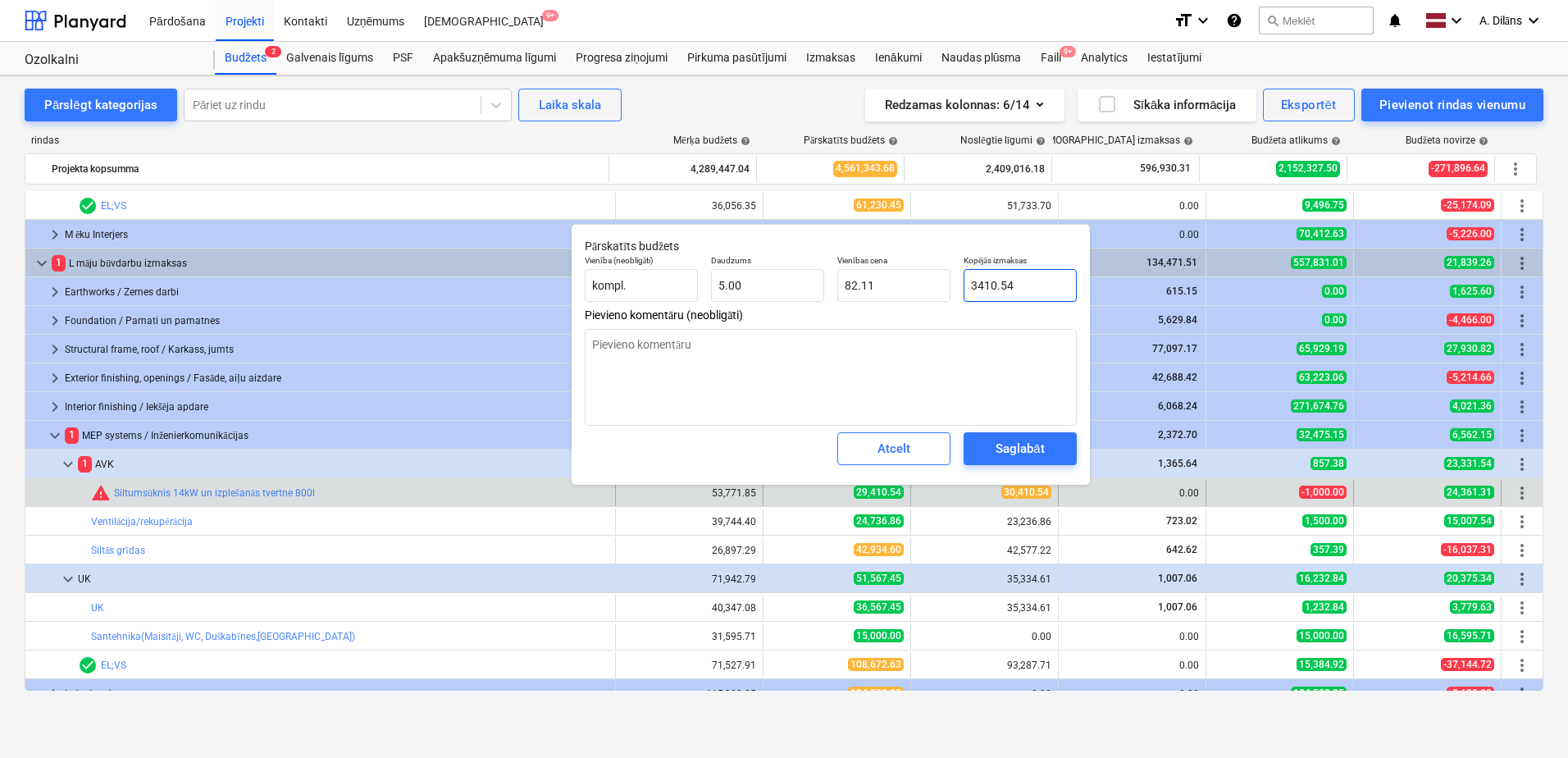
type input "682.11"
type textarea "x"
type input "30410.54"
type input "6,082.11"
type input "30410.54"
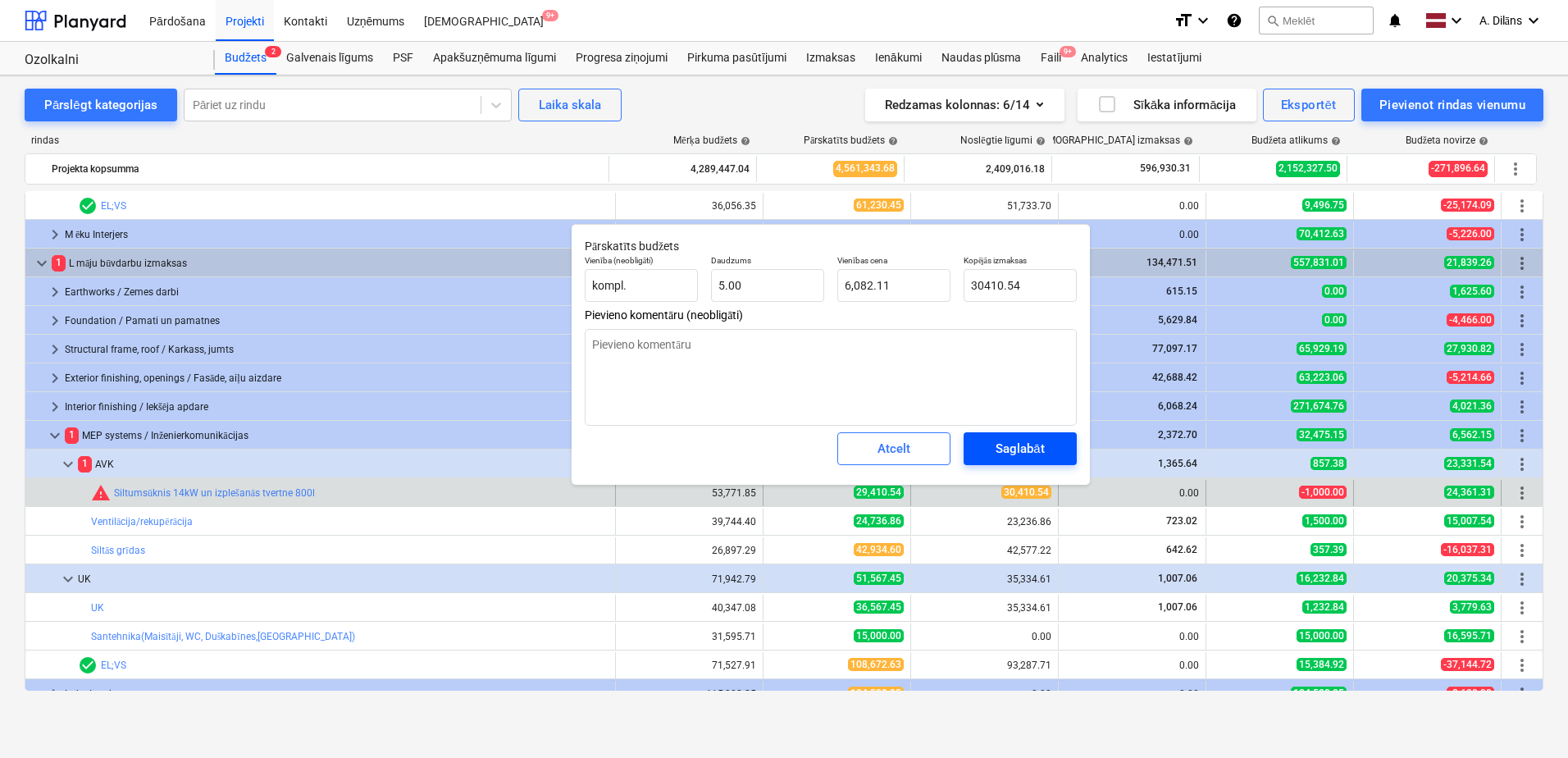
type textarea "x"
type input "30,410.54"
click at [1013, 452] on div "Saglabāt" at bounding box center [1020, 448] width 48 height 21
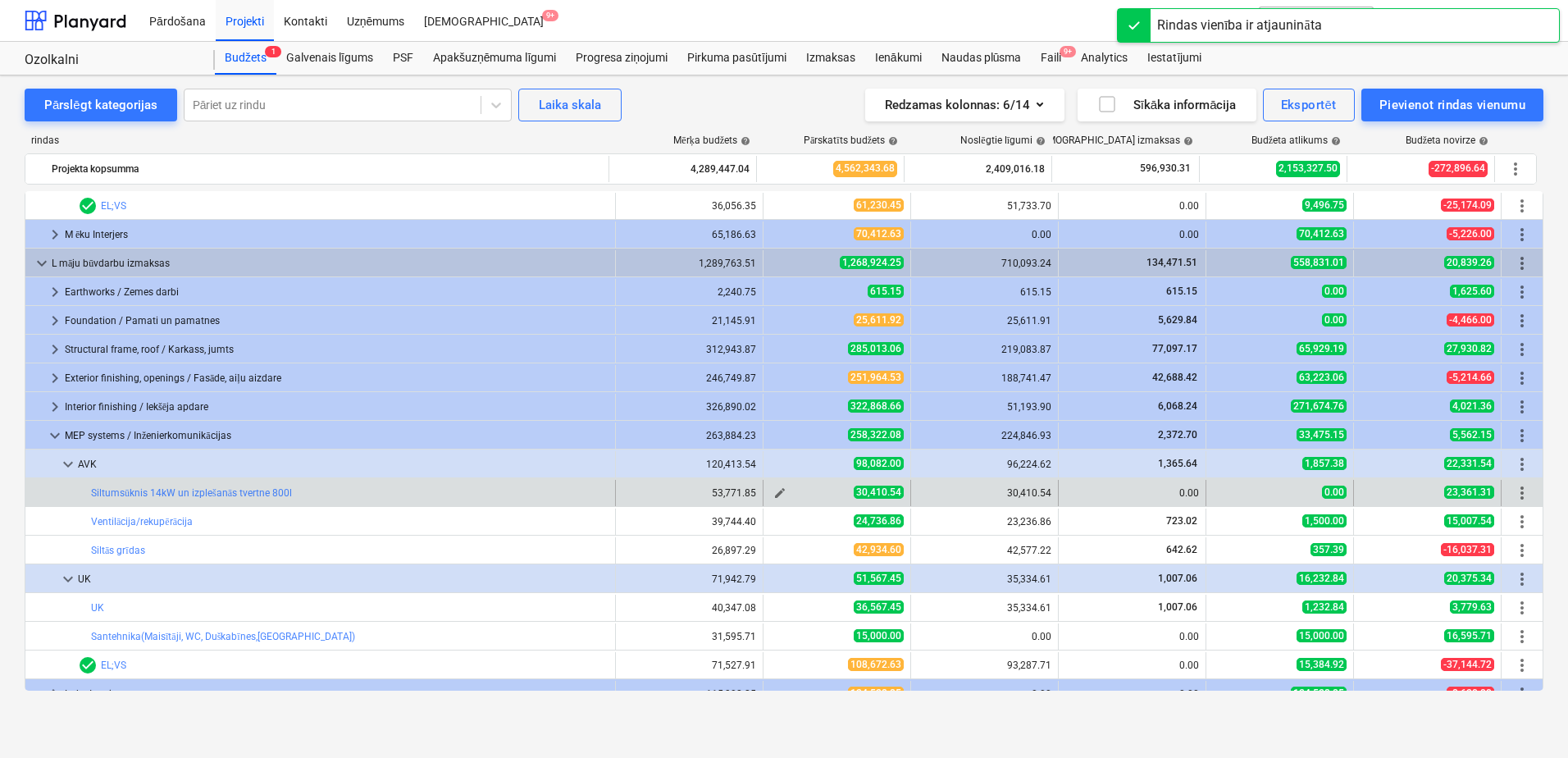
click at [777, 493] on span "edit" at bounding box center [780, 493] width 13 height 13
type textarea "x"
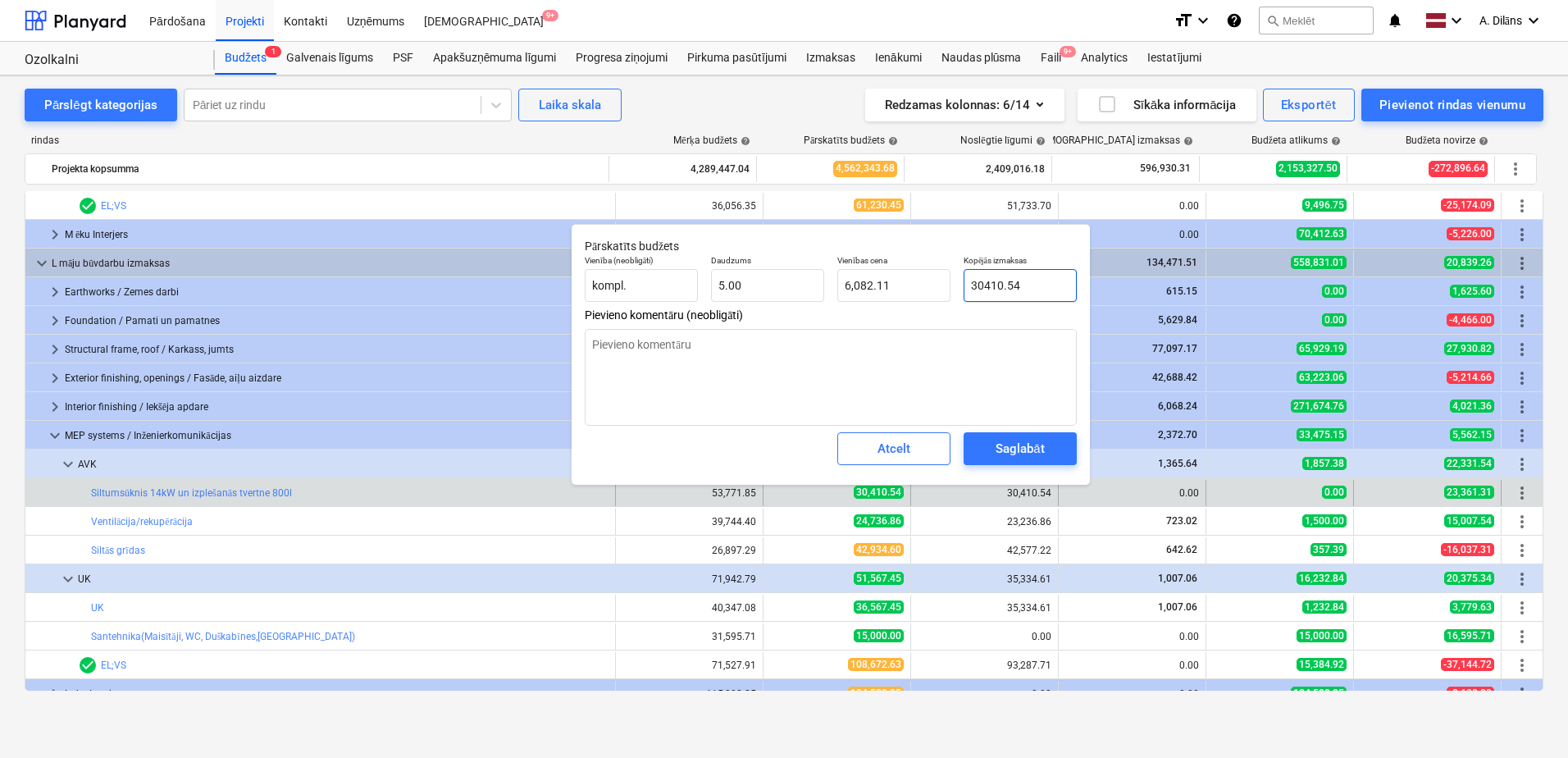
click at [991, 282] on input "30410.54" at bounding box center [1021, 286] width 114 height 33
type input "3010.54"
type textarea "x"
type input "602.11"
type textarea "x"
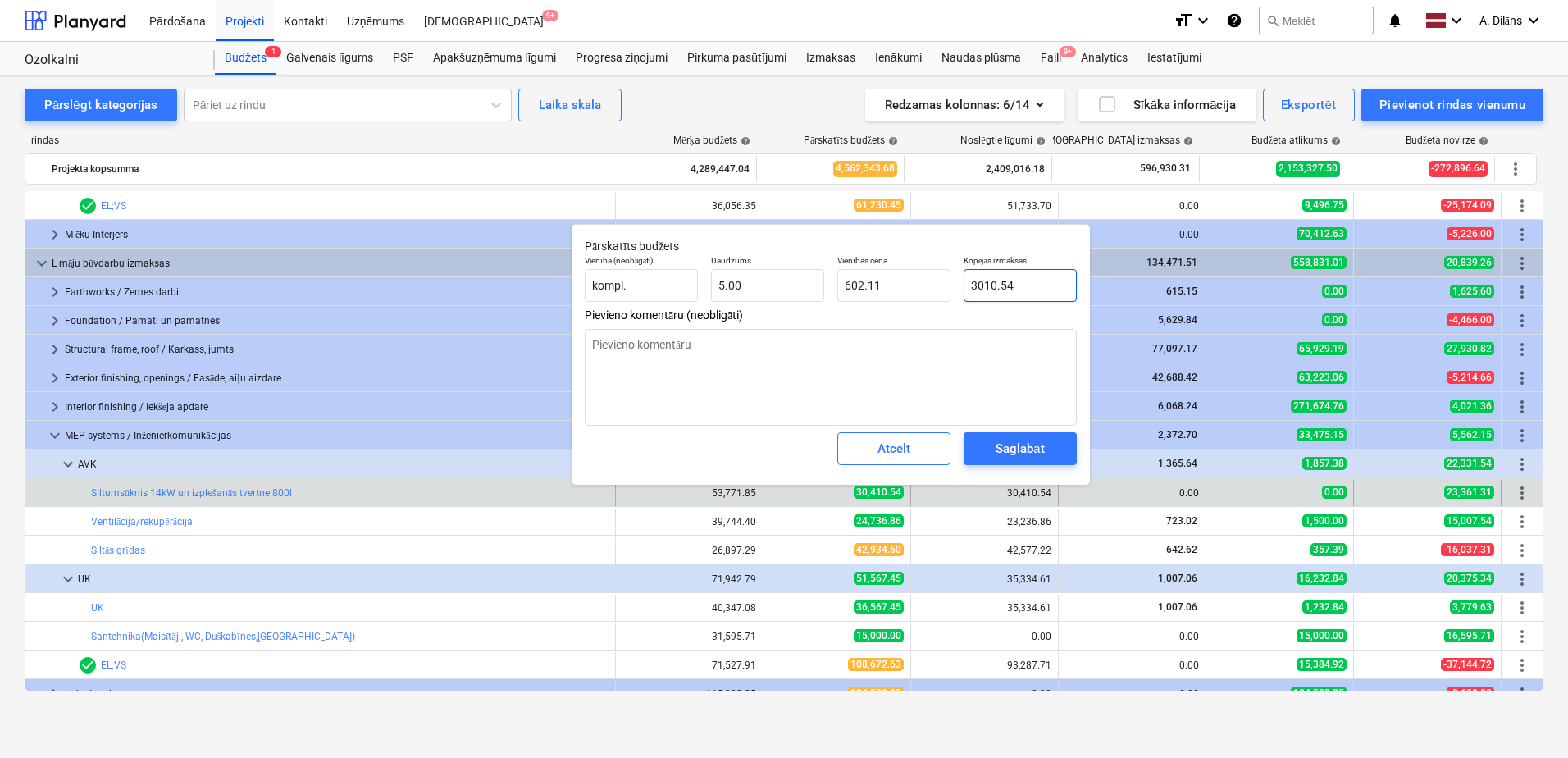
type input "30710.54"
type input "6,142.11"
type textarea "x"
type input "3010.54"
type input "602.11"
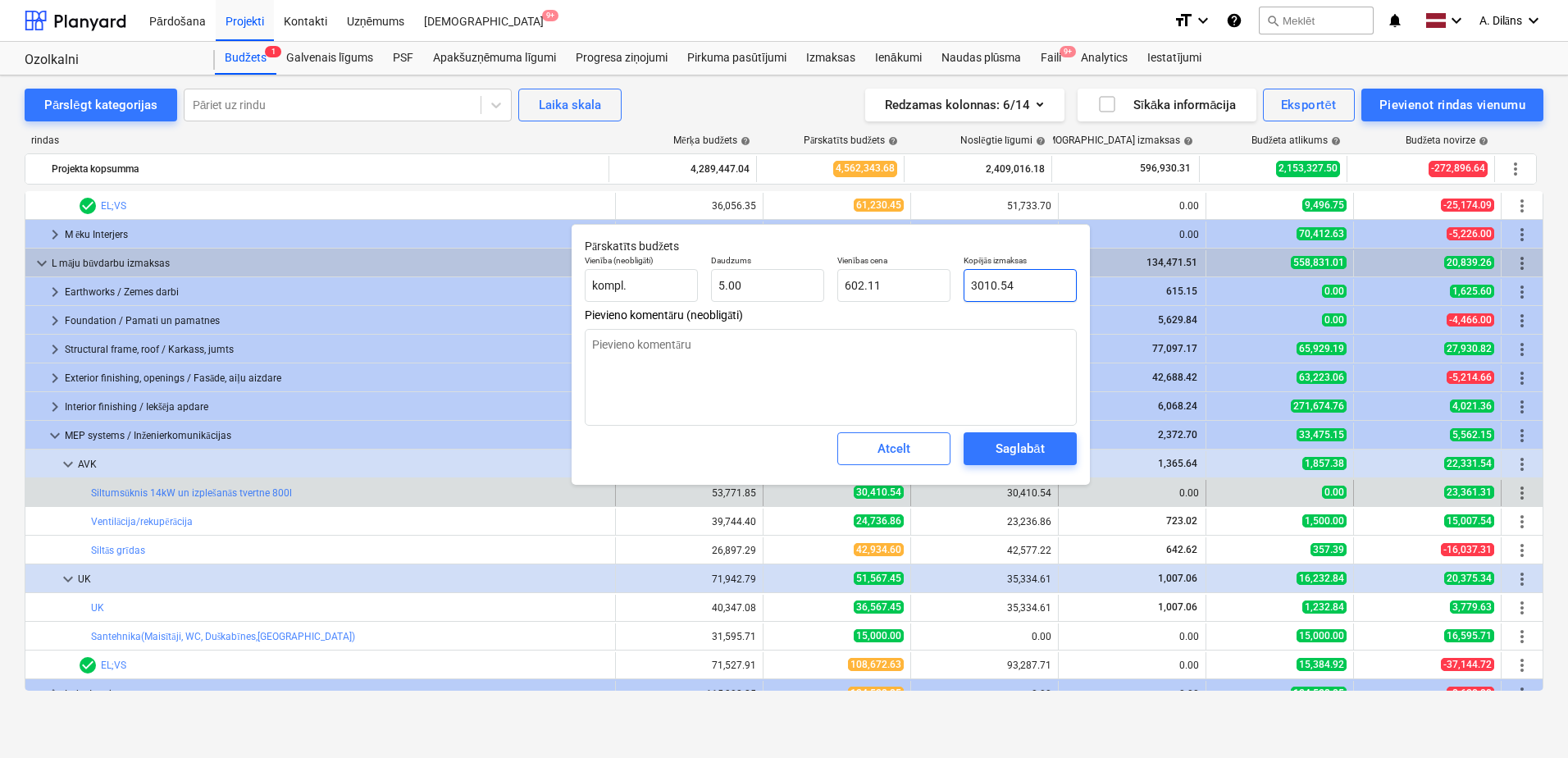
type textarea "x"
type input "30910.54"
type input "6,182.11"
type input "30910.54"
type textarea "x"
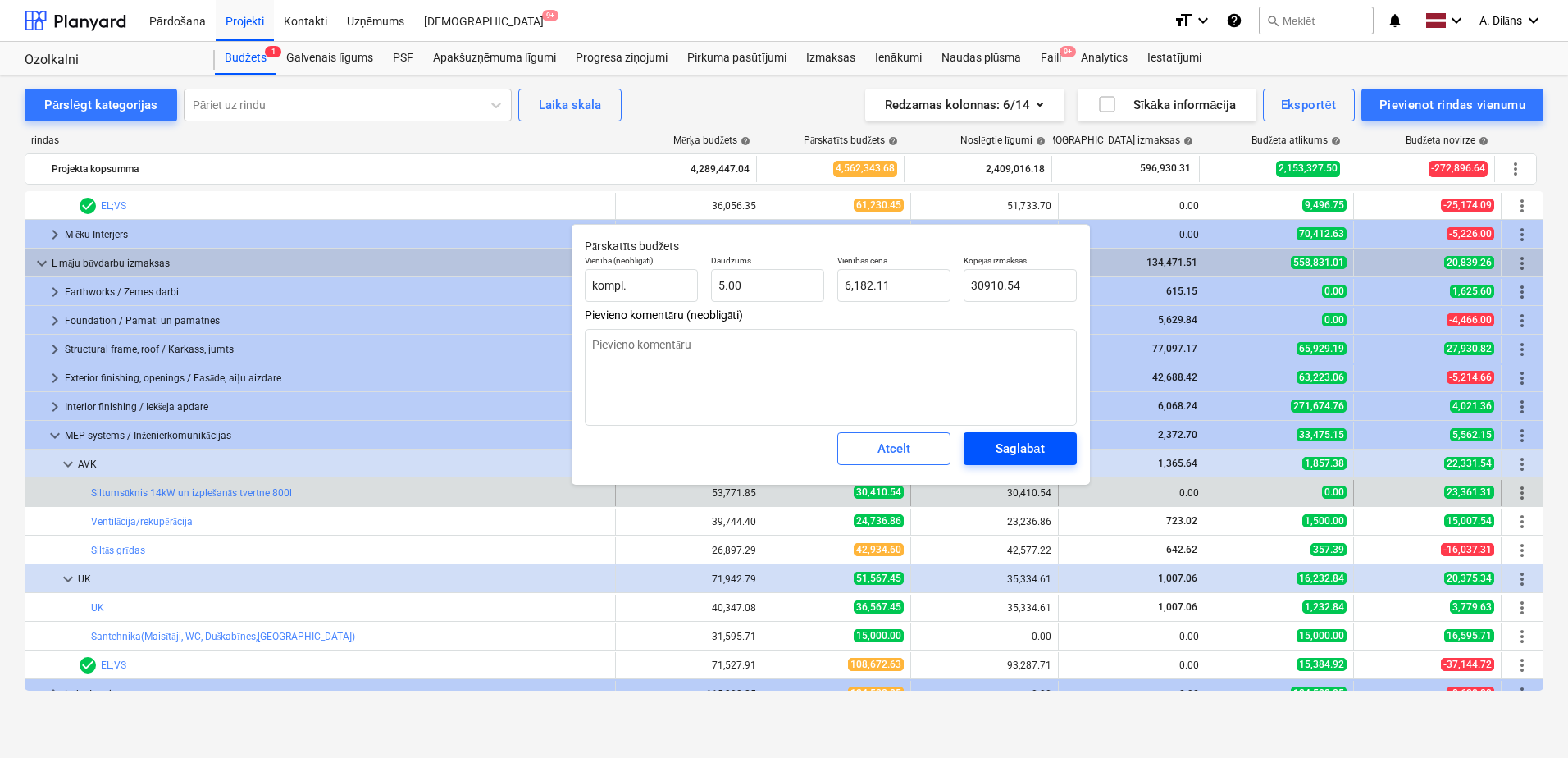
type input "30,910.54"
click at [1032, 440] on div "Saglabāt" at bounding box center [1020, 448] width 48 height 21
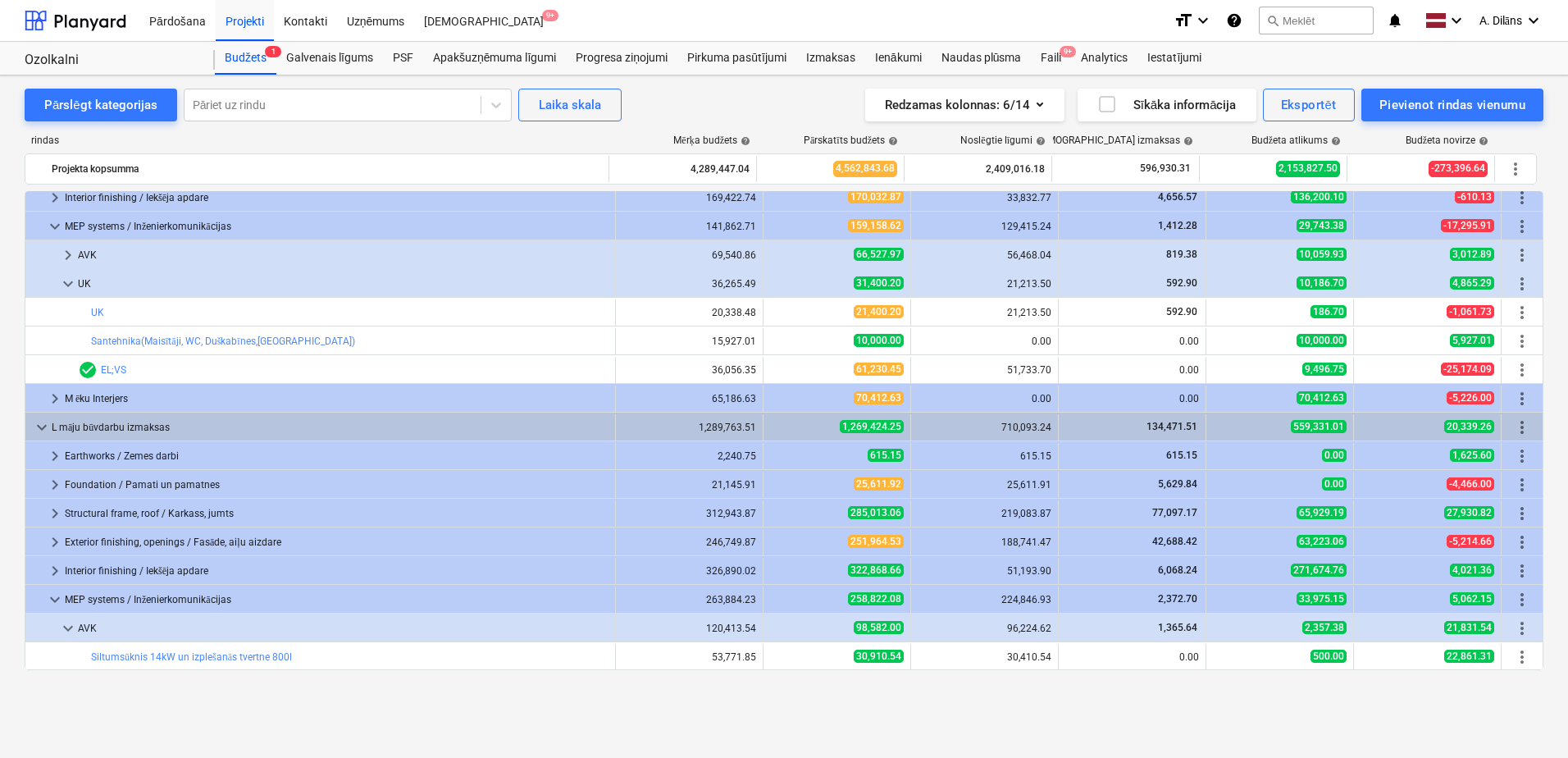
scroll to position [443, 0]
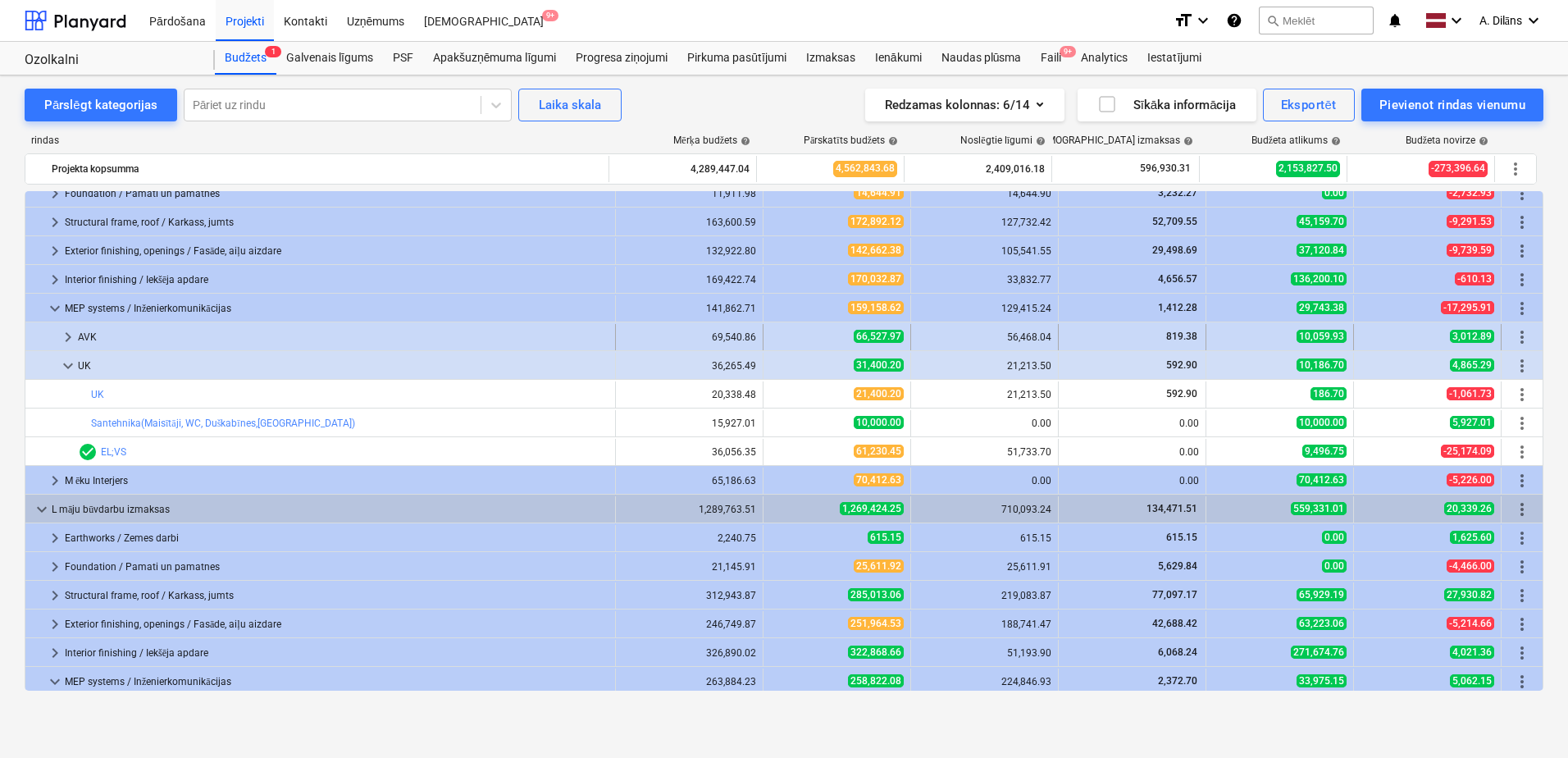
click at [61, 329] on span "keyboard_arrow_right" at bounding box center [68, 337] width 19 height 19
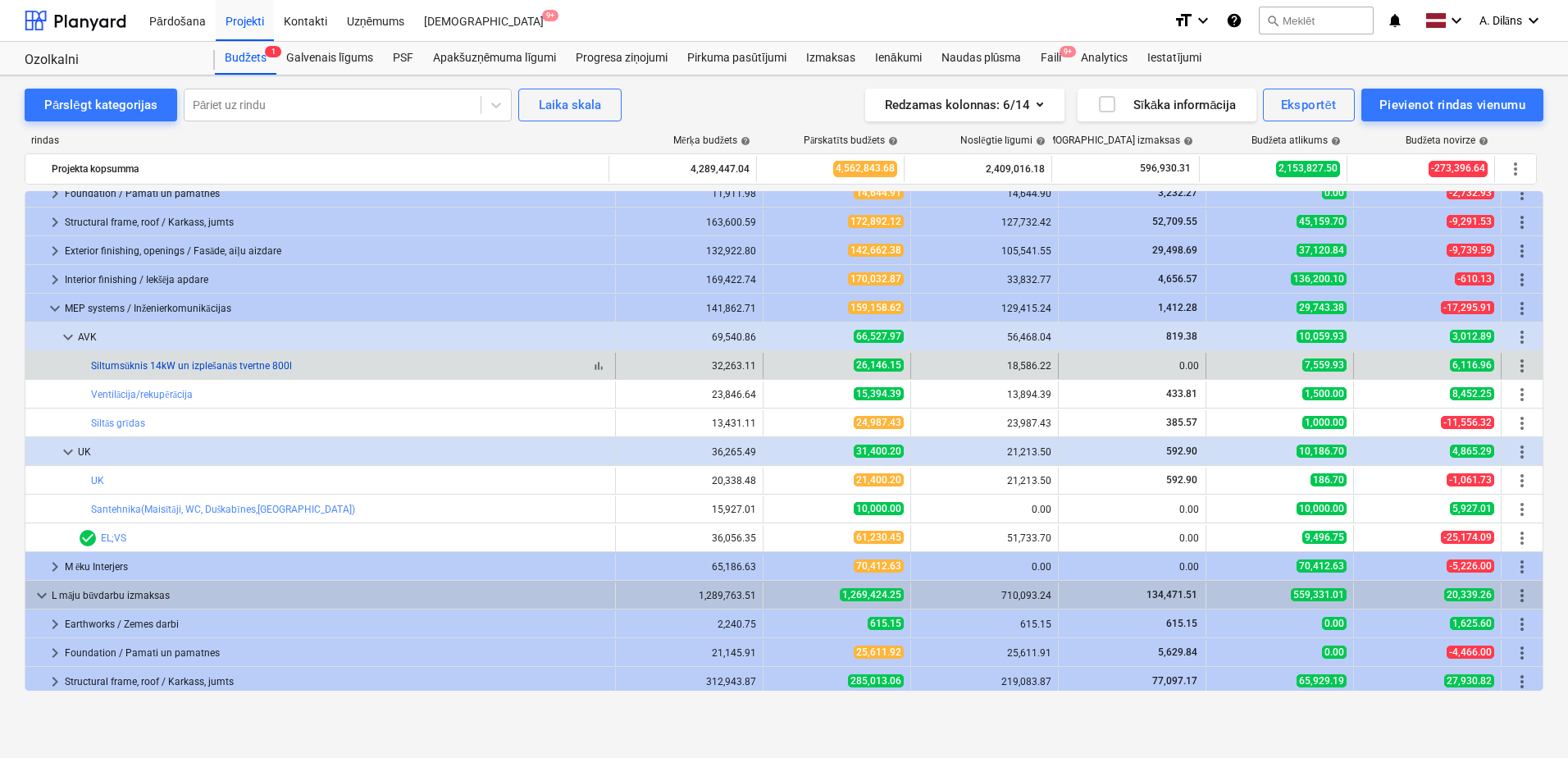
click at [152, 368] on link "Siltumsūknis 14kW un izplešanās tvertne 800l" at bounding box center [191, 366] width 201 height 12
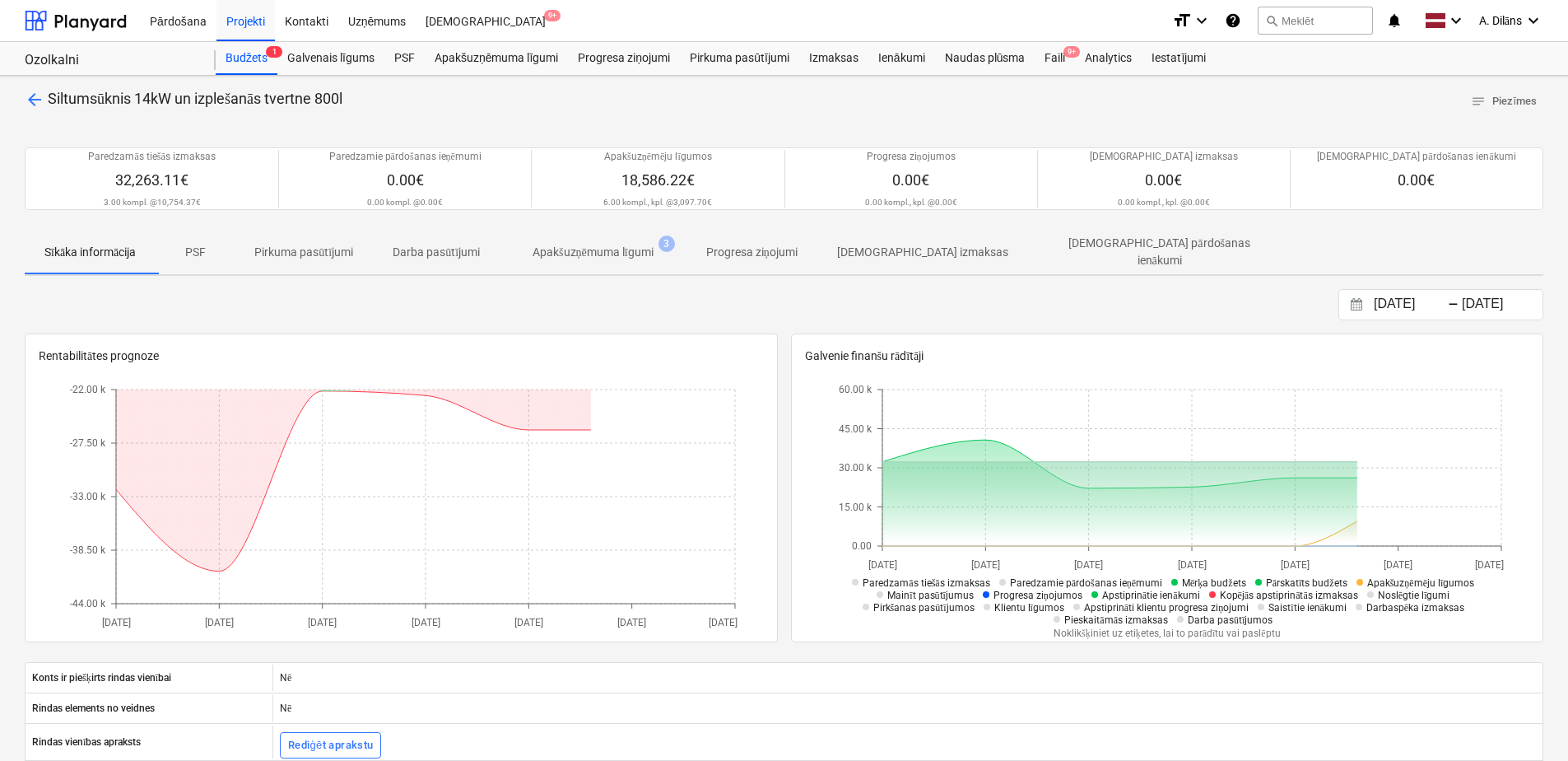
click at [600, 249] on p "Apakšuzņēmuma līgumi" at bounding box center [593, 252] width 121 height 17
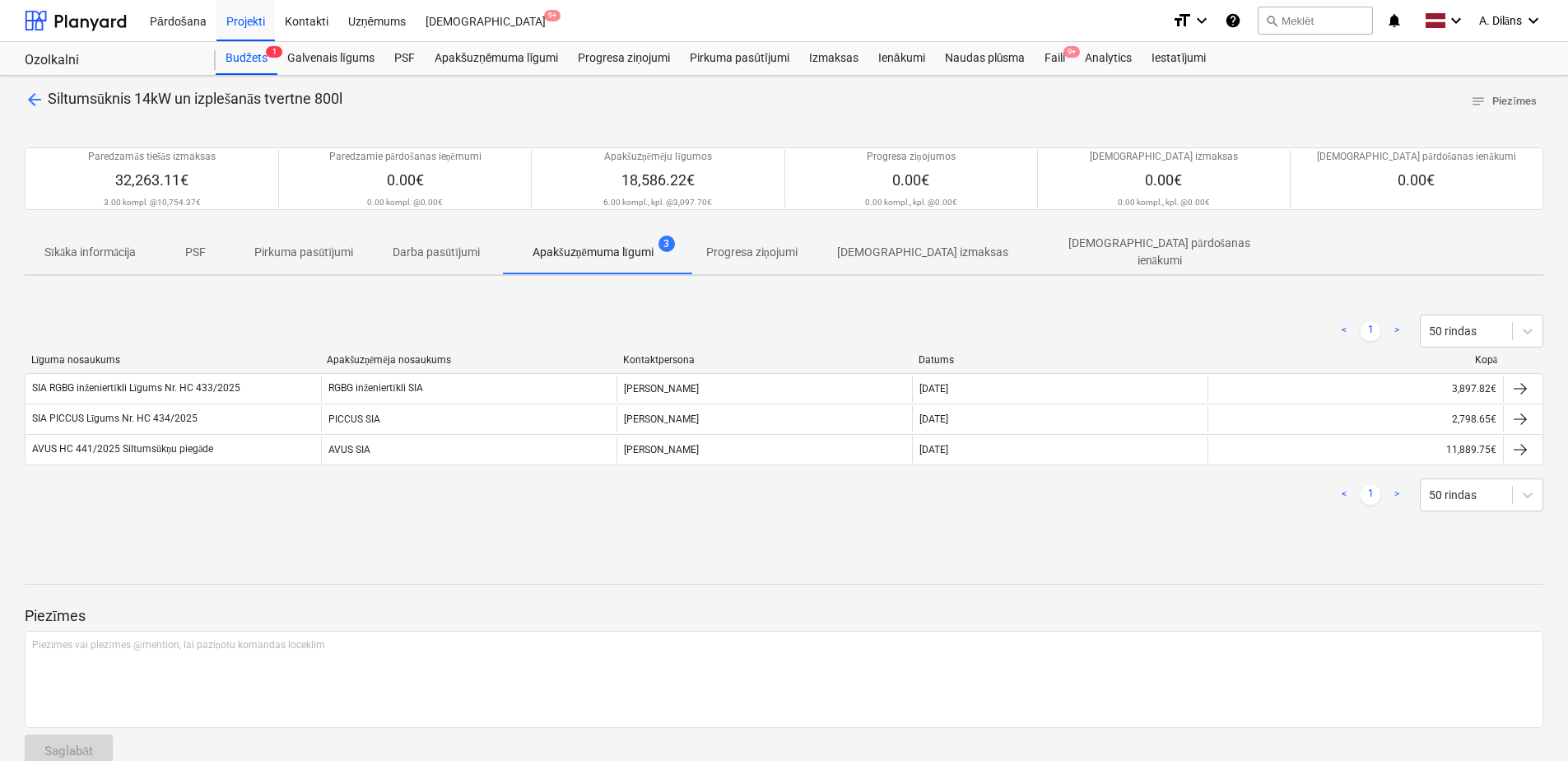
click at [37, 96] on span "arrow_back" at bounding box center [35, 99] width 19 height 19
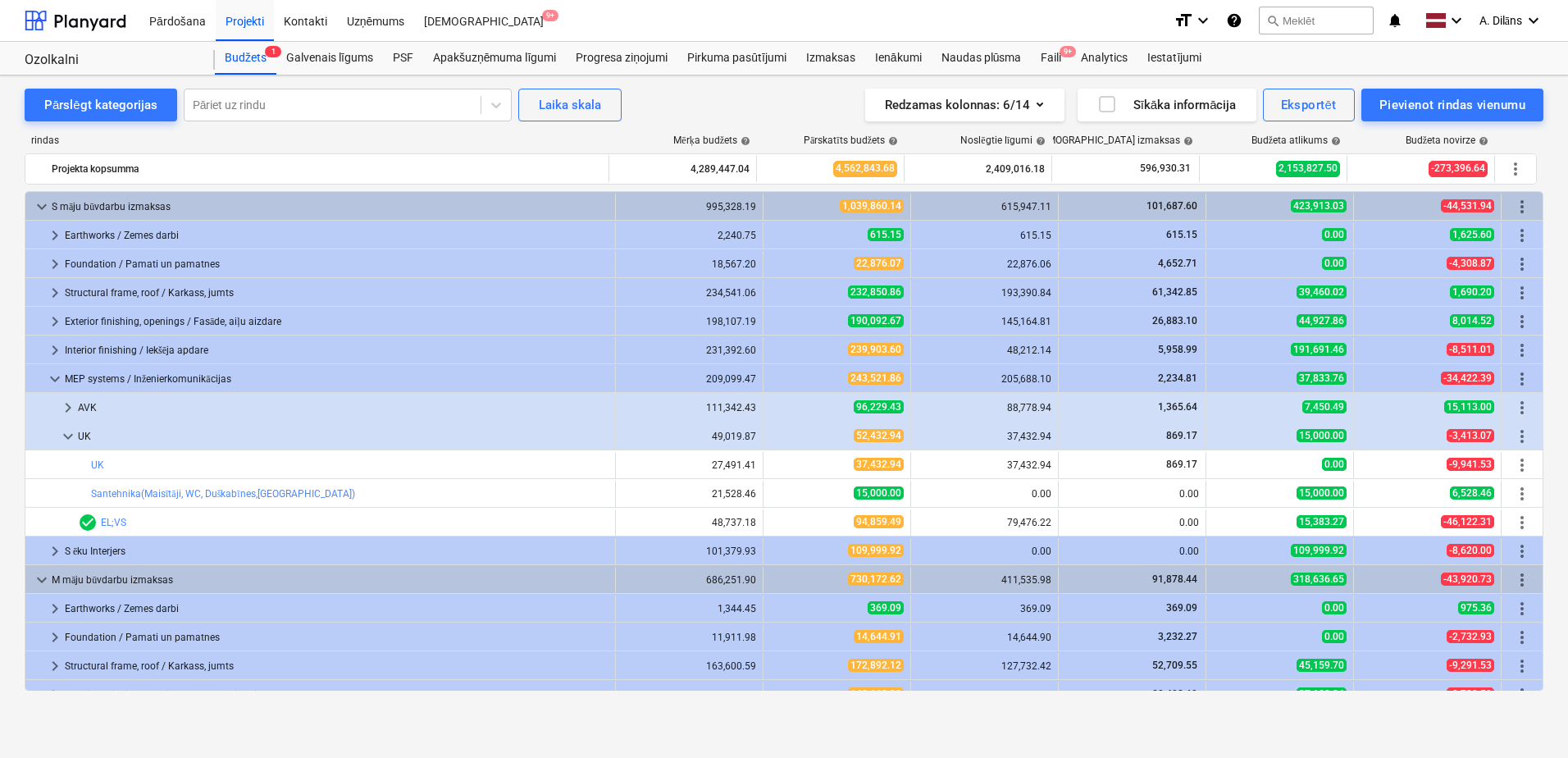
scroll to position [443, 0]
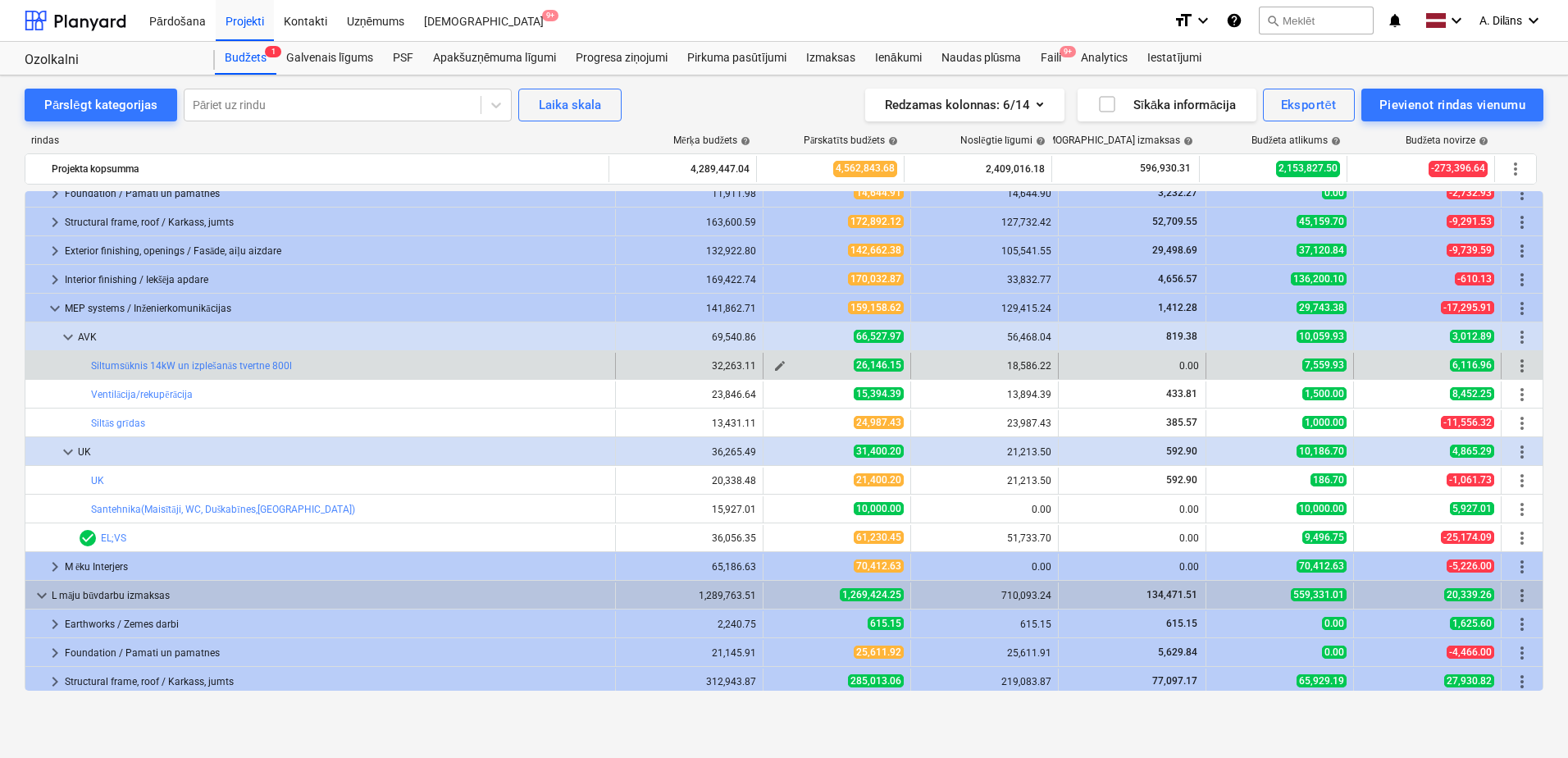
click at [773, 364] on span "edit" at bounding box center [780, 366] width 13 height 13
type textarea "x"
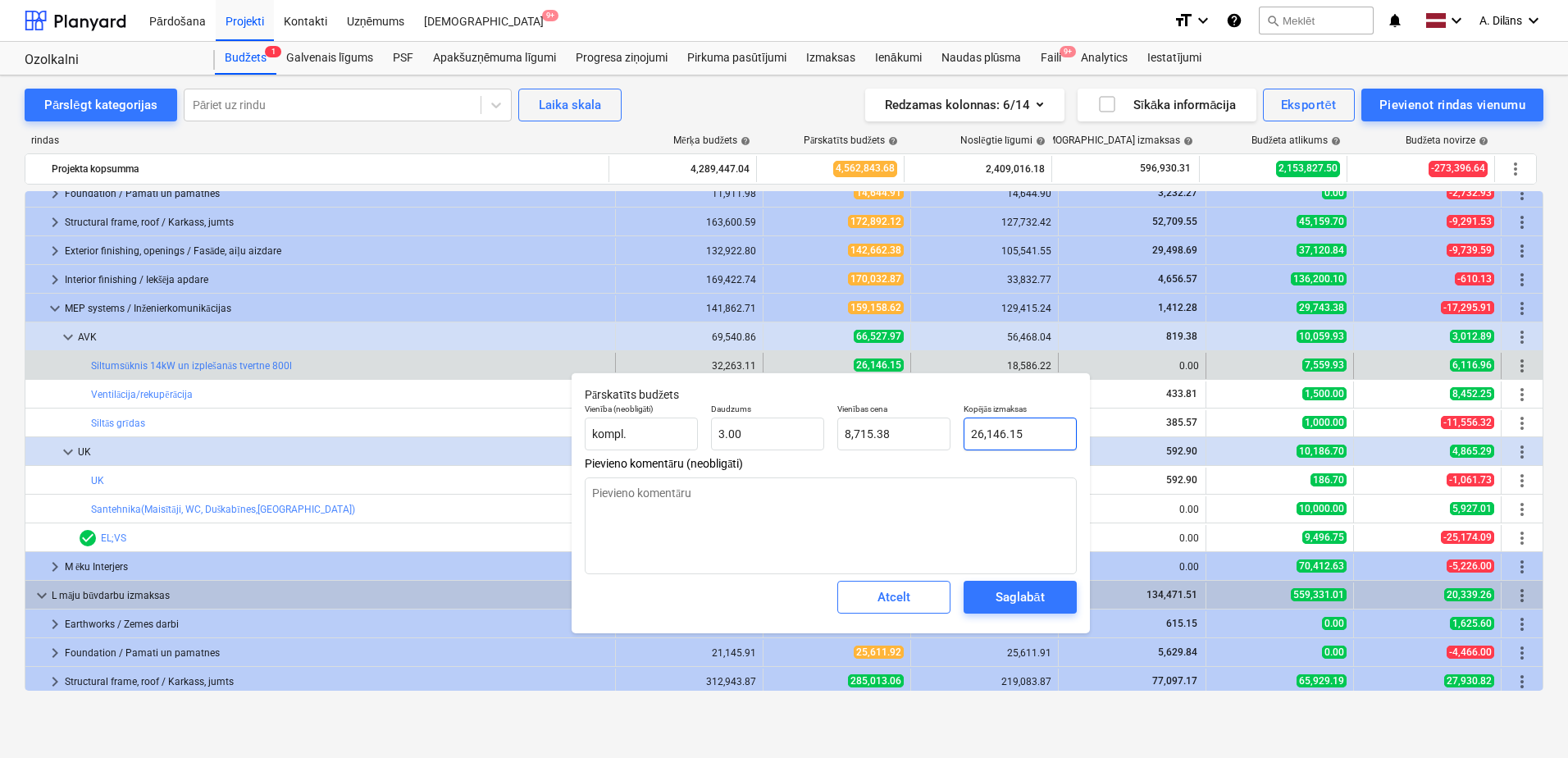
type input "26146.15"
drag, startPoint x: 1030, startPoint y: 432, endPoint x: 955, endPoint y: 432, distance: 75.0
click at [955, 432] on div "Vienība (neobligāti) kompl. Daudzums 3.00 Vienības cena 8,715.38 Kopējās izmaks…" at bounding box center [830, 427] width 505 height 60
type textarea "x"
type input "1"
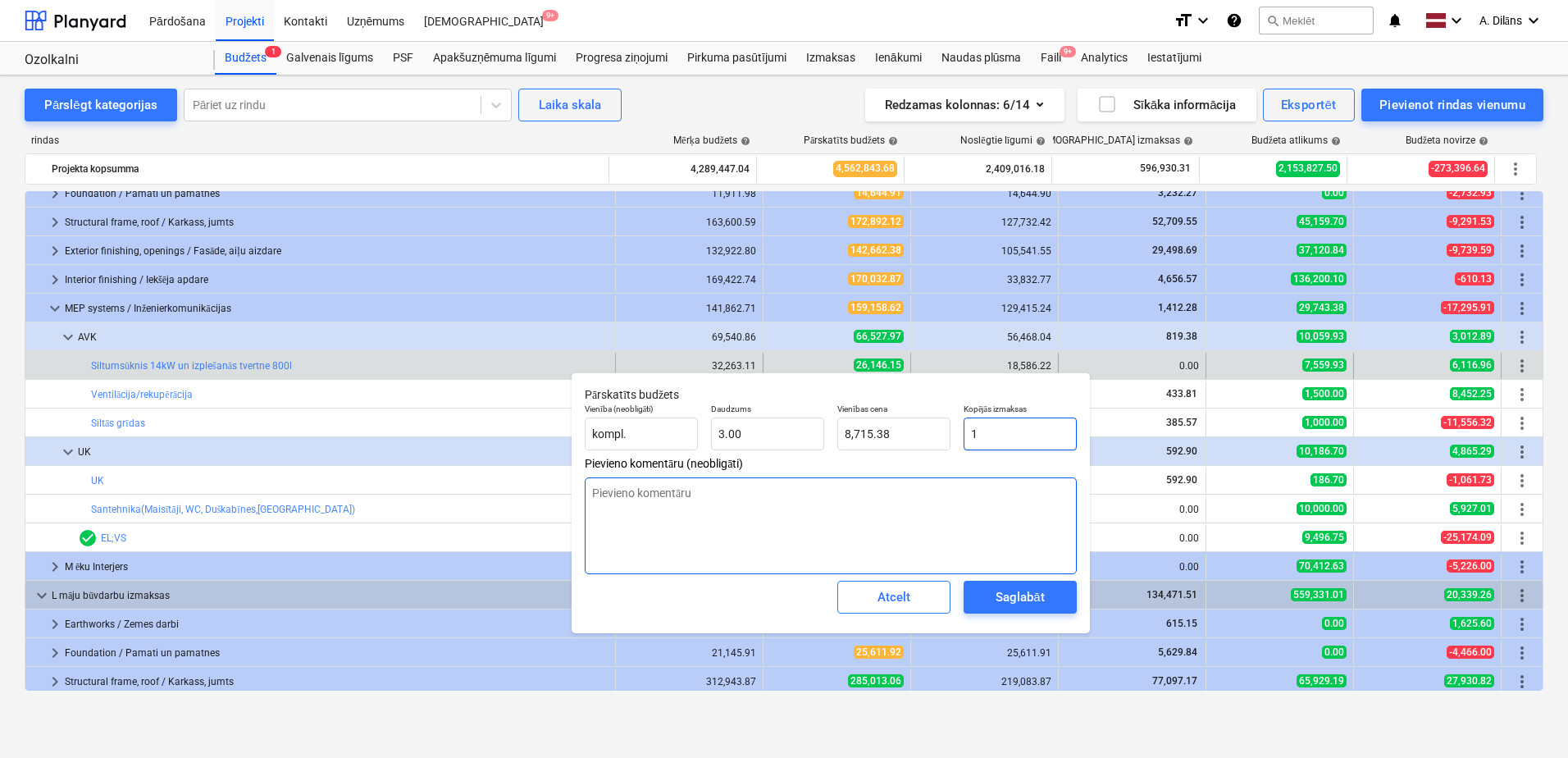
type input "0.33"
type textarea "x"
type input "19"
type input "6.33"
type textarea "x"
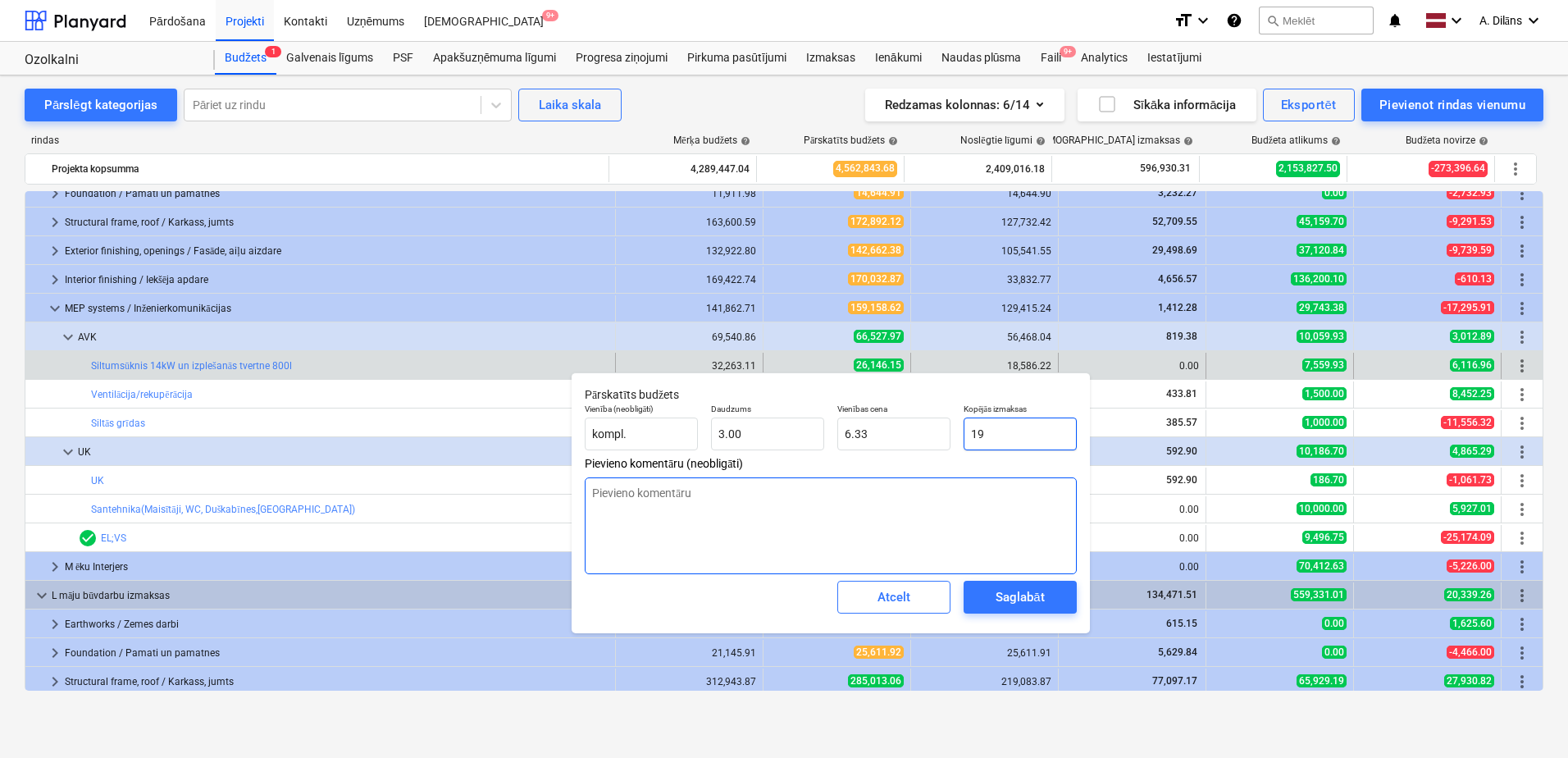
type input "199"
type input "66.33"
type textarea "x"
type input "1990"
type input "663.33"
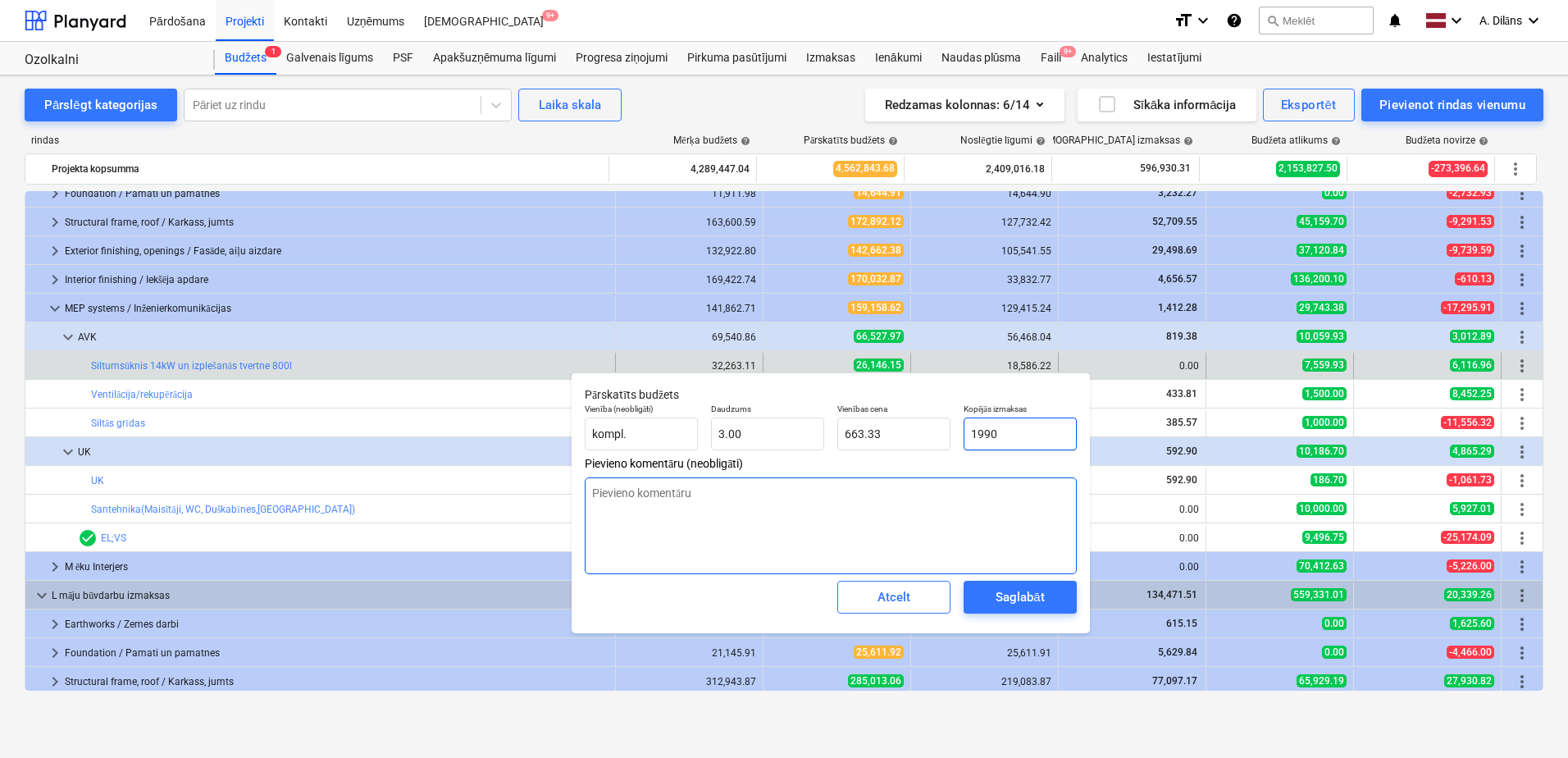
type textarea "x"
type input "19900"
type input "6,633.33"
type input "19900"
type textarea "x"
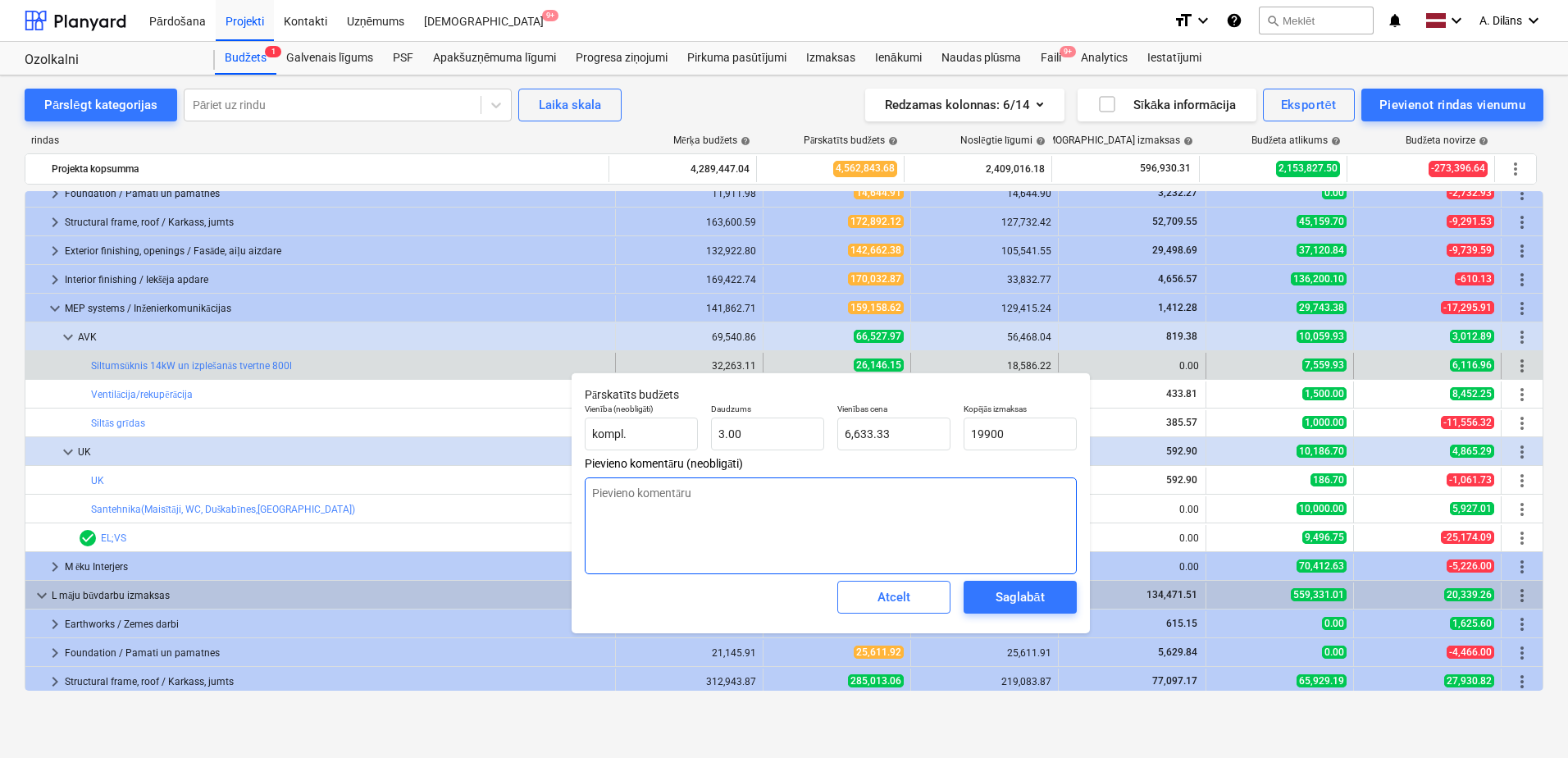
type input "19,900.00"
click at [985, 527] on textarea at bounding box center [831, 525] width 493 height 97
click at [1024, 590] on div "Saglabāt" at bounding box center [1020, 597] width 48 height 21
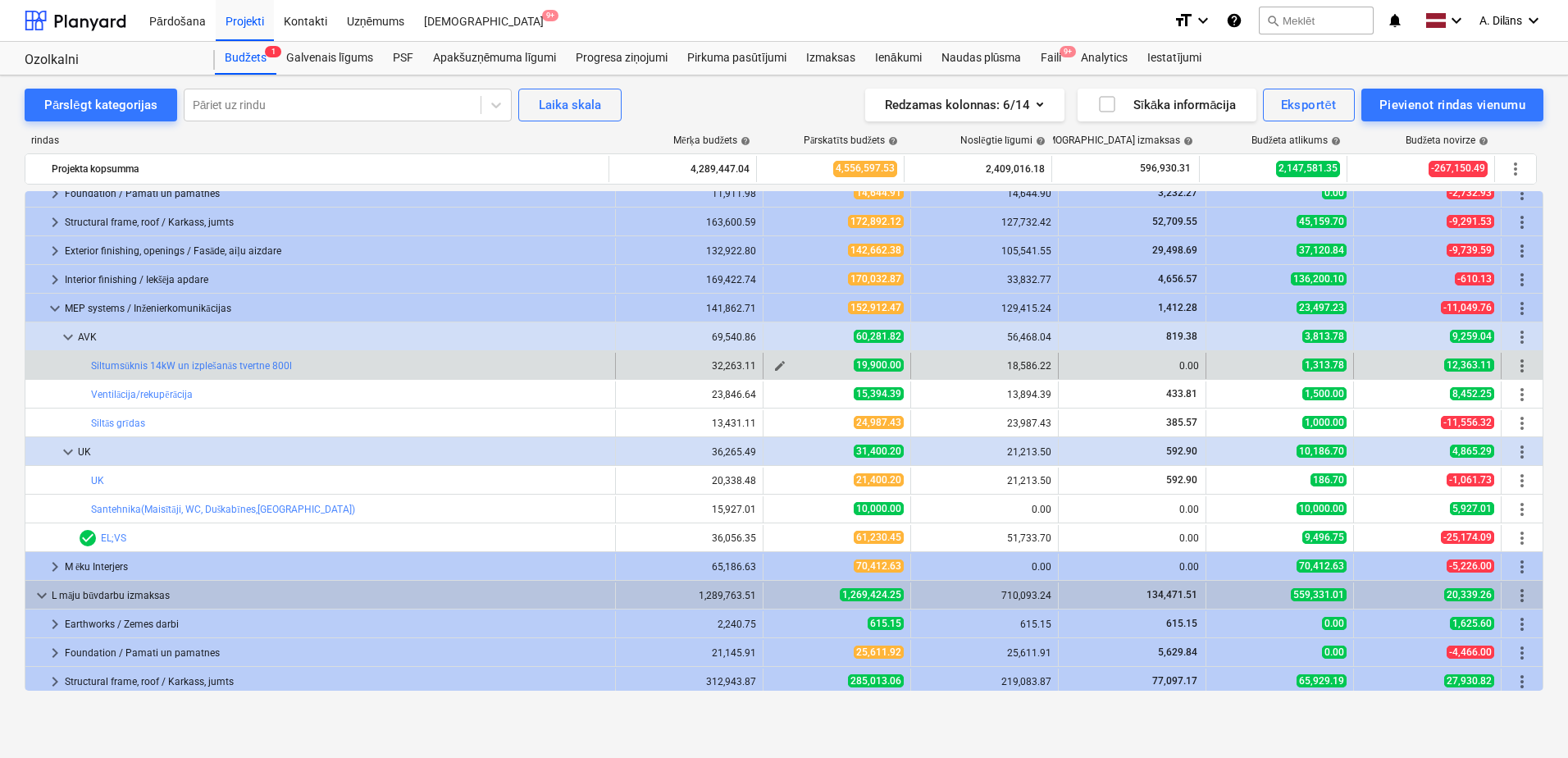
click at [778, 365] on span "edit" at bounding box center [780, 366] width 13 height 13
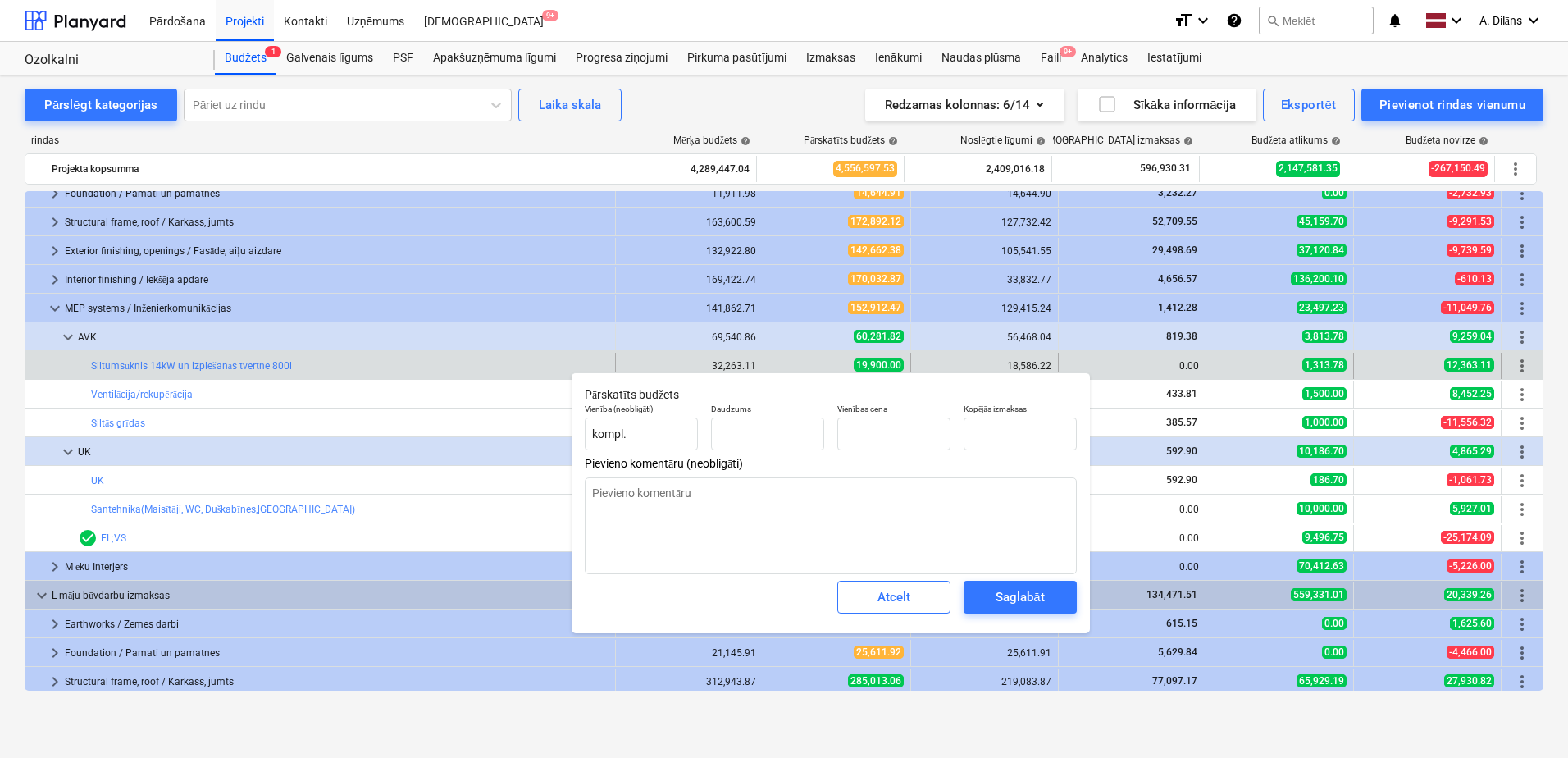
type textarea "x"
type input "3.00"
type input "6,633.33"
drag, startPoint x: 1031, startPoint y: 432, endPoint x: 955, endPoint y: 432, distance: 76.0
click at [955, 432] on div "Vienība (neobligāti) kompl. Daudzums 3.00 Vienības cena 6,633.33 Kopējās izmaks…" at bounding box center [830, 427] width 505 height 60
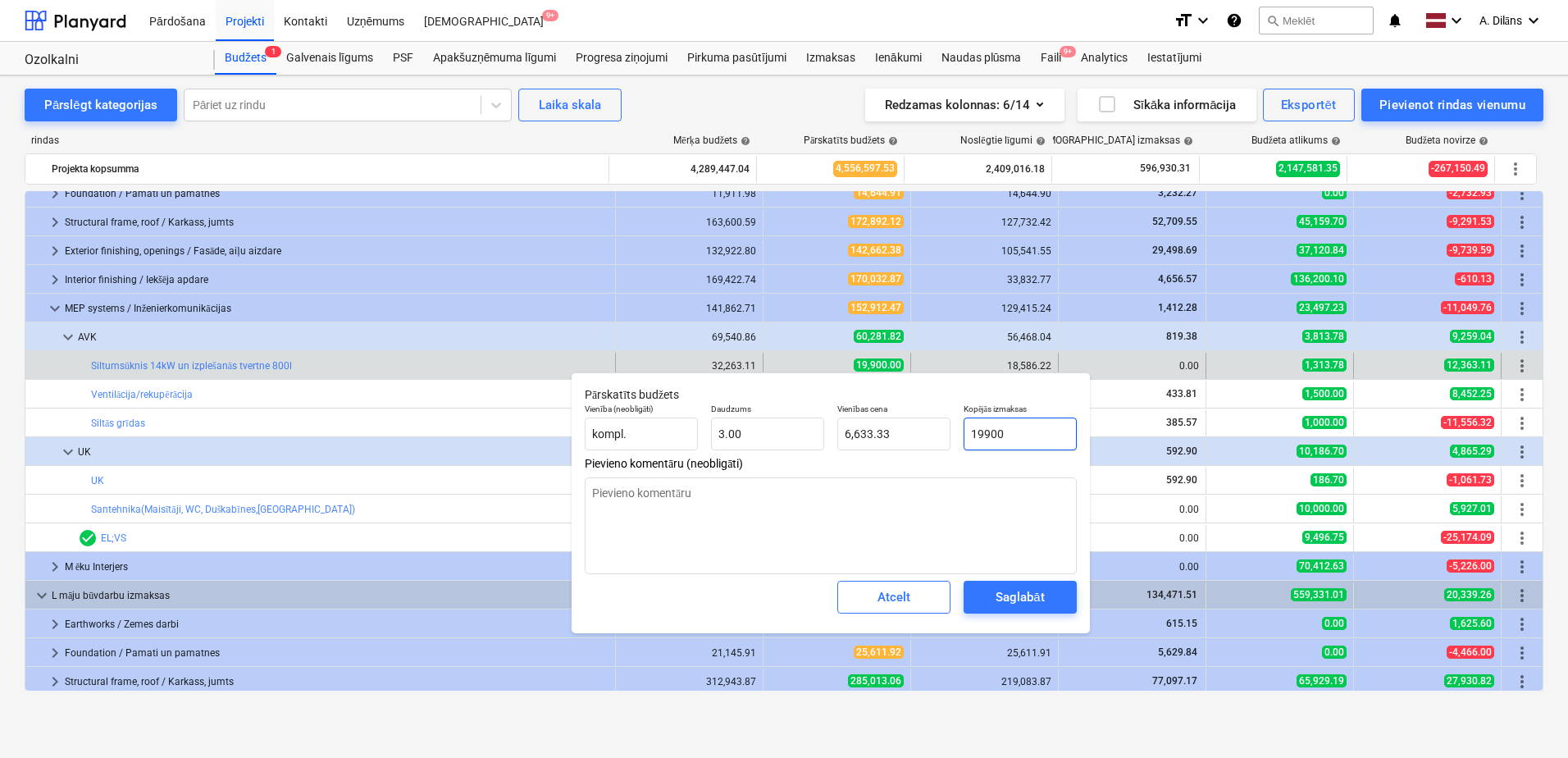
click at [984, 432] on input "19900" at bounding box center [1021, 434] width 114 height 33
type input "1900"
type textarea "x"
type input "633.33"
type textarea "x"
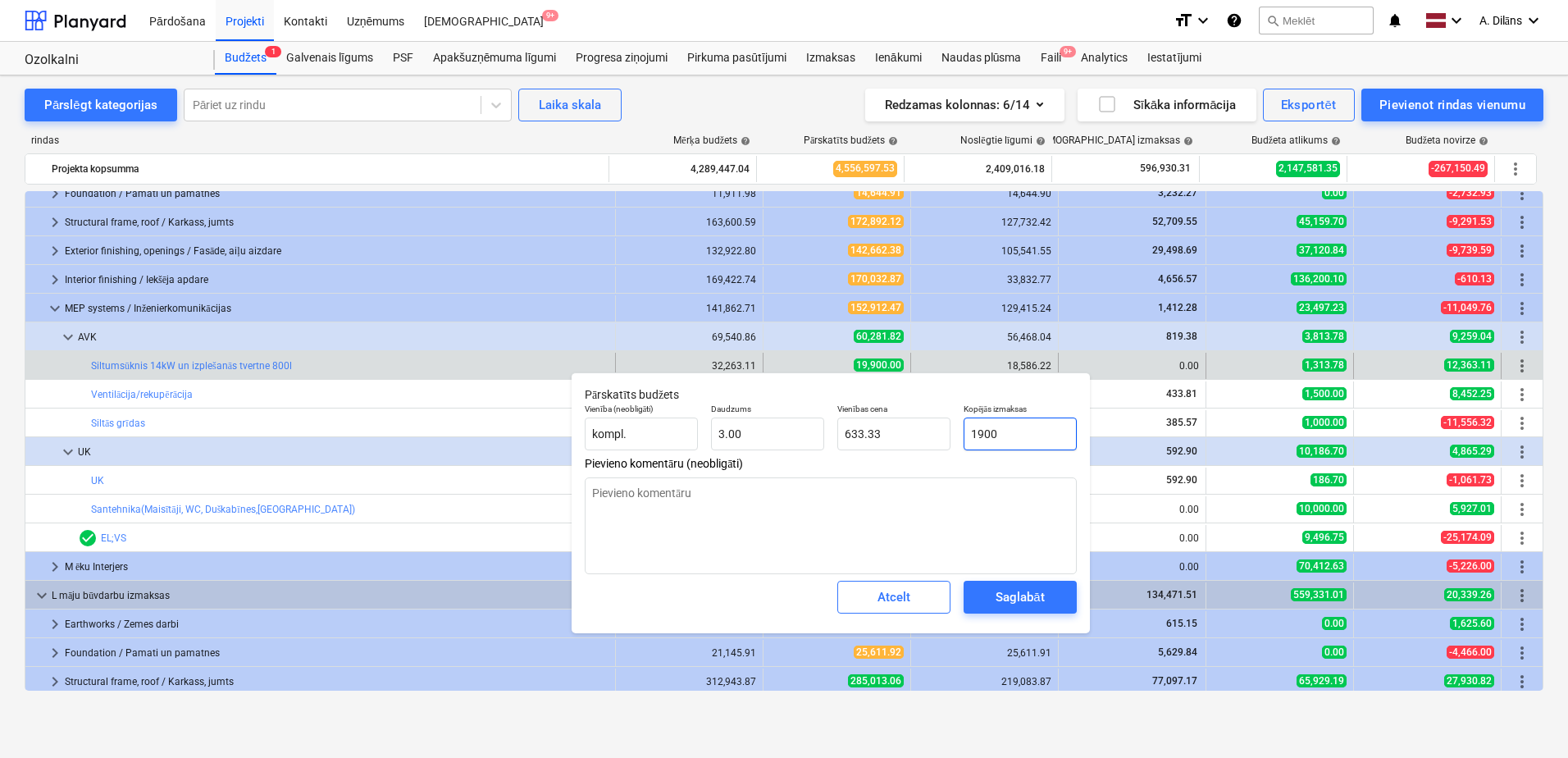
type input "18900"
type input "6,300.00"
type input "18900"
type textarea "x"
type input "18,900.00"
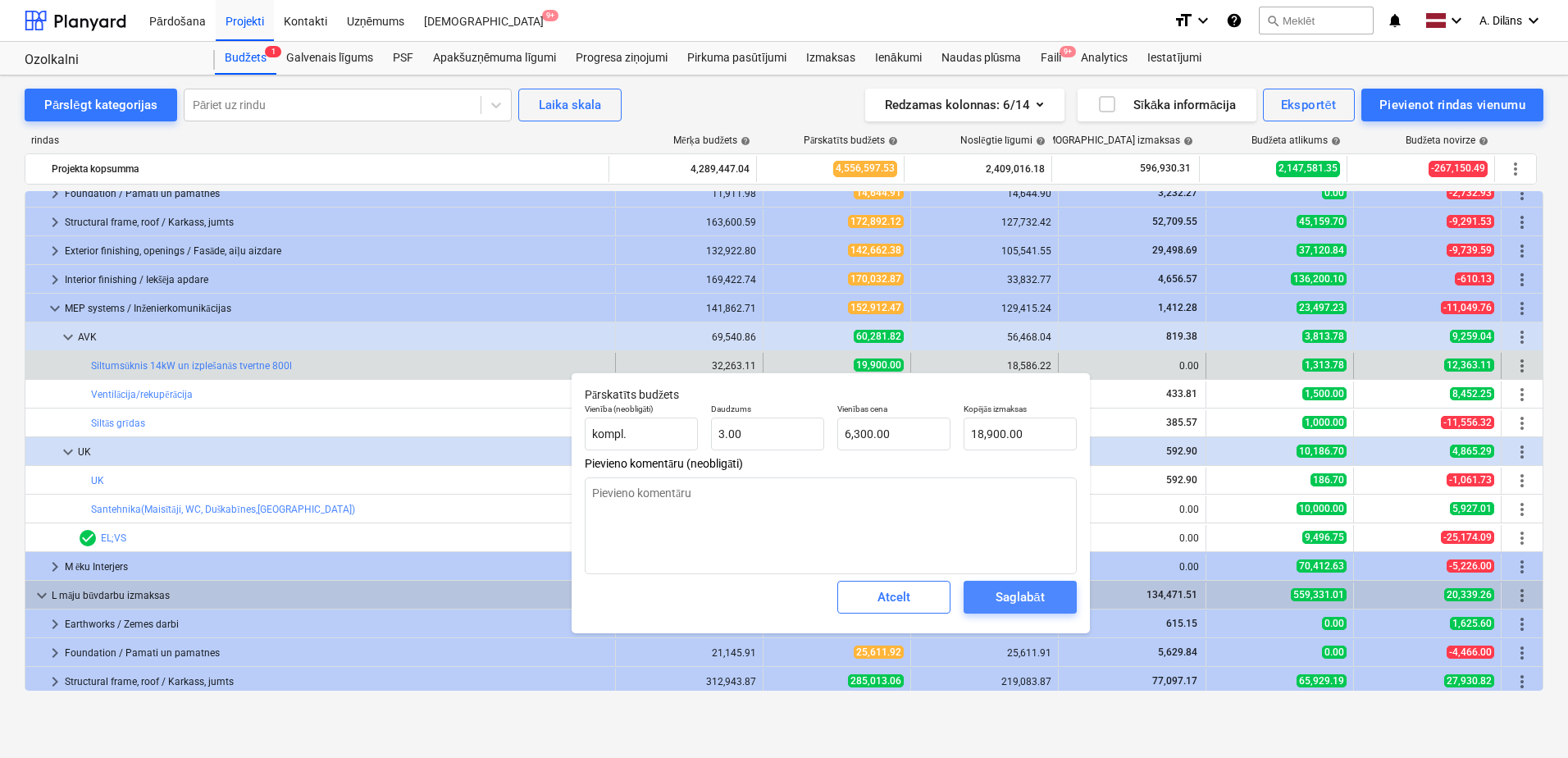
click at [1026, 598] on div "Saglabāt" at bounding box center [1020, 597] width 48 height 21
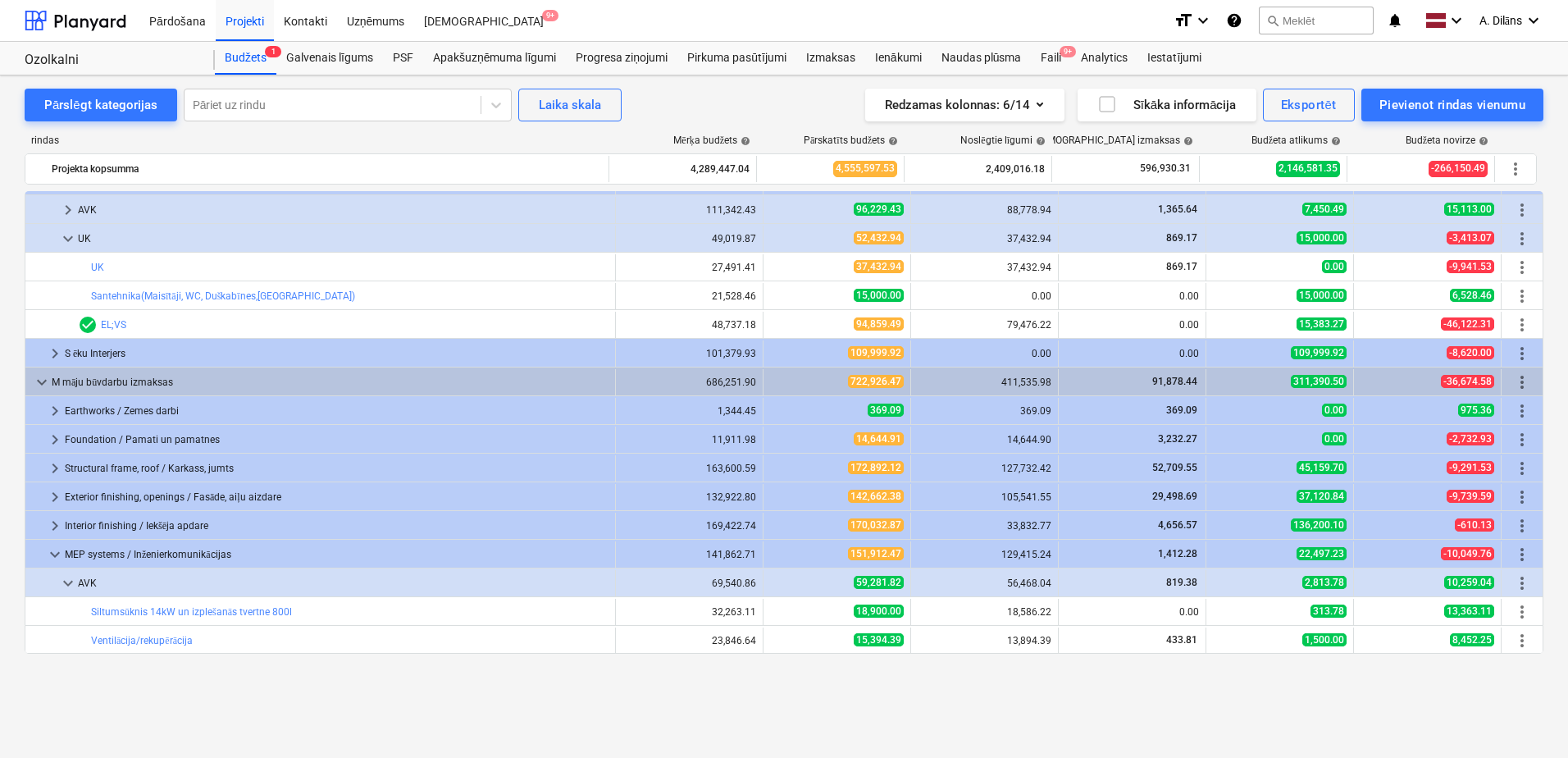
scroll to position [115, 0]
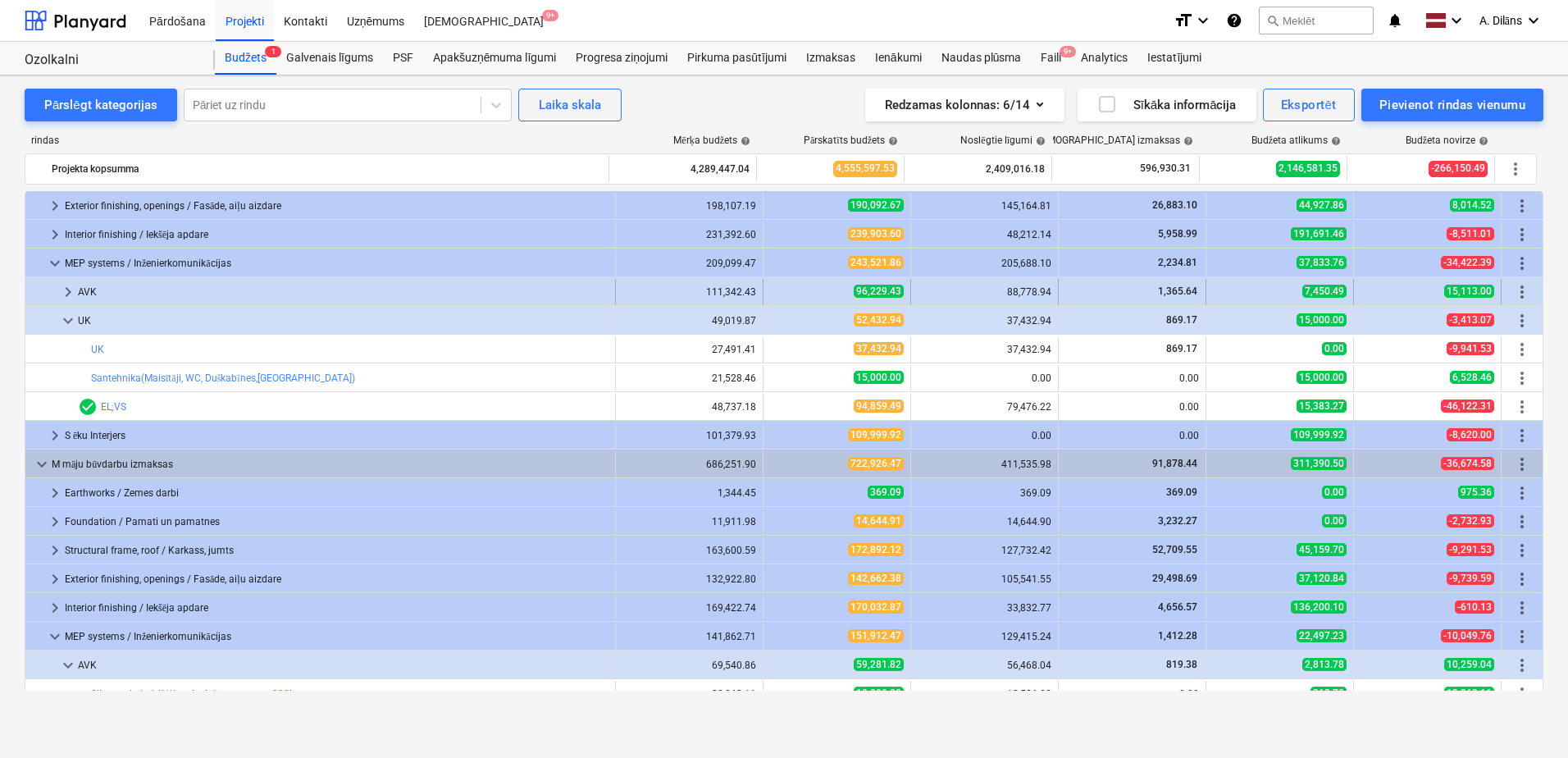
click at [68, 291] on span "keyboard_arrow_right" at bounding box center [68, 291] width 19 height 19
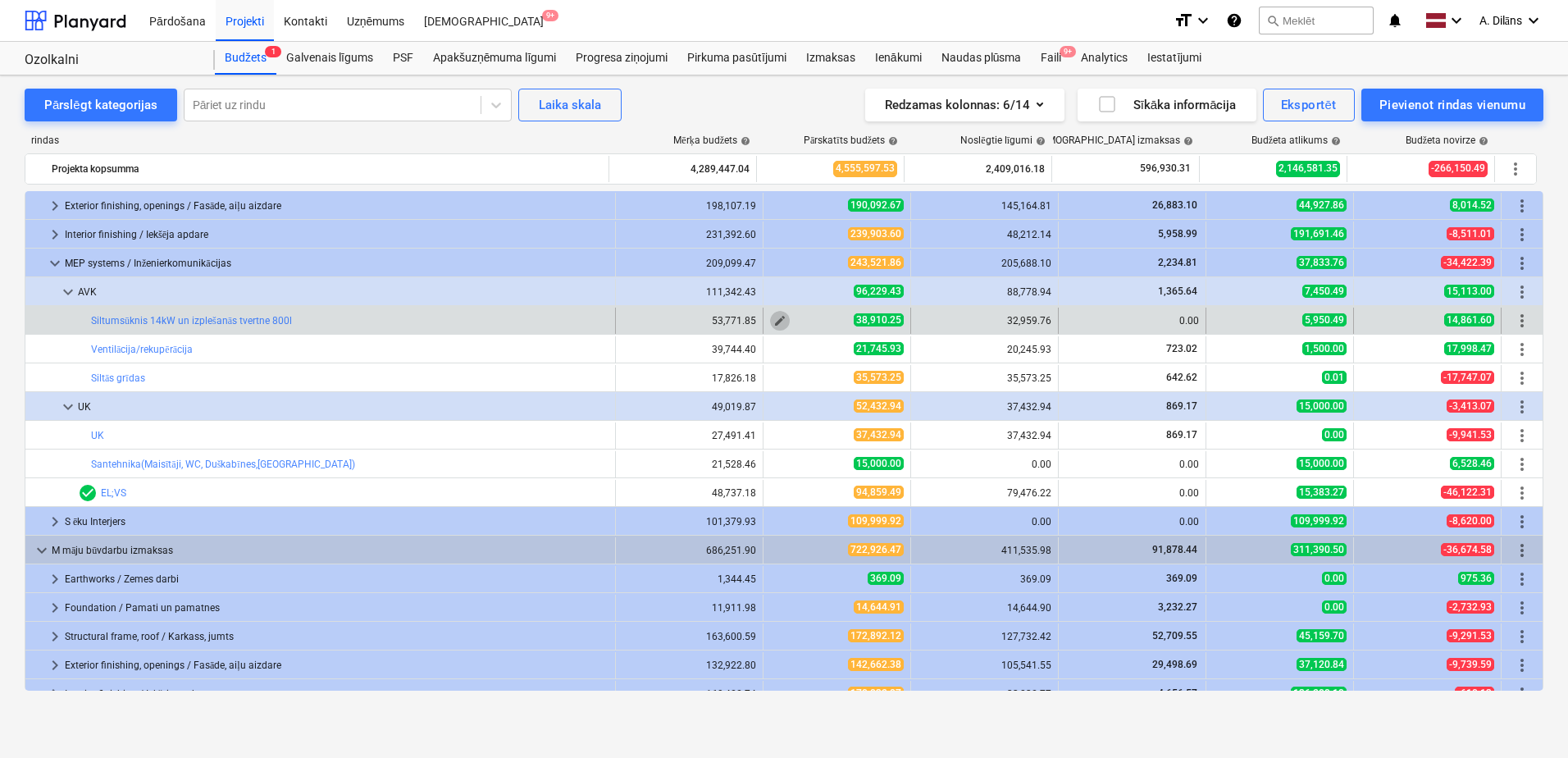
click at [778, 321] on span "edit" at bounding box center [780, 321] width 13 height 13
type textarea "x"
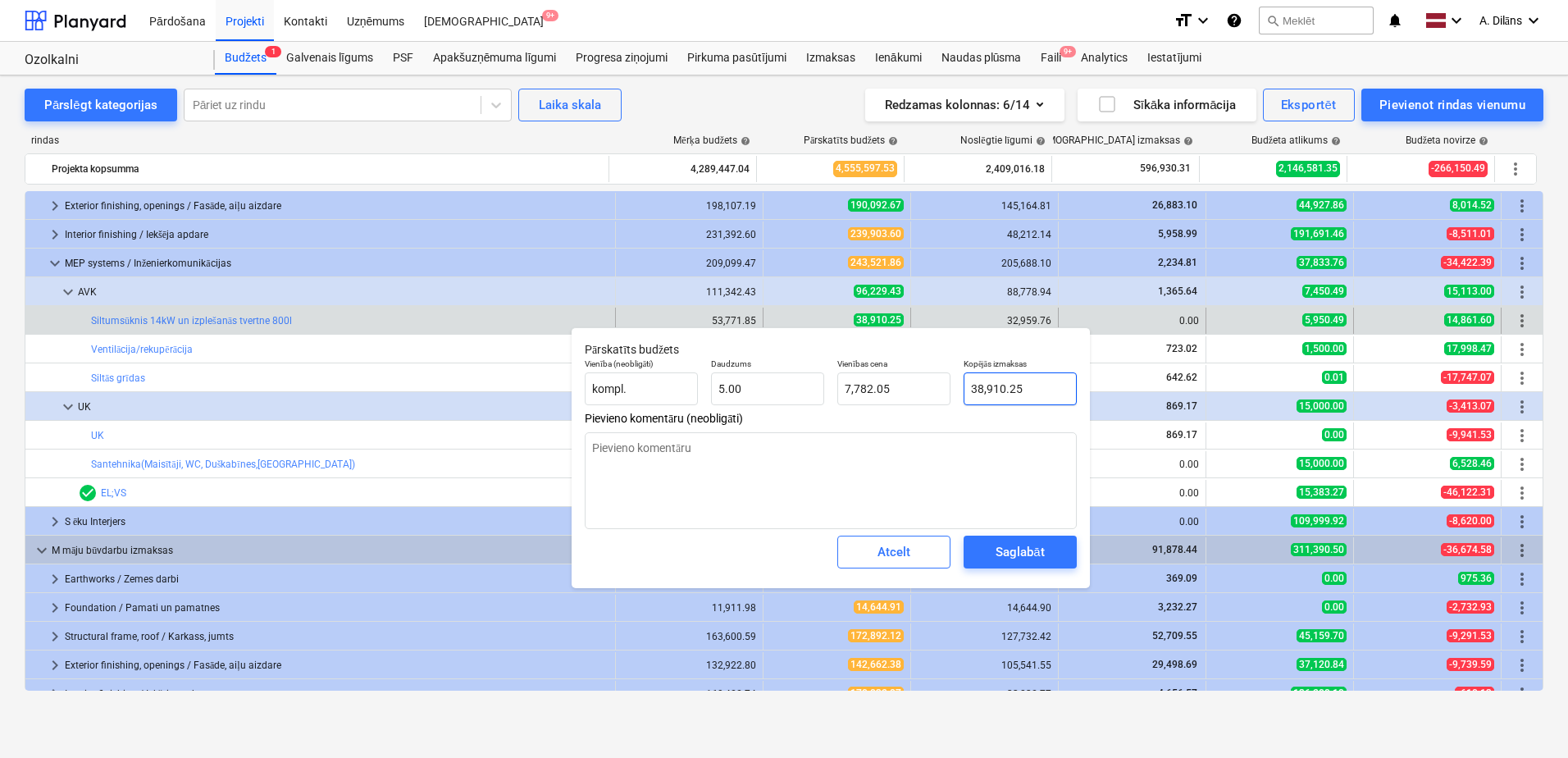
type input "38910.25"
drag, startPoint x: 1036, startPoint y: 387, endPoint x: 962, endPoint y: 387, distance: 74.0
click at [962, 387] on div "Kopējās izmaksas 38910.25" at bounding box center [1020, 382] width 126 height 60
type textarea "x"
type input "3"
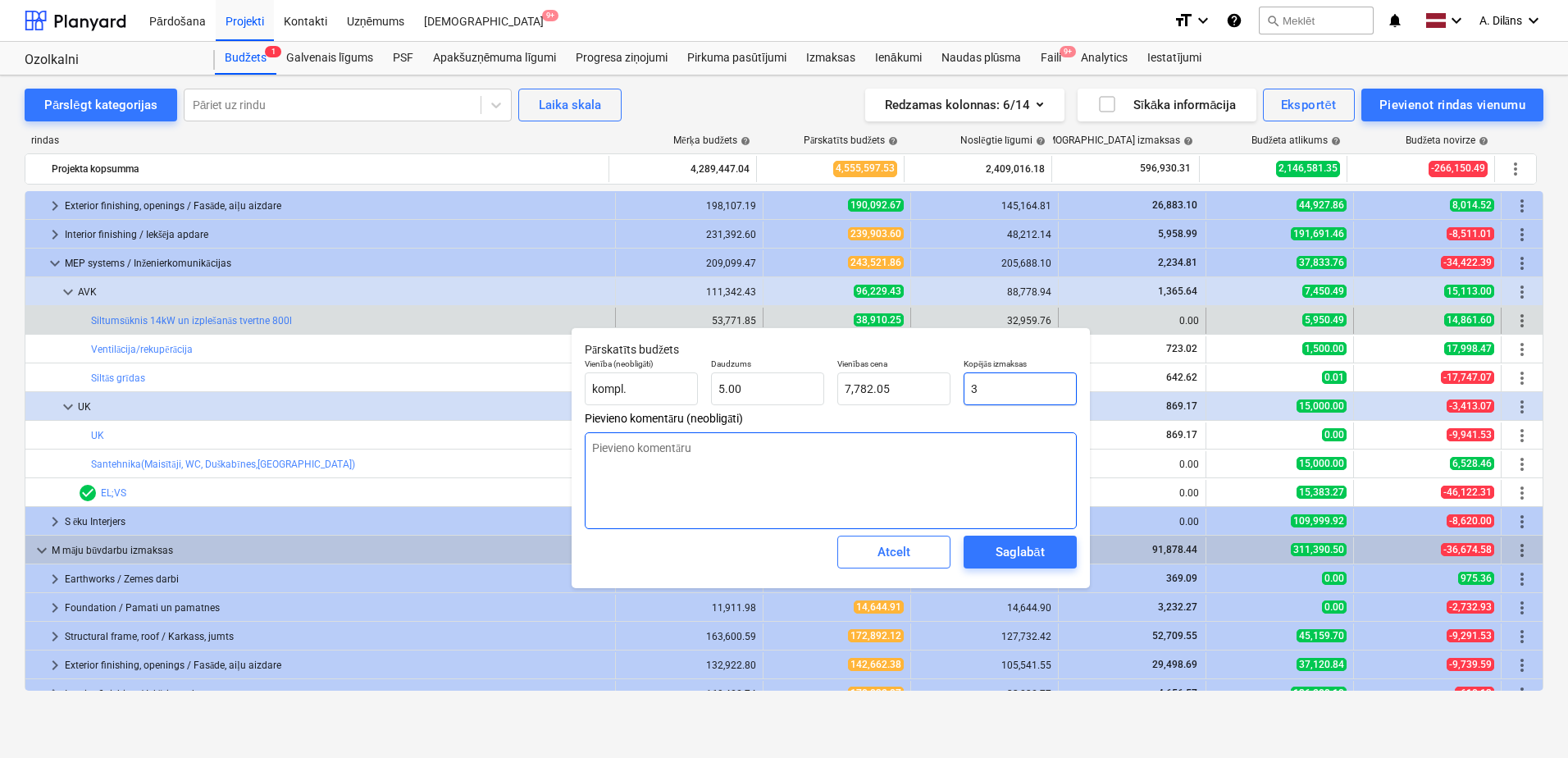
type input "0.60"
type textarea "x"
type input "33"
type input "6.60"
type textarea "x"
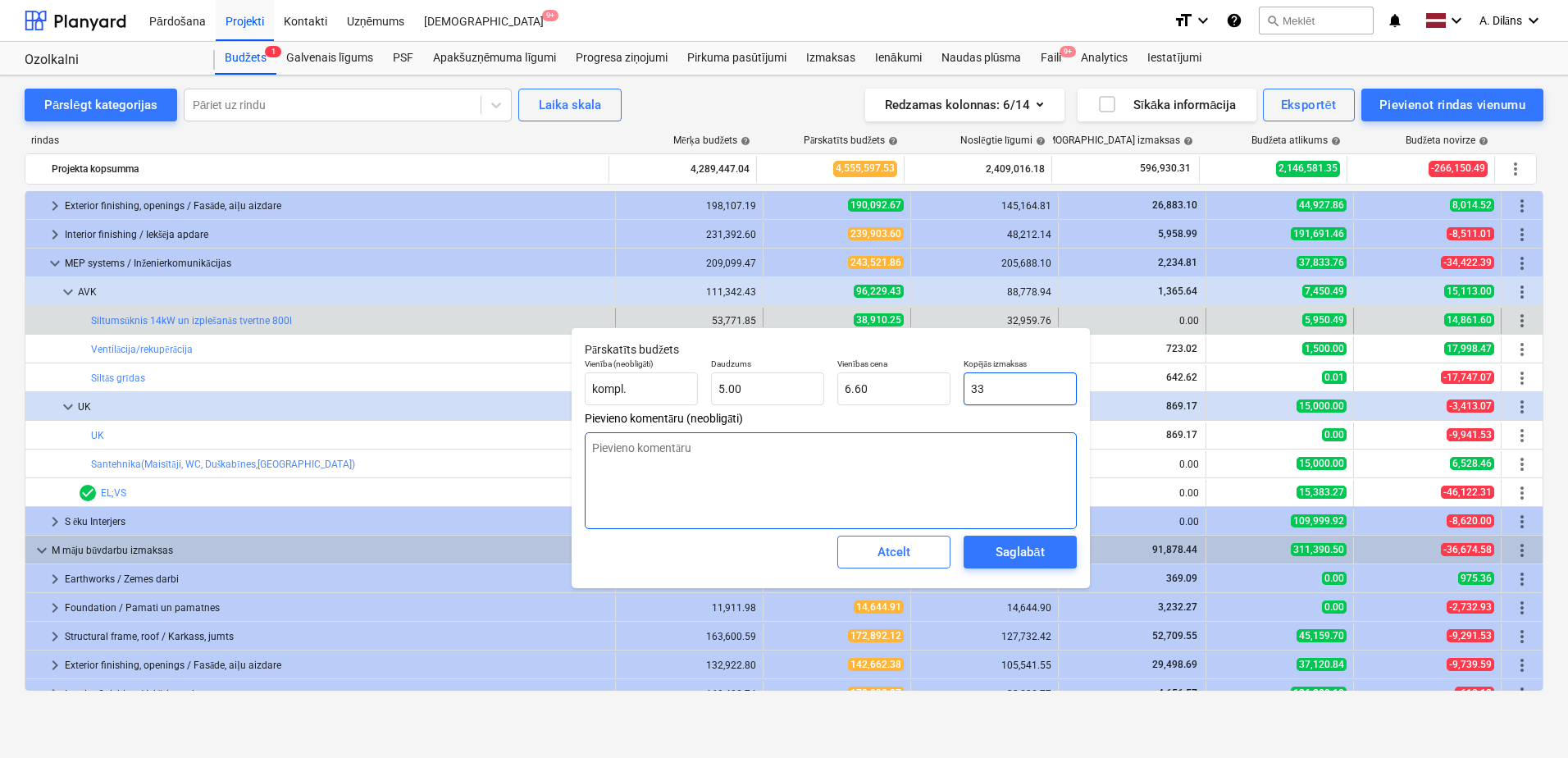
type input "330"
type input "66.00"
type textarea "x"
type input "3300"
type input "660.00"
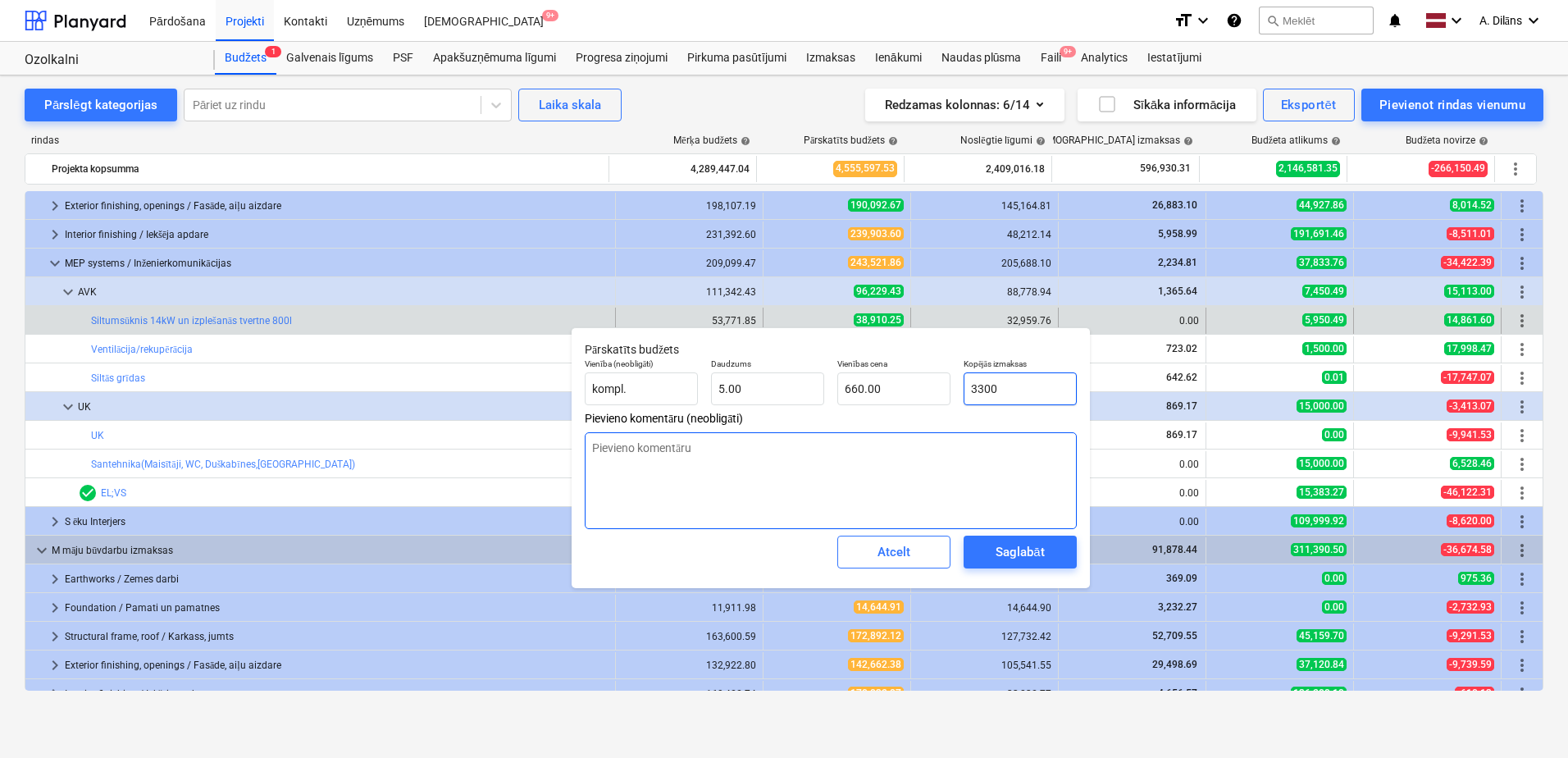
type textarea "x"
type input "33000"
type input "6,600.00"
type input "33000"
type textarea "x"
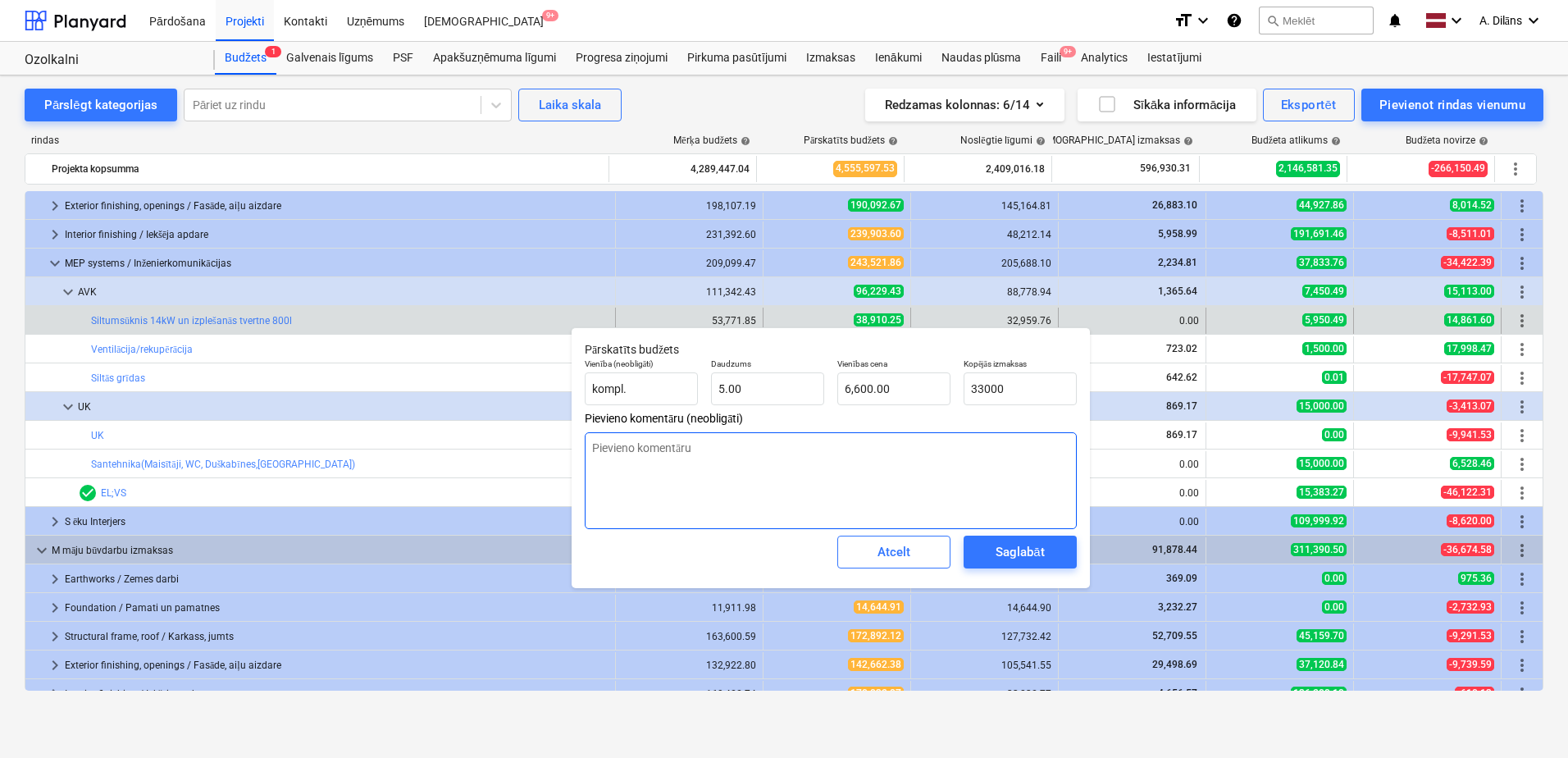
type input "33,000.00"
click at [962, 472] on textarea at bounding box center [831, 480] width 493 height 97
click at [1033, 551] on div "Saglabāt" at bounding box center [1020, 552] width 48 height 21
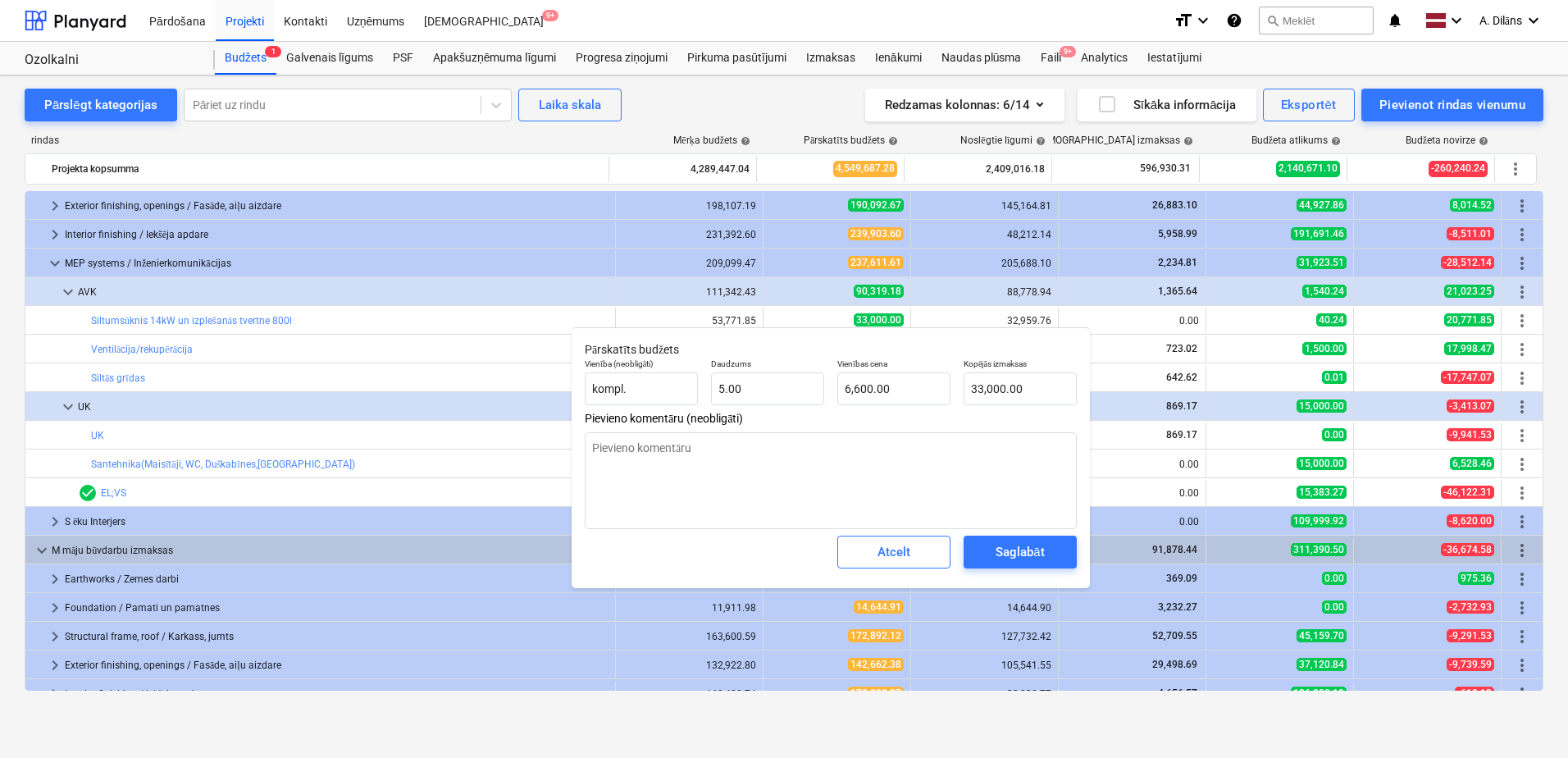
type textarea "x"
